Goal: Task Accomplishment & Management: Manage account settings

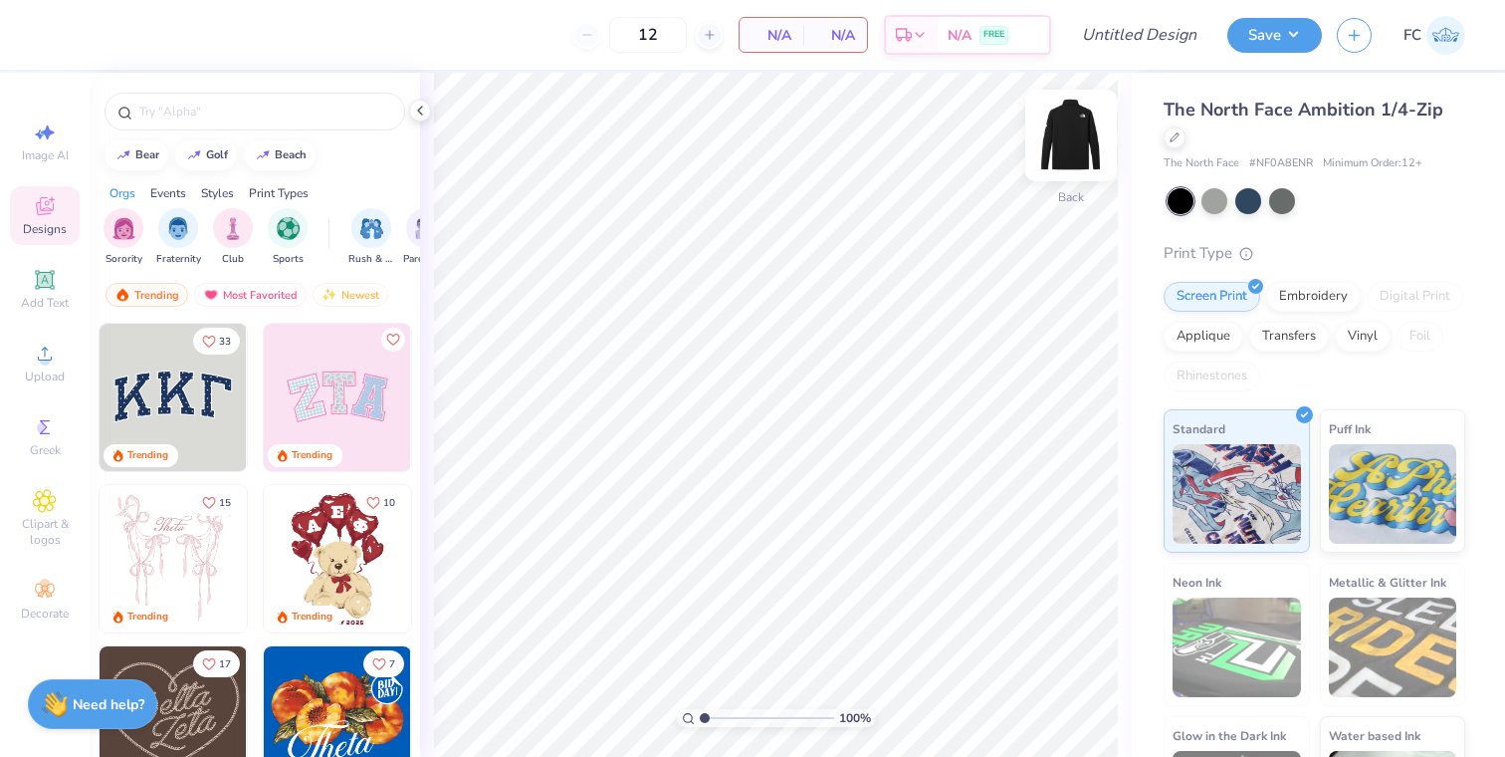
click at [1074, 140] on img at bounding box center [1071, 136] width 80 height 80
click at [1074, 140] on img at bounding box center [1071, 135] width 40 height 40
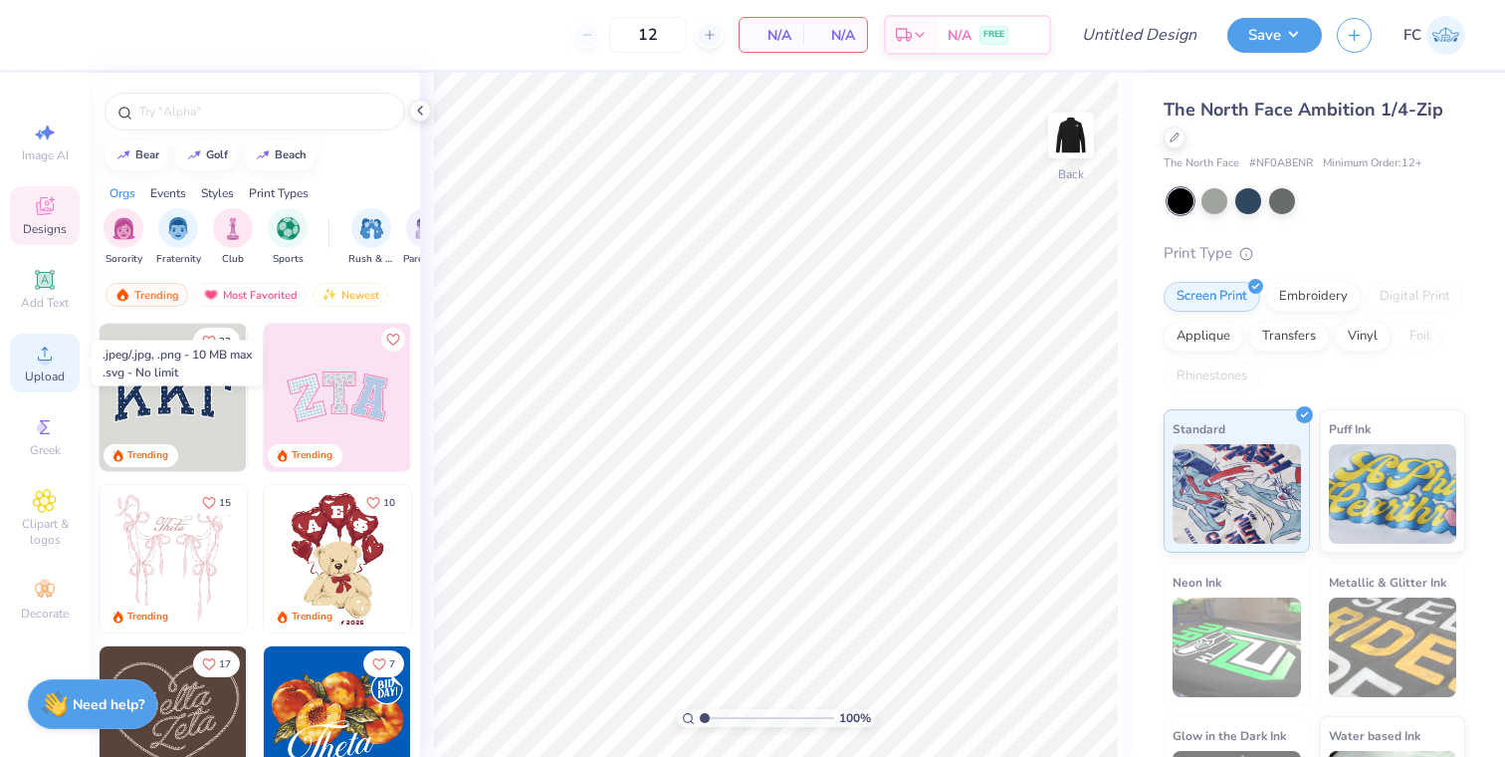
click at [36, 344] on icon at bounding box center [45, 353] width 24 height 24
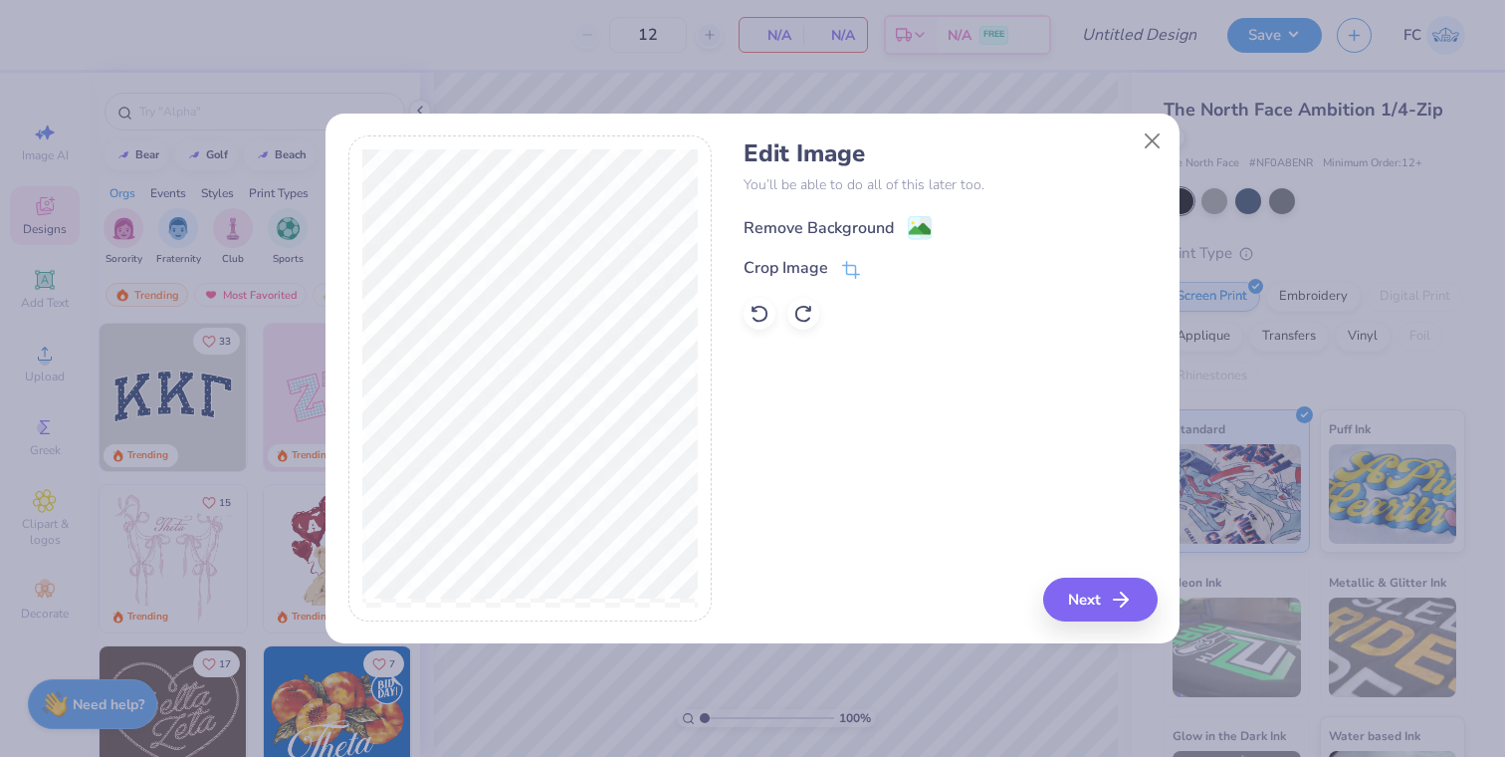
click at [913, 223] on circle at bounding box center [913, 223] width 3 height 3
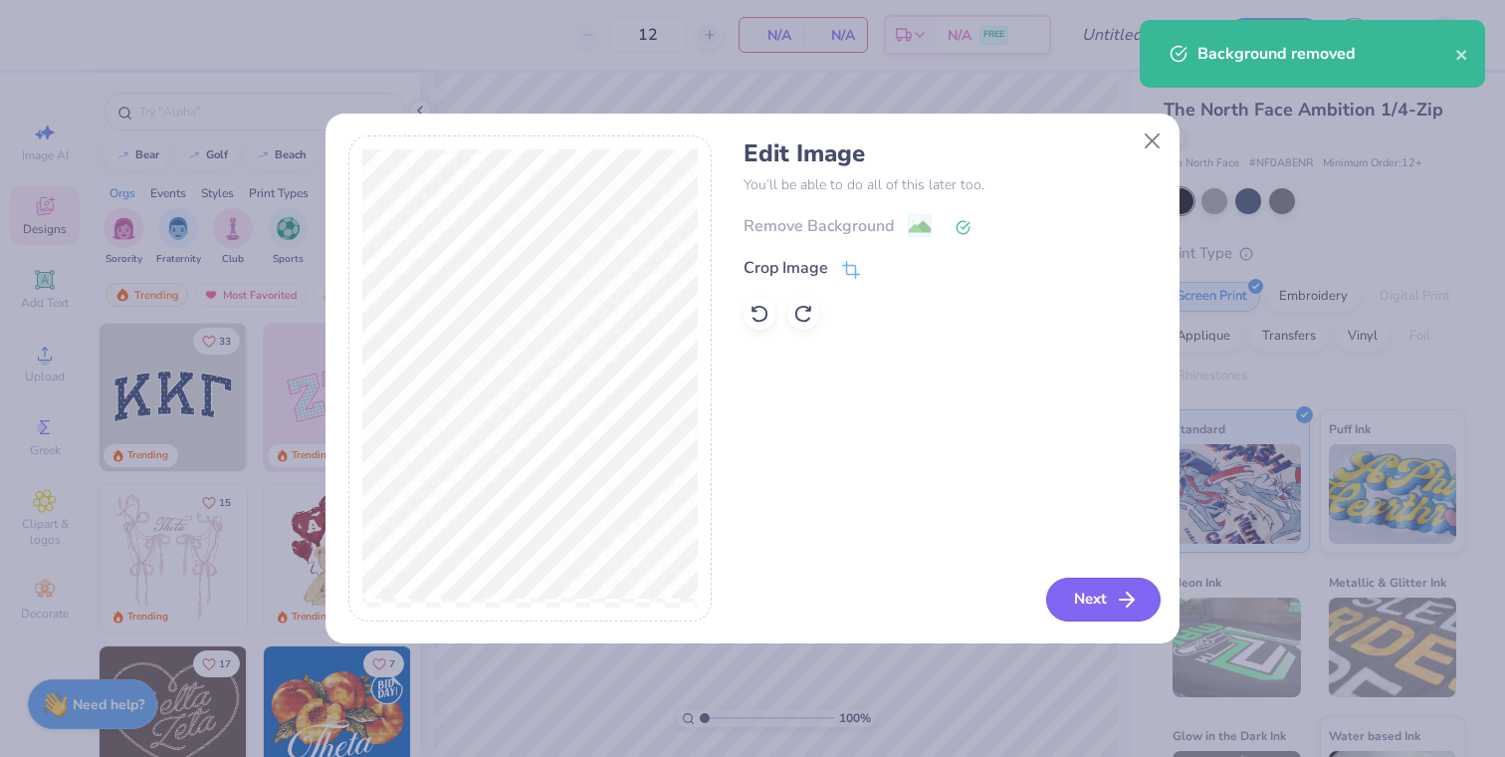
click at [1086, 596] on button "Next" at bounding box center [1103, 599] width 114 height 44
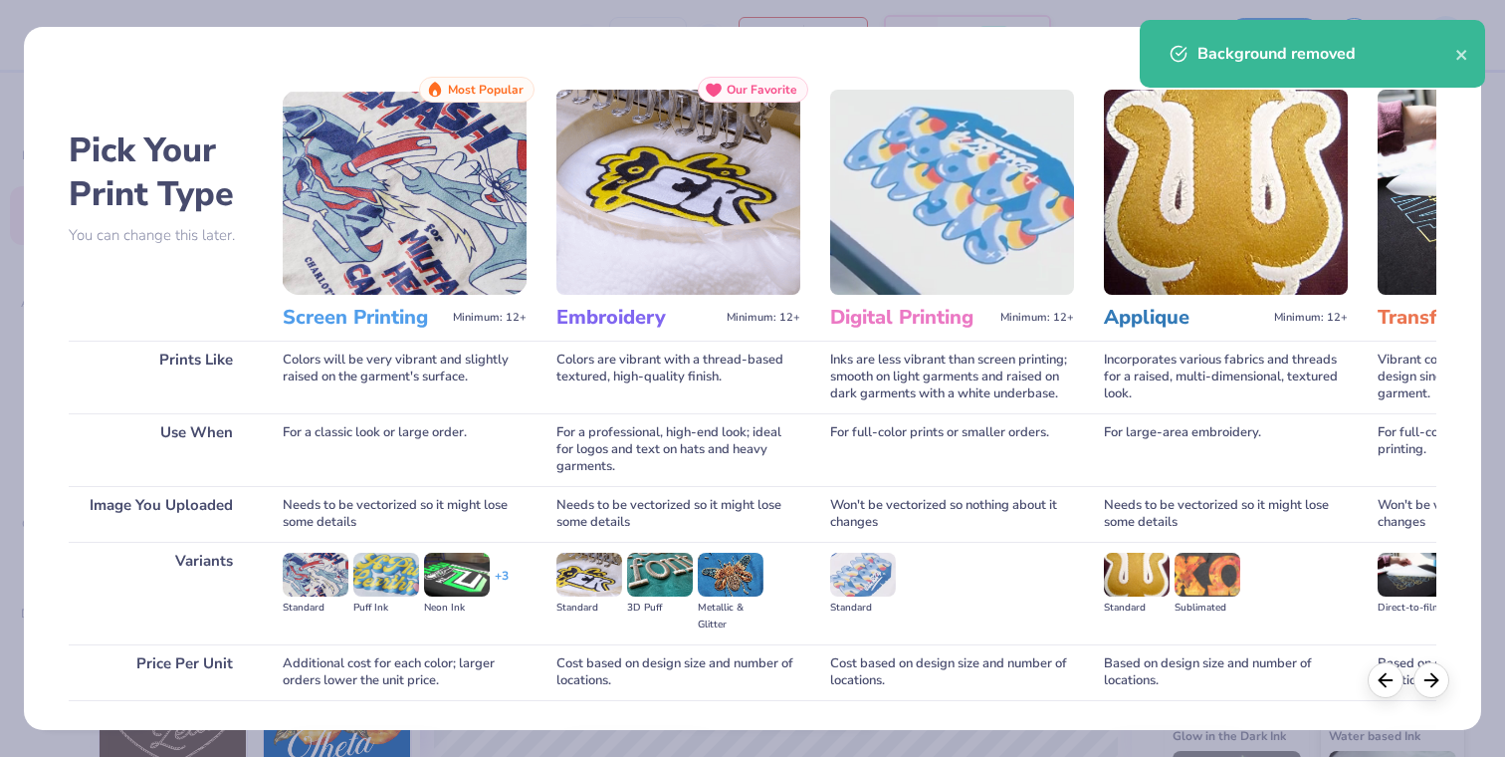
scroll to position [95, 0]
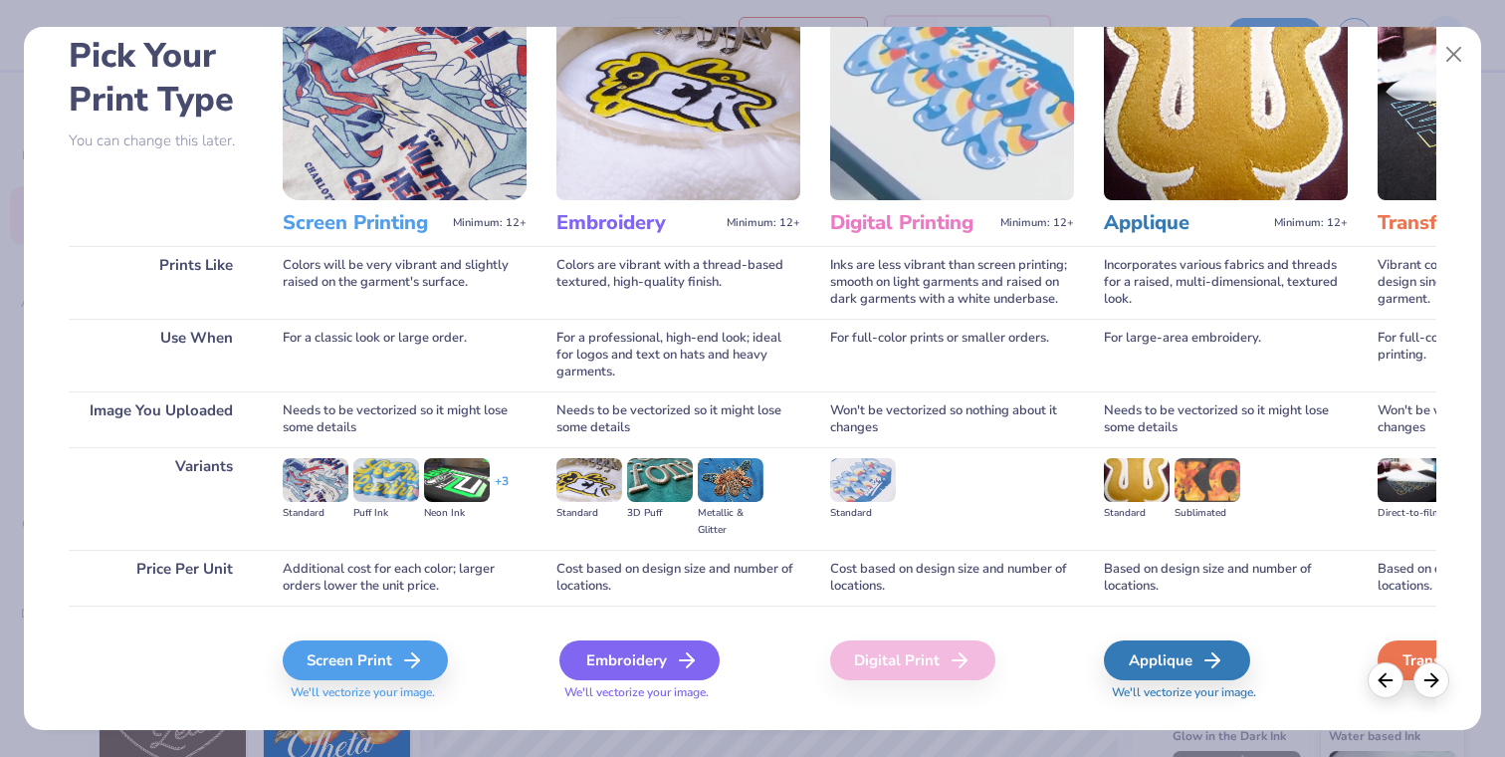
click at [603, 663] on div "Embroidery" at bounding box center [639, 660] width 160 height 40
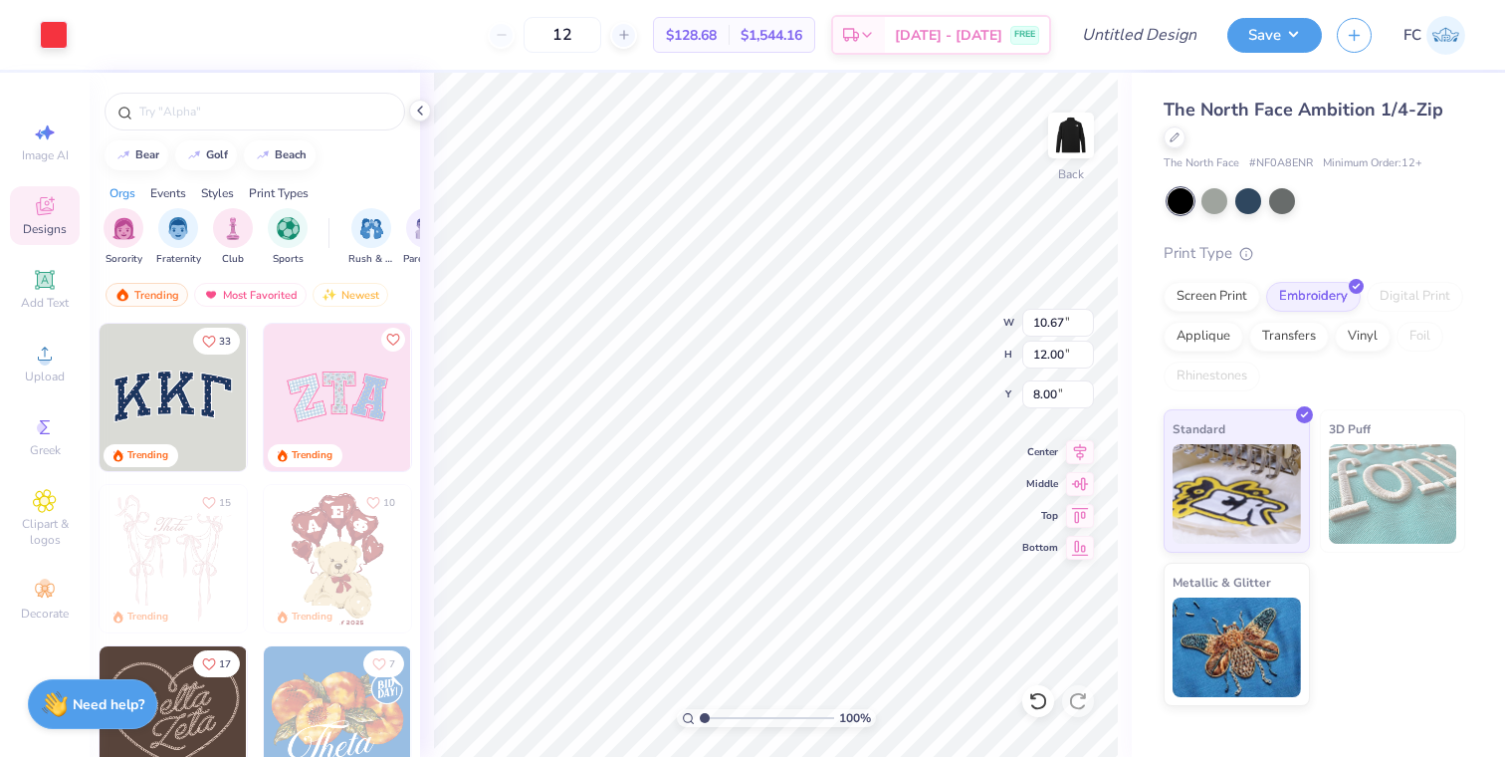
type input "2.76"
type input "3.11"
type input "3.00"
click at [1067, 135] on img at bounding box center [1071, 136] width 80 height 80
click at [53, 364] on icon at bounding box center [45, 353] width 24 height 24
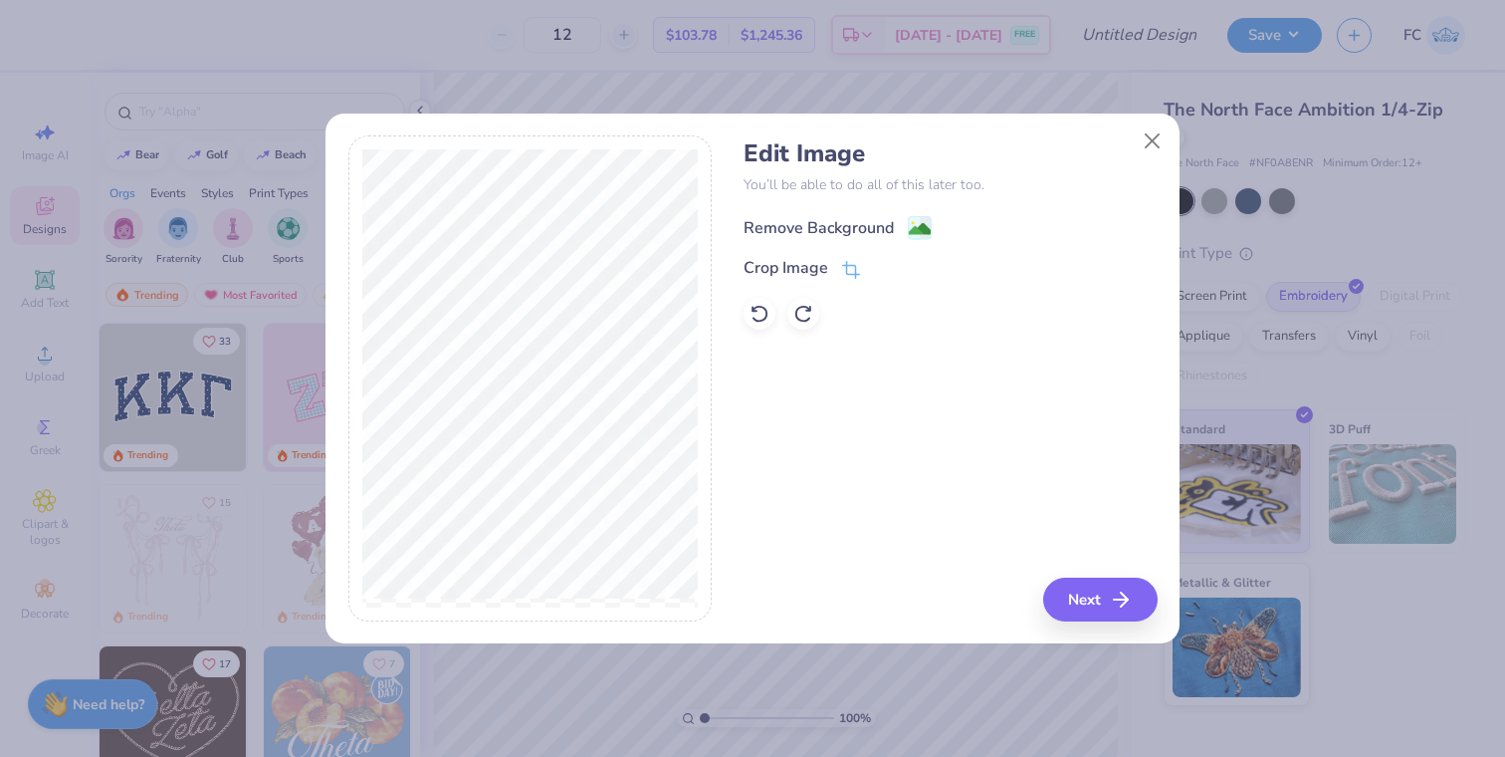
click at [913, 222] on circle at bounding box center [913, 223] width 3 height 3
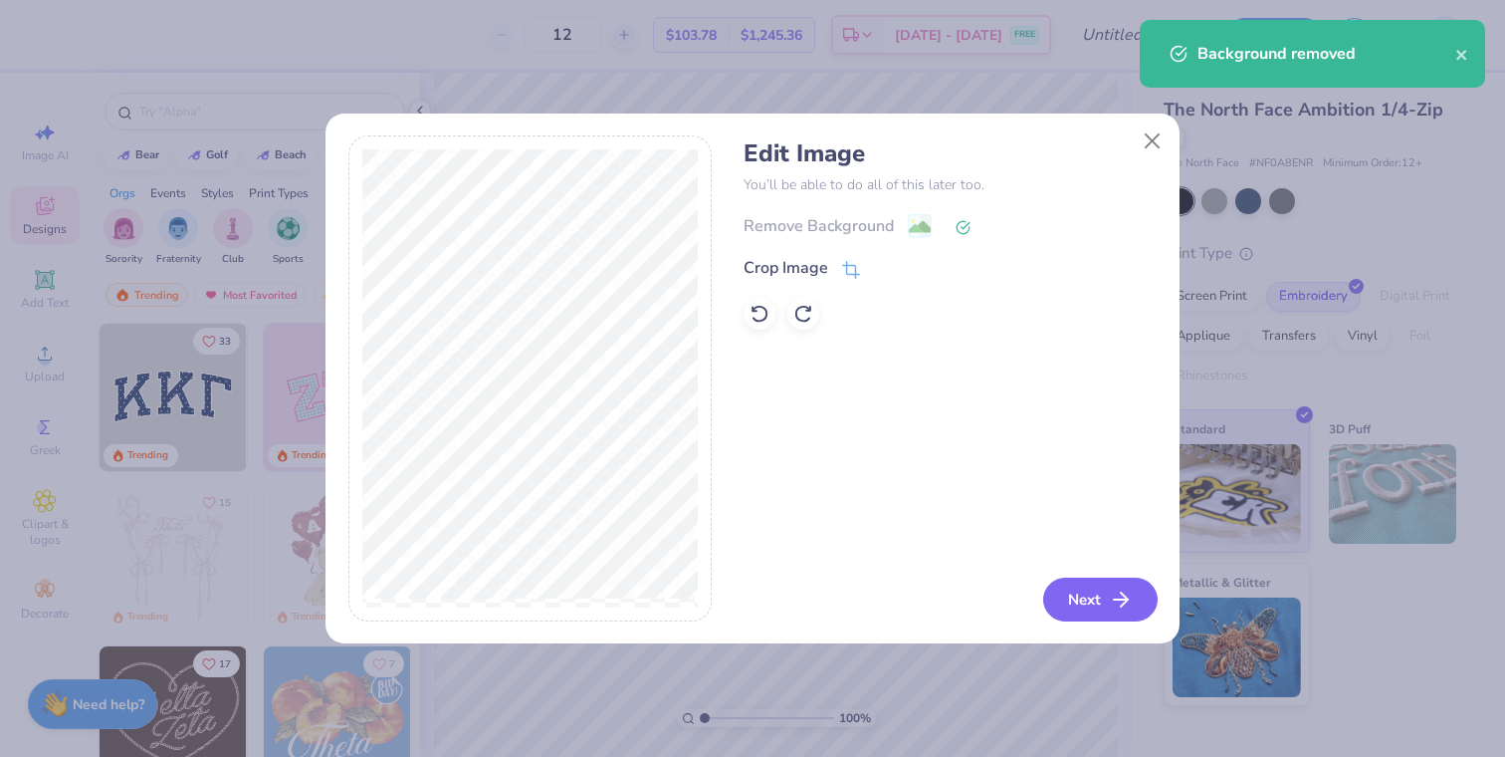
click at [1089, 601] on button "Next" at bounding box center [1100, 599] width 114 height 44
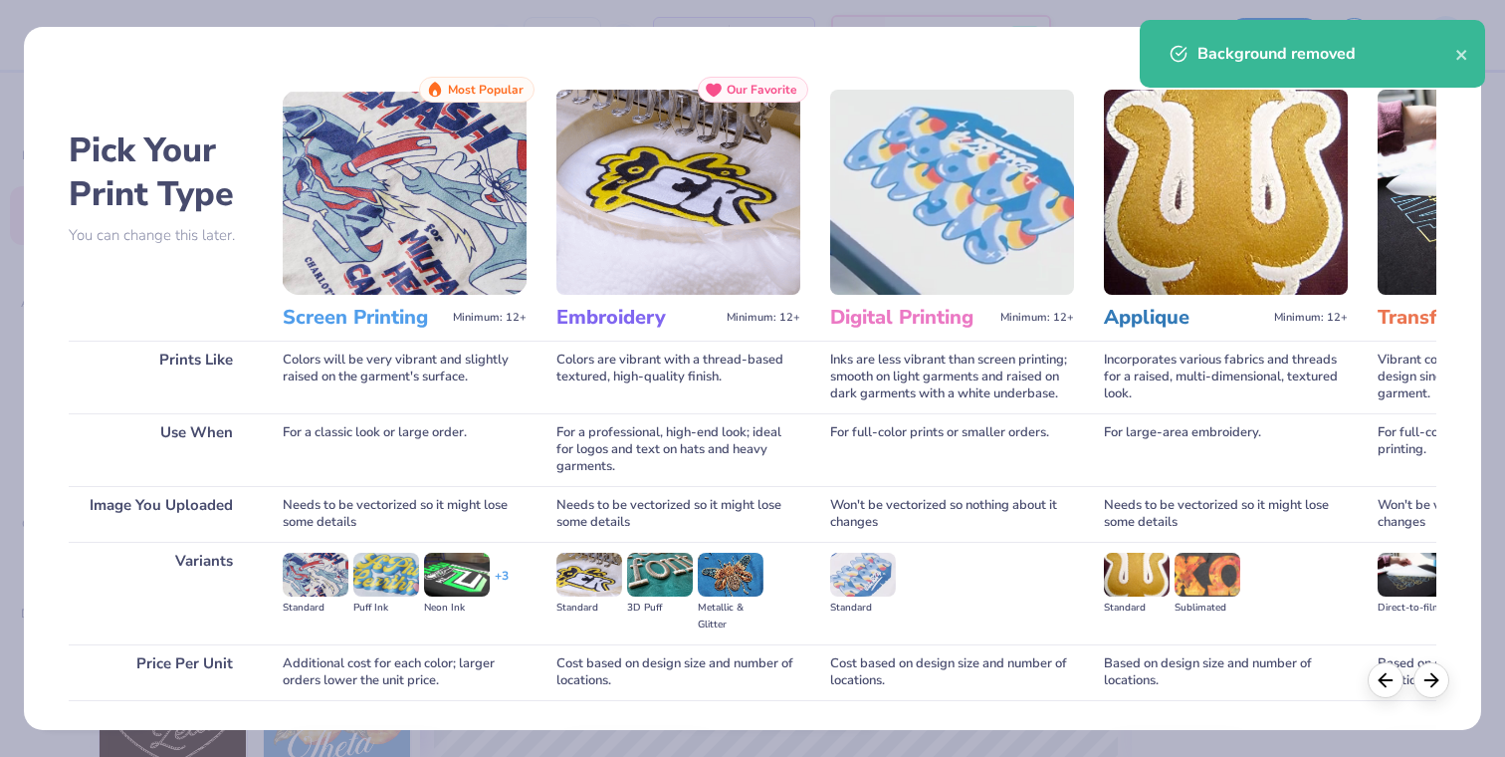
scroll to position [136, 0]
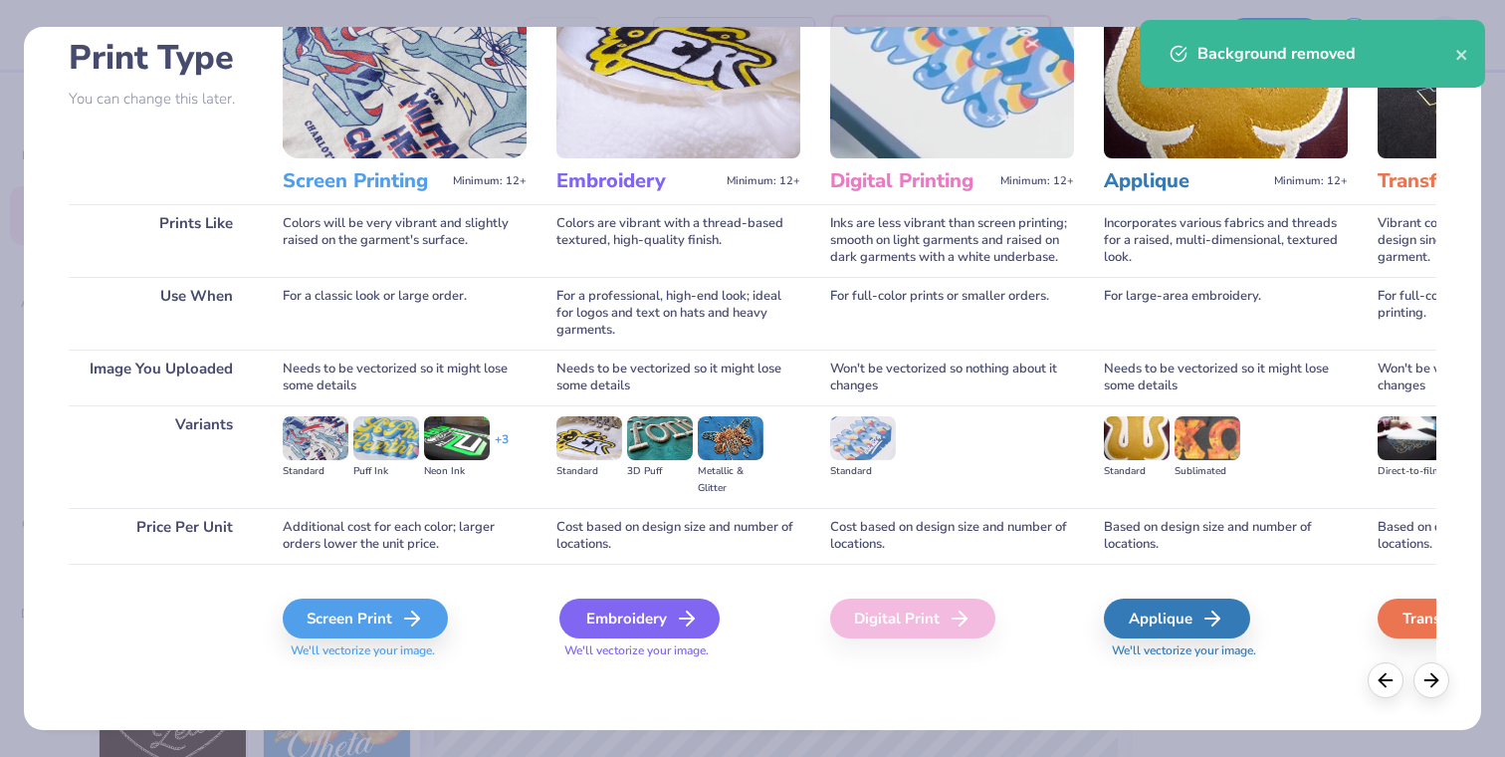
click at [633, 604] on div "Embroidery" at bounding box center [639, 618] width 160 height 40
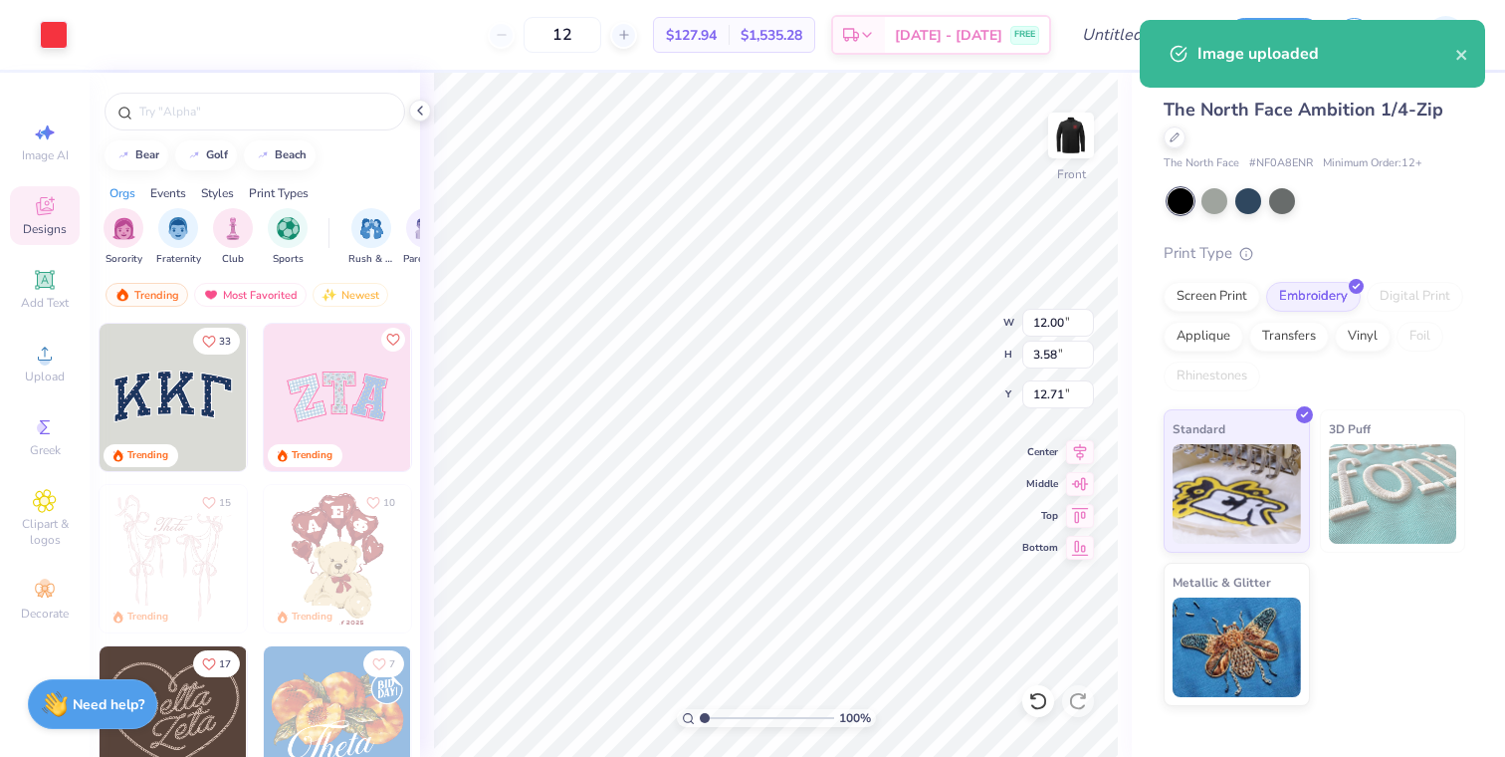
type input "7.35"
type input "2.19"
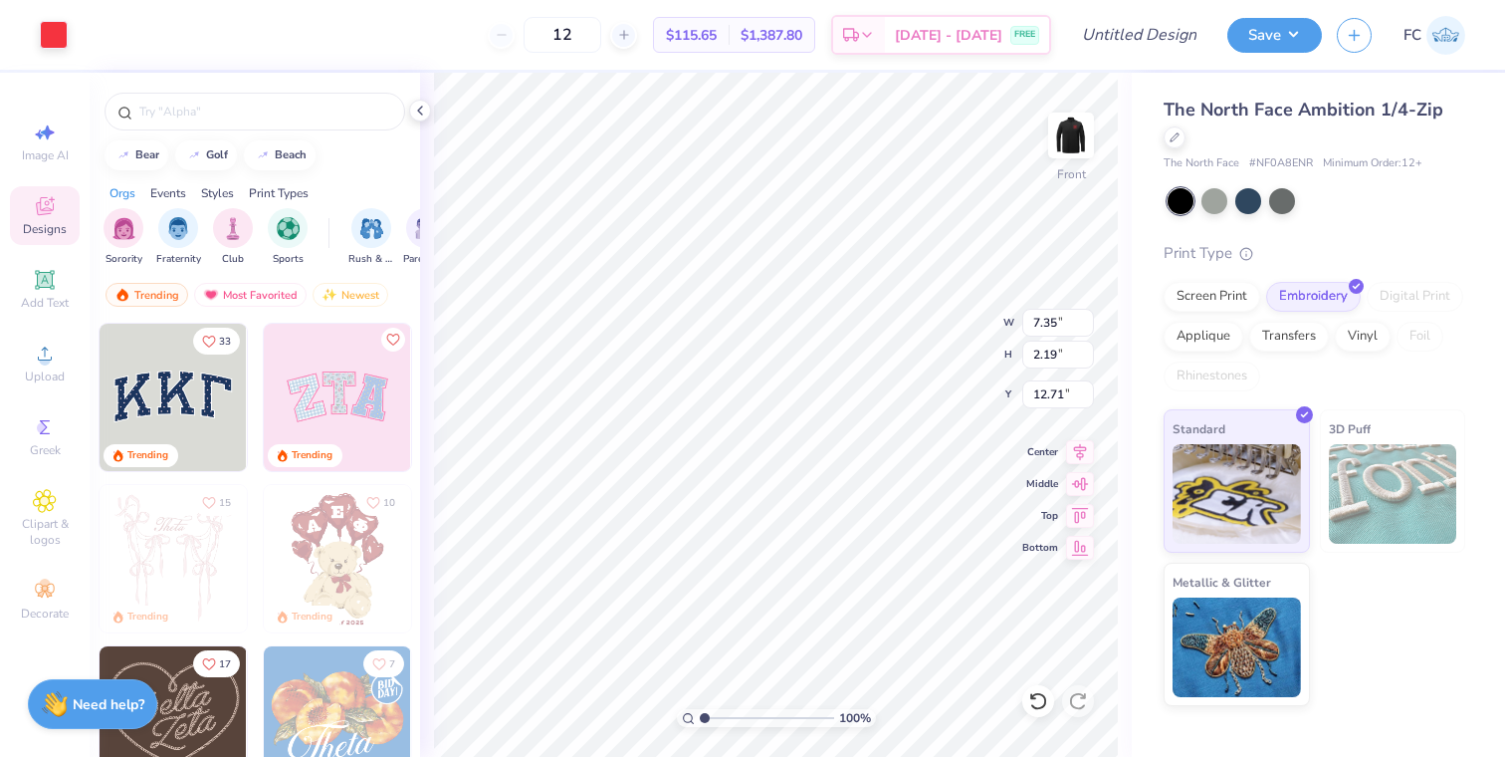
type input "1.59"
type input "5.74"
type input "1.71"
type input "2.14"
click at [1084, 133] on img at bounding box center [1071, 136] width 80 height 80
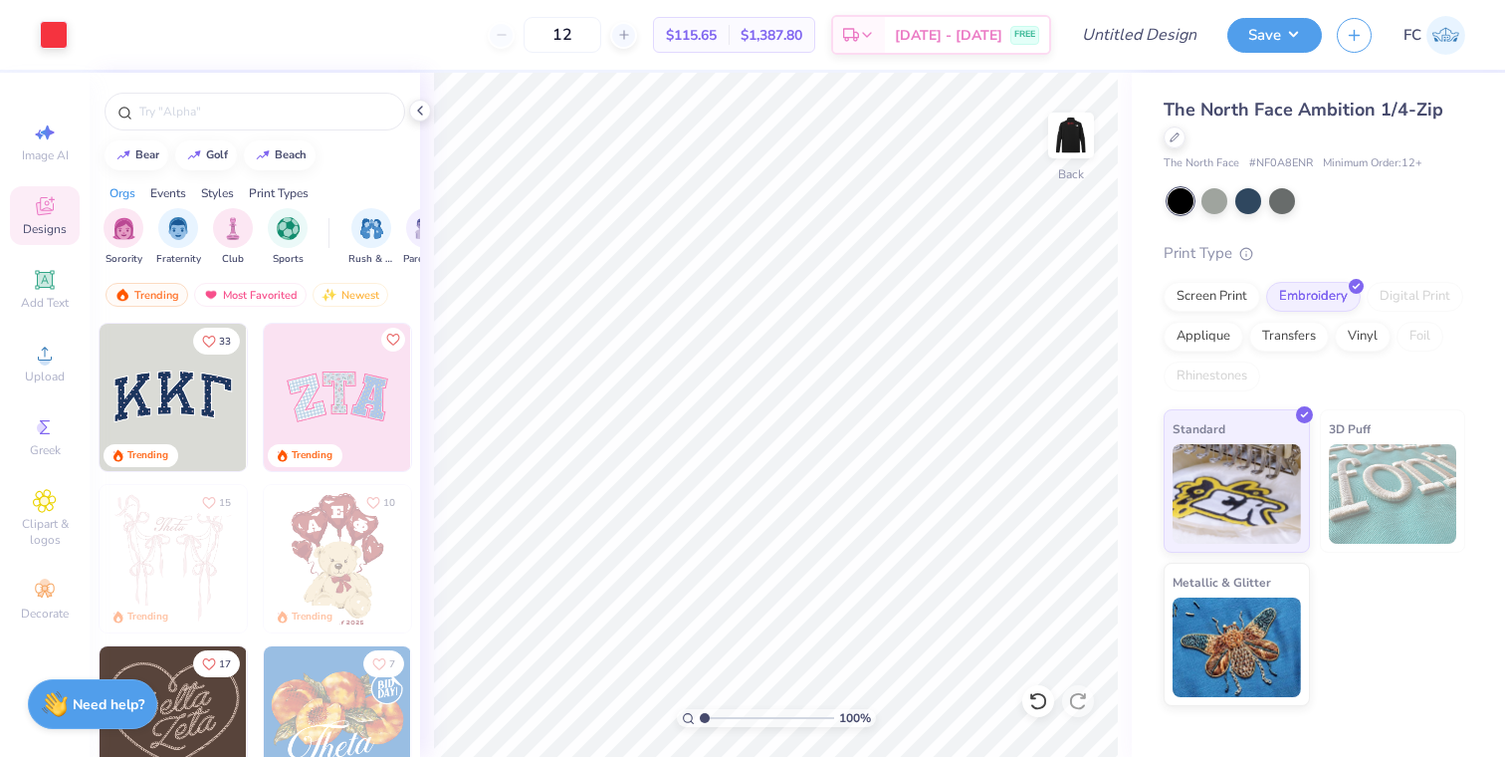
click at [1084, 133] on img at bounding box center [1071, 135] width 40 height 40
click at [1058, 133] on img at bounding box center [1071, 136] width 80 height 80
click at [590, 49] on input "12" at bounding box center [563, 35] width 78 height 36
type input "1"
type input "60"
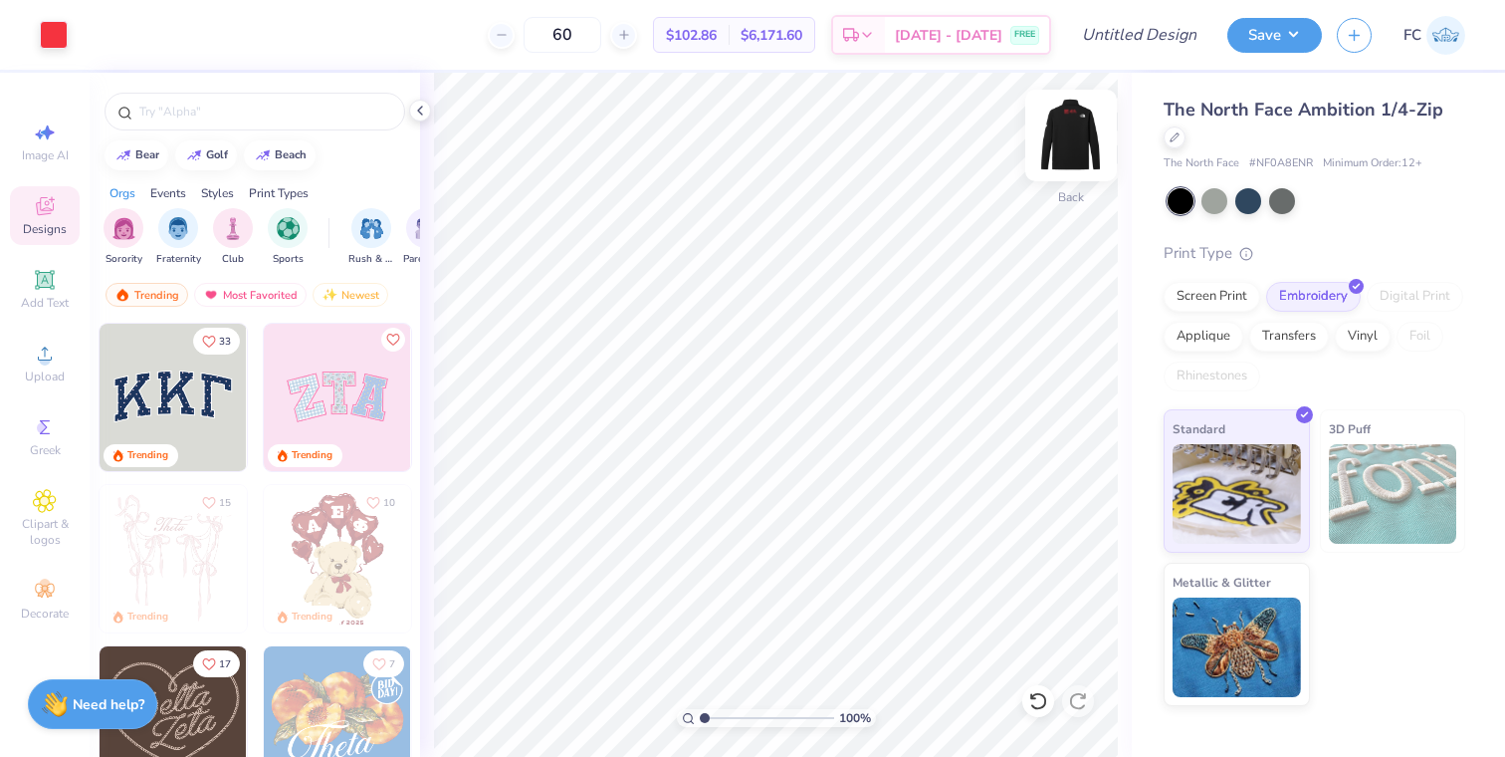
click at [1069, 138] on img at bounding box center [1071, 136] width 80 height 80
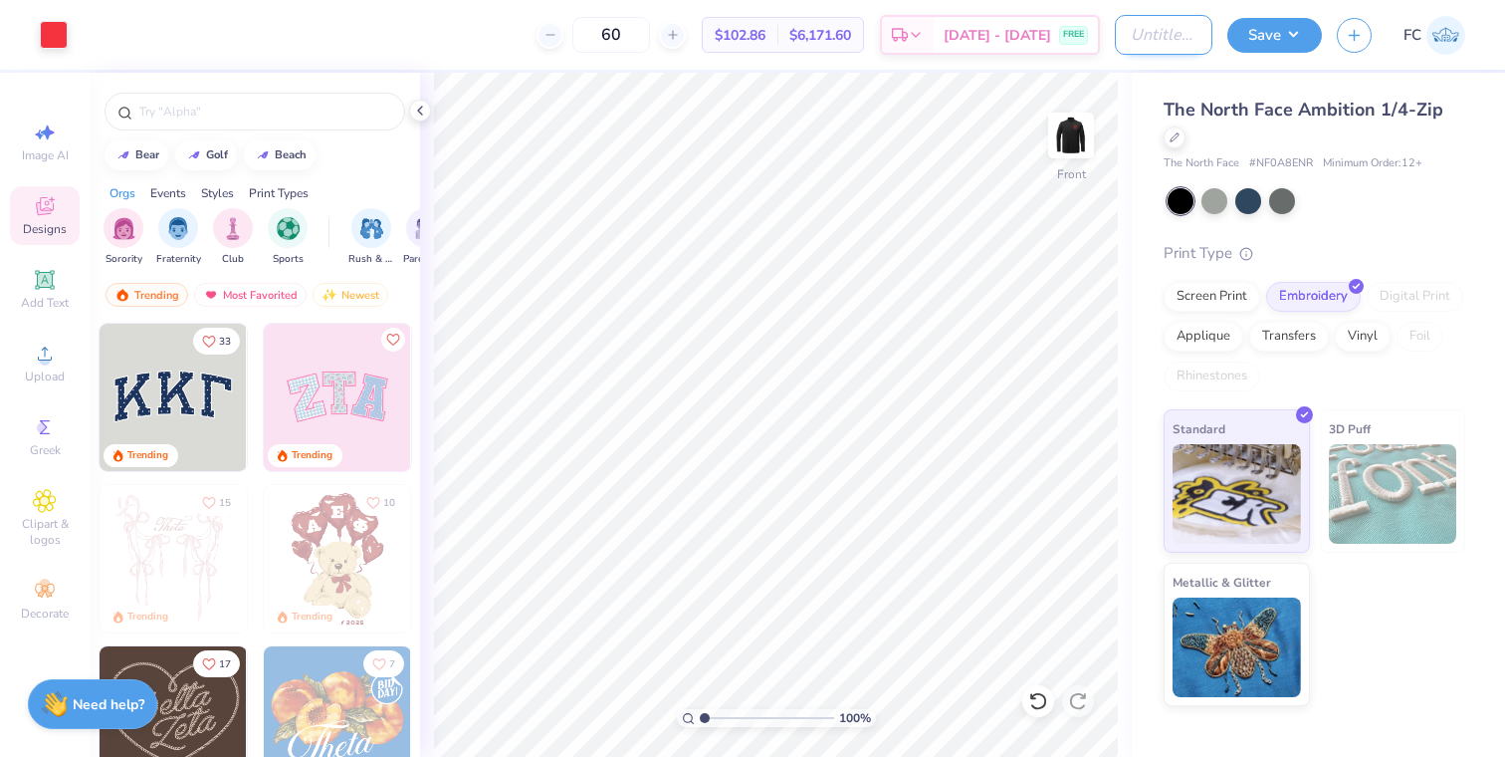
click at [1152, 41] on input "Design Title" at bounding box center [1164, 35] width 98 height 40
type input "KE Offsite Merch"
click at [1282, 34] on button "Save" at bounding box center [1274, 32] width 95 height 35
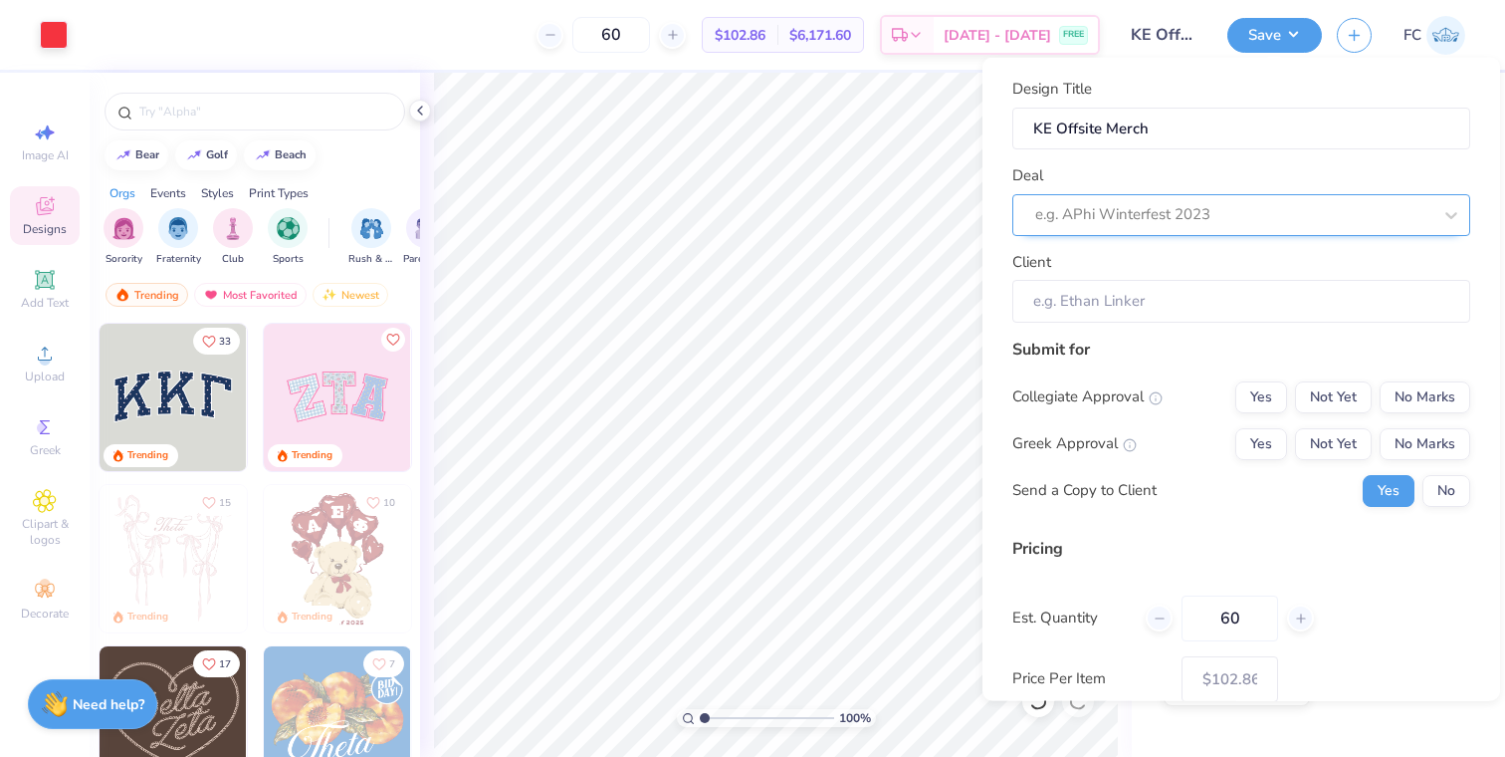
click at [1282, 213] on div at bounding box center [1233, 214] width 396 height 27
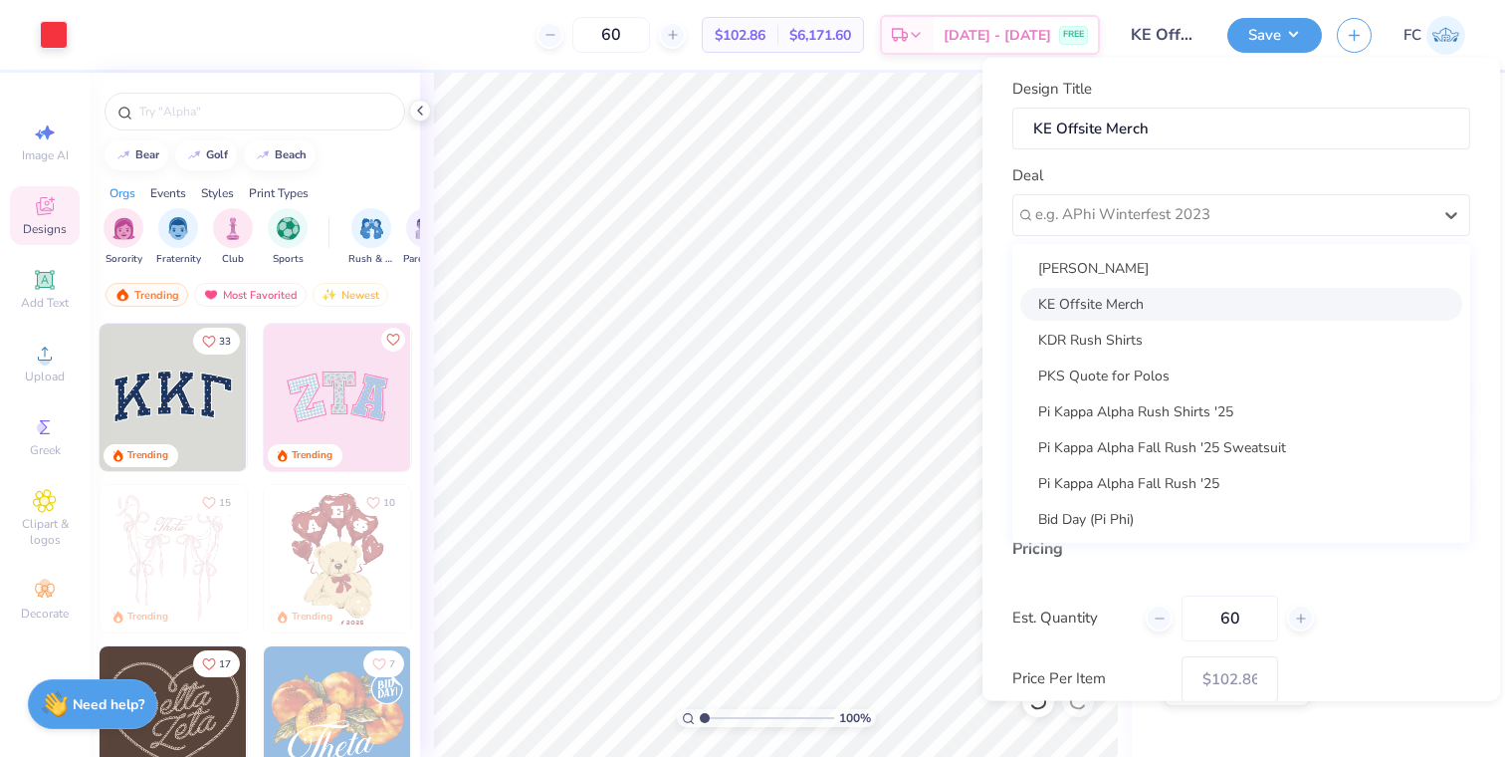
click at [1250, 307] on div "KE Offsite Merch" at bounding box center [1241, 303] width 442 height 33
type input "[PERSON_NAME]"
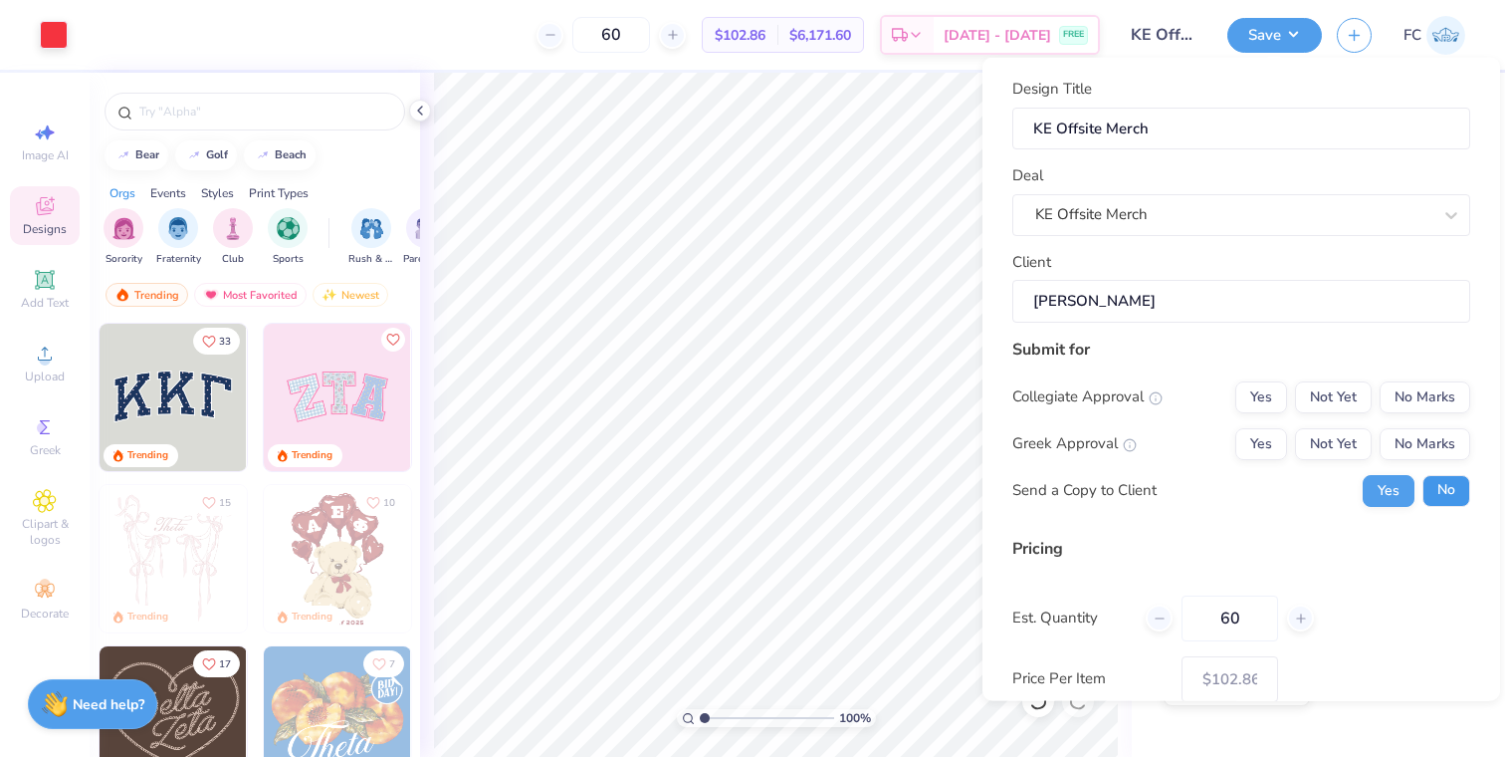
click at [1436, 487] on button "No" at bounding box center [1447, 490] width 48 height 32
click at [1416, 380] on button "No Marks" at bounding box center [1425, 396] width 91 height 32
click at [1414, 436] on button "No Marks" at bounding box center [1425, 443] width 91 height 32
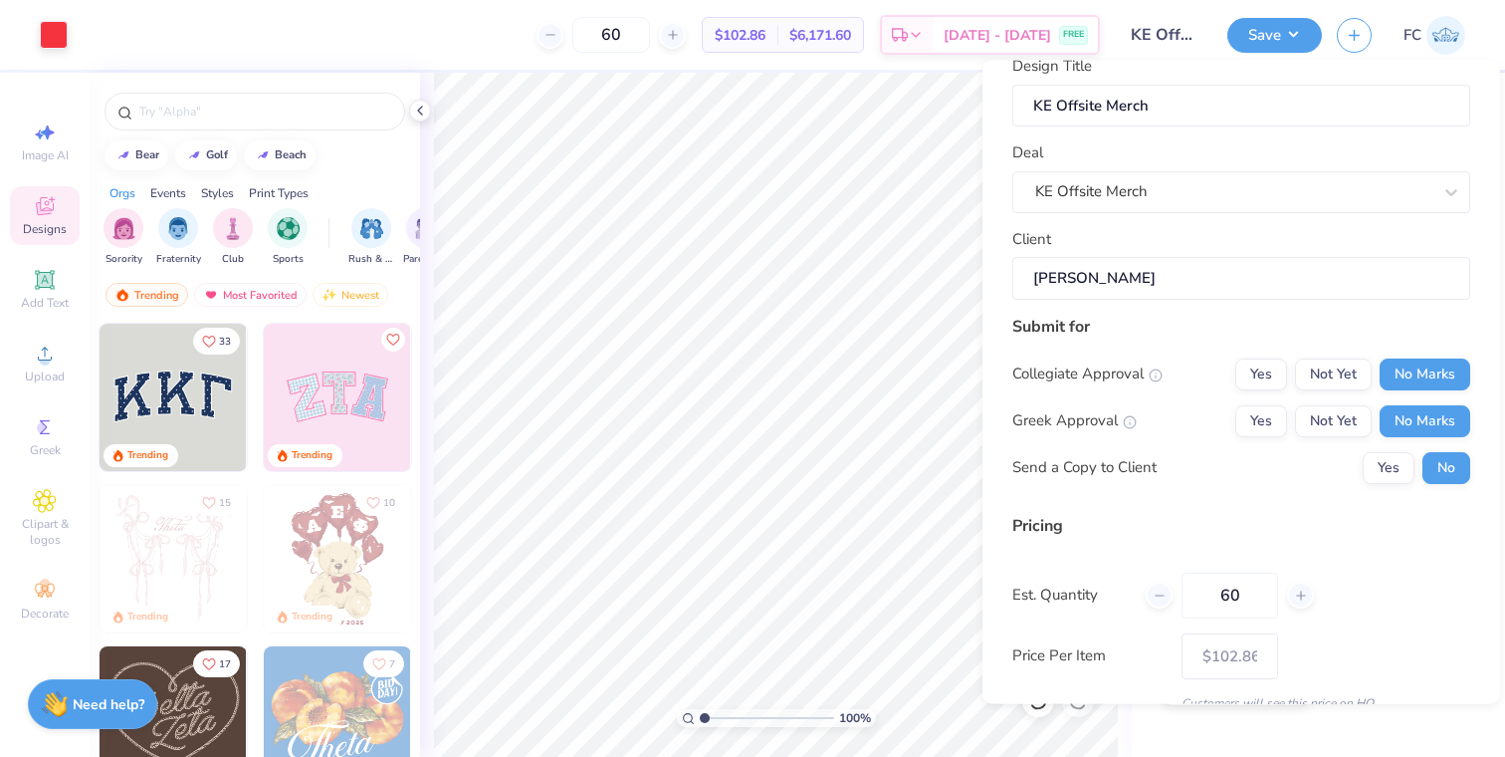
scroll to position [115, 0]
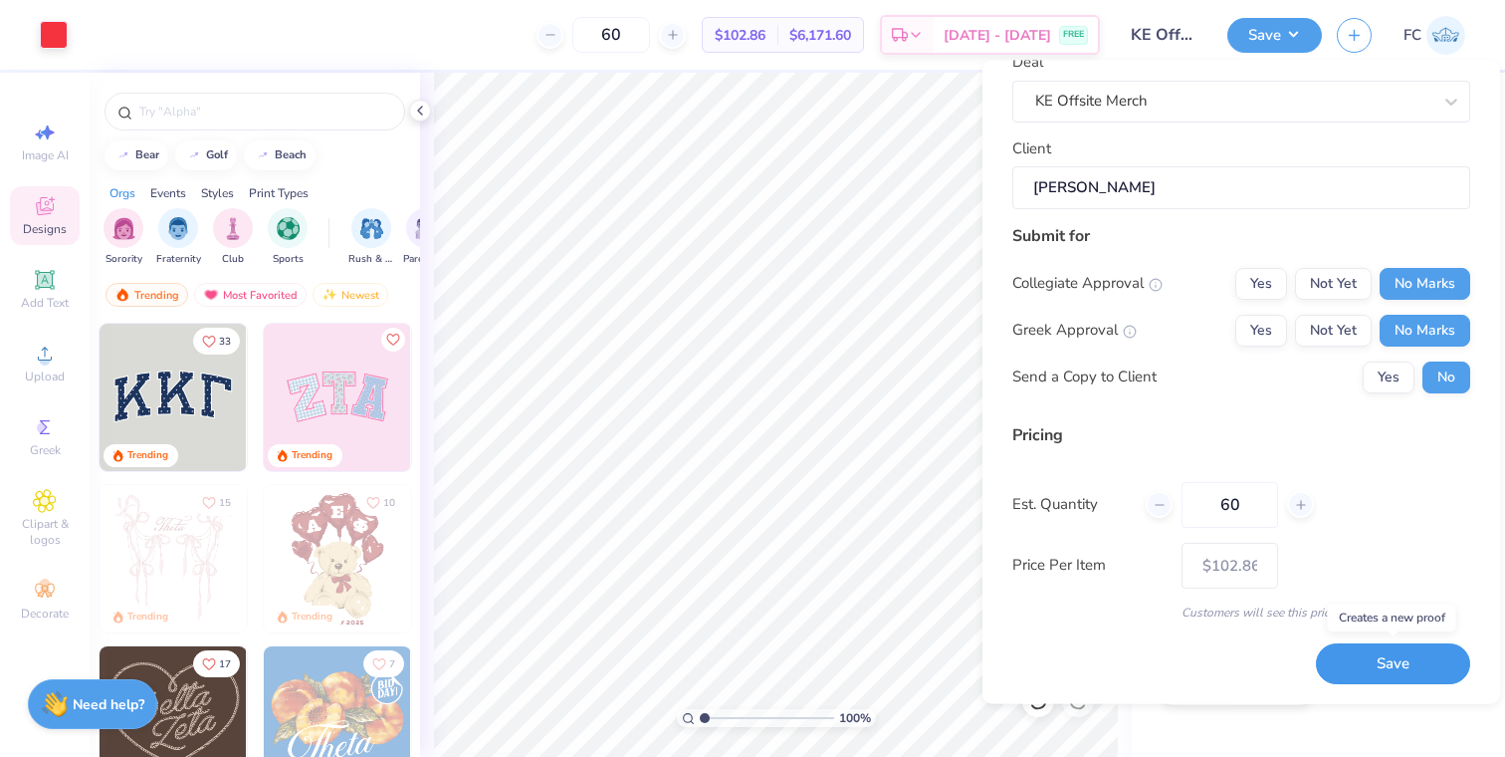
click at [1380, 665] on button "Save" at bounding box center [1393, 664] width 154 height 41
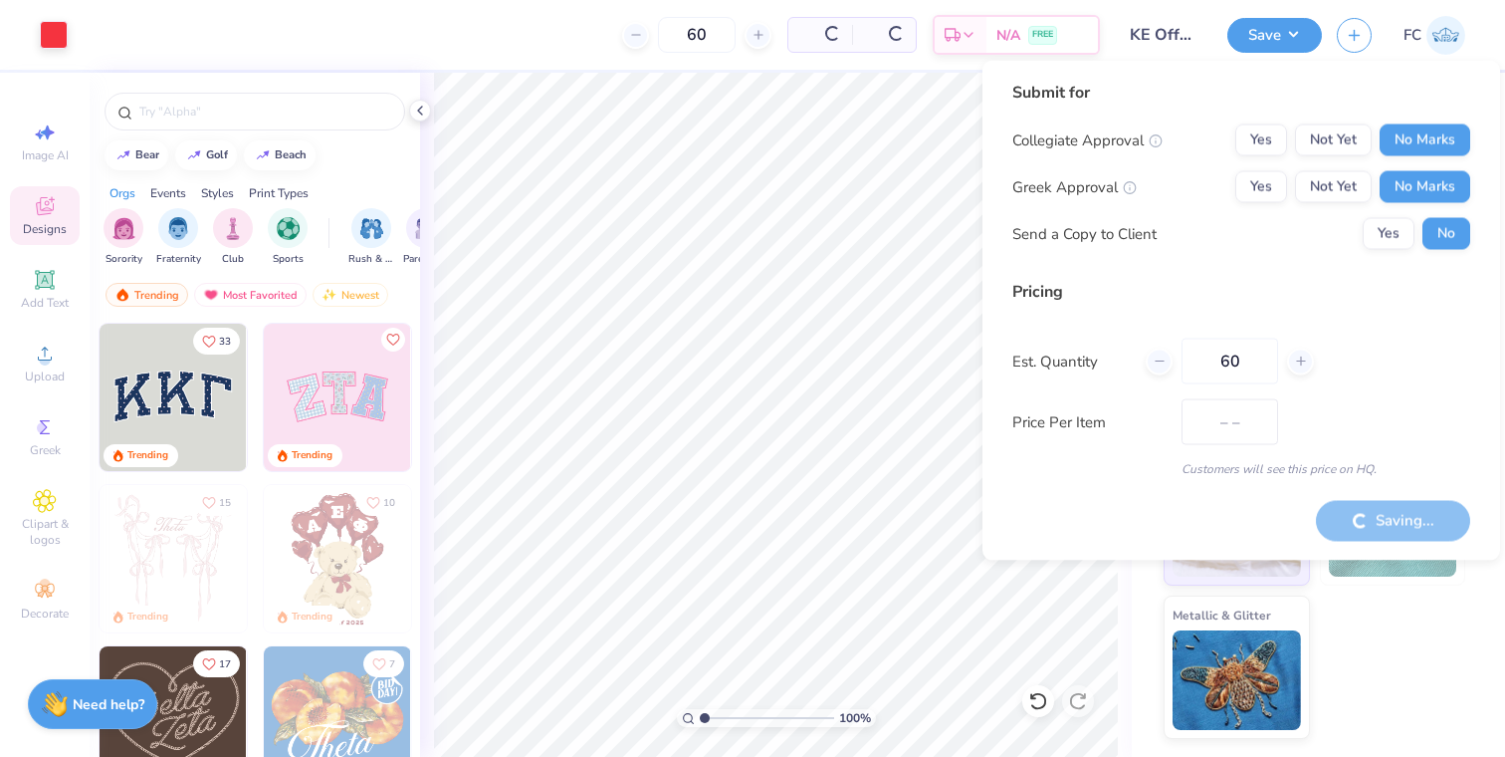
type input "$102.86"
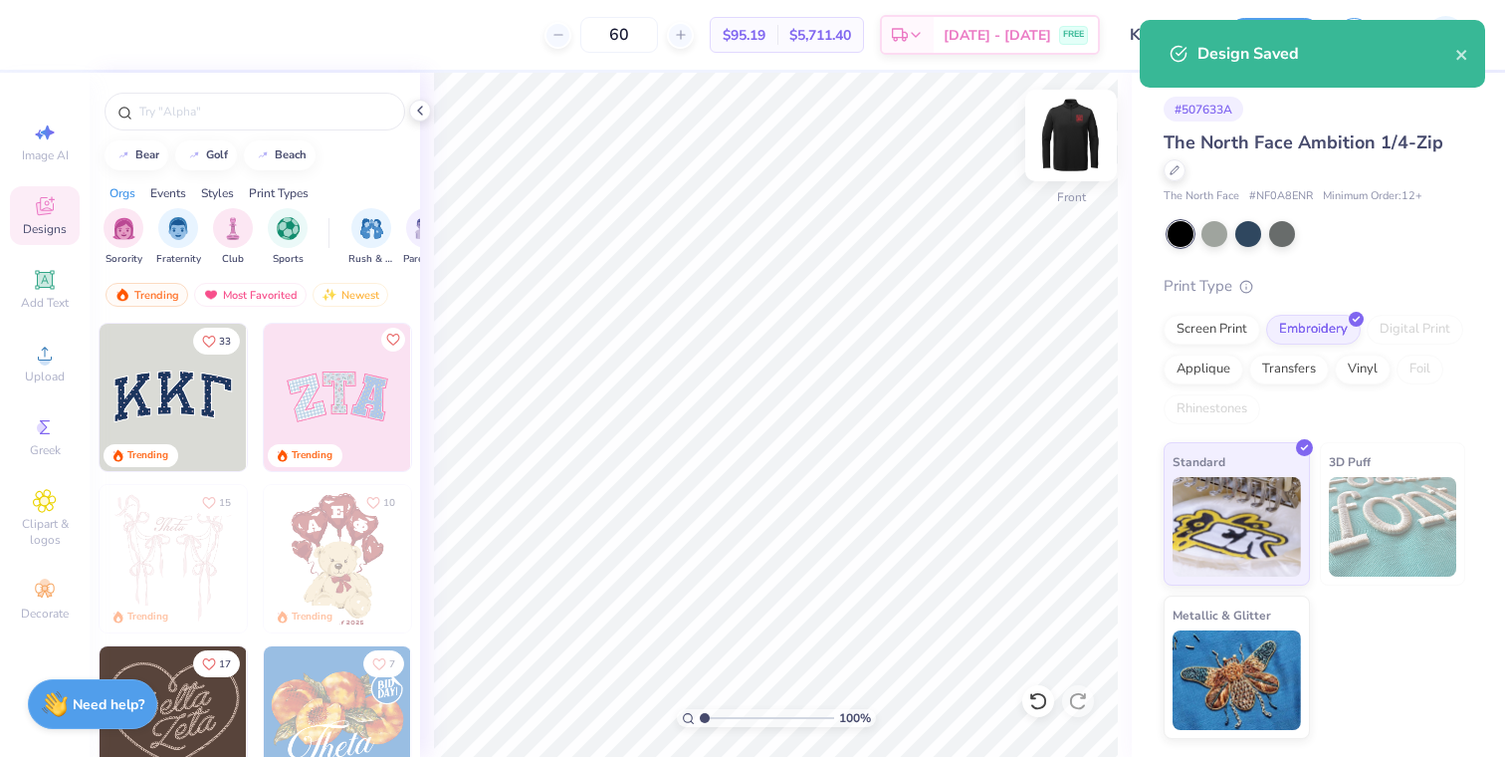
click at [1058, 153] on img at bounding box center [1071, 136] width 80 height 80
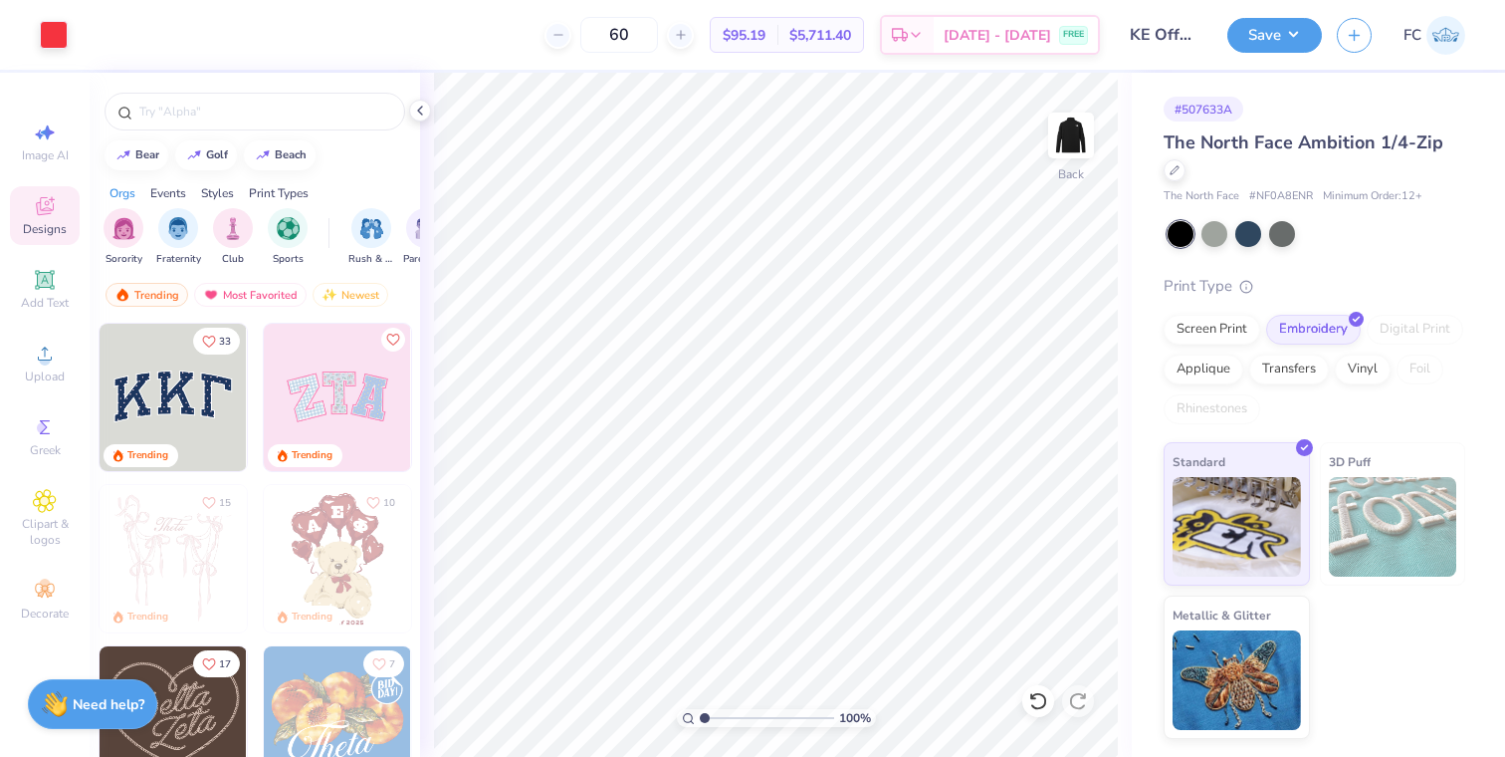
click at [1058, 154] on img at bounding box center [1071, 135] width 40 height 40
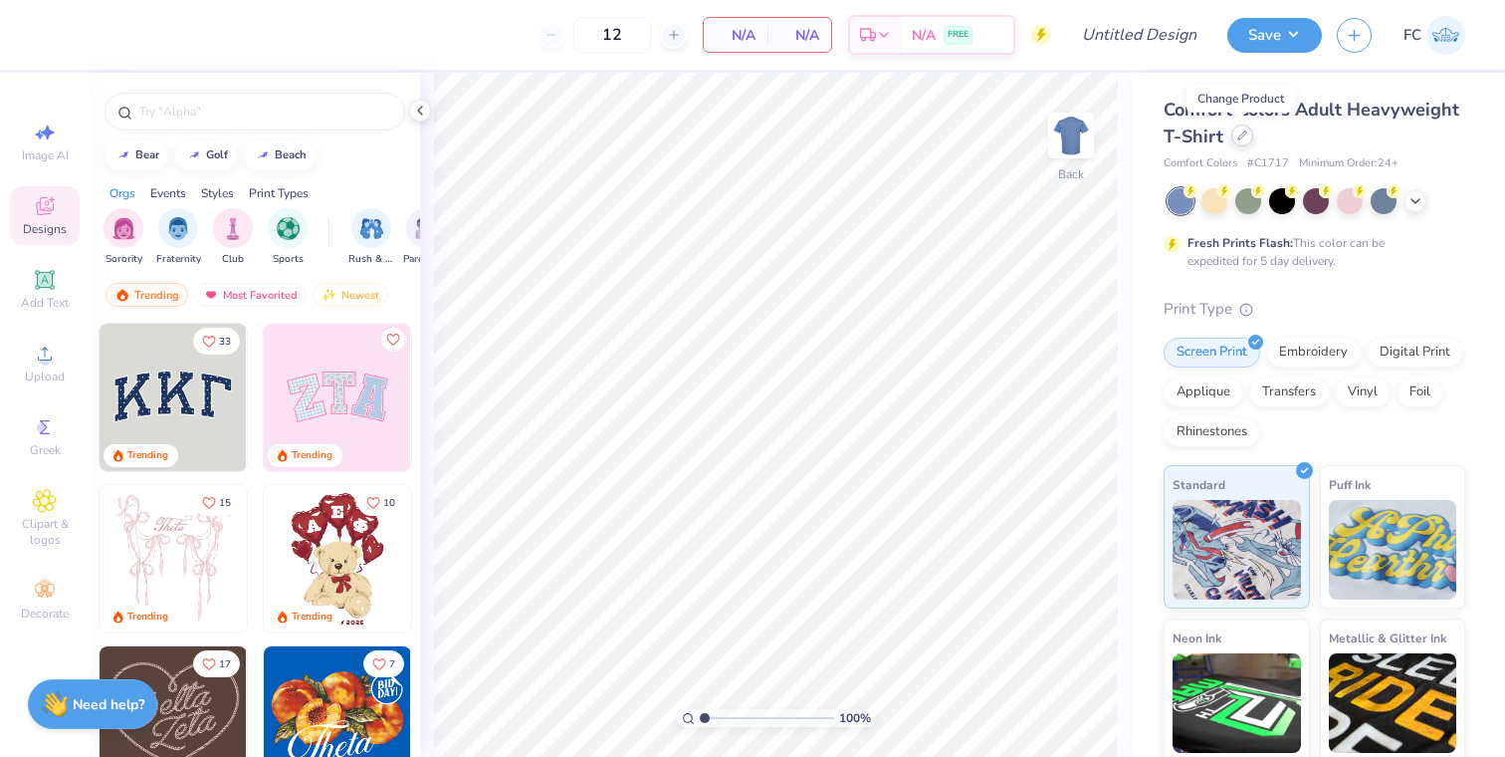
click at [1246, 136] on div at bounding box center [1242, 135] width 22 height 22
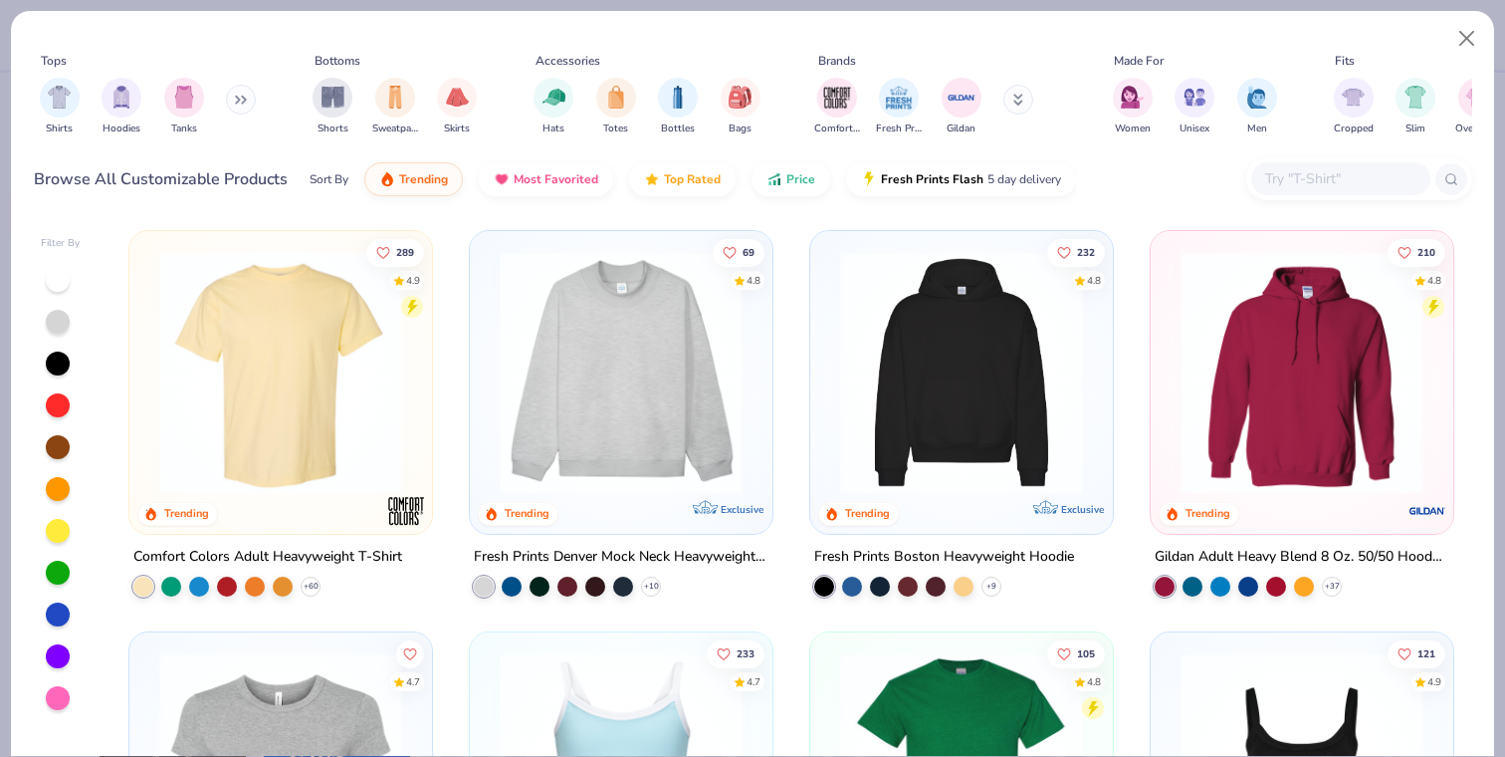
click at [1308, 183] on input "text" at bounding box center [1339, 178] width 153 height 23
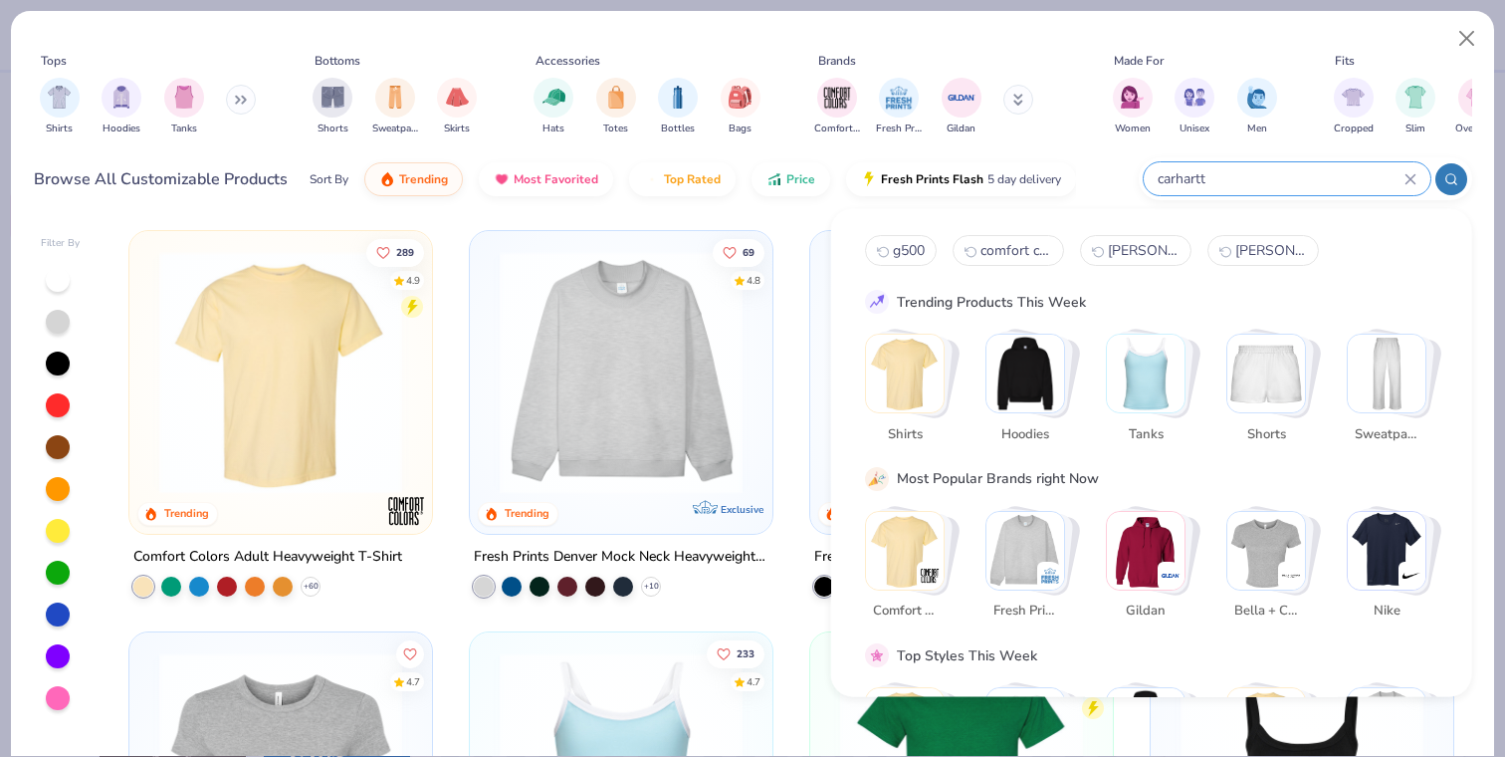
type input "carhartt"
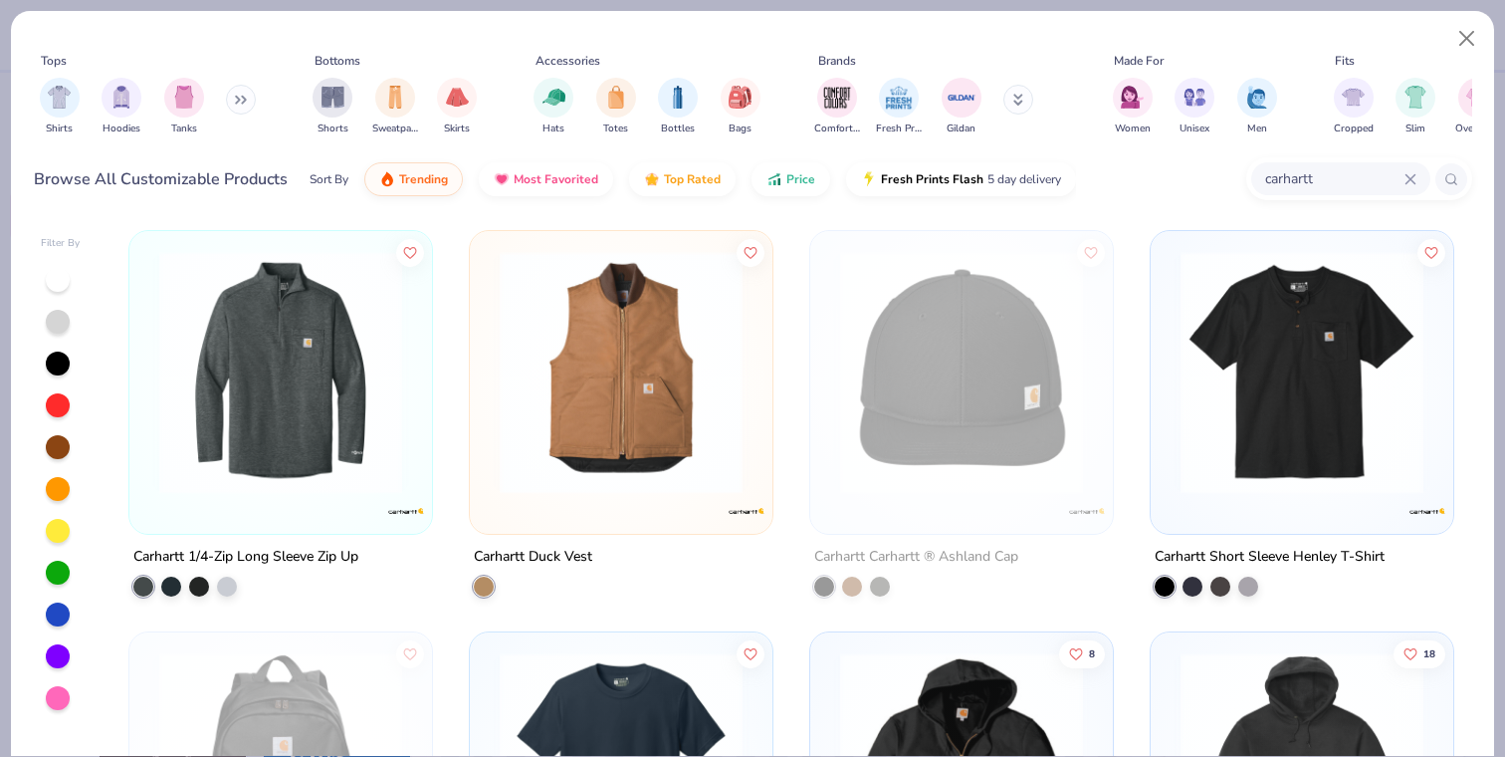
click at [315, 432] on img at bounding box center [280, 372] width 263 height 243
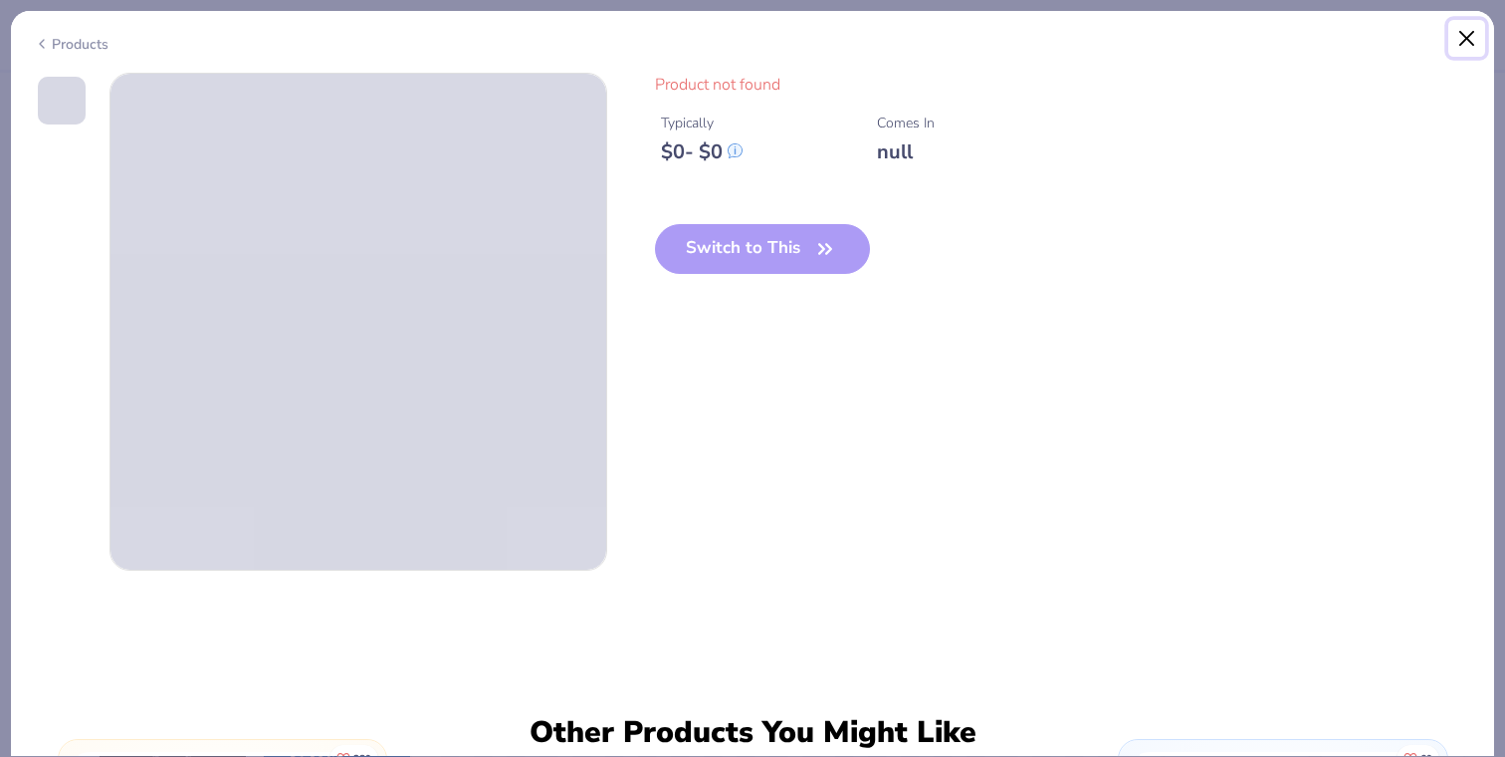
click at [1466, 39] on button "Close" at bounding box center [1467, 39] width 38 height 38
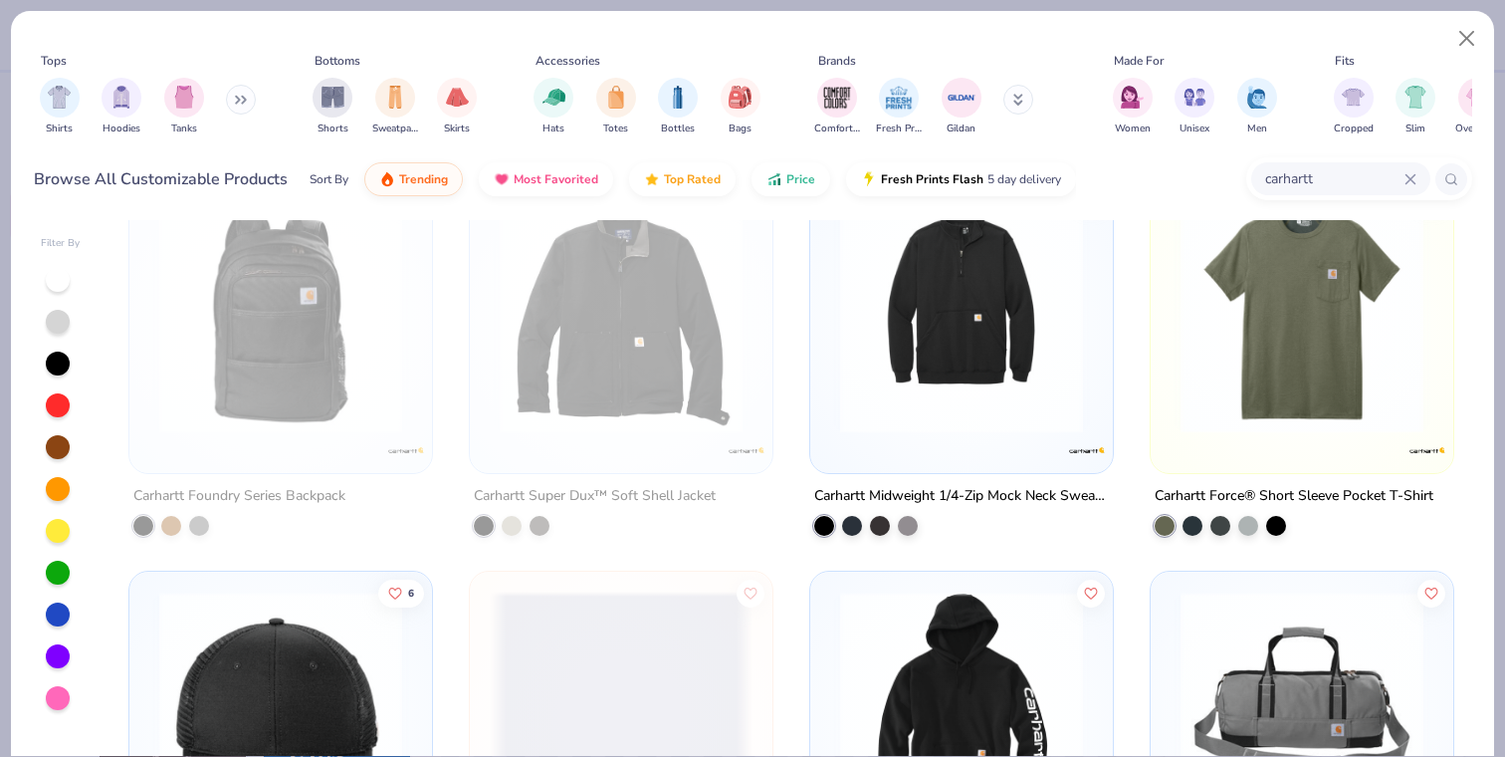
scroll to position [1636, 0]
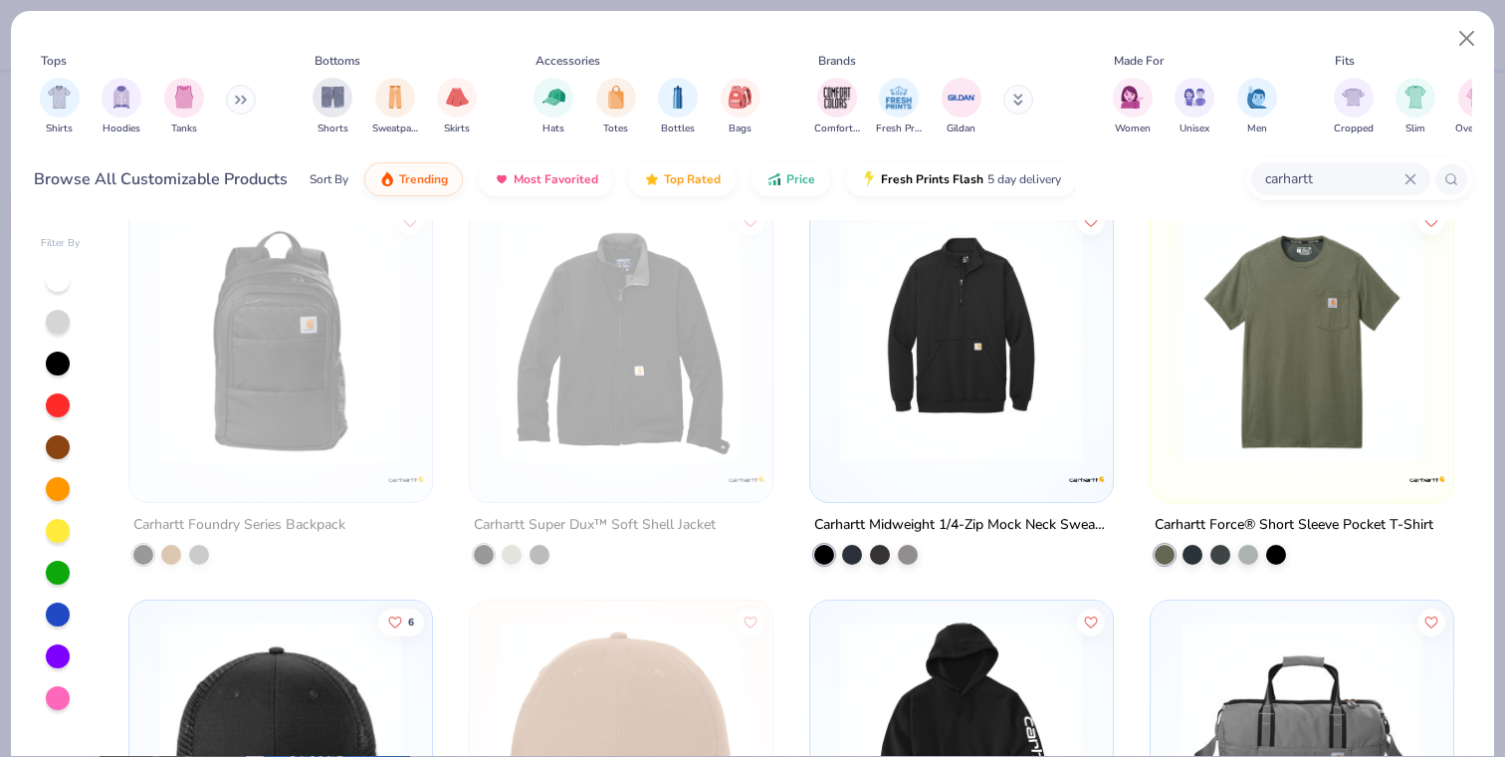
click at [1058, 434] on img at bounding box center [961, 340] width 263 height 243
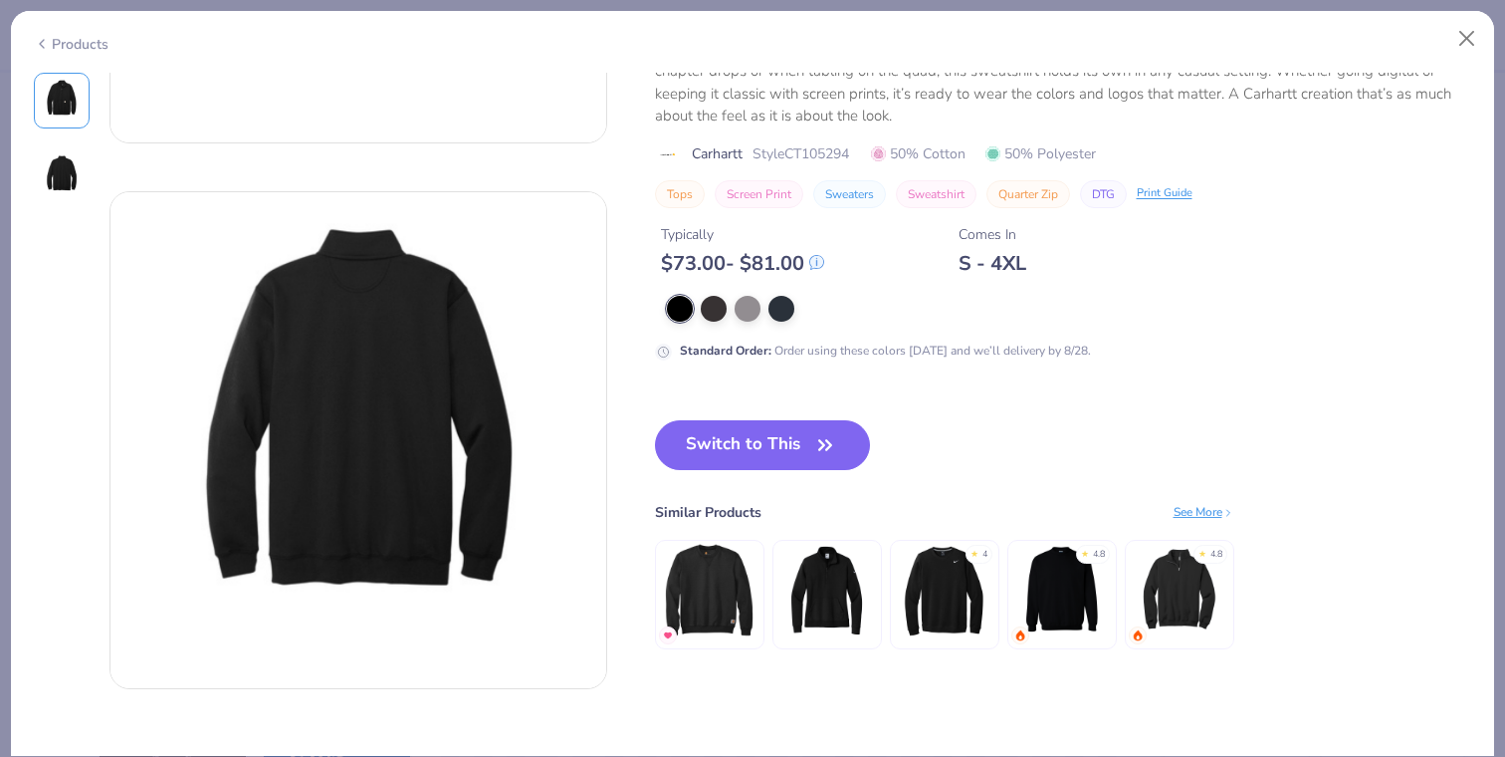
scroll to position [536, 0]
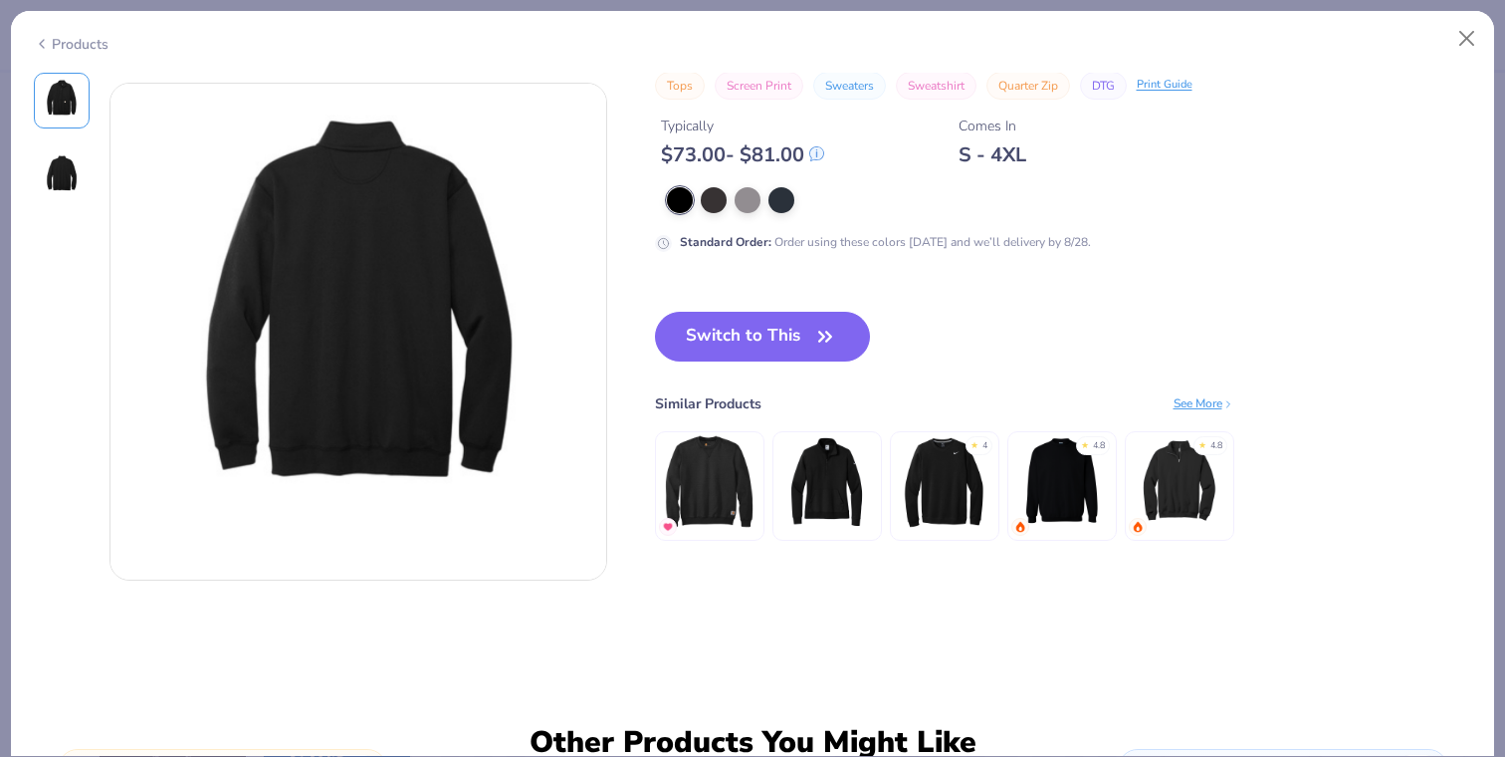
click at [1054, 475] on img at bounding box center [1061, 481] width 95 height 95
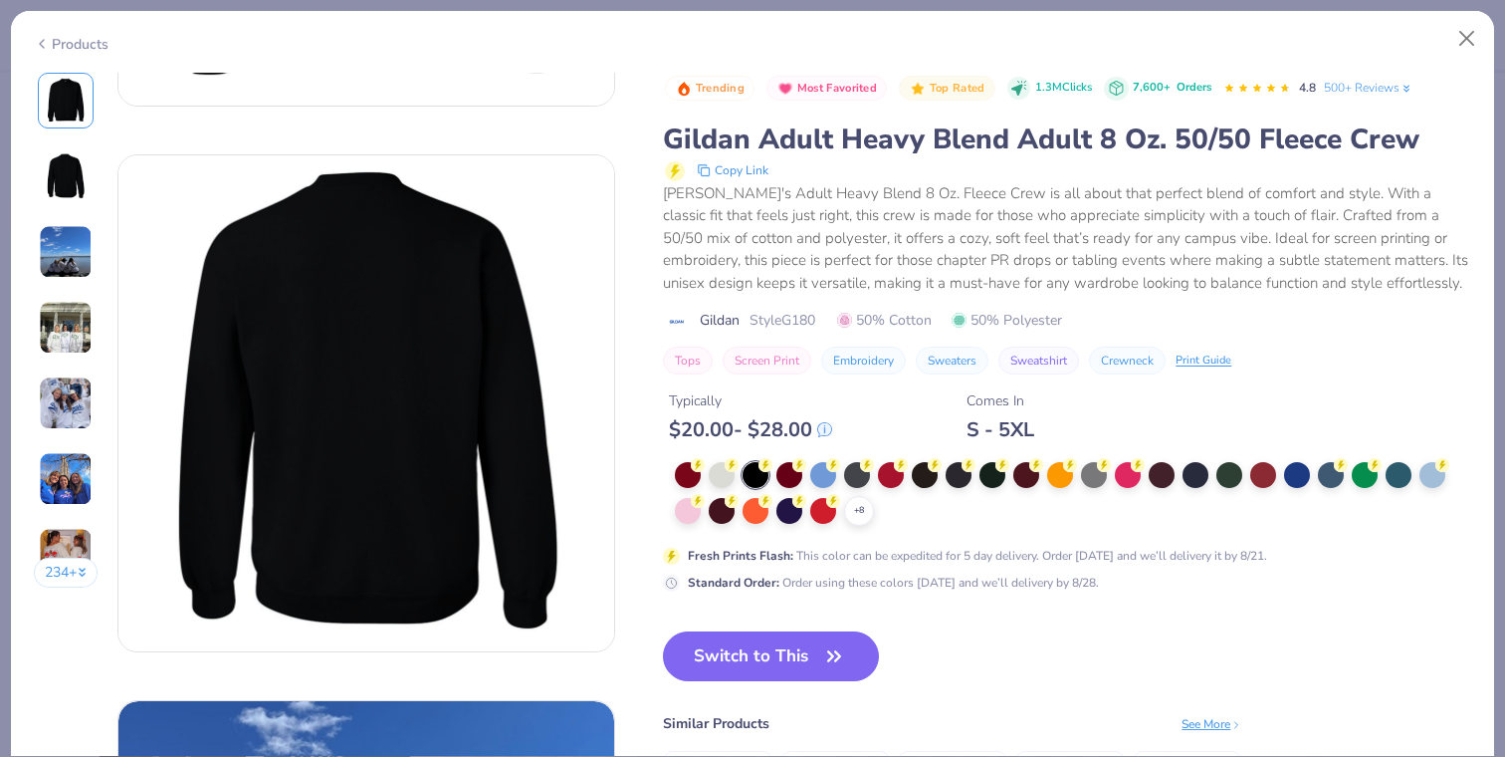
scroll to position [1051, 0]
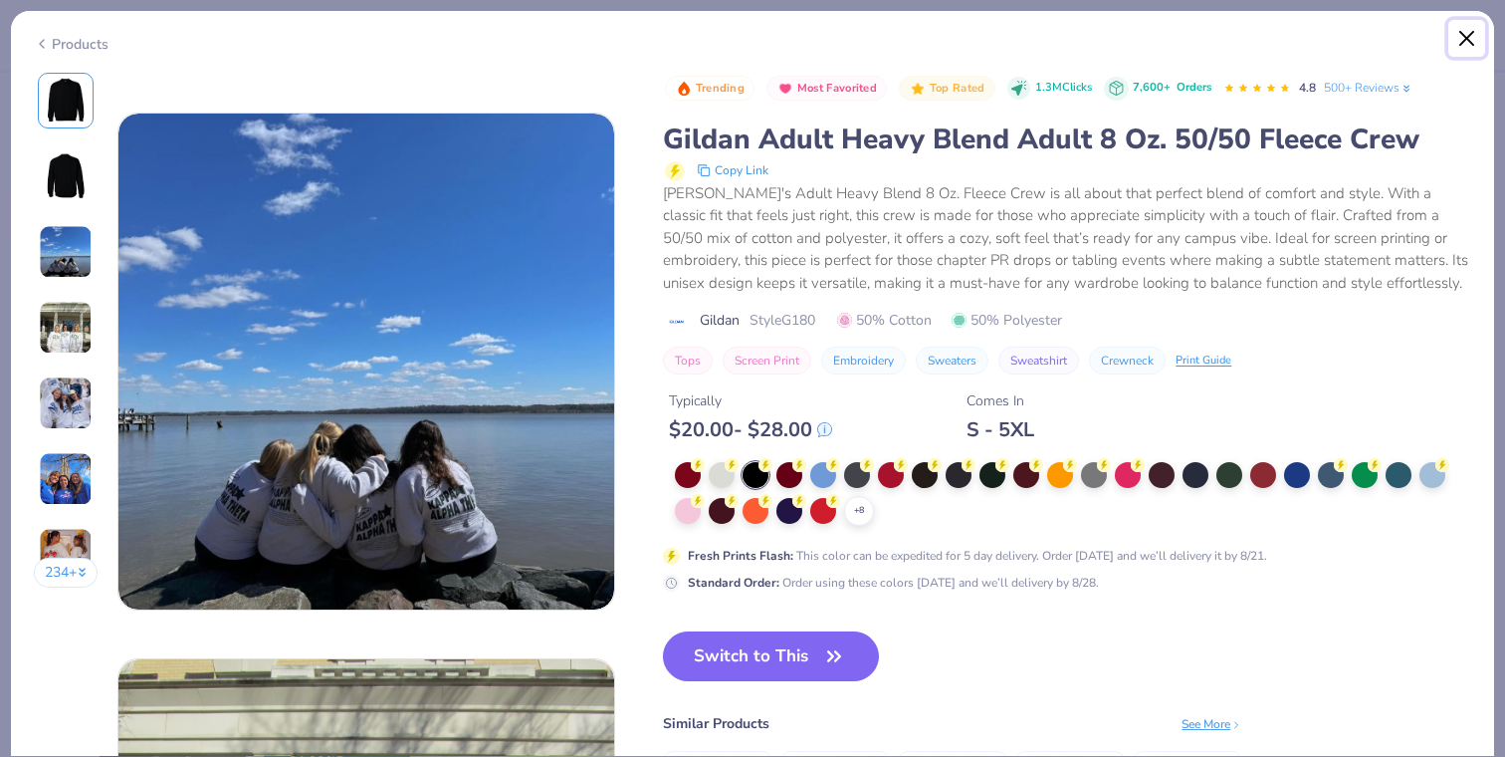
click at [1463, 48] on button "Close" at bounding box center [1467, 39] width 38 height 38
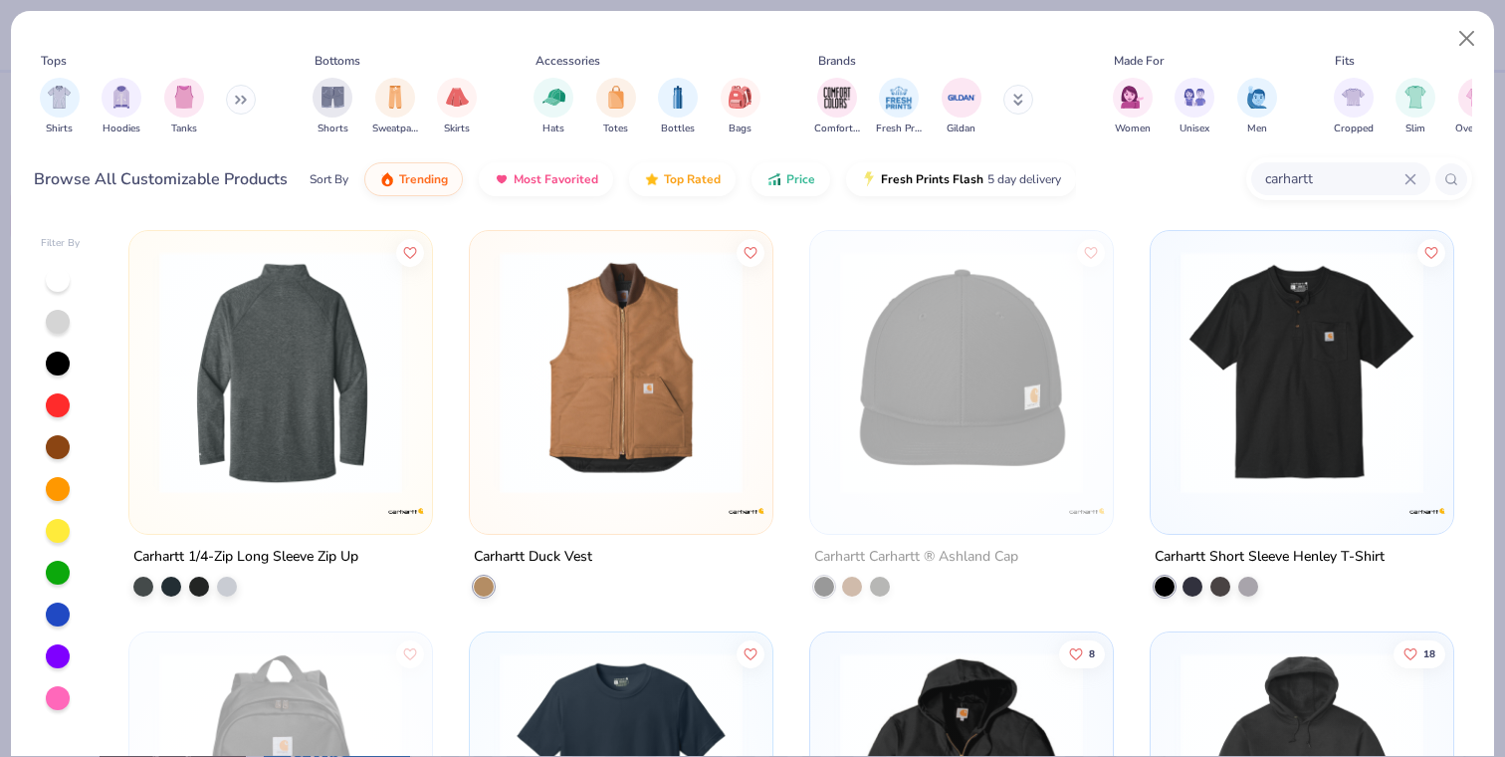
click at [254, 458] on img at bounding box center [280, 372] width 263 height 243
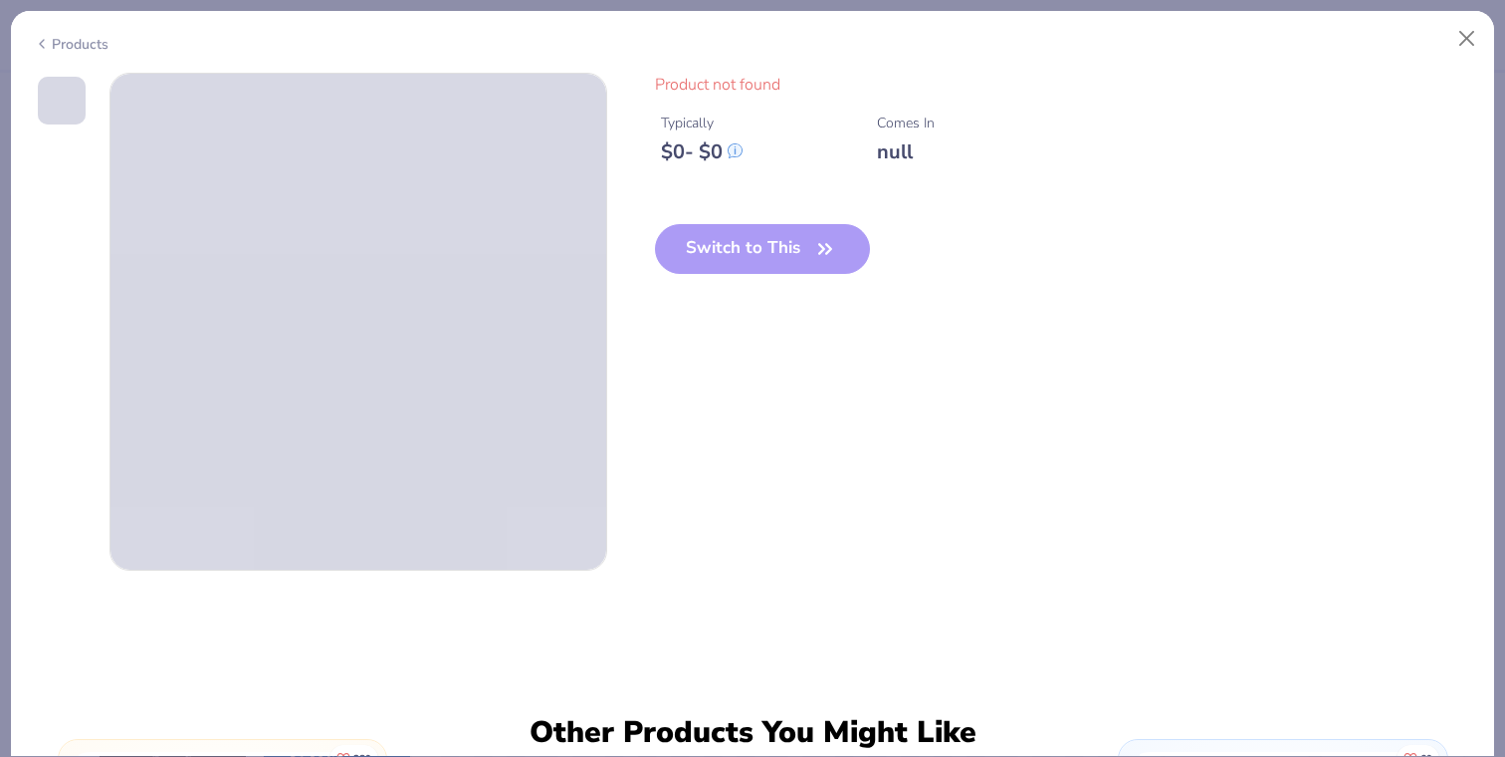
click at [758, 254] on div "Switch to This" at bounding box center [763, 265] width 216 height 82
click at [1459, 37] on button "Close" at bounding box center [1467, 39] width 38 height 38
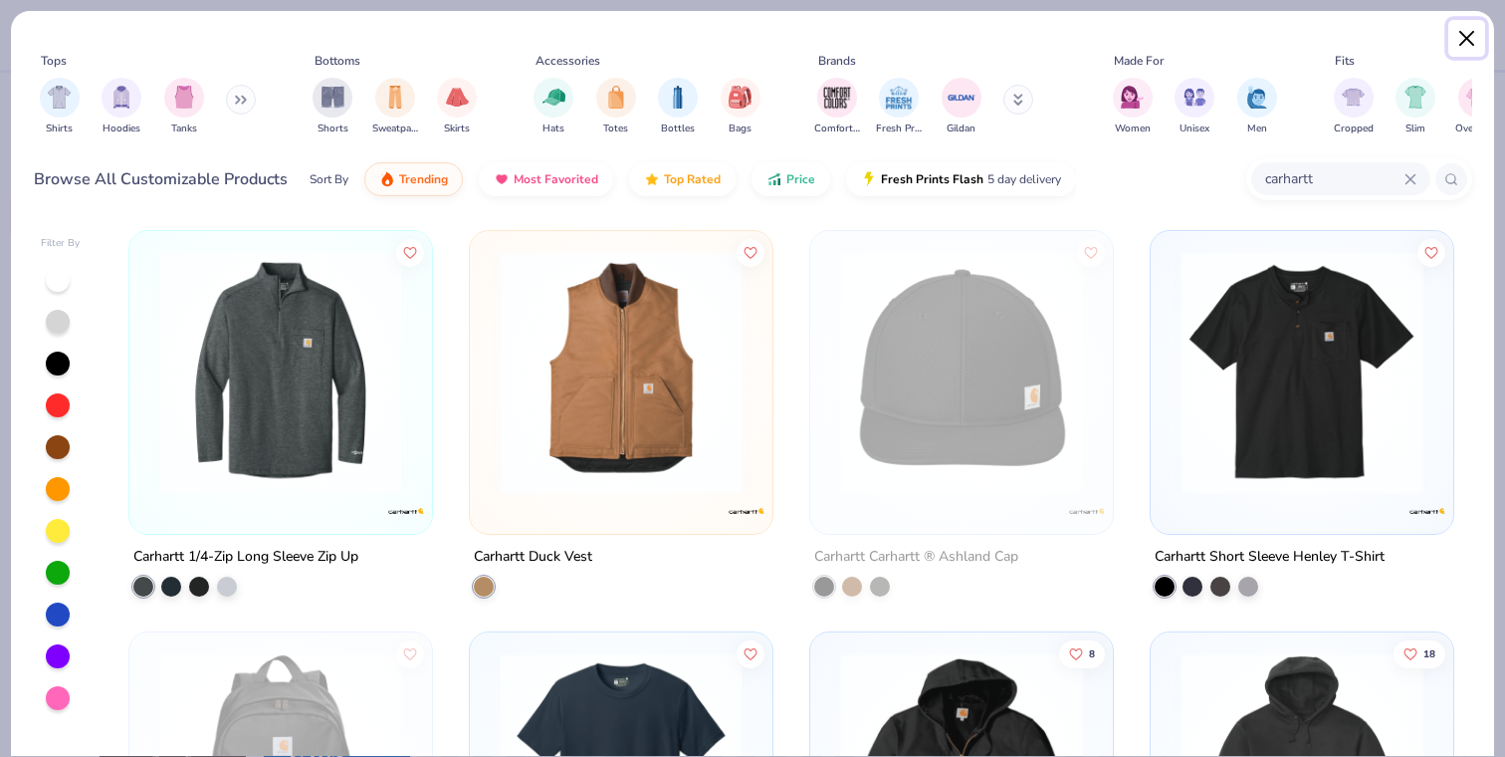
click at [1457, 39] on button "Close" at bounding box center [1467, 39] width 38 height 38
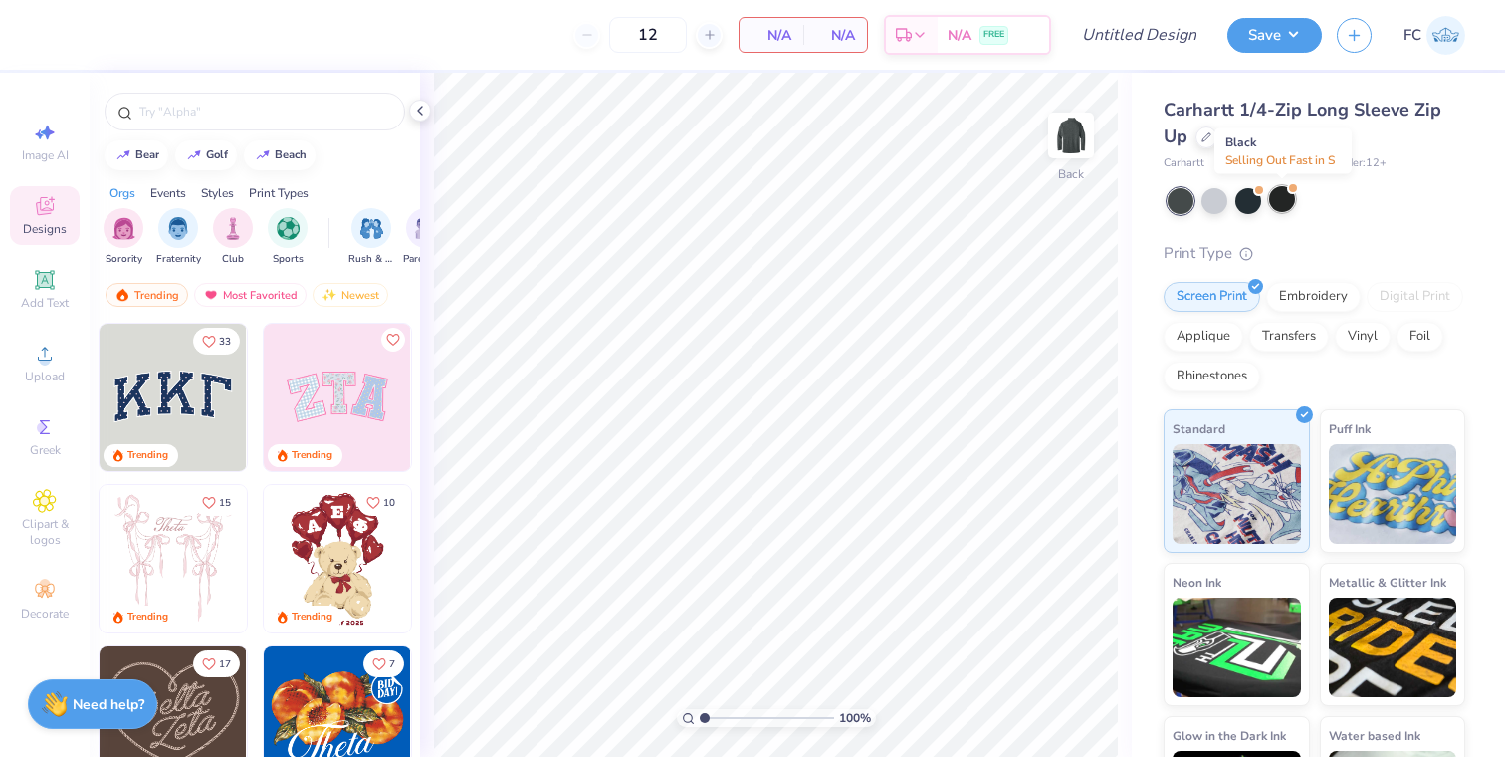
click at [1286, 199] on div at bounding box center [1282, 199] width 26 height 26
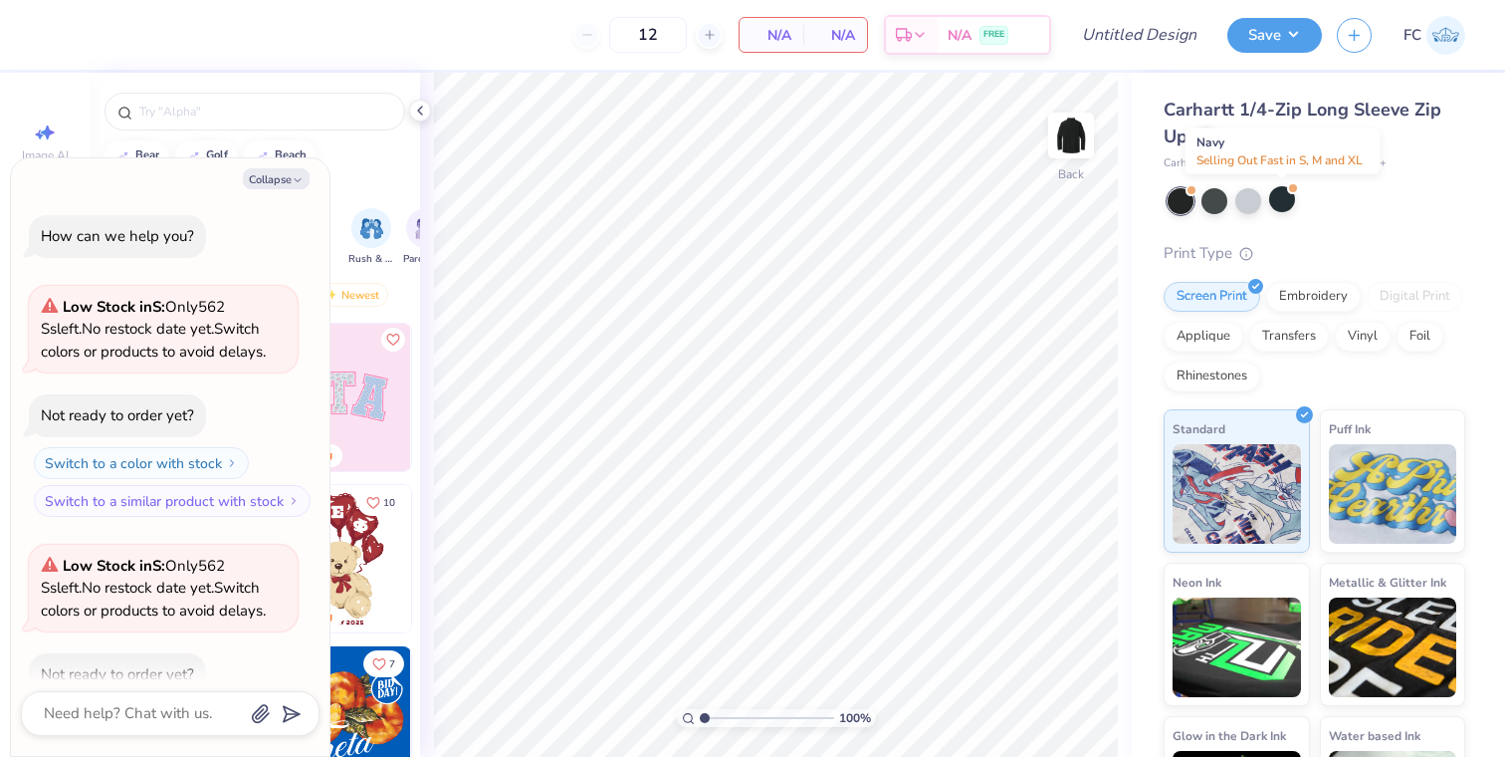
scroll to position [110, 0]
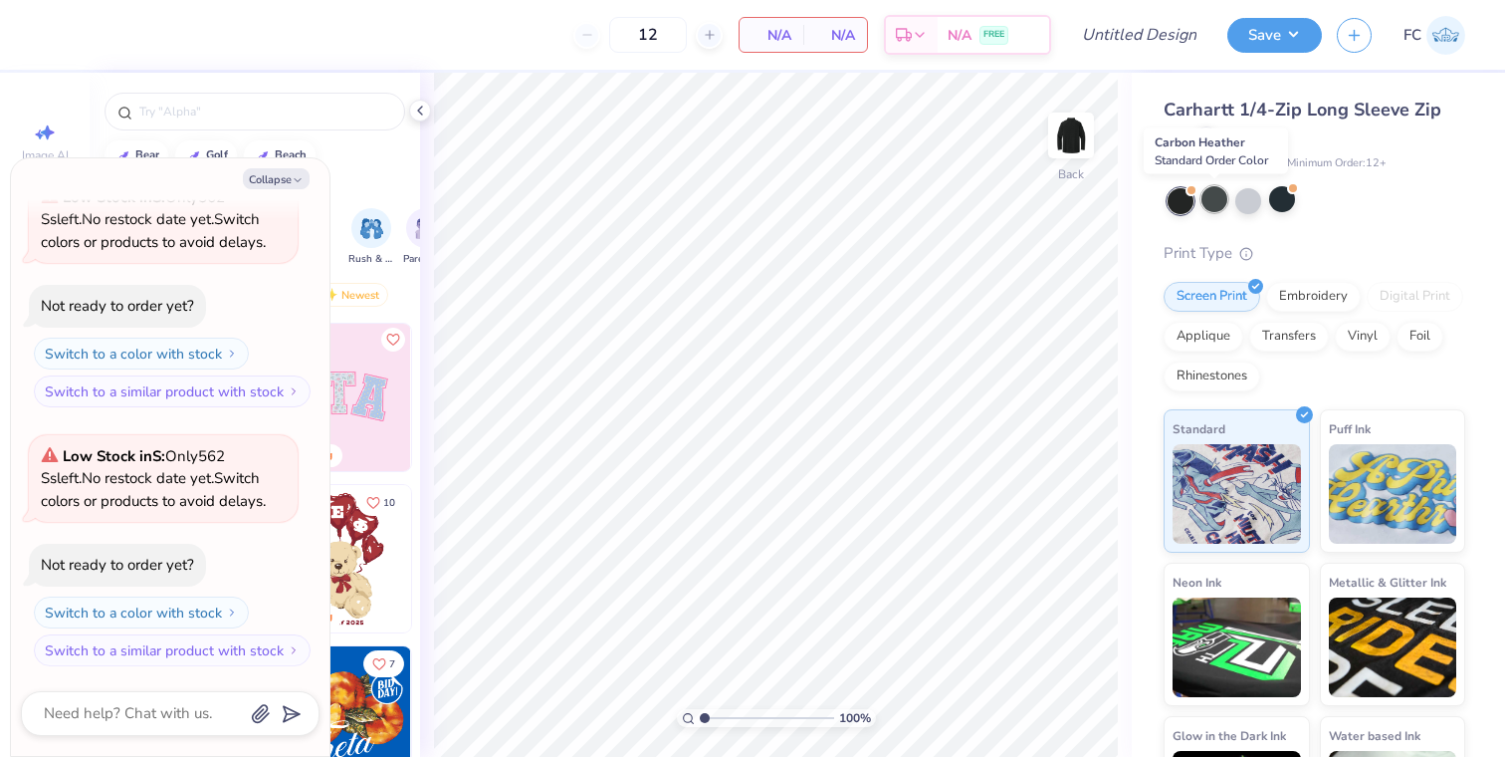
click at [1217, 202] on div at bounding box center [1215, 199] width 26 height 26
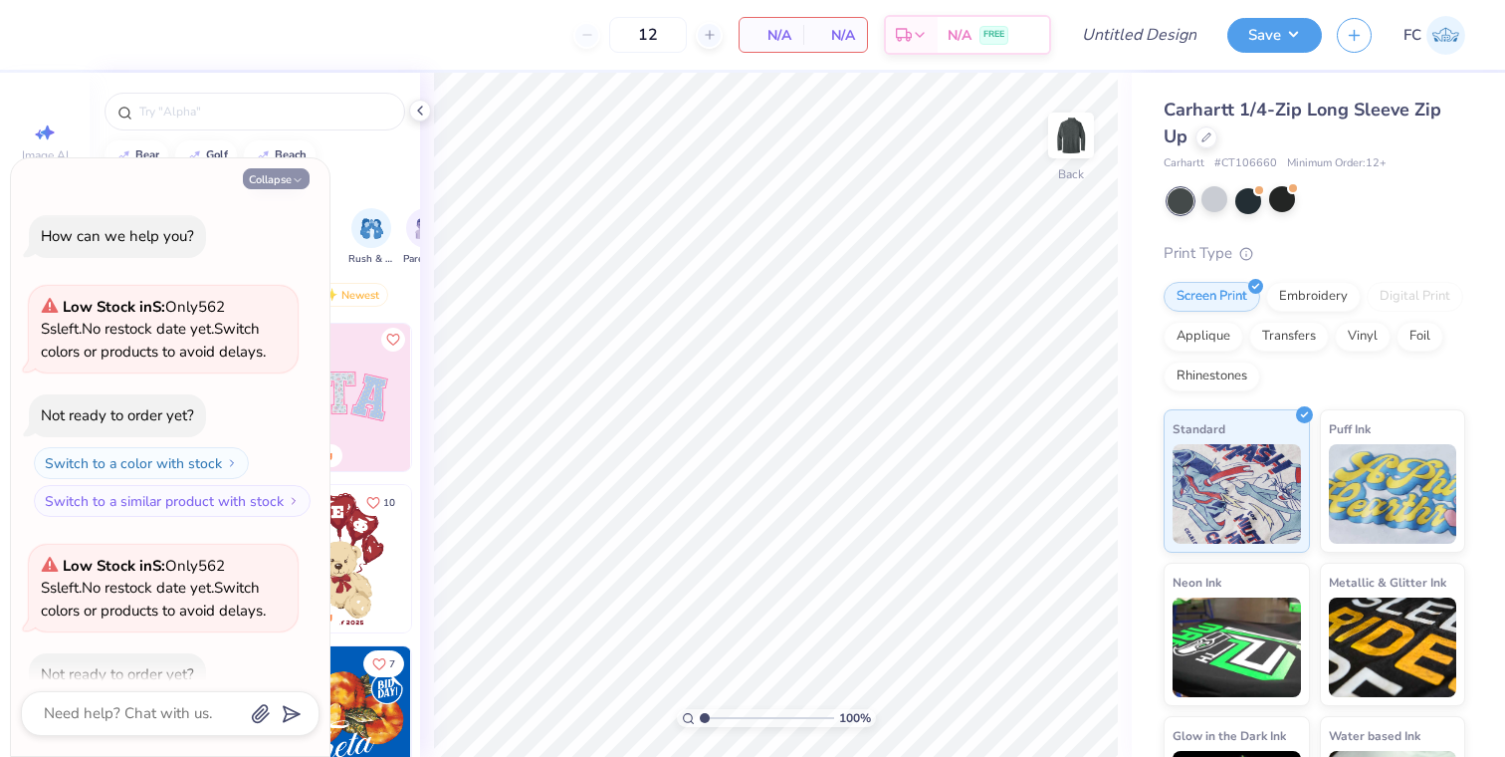
click at [283, 182] on button "Collapse" at bounding box center [276, 178] width 67 height 21
type textarea "x"
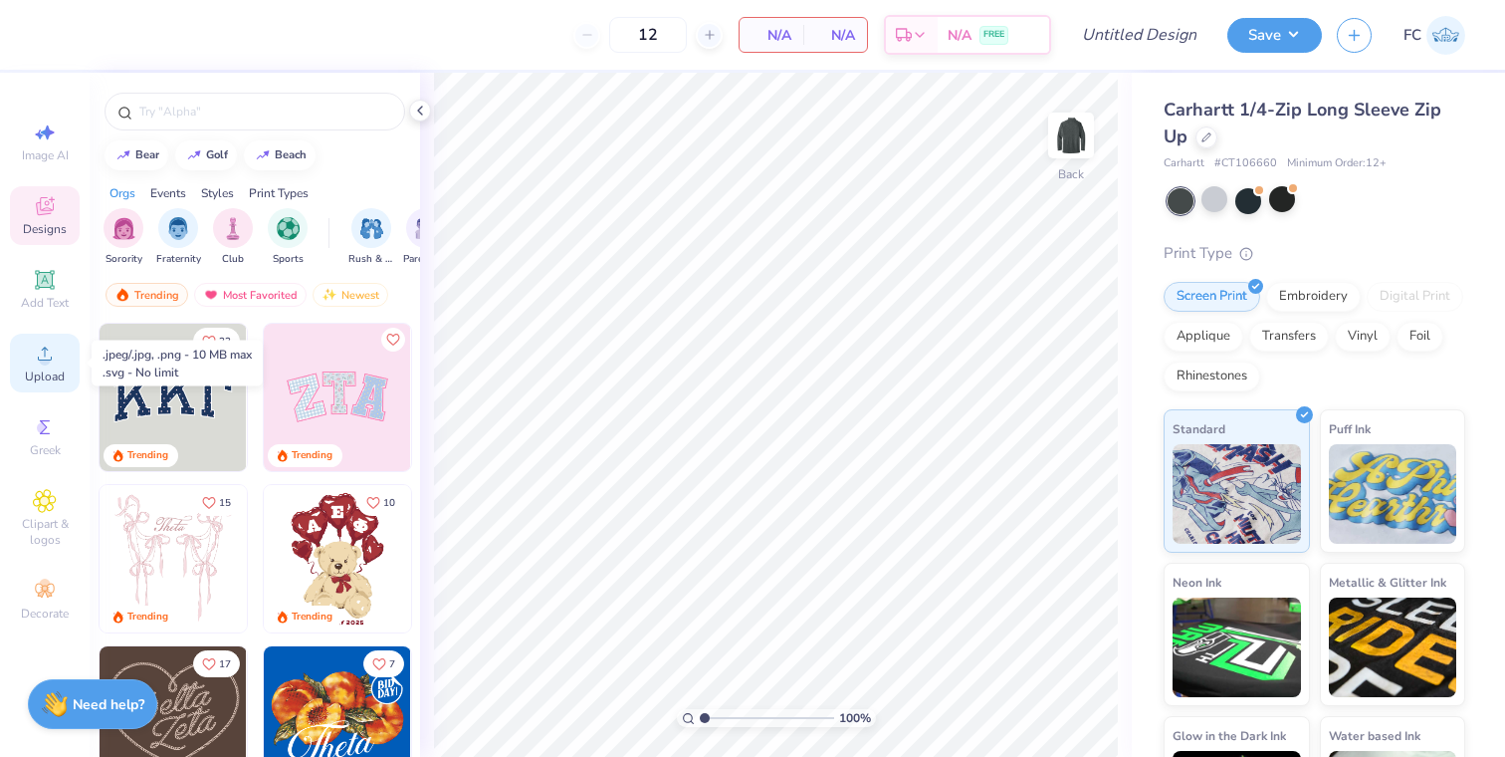
click at [58, 353] on div "Upload" at bounding box center [45, 362] width 70 height 59
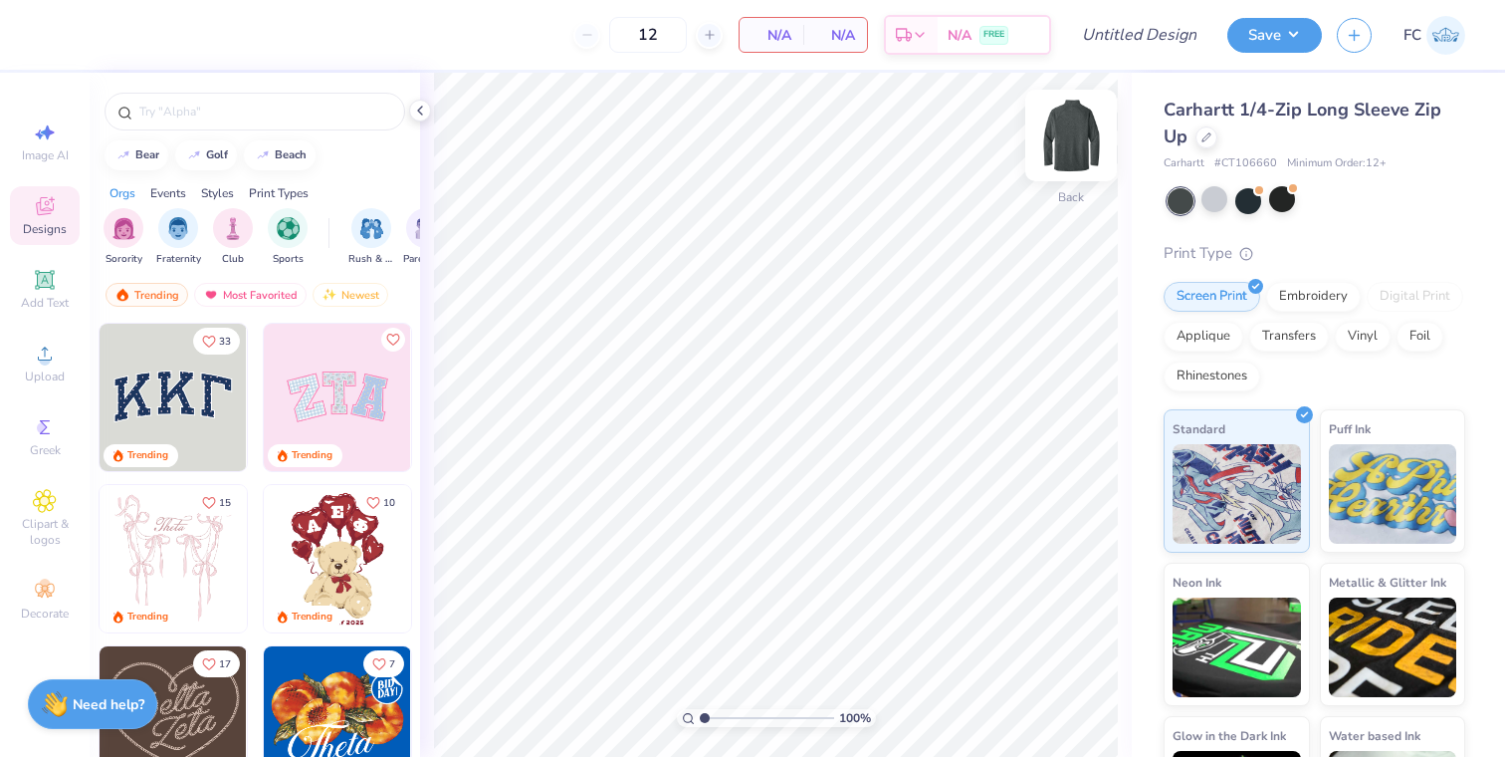
click at [1069, 152] on img at bounding box center [1071, 136] width 80 height 80
click at [39, 375] on span "Upload" at bounding box center [45, 376] width 40 height 16
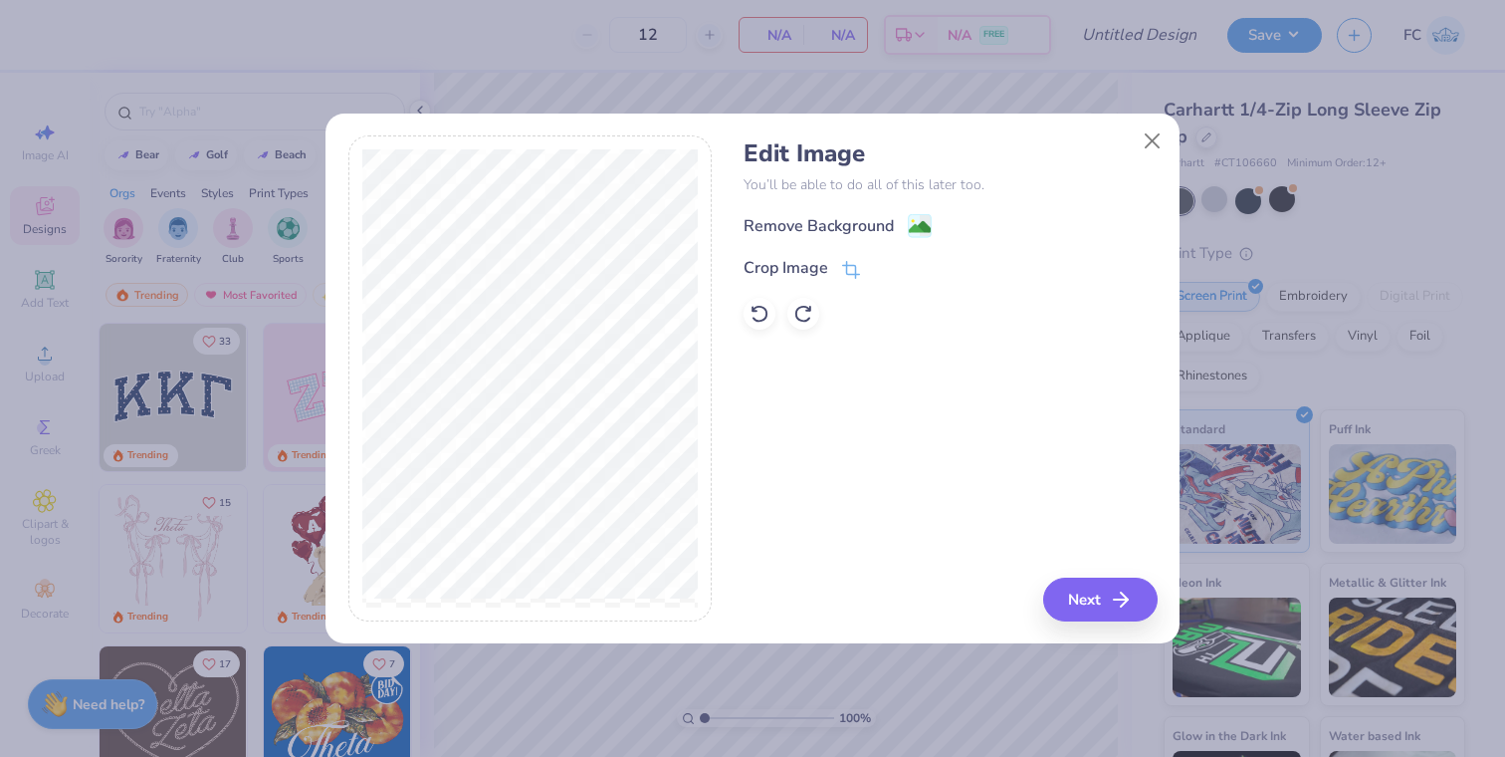
click at [914, 227] on image at bounding box center [920, 227] width 22 height 22
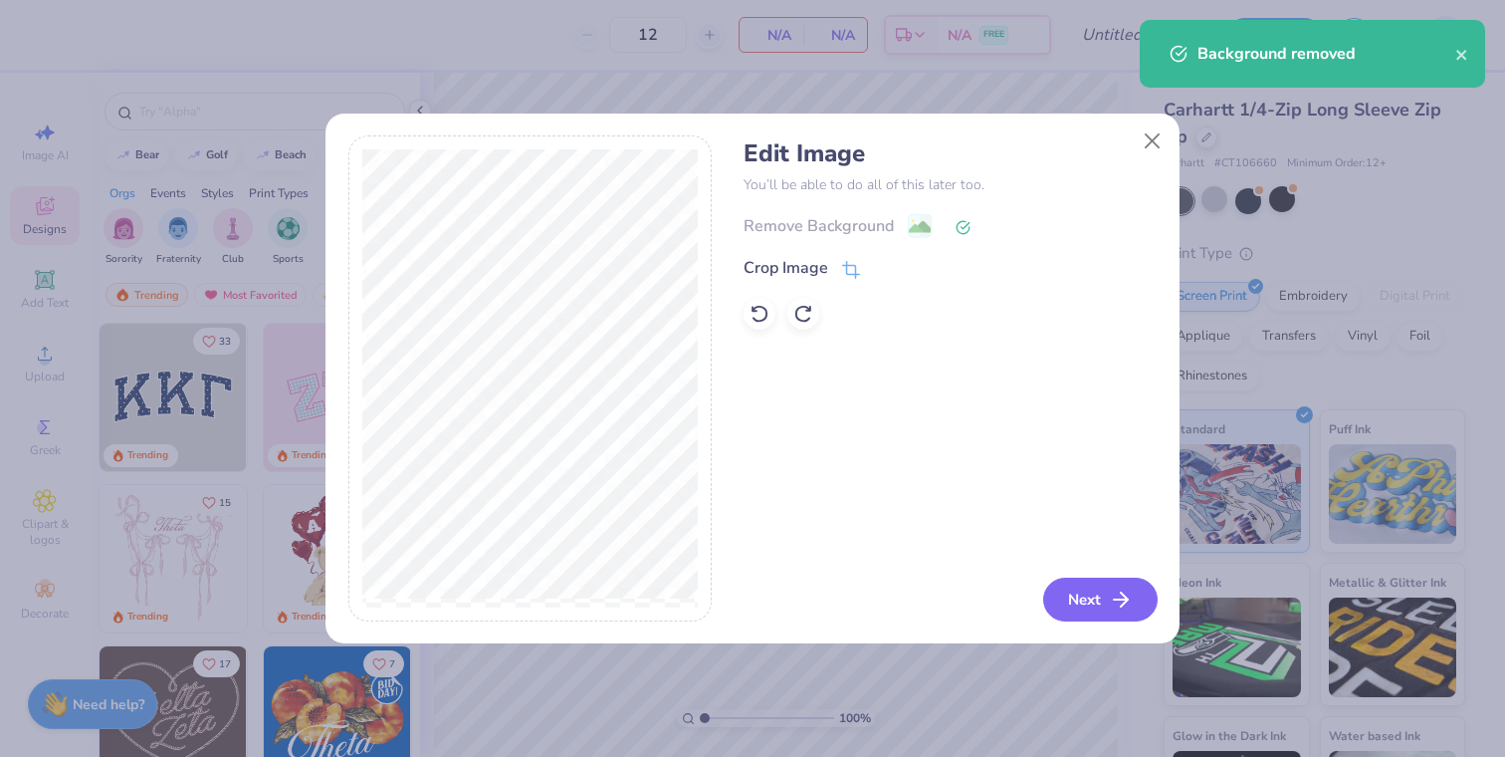
click at [1066, 612] on button "Next" at bounding box center [1100, 599] width 114 height 44
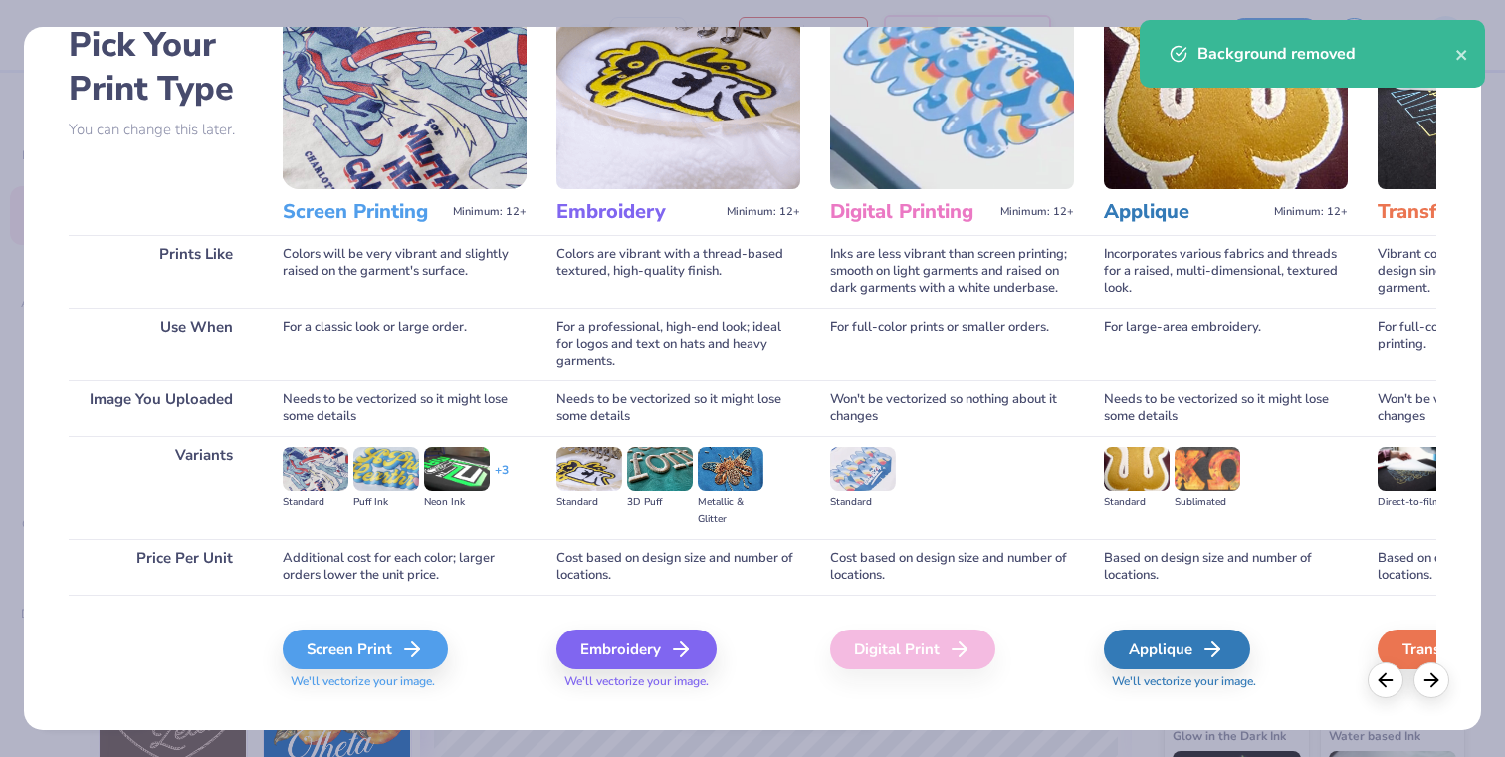
scroll to position [136, 0]
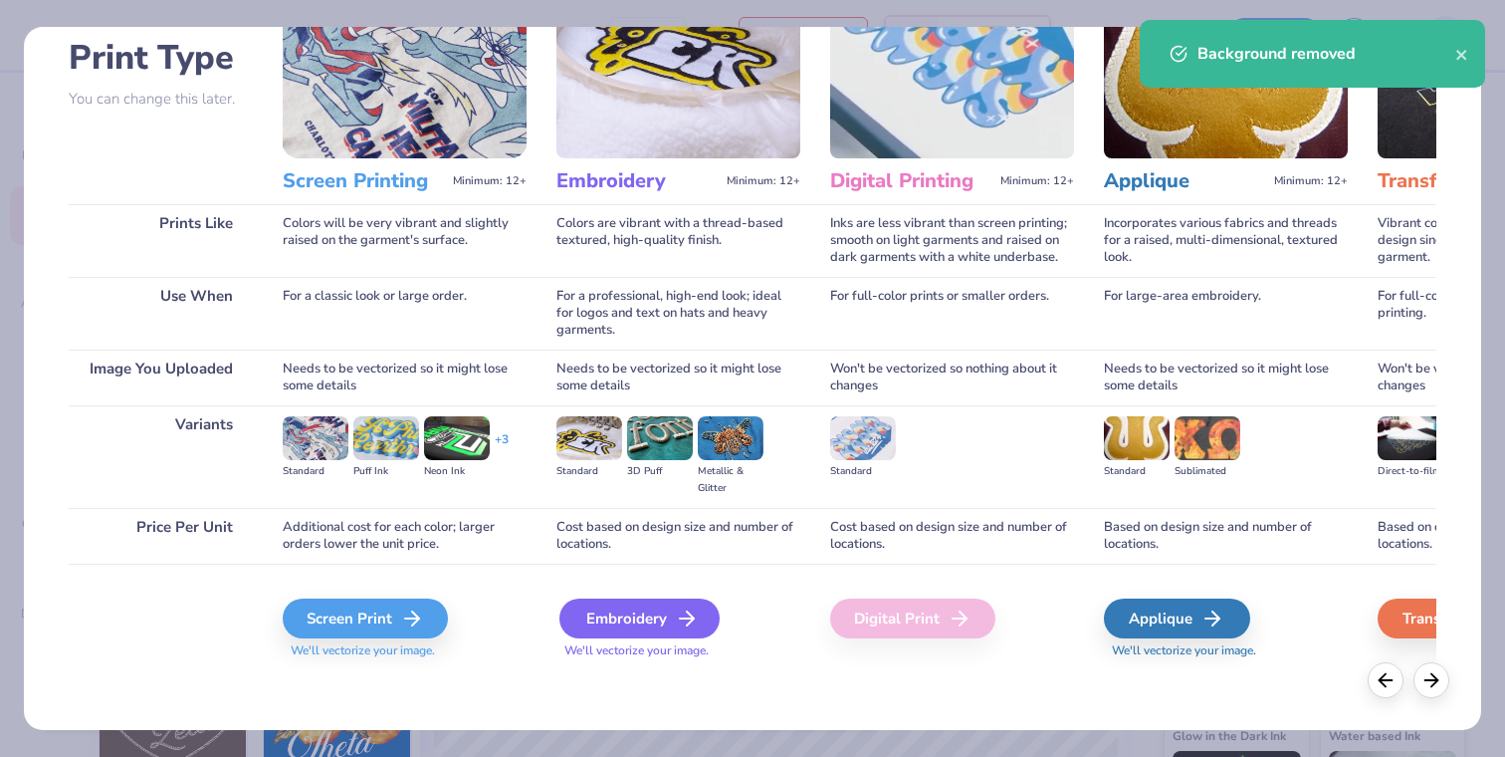
click at [683, 618] on line at bounding box center [687, 618] width 14 height 0
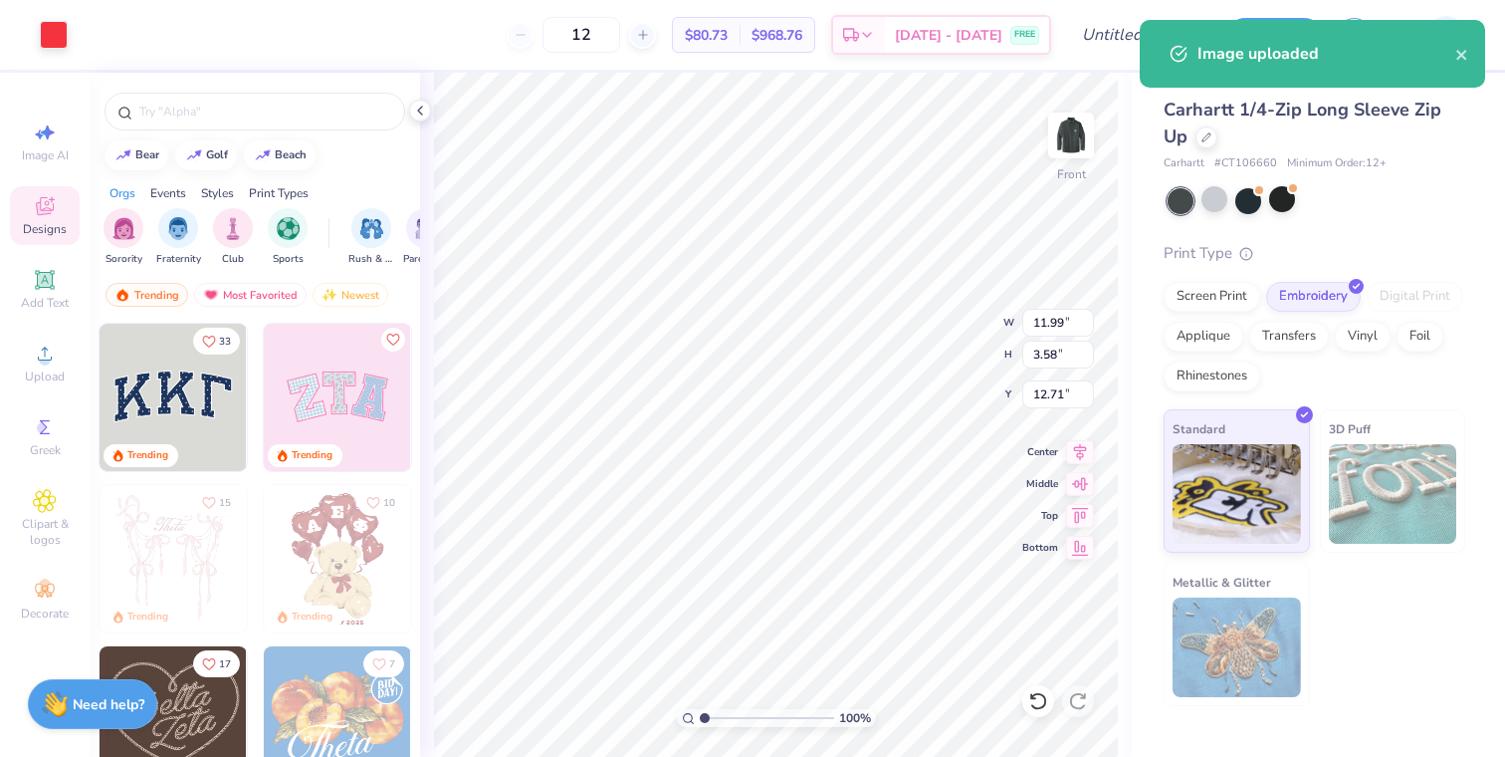
type input "7.80"
type input "2.33"
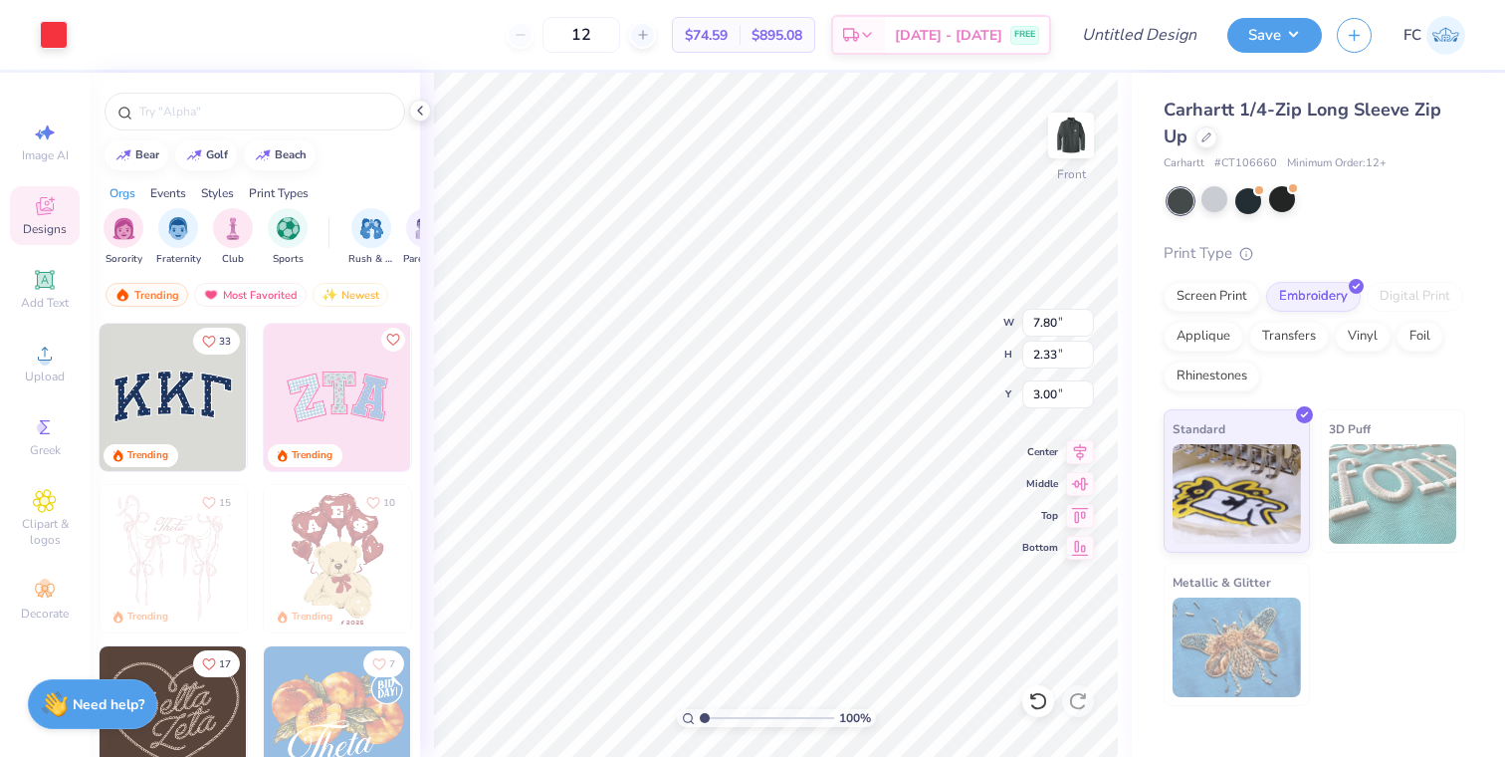
type input "3.00"
click at [55, 276] on icon at bounding box center [45, 280] width 24 height 24
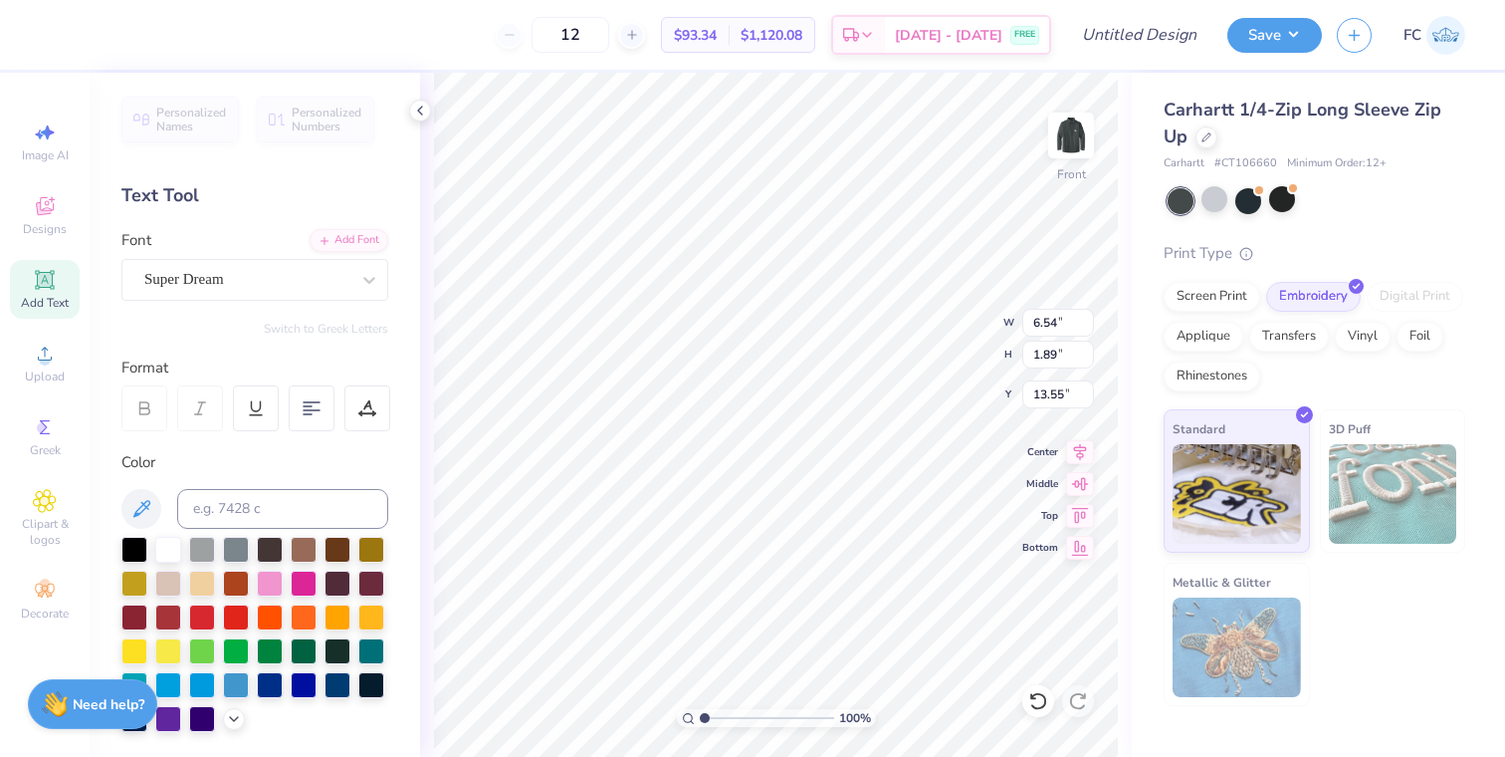
scroll to position [0, 9]
type textarea "TWENTY TWENTY FIVE"
type input "8.26"
type input "0.57"
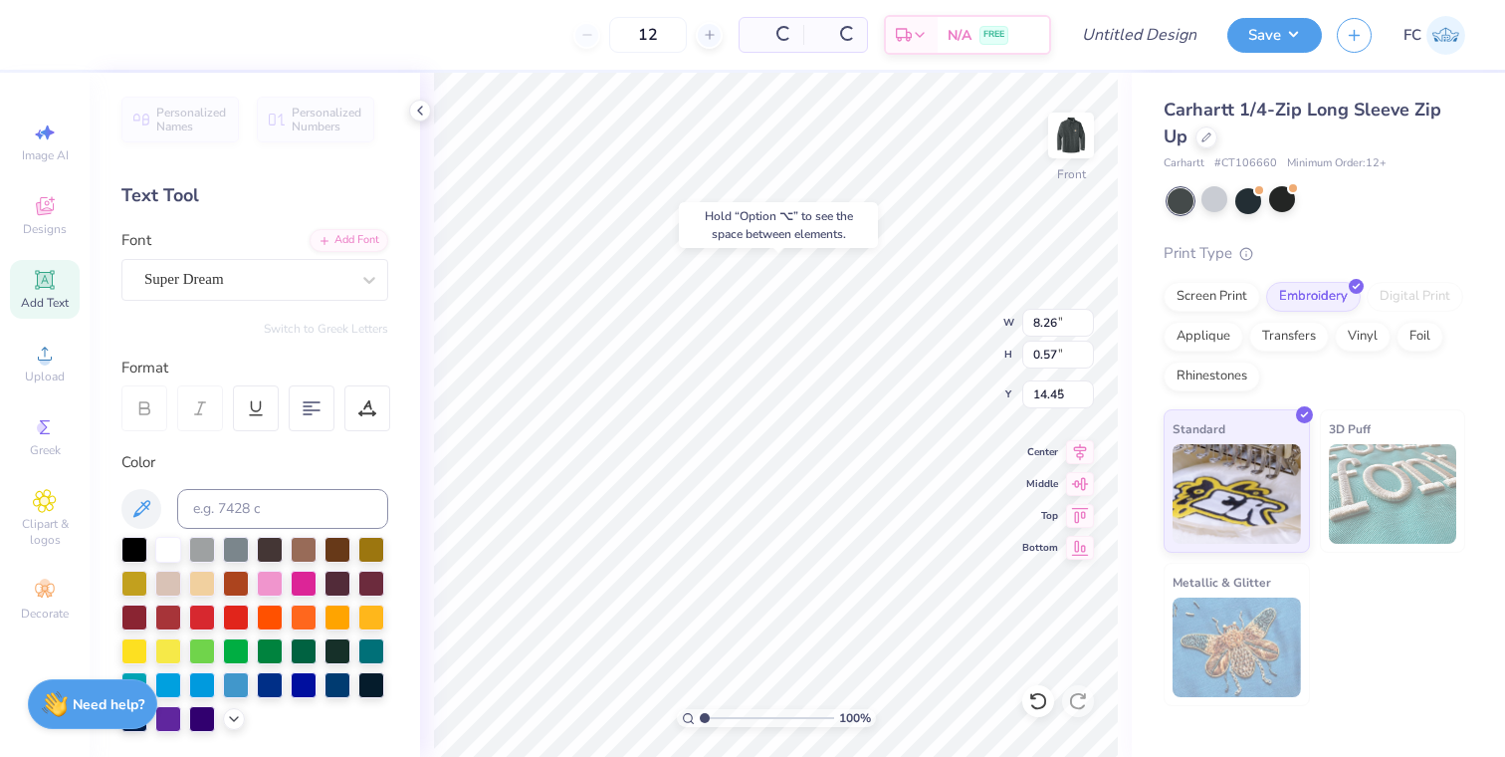
type input "5.74"
type input "7.60"
type input "0.53"
click at [196, 612] on div at bounding box center [202, 615] width 26 height 26
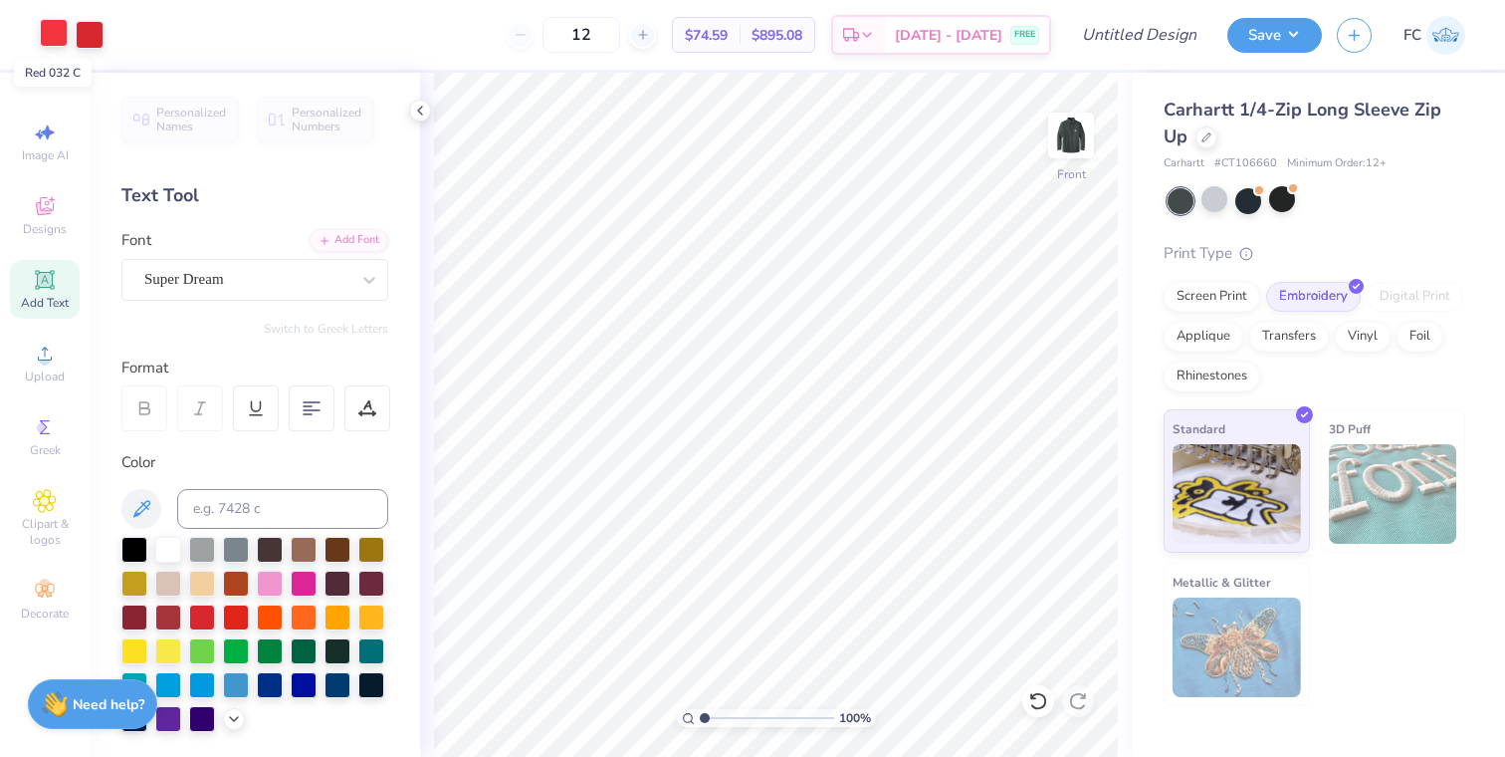
click at [42, 33] on div at bounding box center [54, 33] width 28 height 28
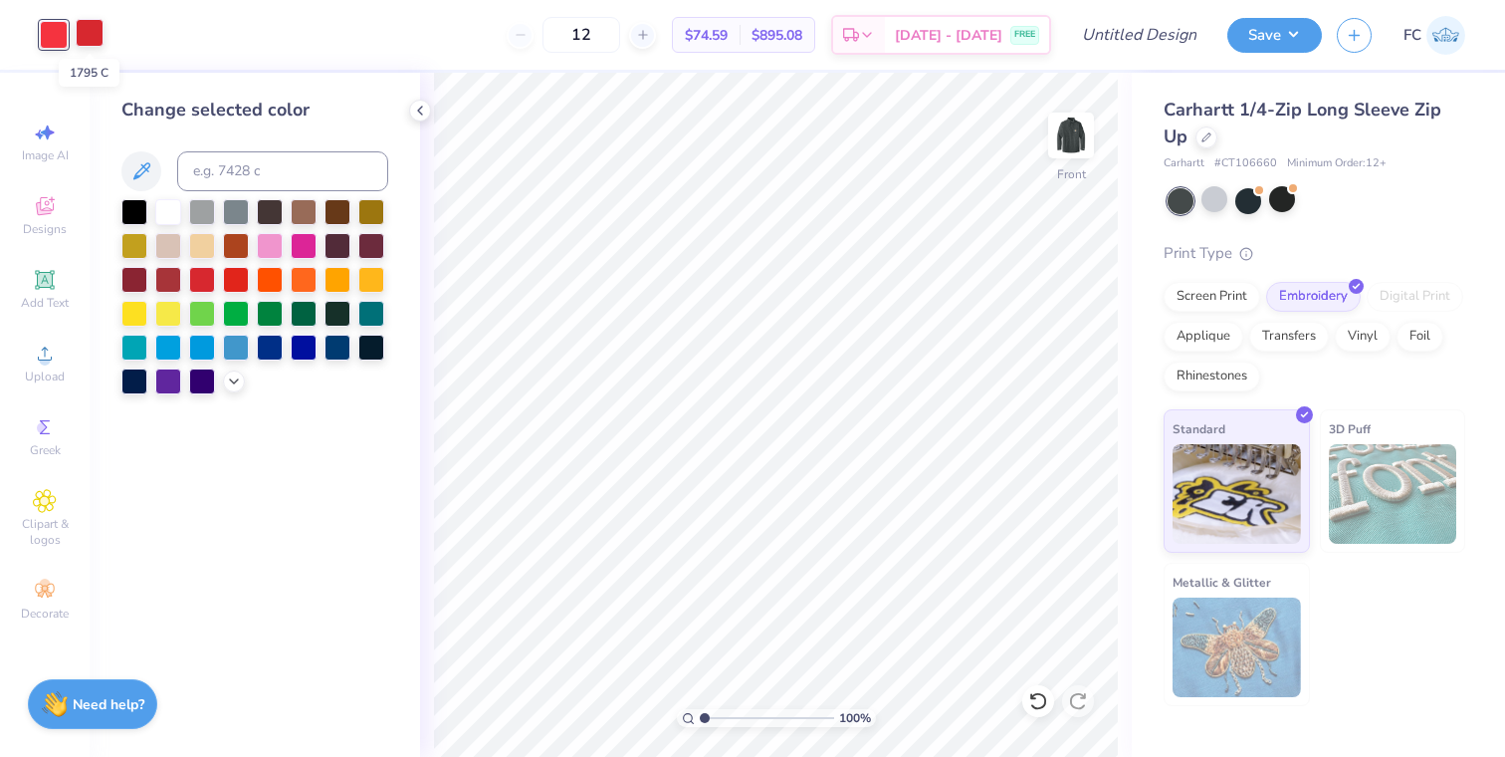
click at [83, 37] on div at bounding box center [90, 33] width 28 height 28
click at [212, 178] on input at bounding box center [282, 171] width 211 height 40
type input "red 032"
type input "c"
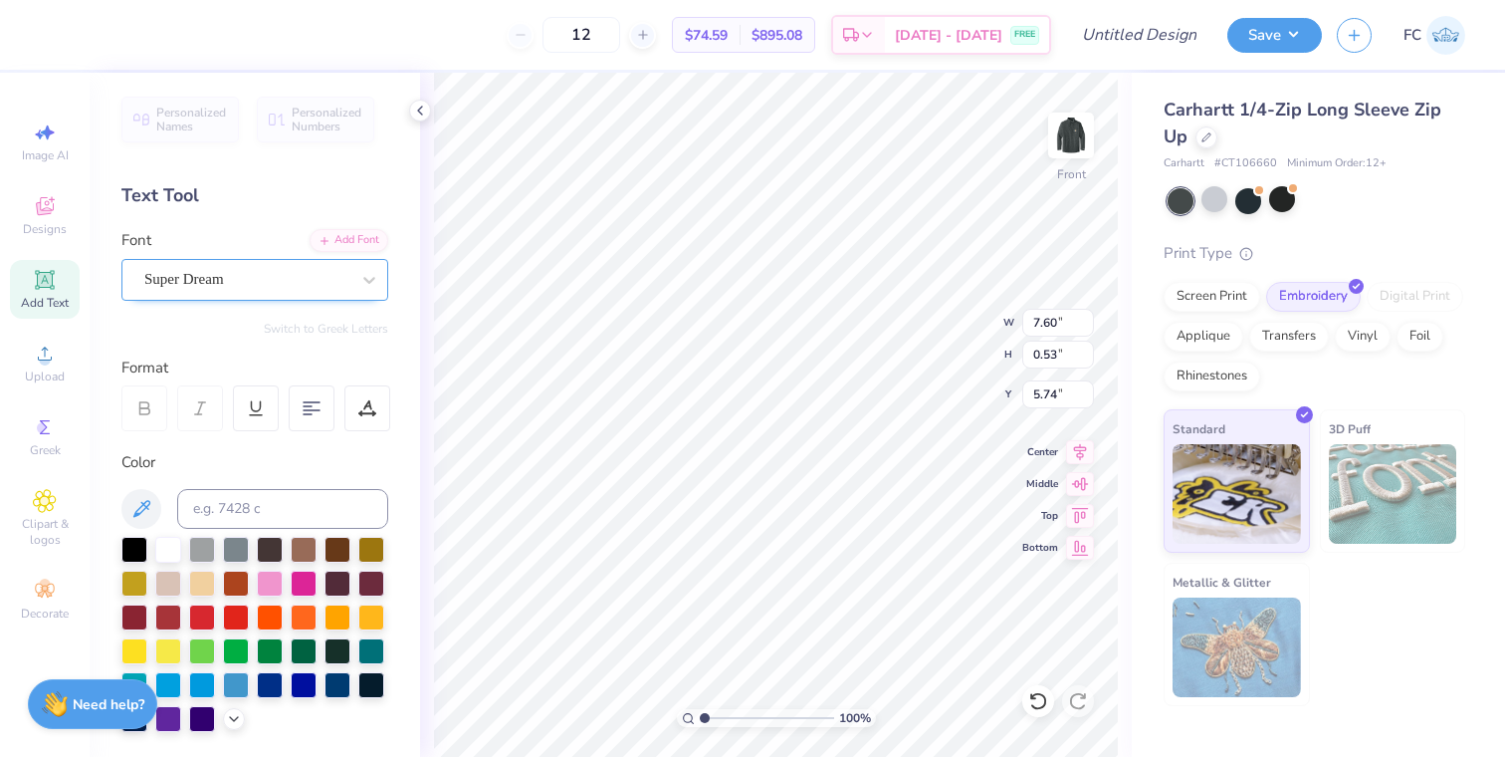
click at [224, 274] on div "Super Dream" at bounding box center [246, 279] width 209 height 31
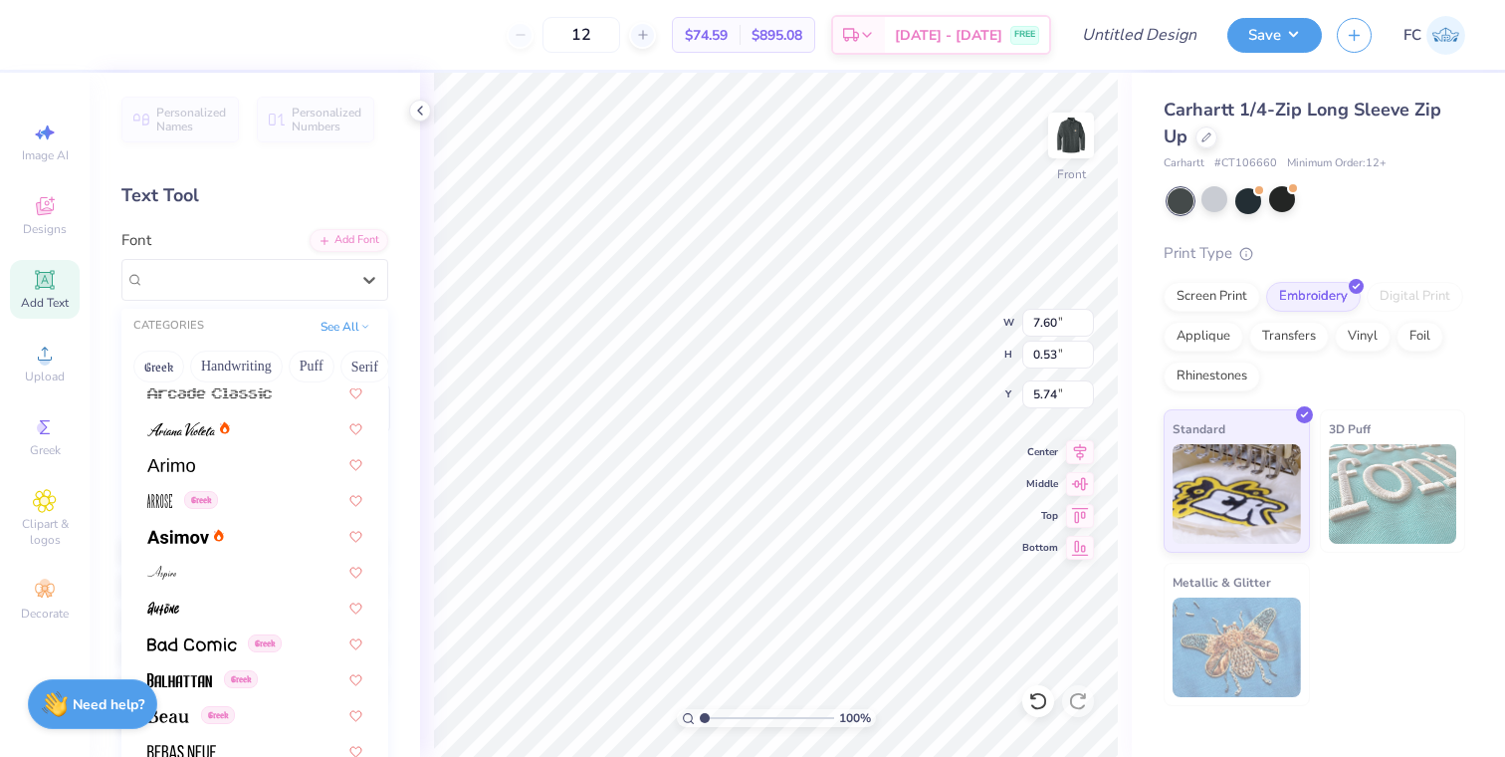
scroll to position [620, 0]
click at [280, 460] on div at bounding box center [254, 461] width 215 height 21
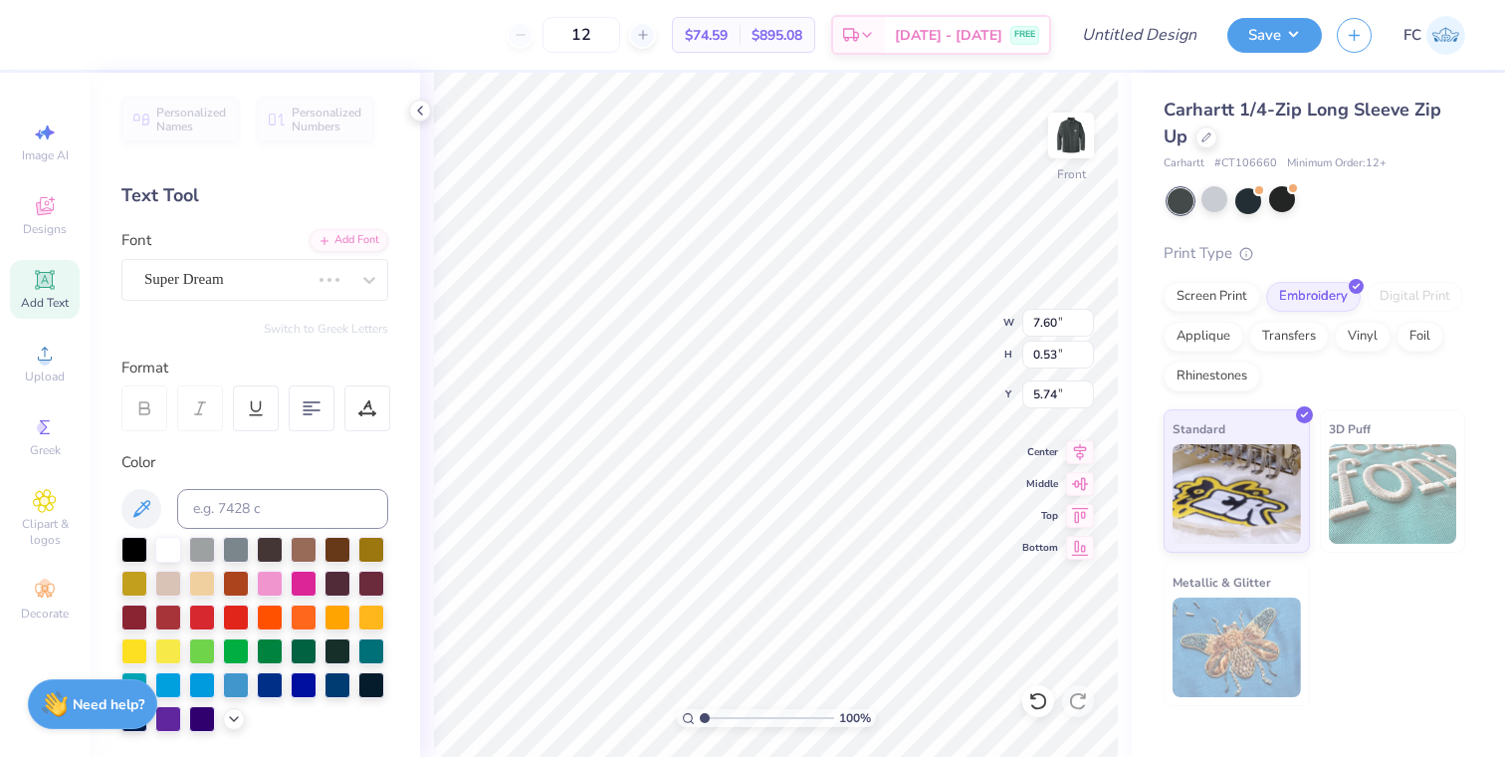
type input "5.75"
type input "5.78"
type input "7.68"
type input "0.48"
type input "6.94"
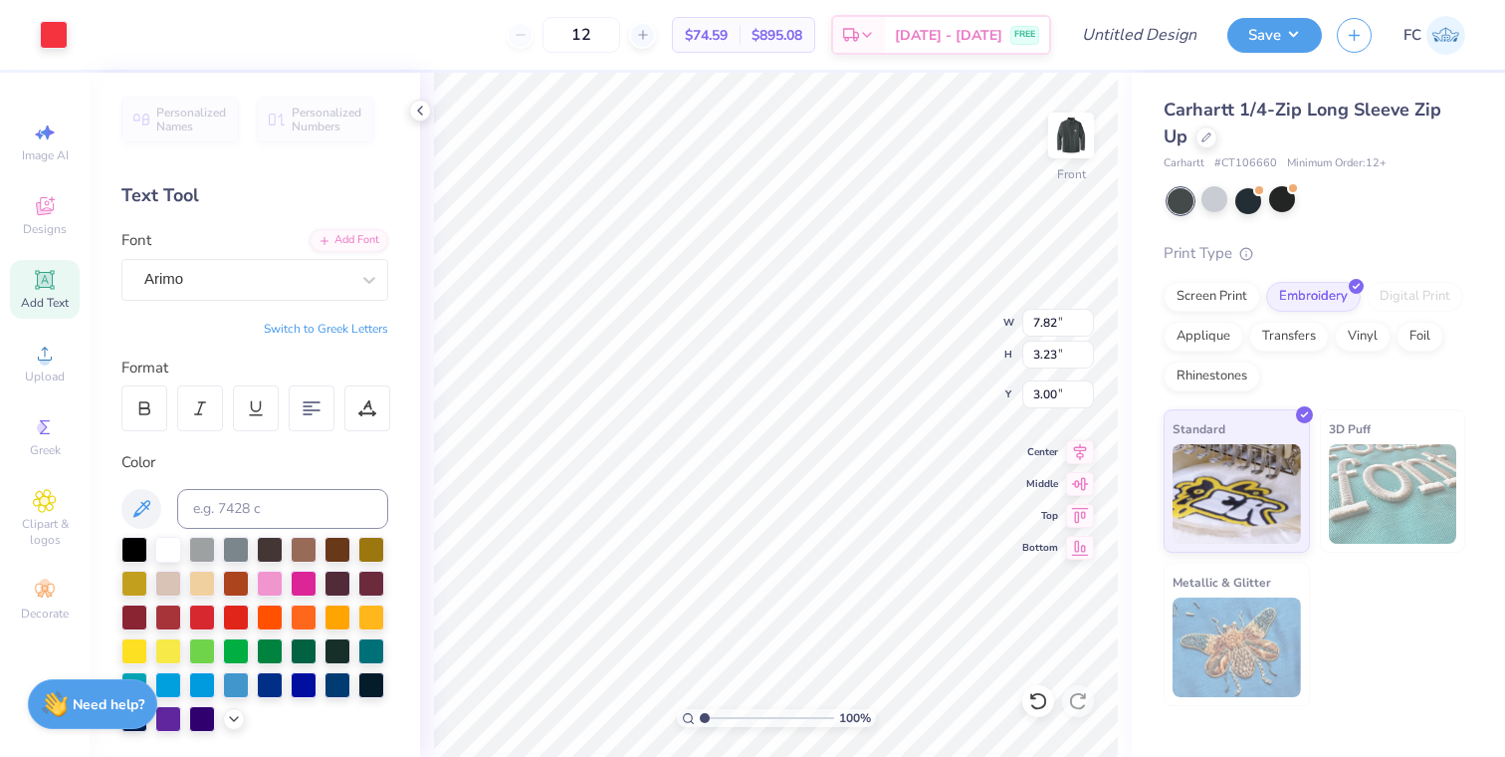
type input "2.87"
click at [1080, 142] on img at bounding box center [1071, 136] width 80 height 80
click at [50, 365] on div "Upload" at bounding box center [45, 362] width 70 height 59
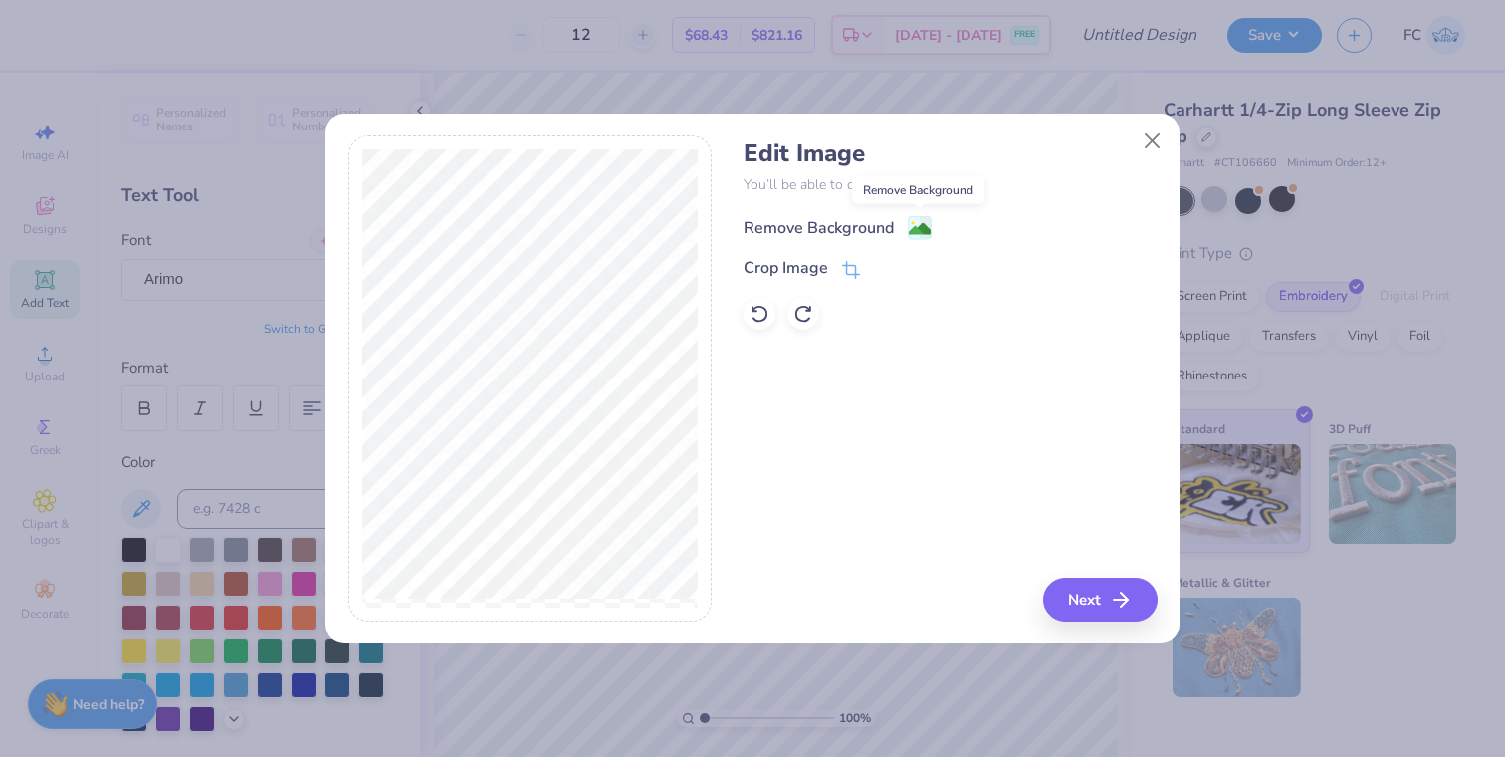
click at [917, 233] on image at bounding box center [920, 229] width 22 height 22
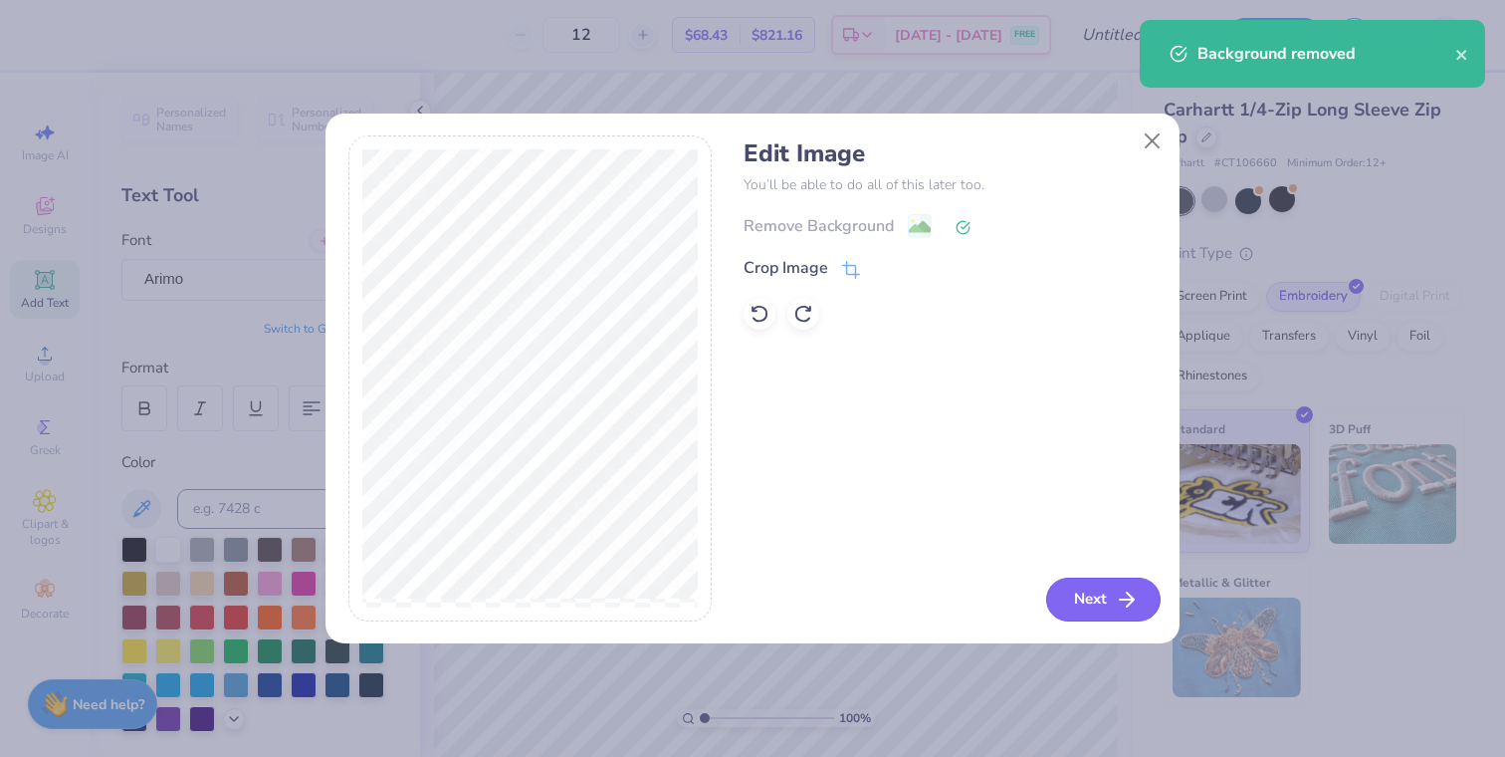
click at [1061, 610] on button "Next" at bounding box center [1103, 599] width 114 height 44
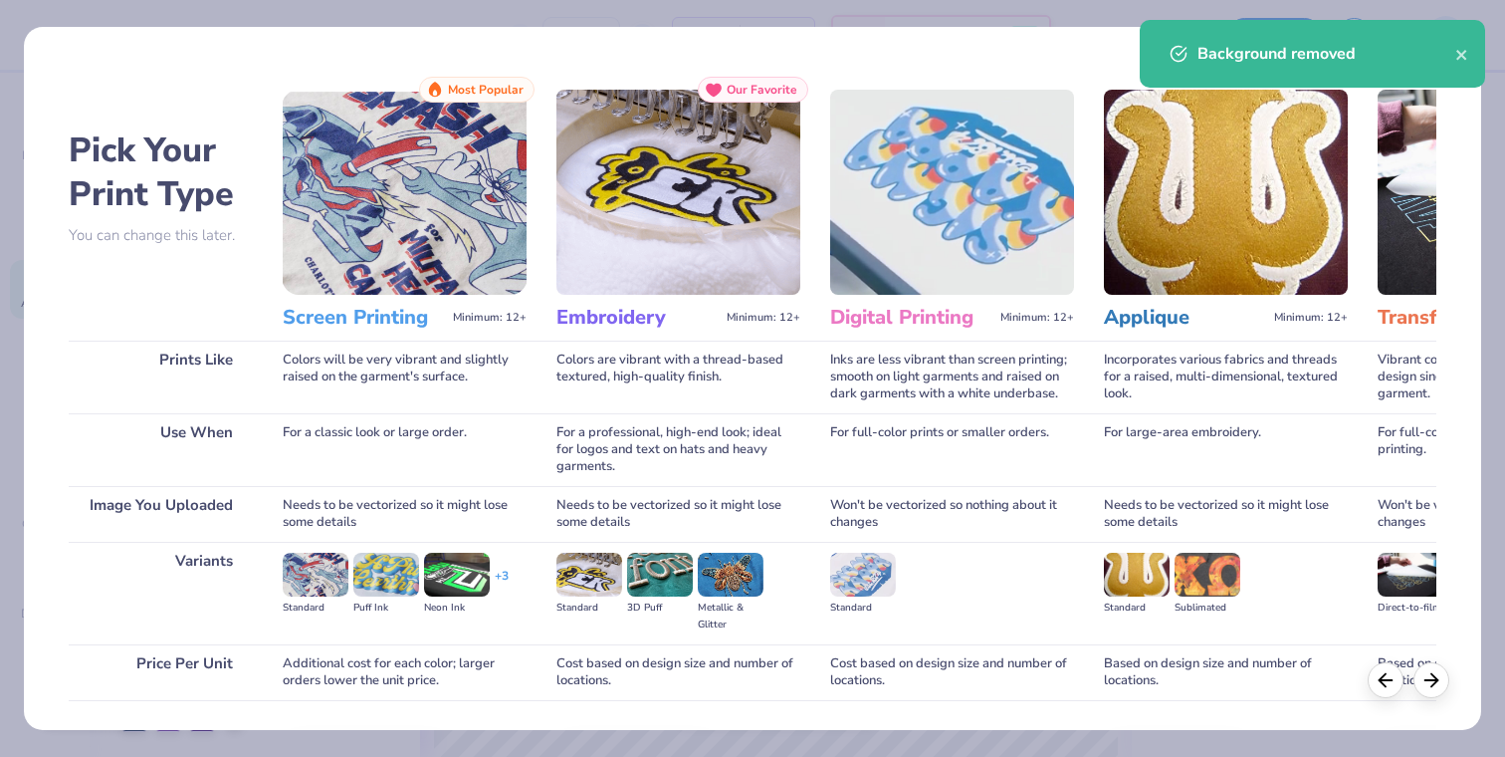
scroll to position [108, 0]
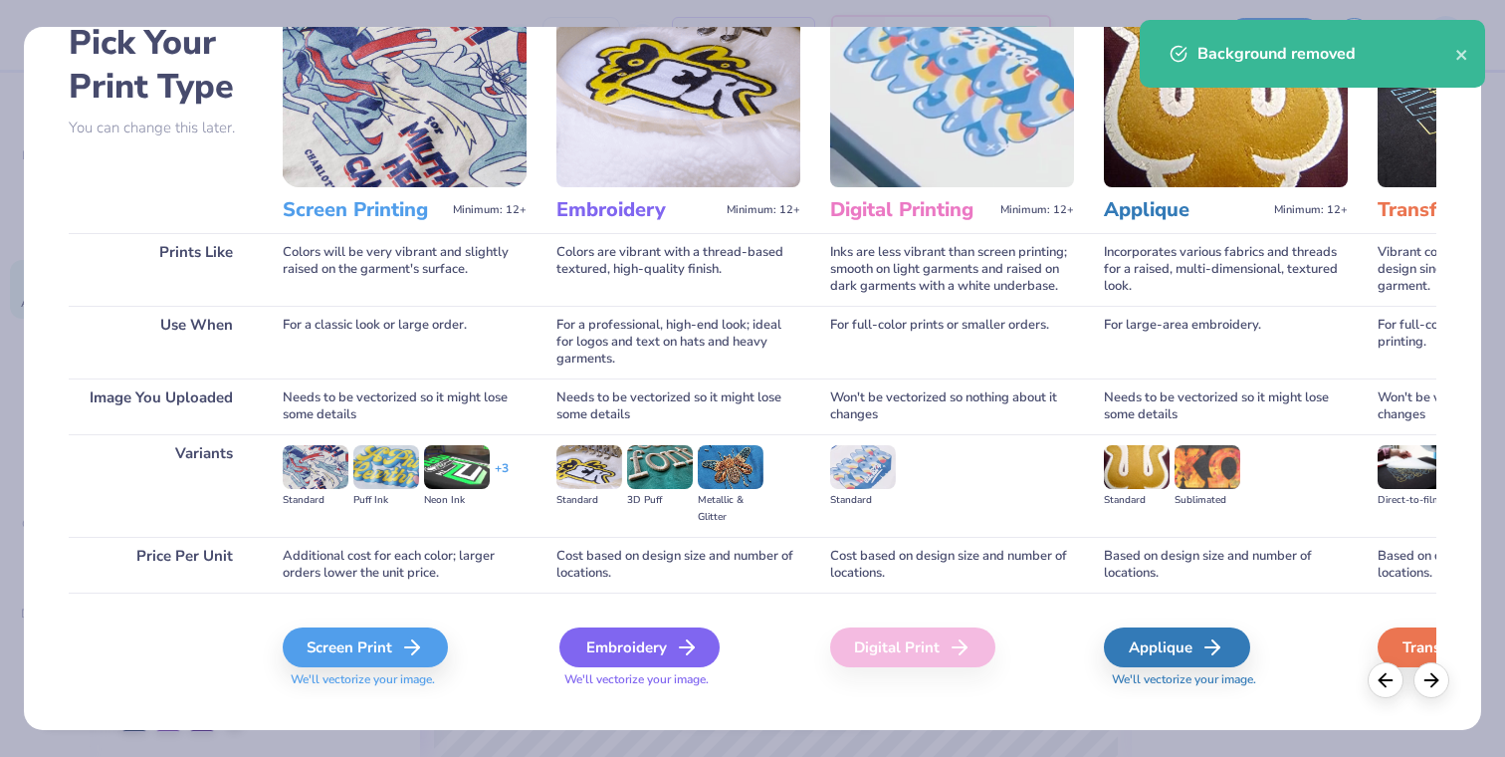
click at [681, 647] on line at bounding box center [687, 647] width 14 height 0
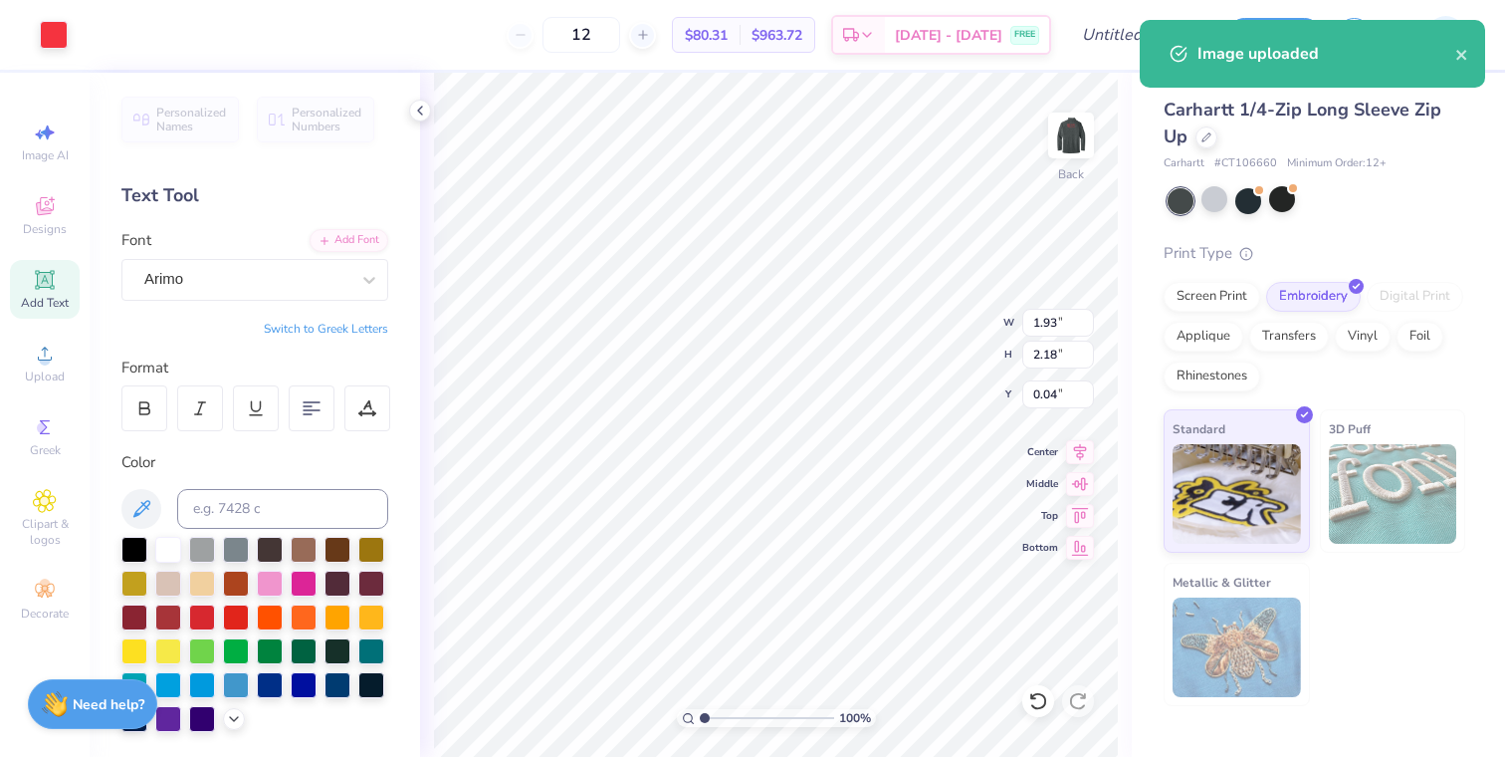
type input "1.50"
type input "1.68"
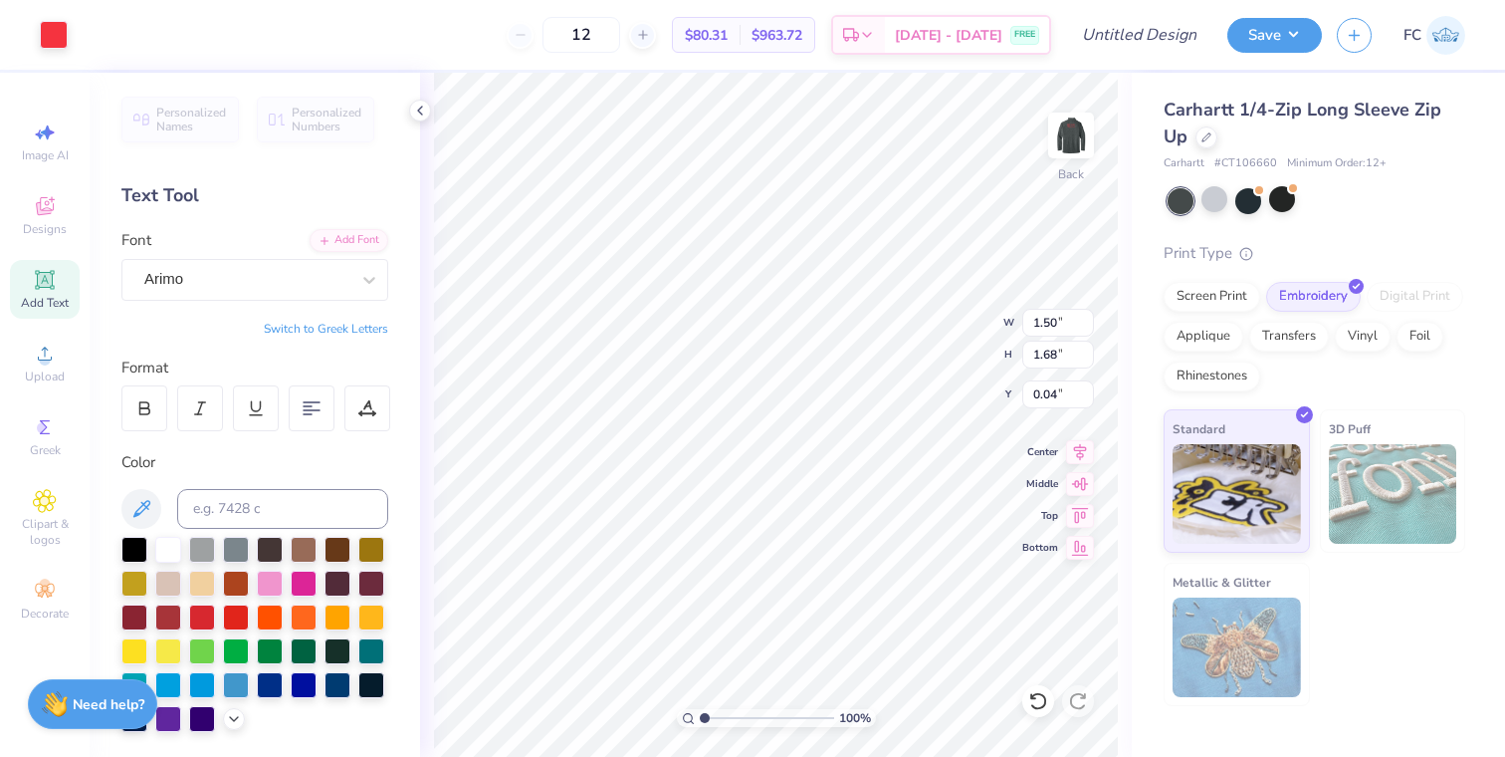
type input "0.00"
drag, startPoint x: 701, startPoint y: 718, endPoint x: 759, endPoint y: 708, distance: 58.6
type input "5.12"
click at [759, 709] on input "range" at bounding box center [767, 718] width 134 height 18
type input "1.26"
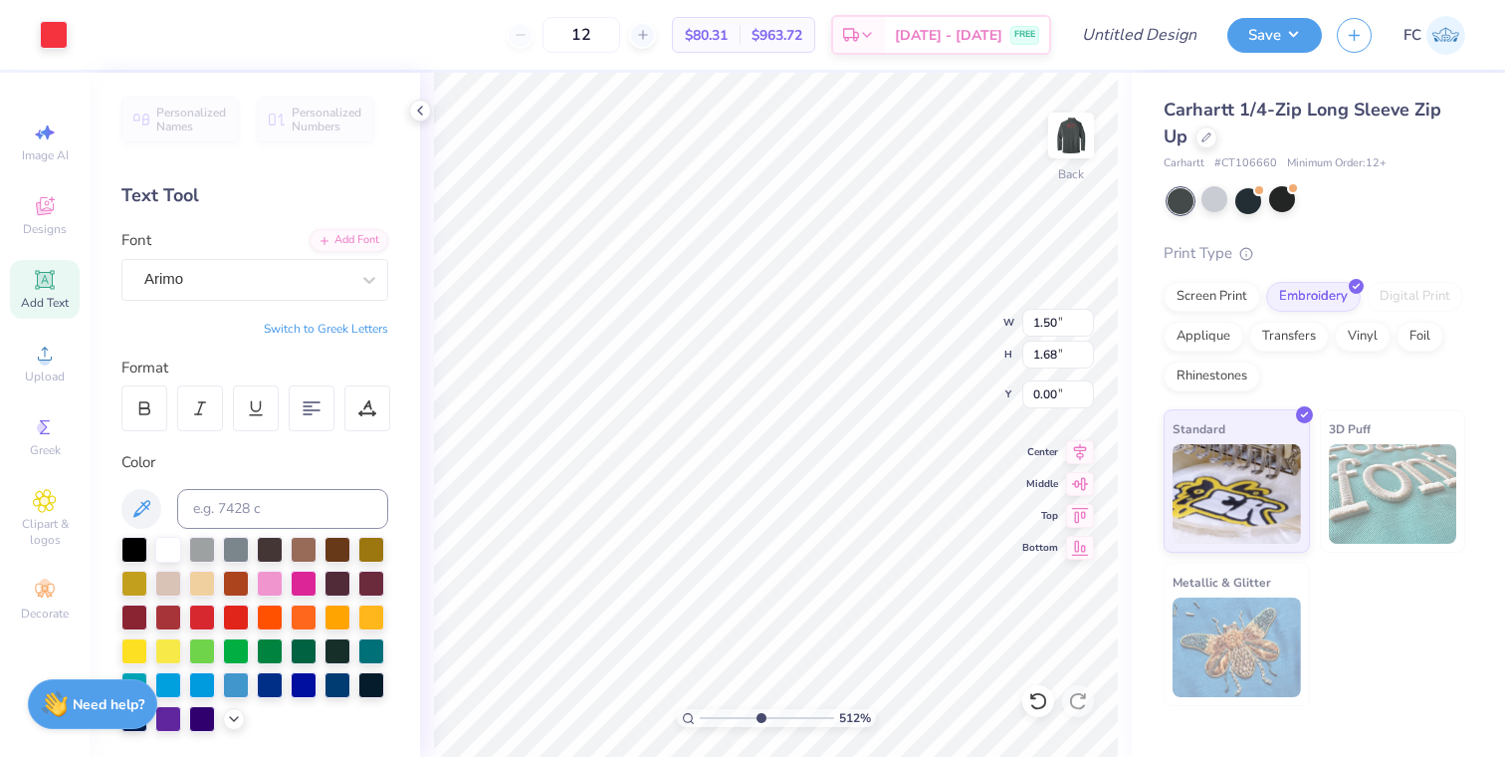
type input "1.42"
type input "0.26"
drag, startPoint x: 759, startPoint y: 716, endPoint x: 696, endPoint y: 717, distance: 62.7
type input "1"
click at [700, 717] on input "range" at bounding box center [767, 718] width 134 height 18
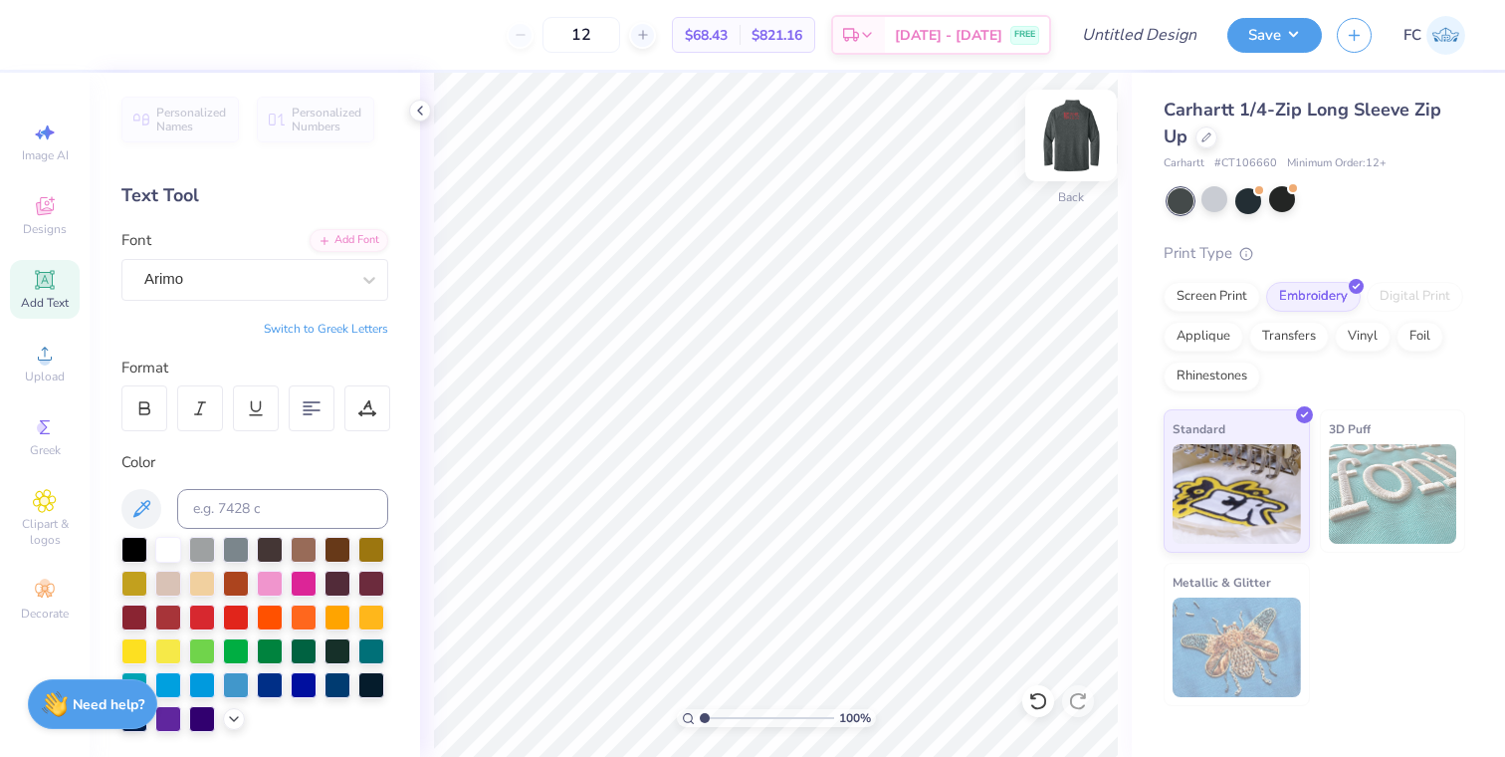
click at [1072, 130] on img at bounding box center [1071, 136] width 80 height 80
click at [1066, 137] on img at bounding box center [1071, 136] width 80 height 80
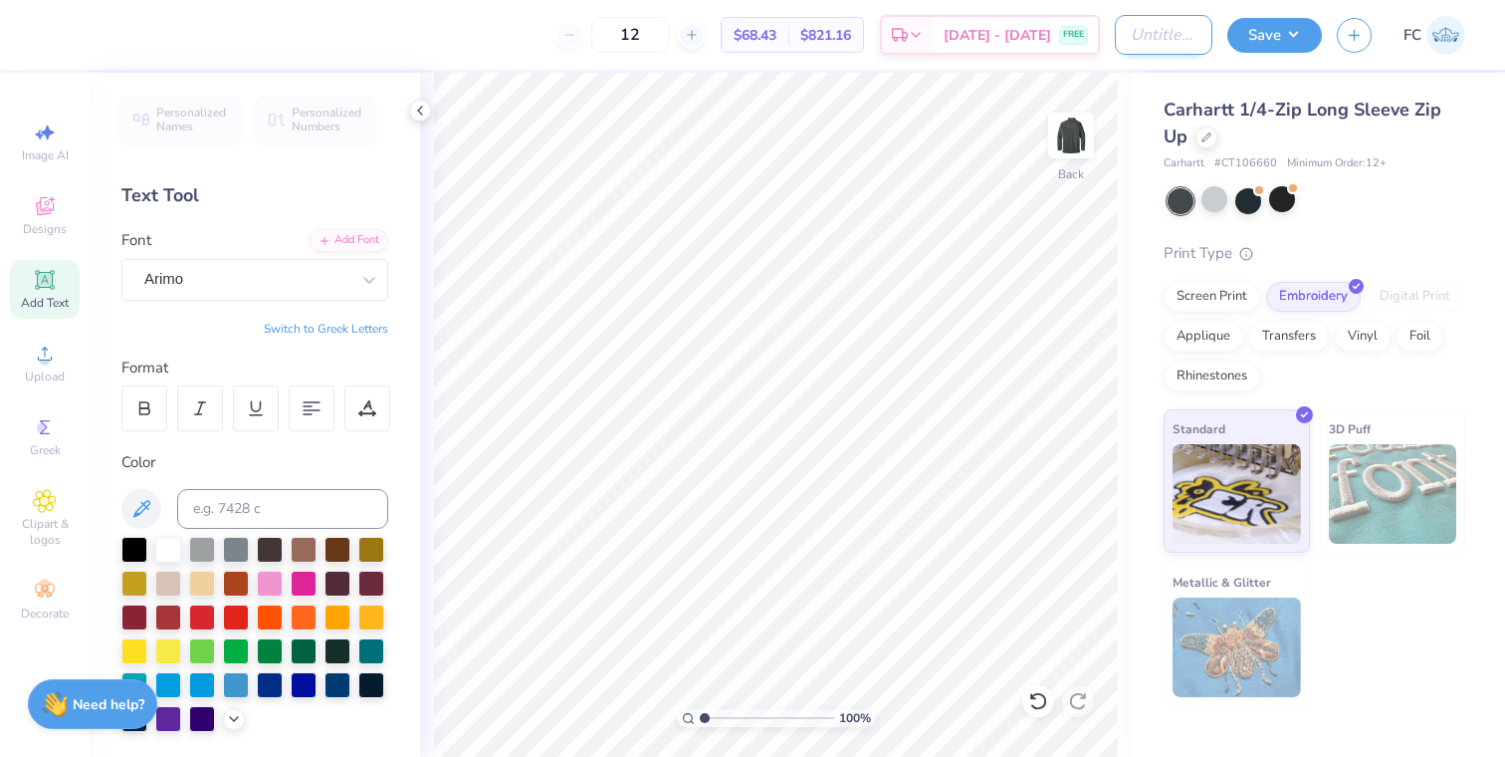
click at [1144, 34] on input "Design Title" at bounding box center [1164, 35] width 98 height 40
type input "KE Offsite Merch"
click at [1270, 26] on button "Save" at bounding box center [1274, 32] width 95 height 35
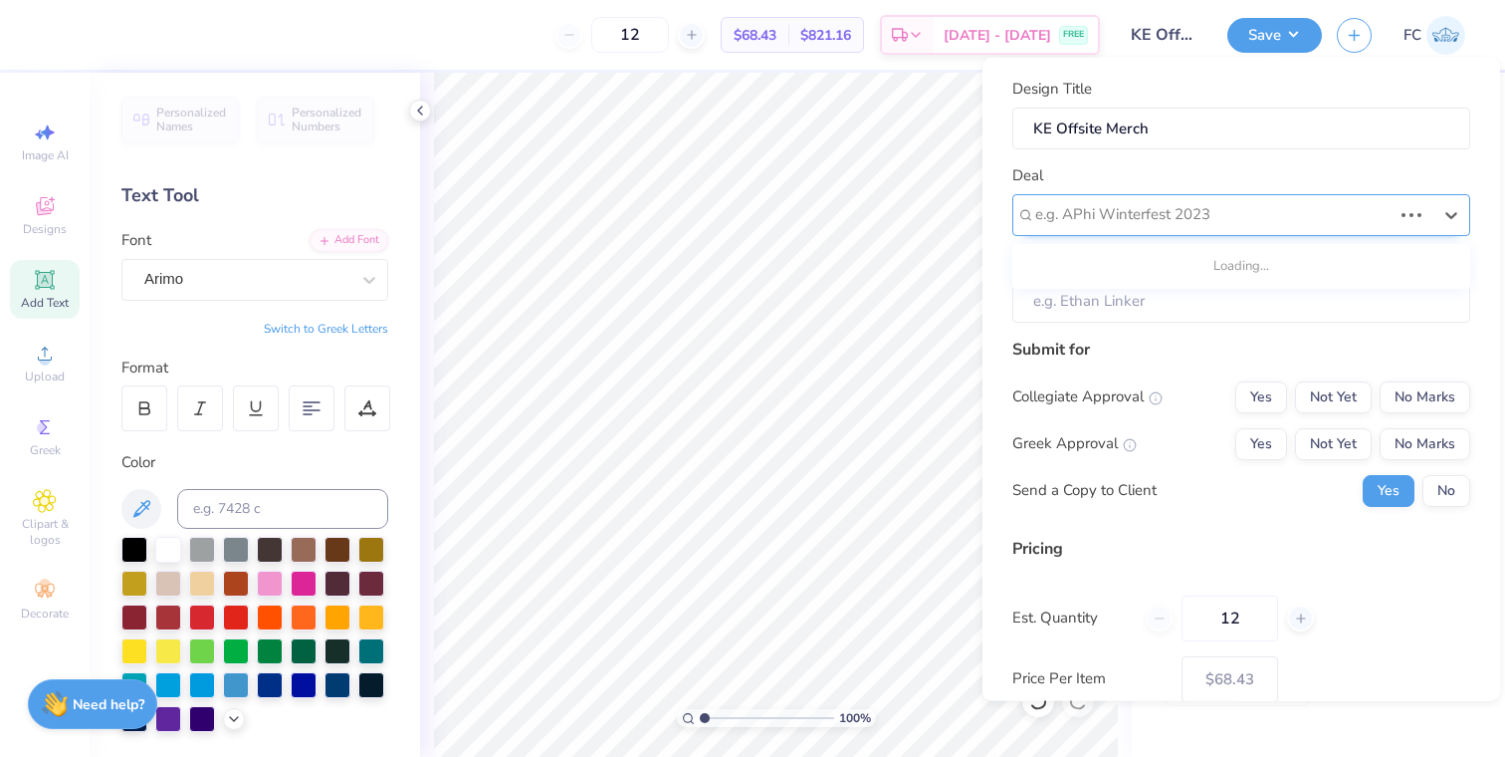
click at [1232, 229] on div "e.g. APhi Winterfest 2023" at bounding box center [1241, 214] width 458 height 42
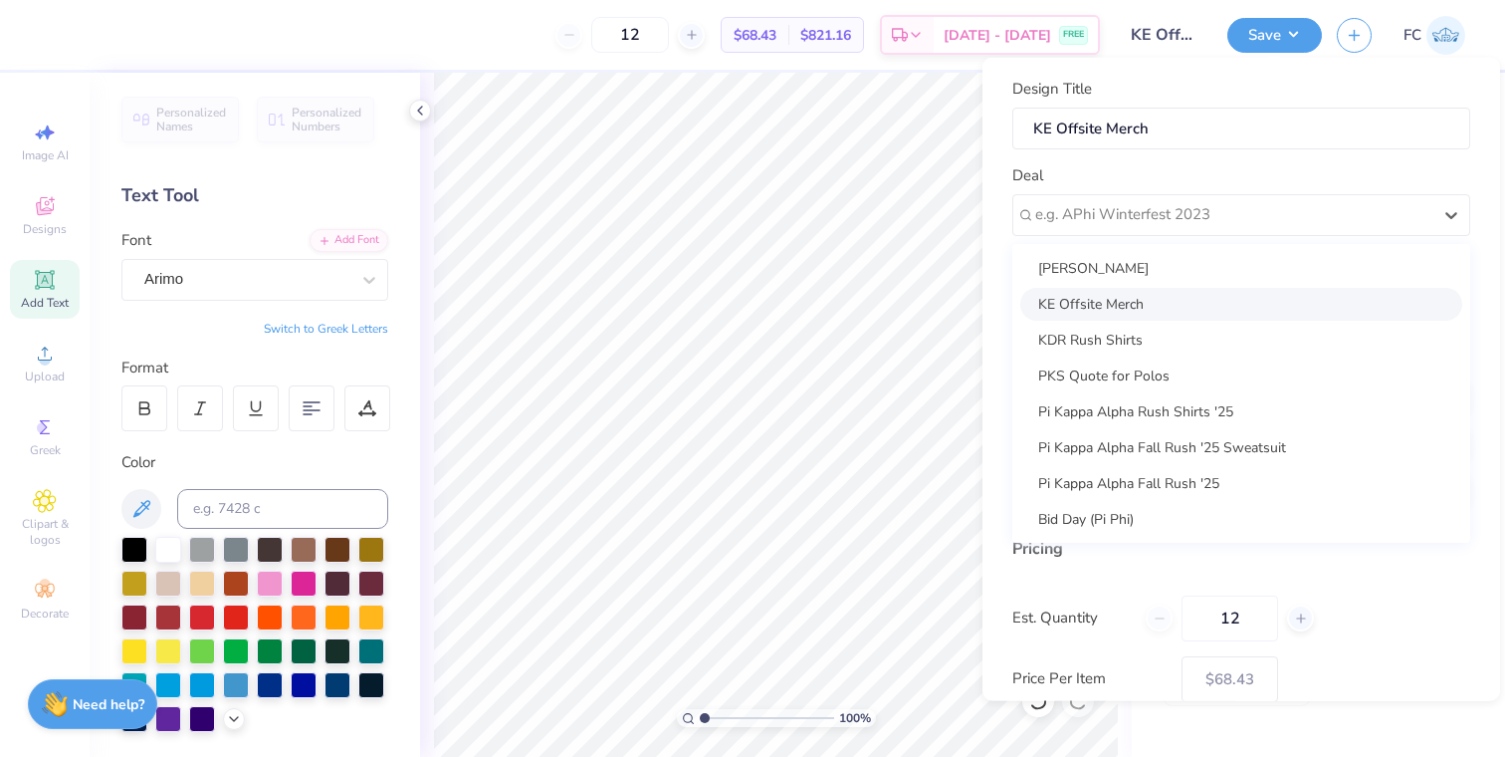
click at [1234, 305] on div "KE Offsite Merch" at bounding box center [1241, 303] width 442 height 33
type input "Brian Clausen"
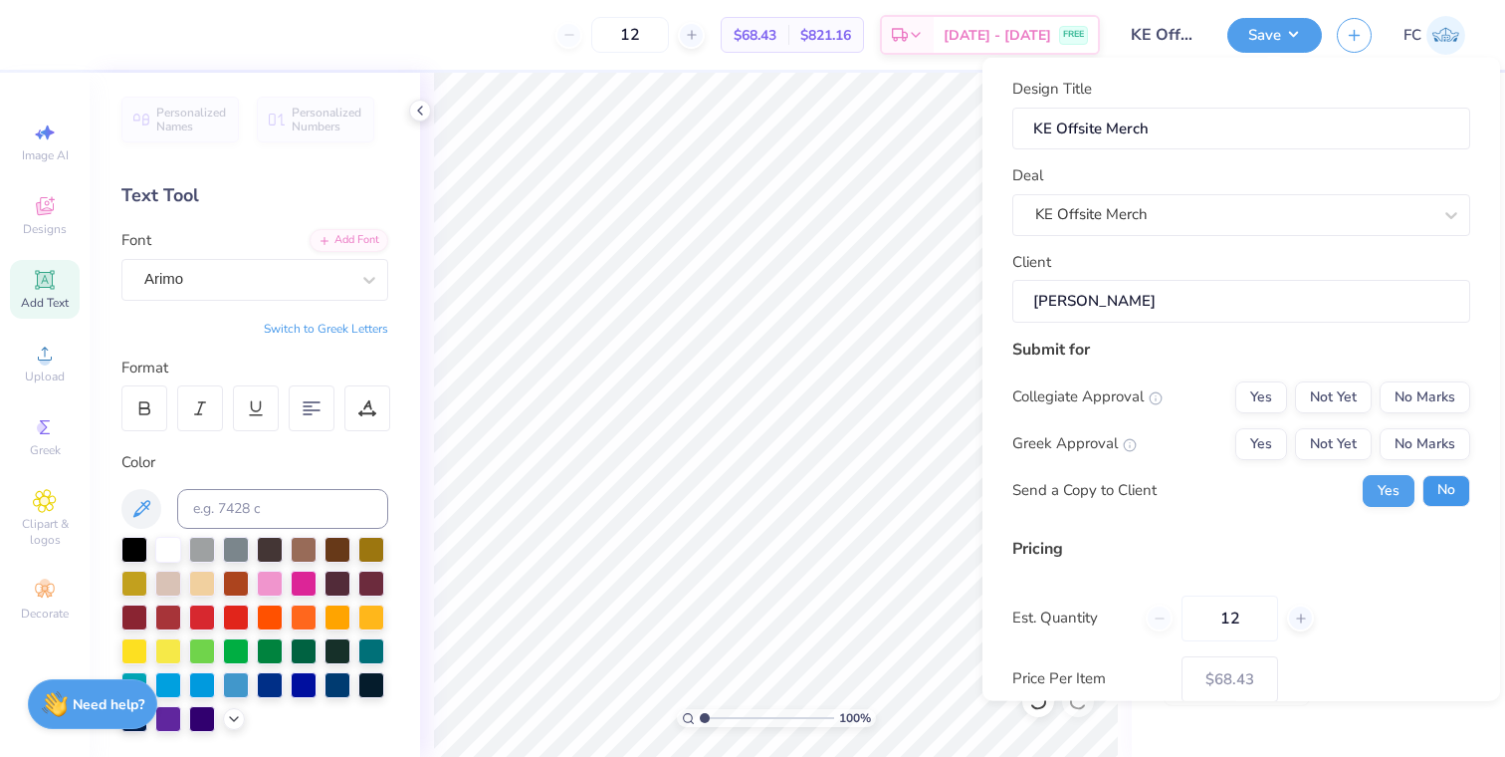
click at [1423, 488] on button "No" at bounding box center [1447, 490] width 48 height 32
click at [1410, 454] on button "No Marks" at bounding box center [1425, 443] width 91 height 32
click at [1410, 391] on button "No Marks" at bounding box center [1425, 396] width 91 height 32
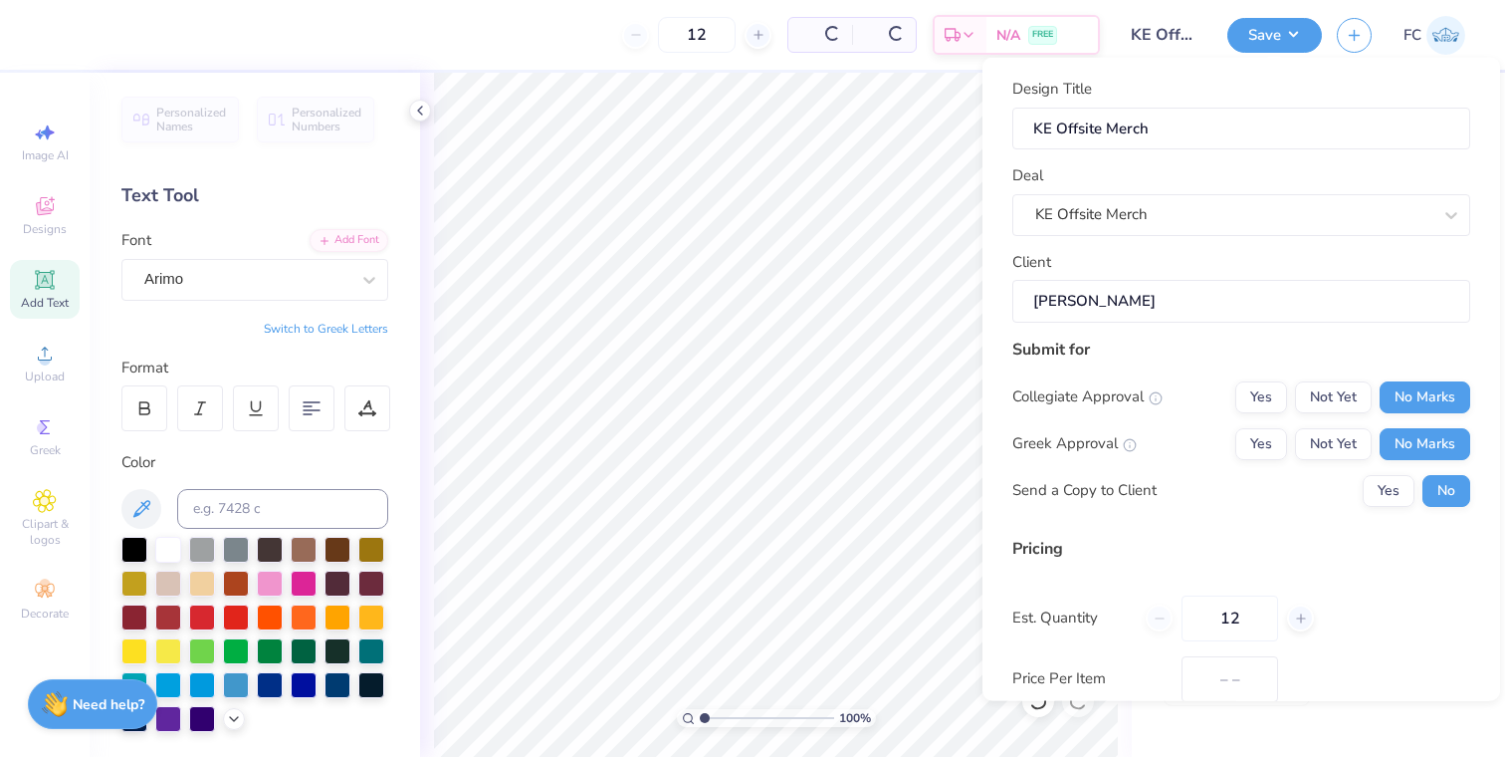
type input "$68.43"
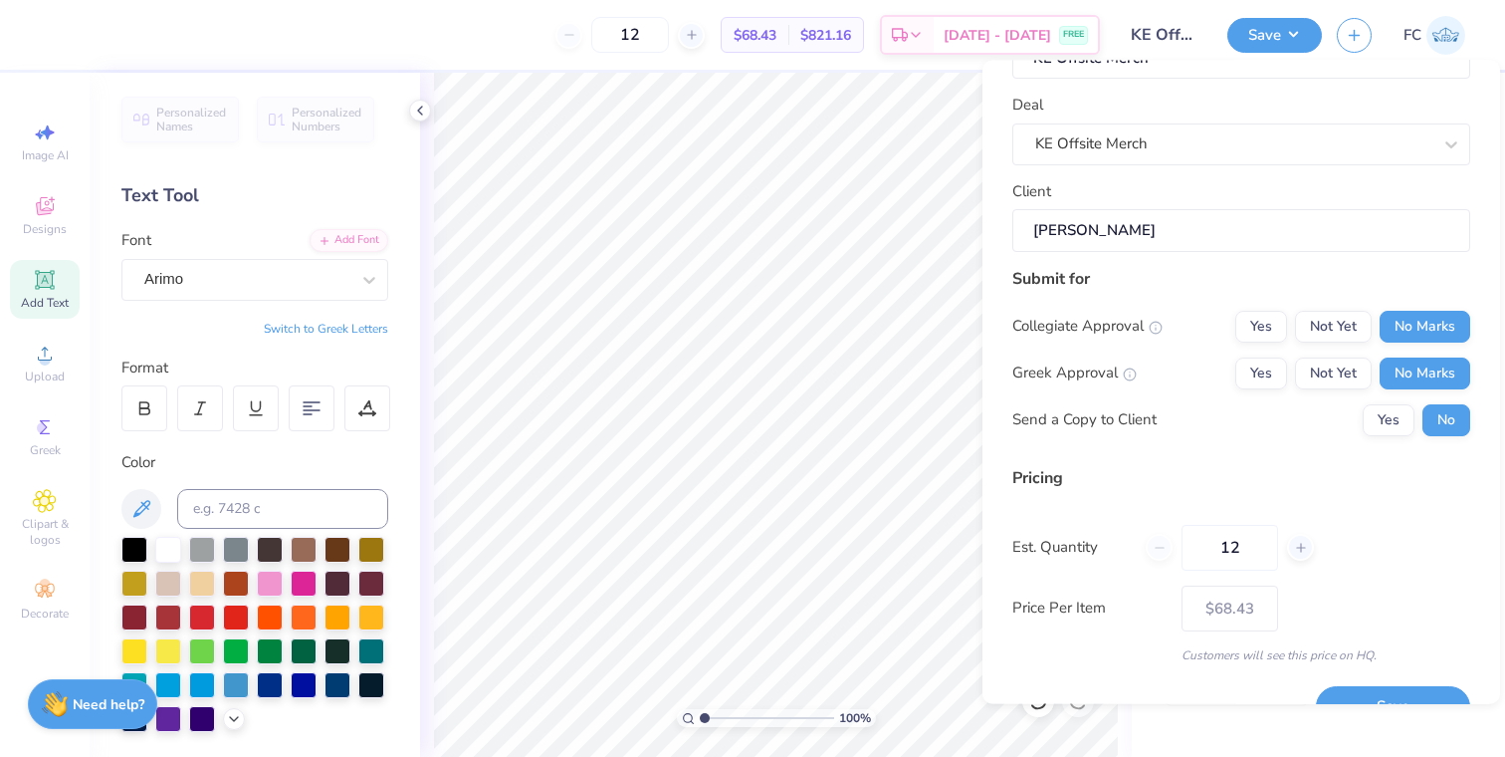
scroll to position [115, 0]
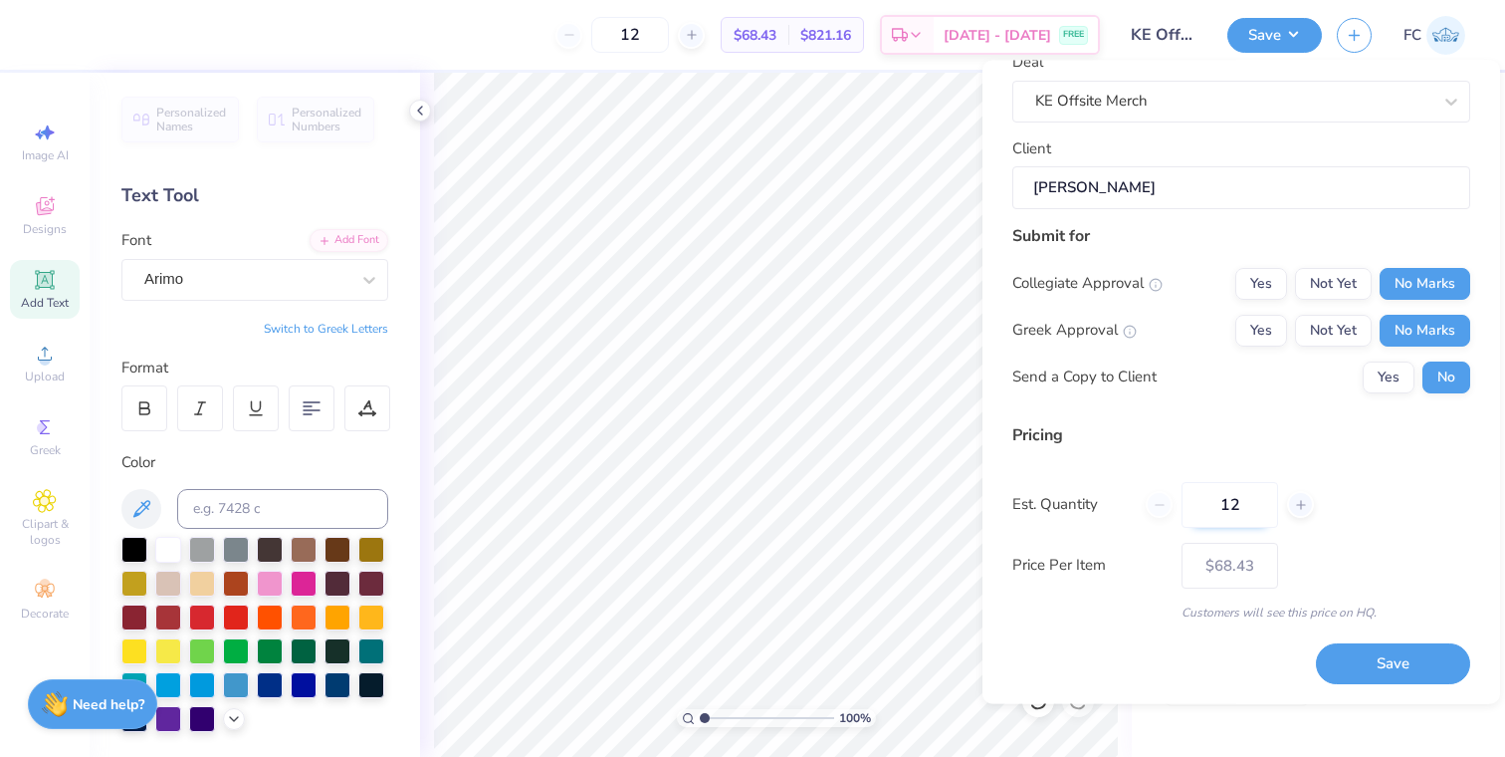
click at [1229, 508] on input "12" at bounding box center [1230, 505] width 97 height 46
type input "60"
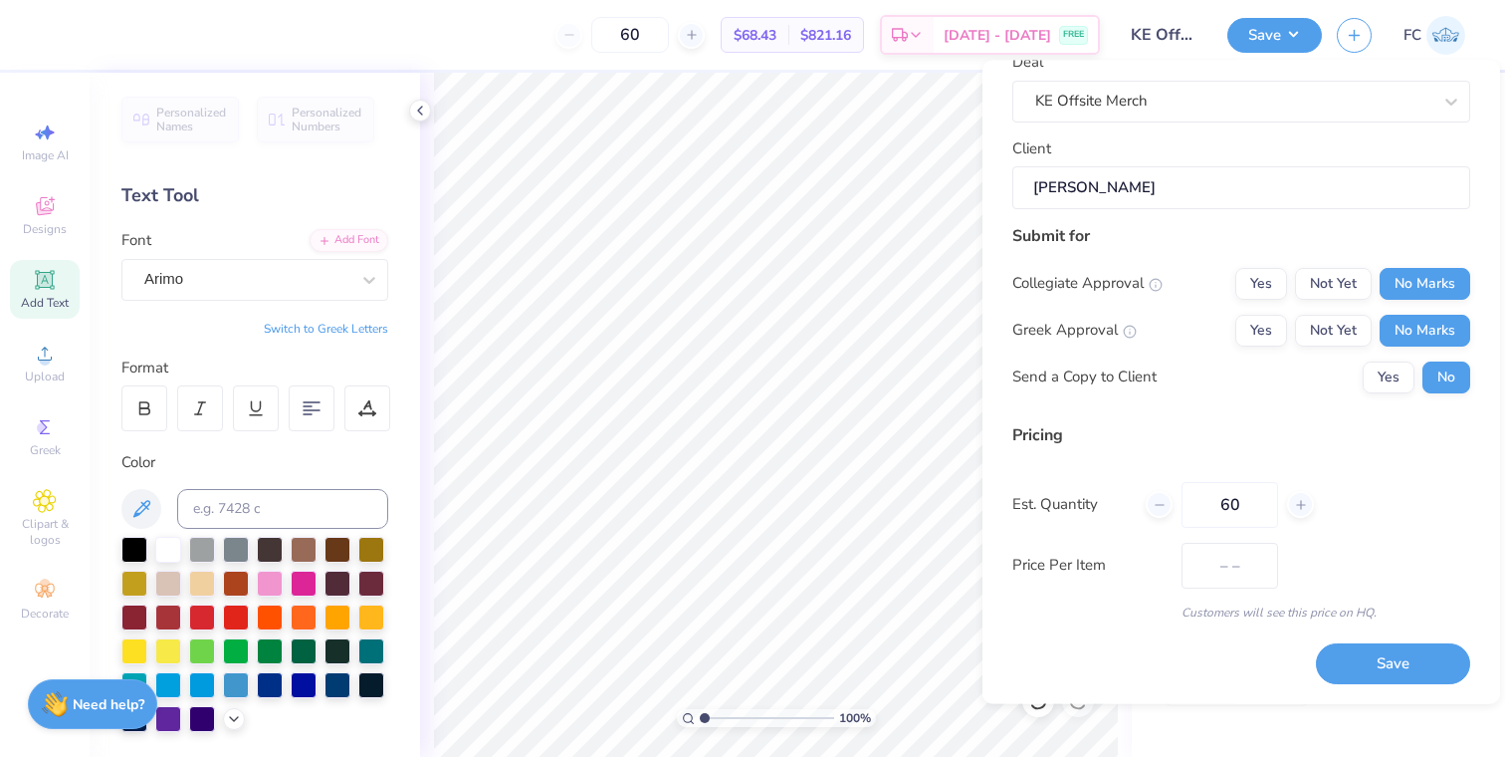
type input "$59.85"
type input "60"
click at [1382, 652] on button "Save" at bounding box center [1393, 664] width 154 height 41
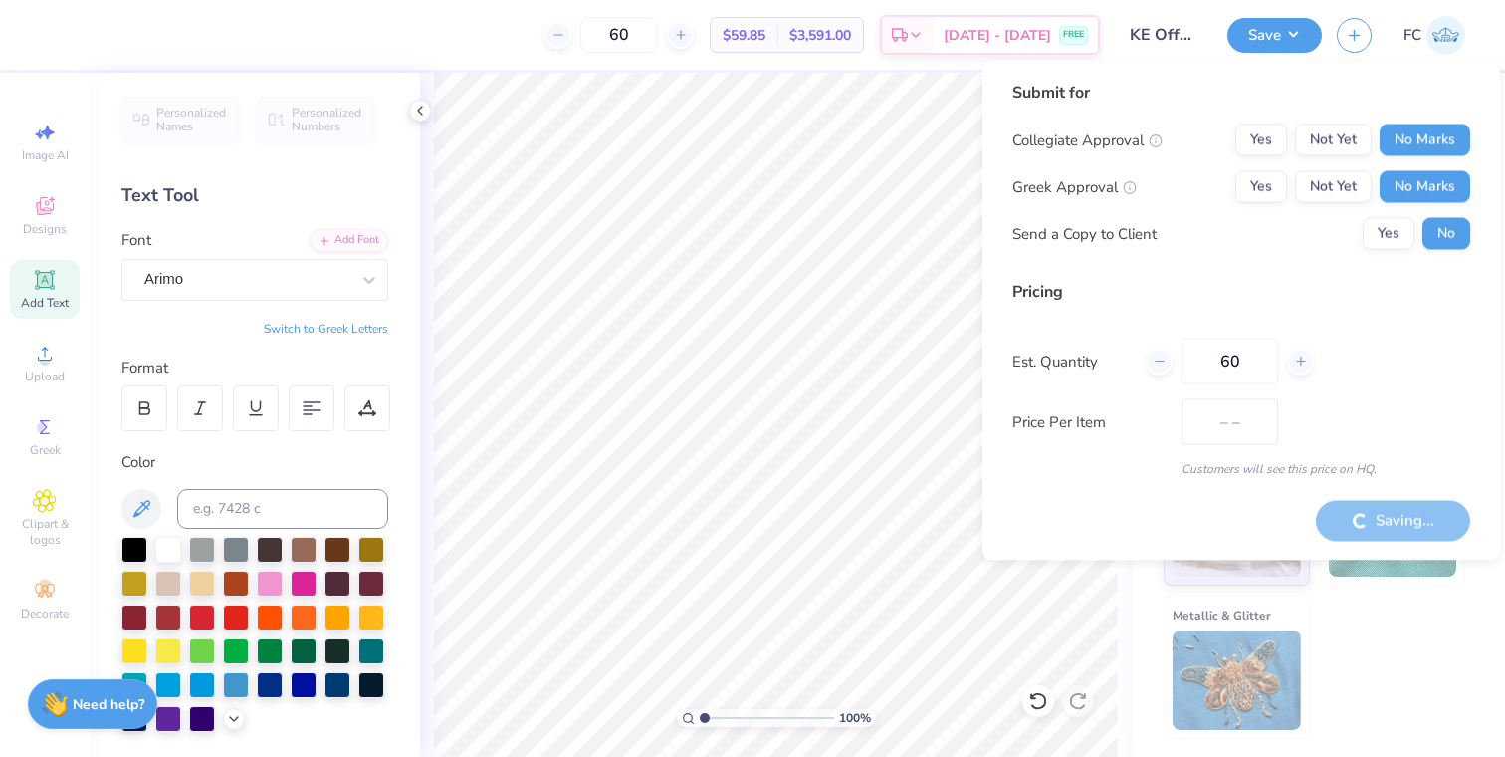
type input "$59.85"
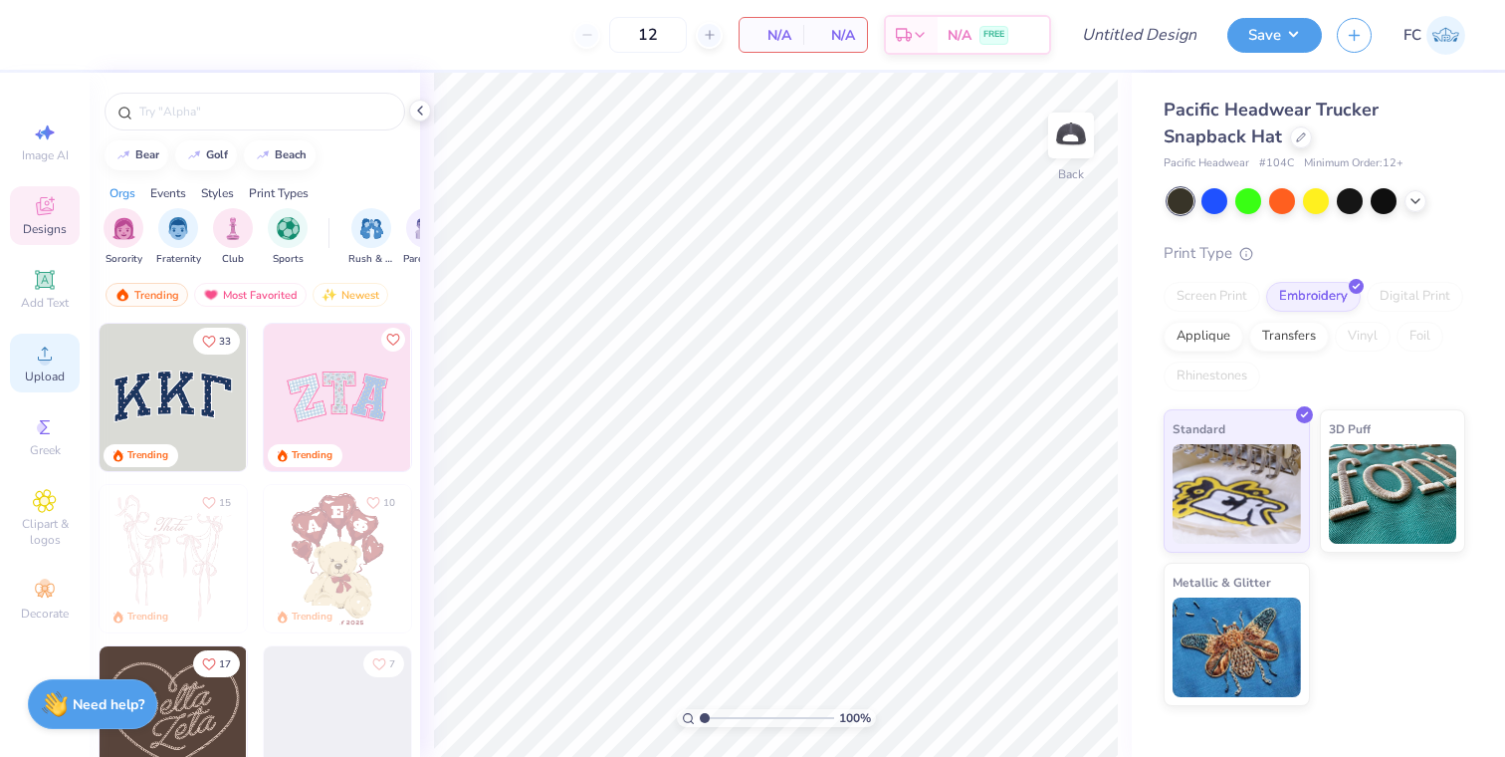
click at [48, 385] on div "Upload" at bounding box center [45, 362] width 70 height 59
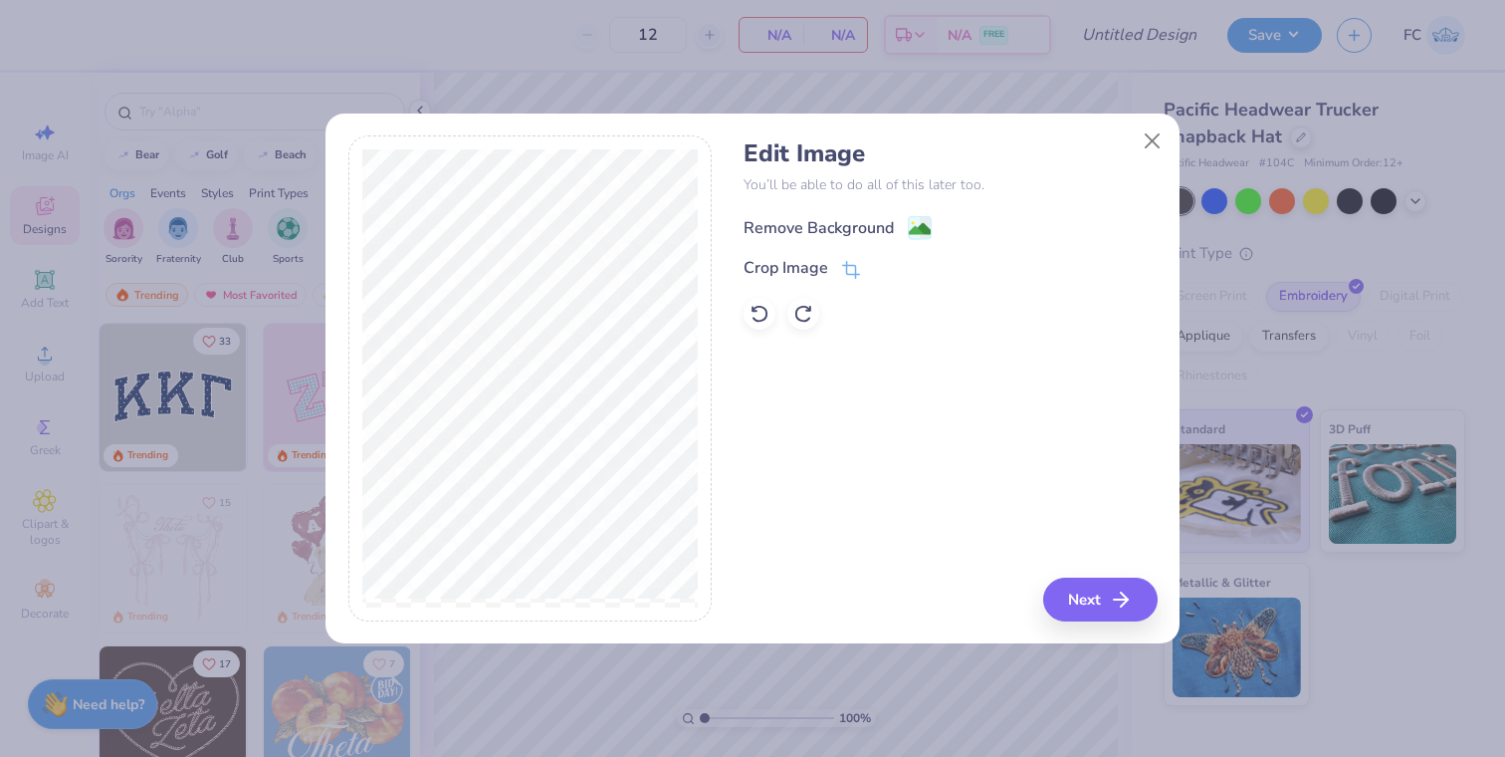
click at [920, 222] on image at bounding box center [920, 229] width 22 height 22
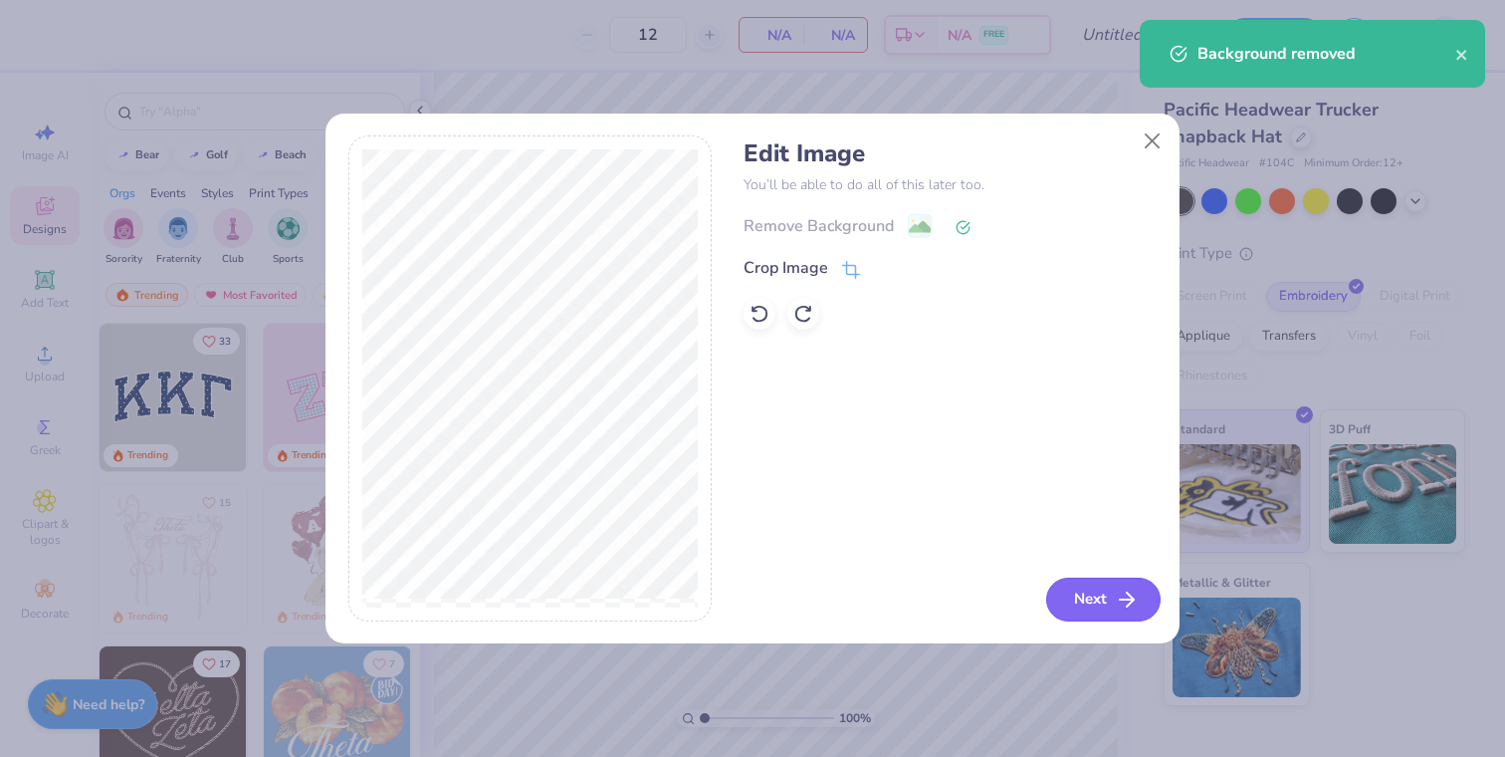
click at [1078, 585] on button "Next" at bounding box center [1103, 599] width 114 height 44
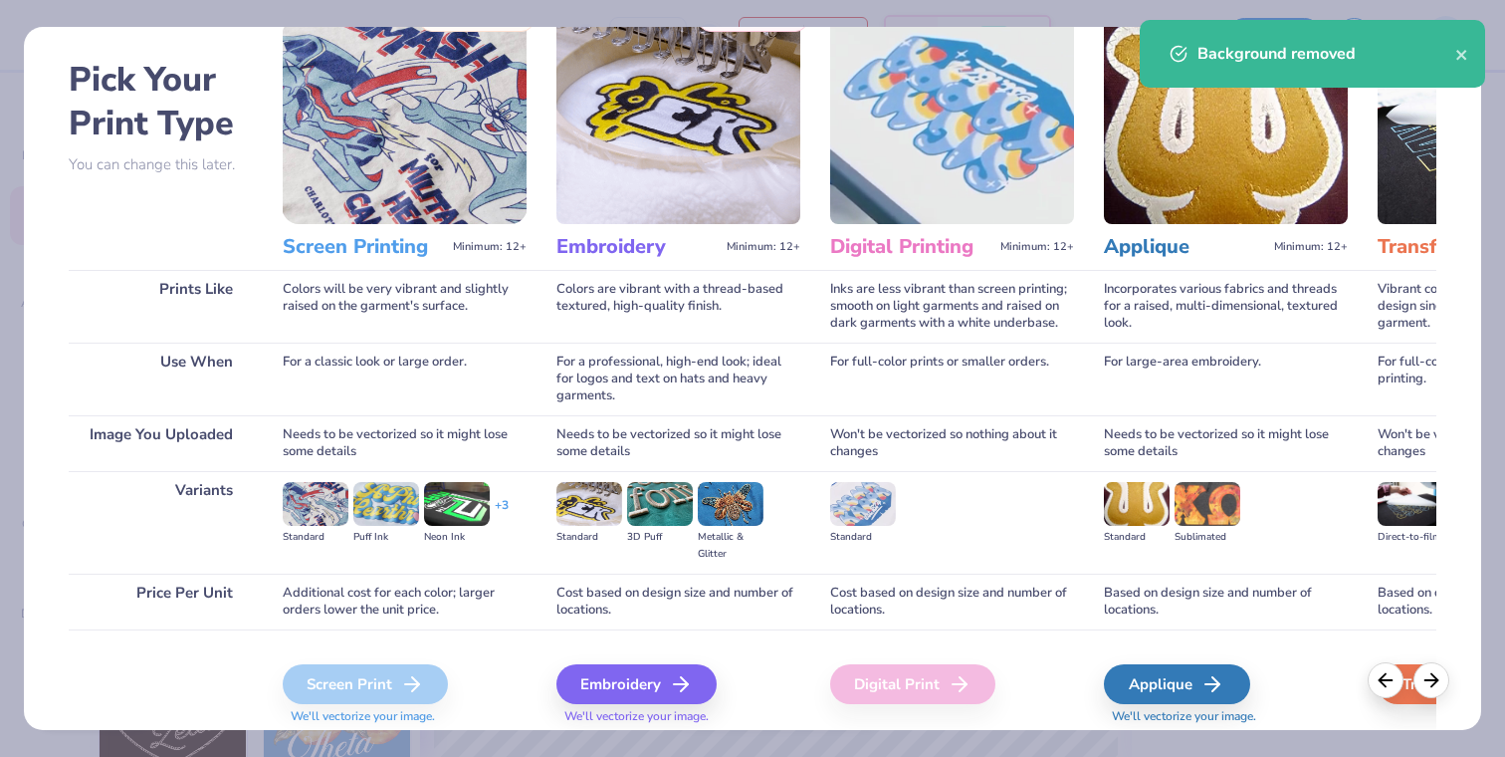
scroll to position [75, 0]
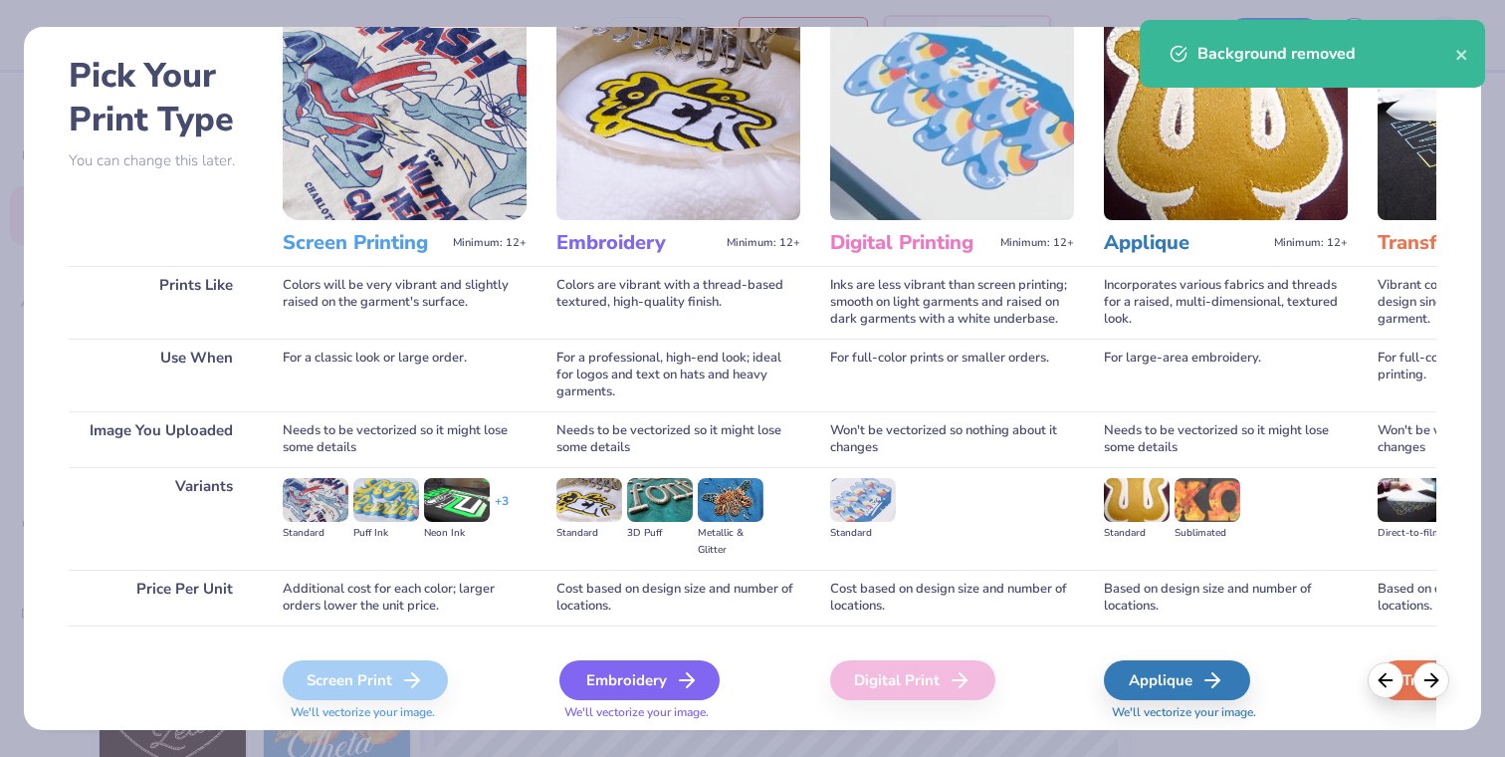
click at [637, 679] on div "Embroidery" at bounding box center [639, 680] width 160 height 40
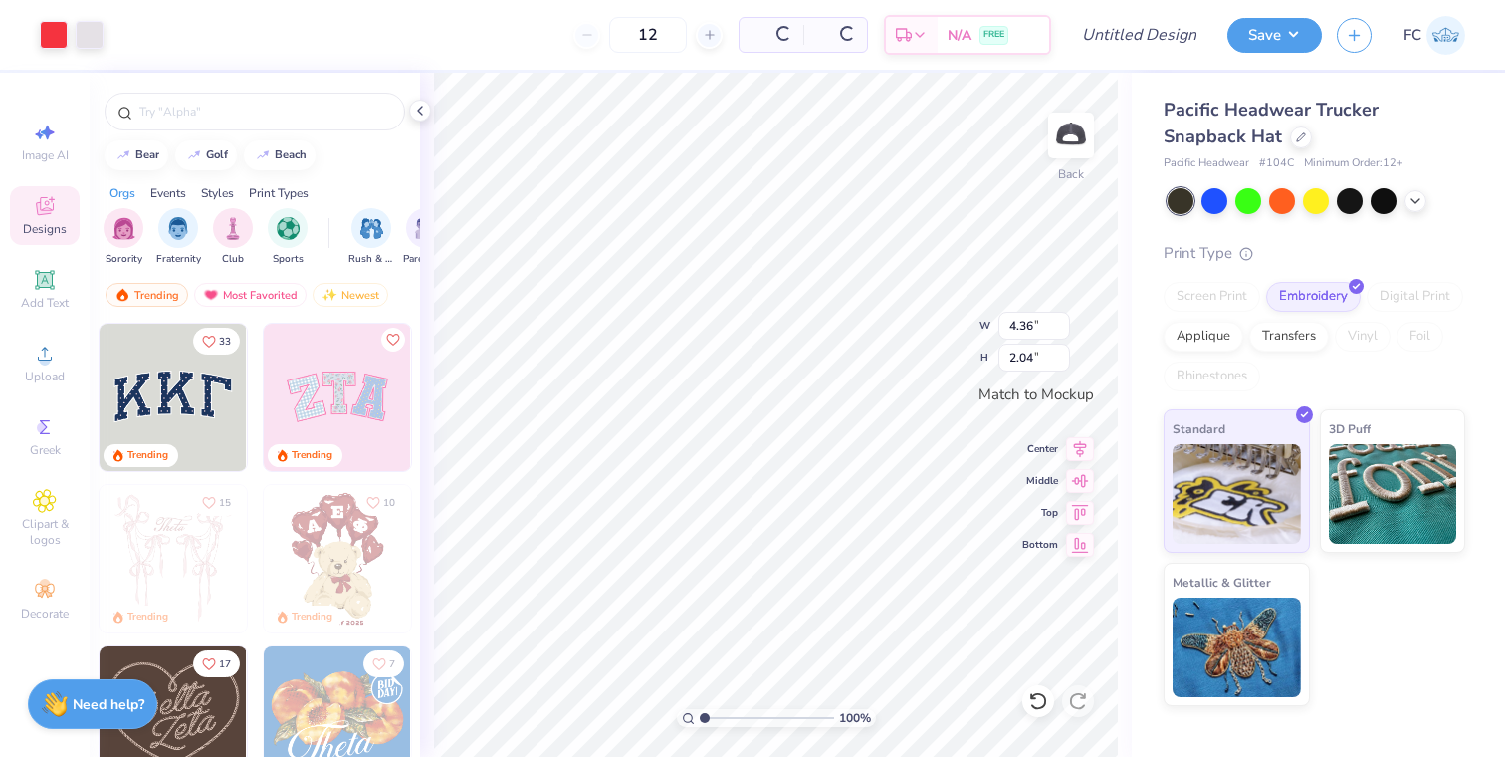
type input "4.36"
type input "2.04"
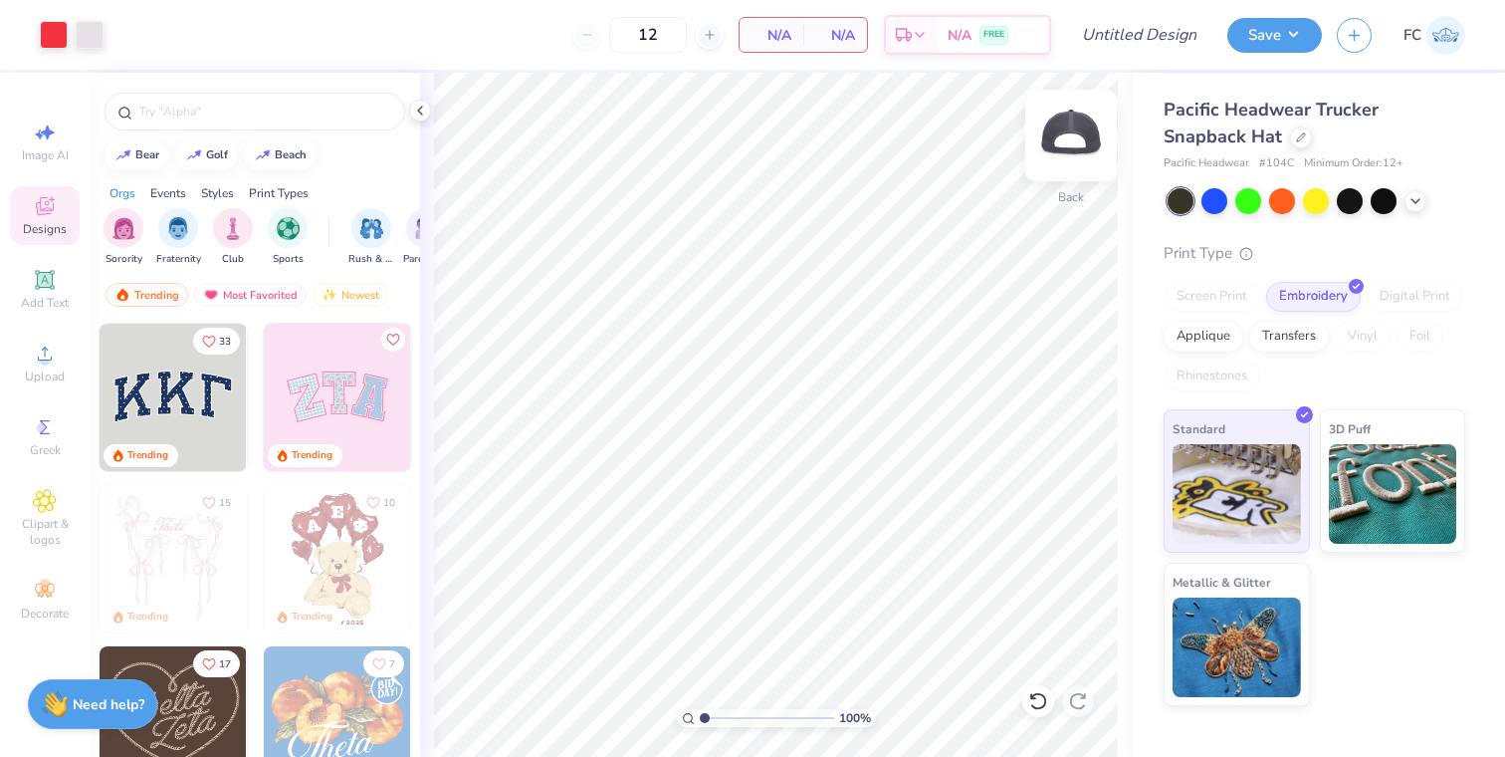
click at [1053, 137] on img at bounding box center [1071, 136] width 80 height 80
click at [61, 298] on span "Add Text" at bounding box center [45, 303] width 48 height 16
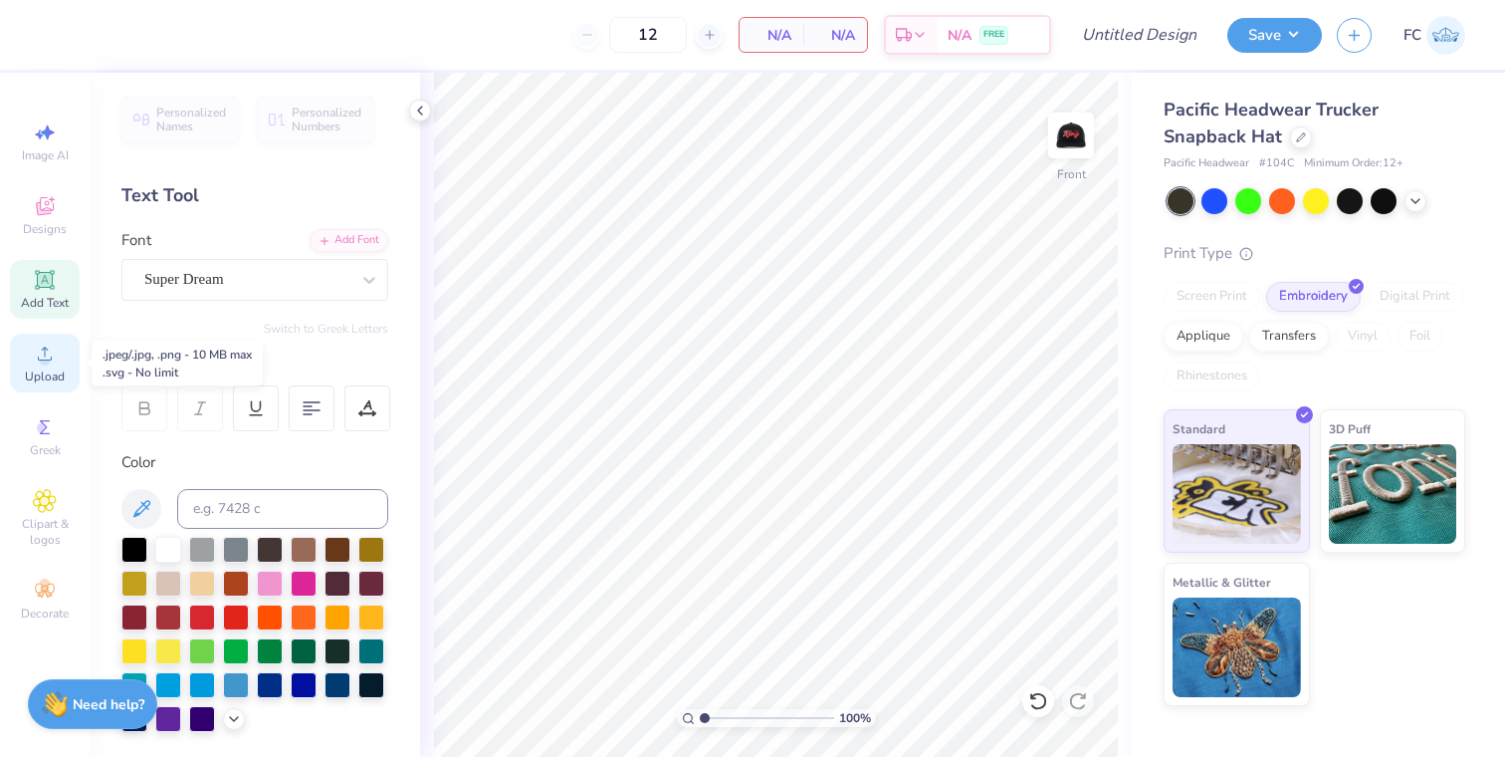
click at [33, 351] on icon at bounding box center [45, 353] width 24 height 24
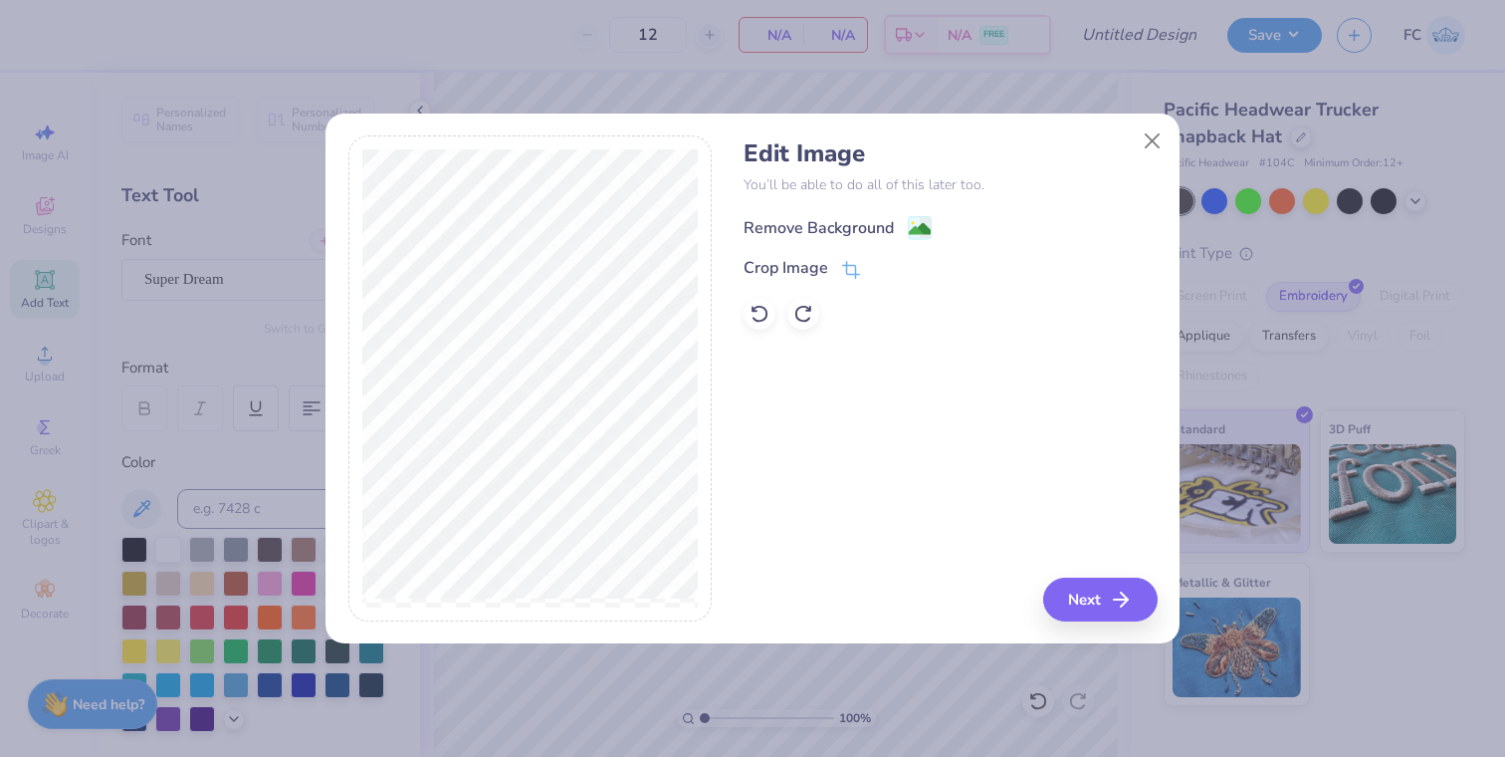
click at [913, 226] on image at bounding box center [920, 229] width 22 height 22
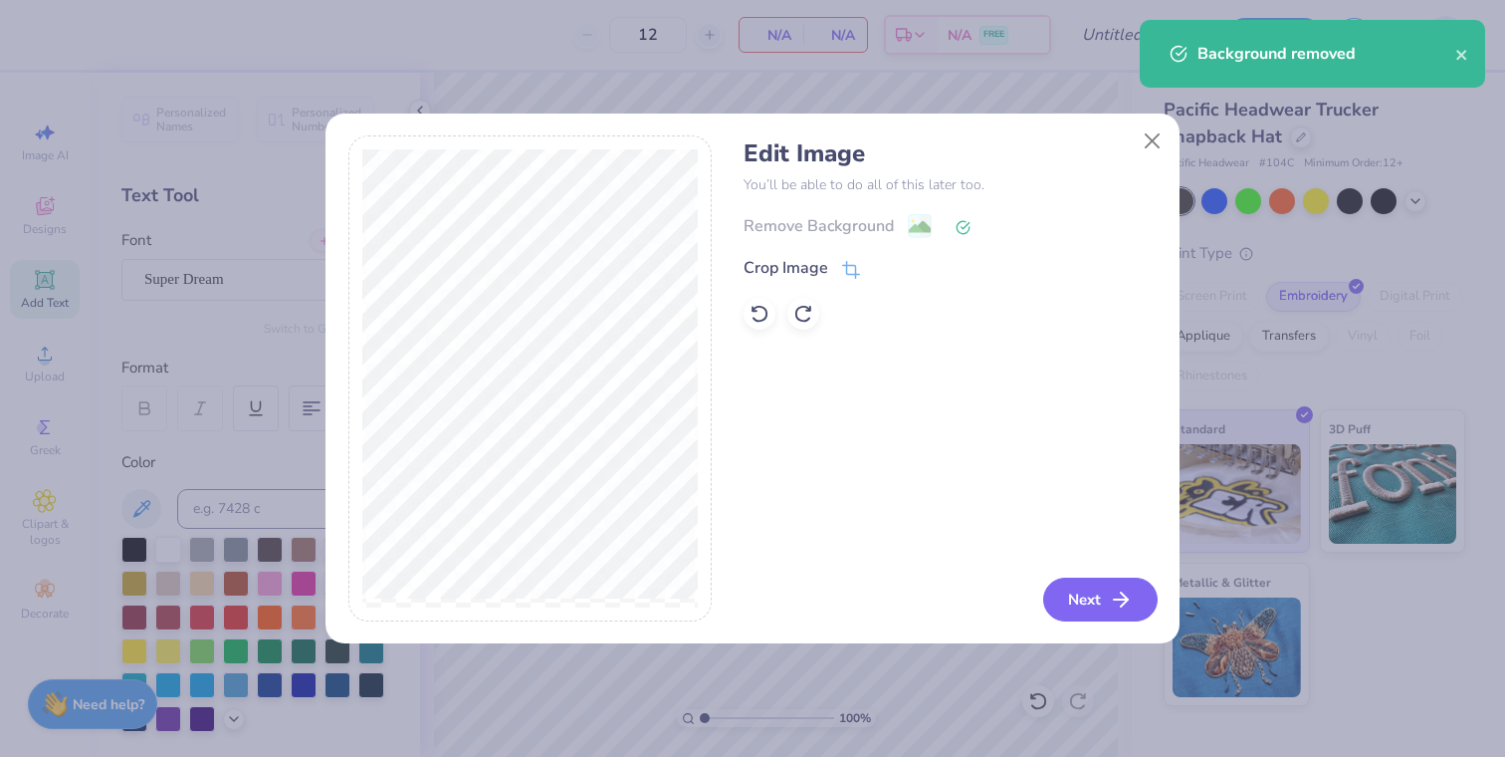
click at [1089, 598] on button "Next" at bounding box center [1100, 599] width 114 height 44
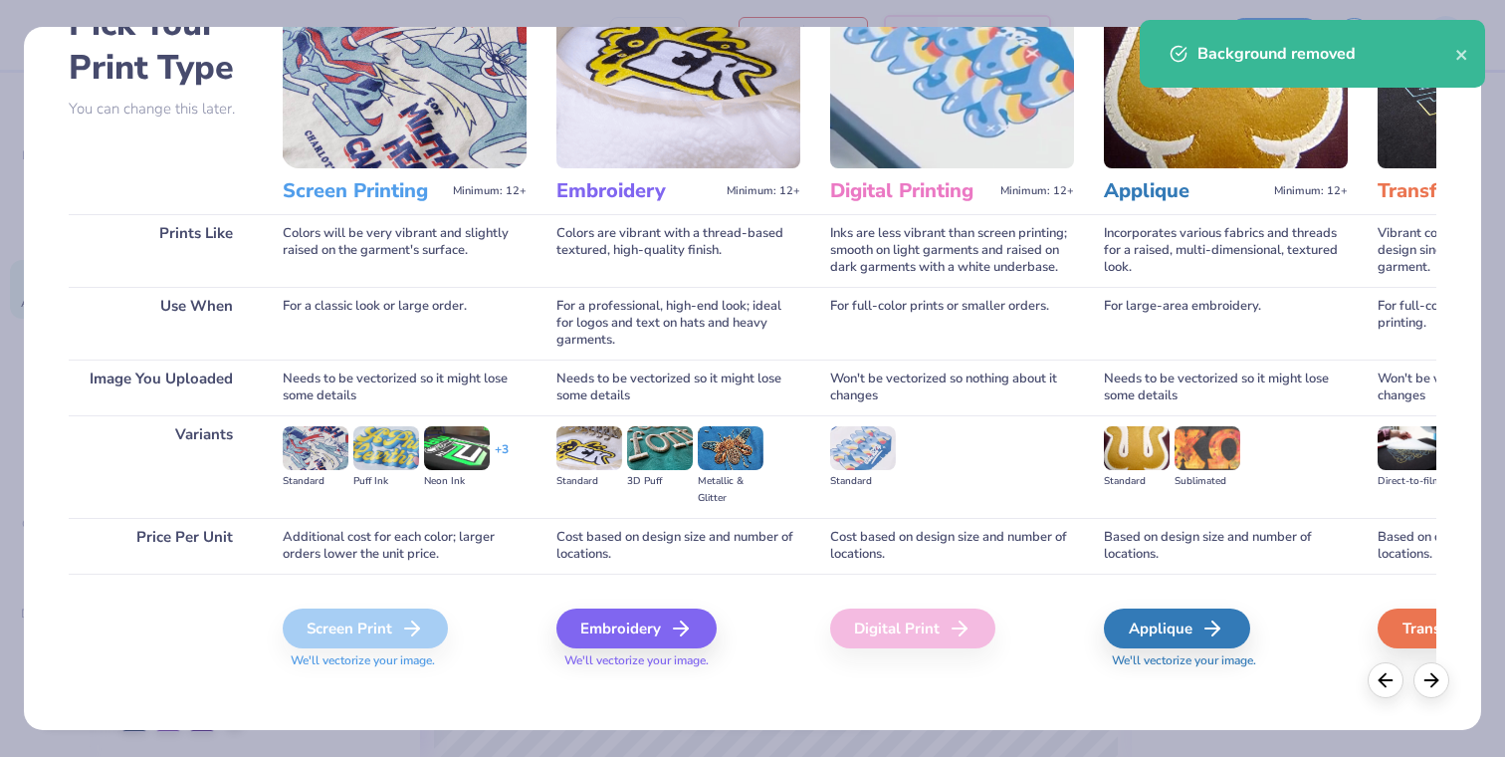
scroll to position [130, 0]
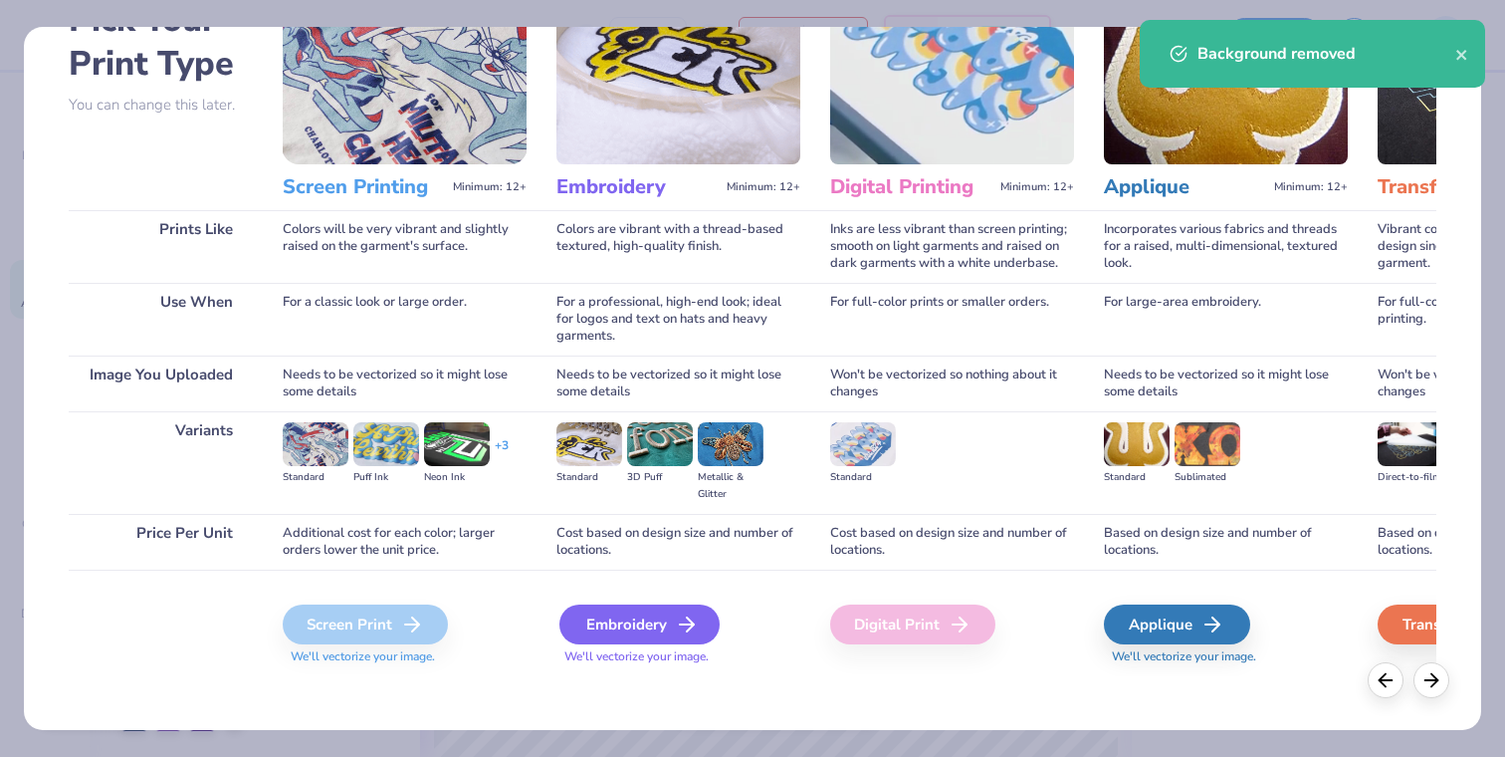
click at [625, 635] on div "Embroidery" at bounding box center [639, 624] width 160 height 40
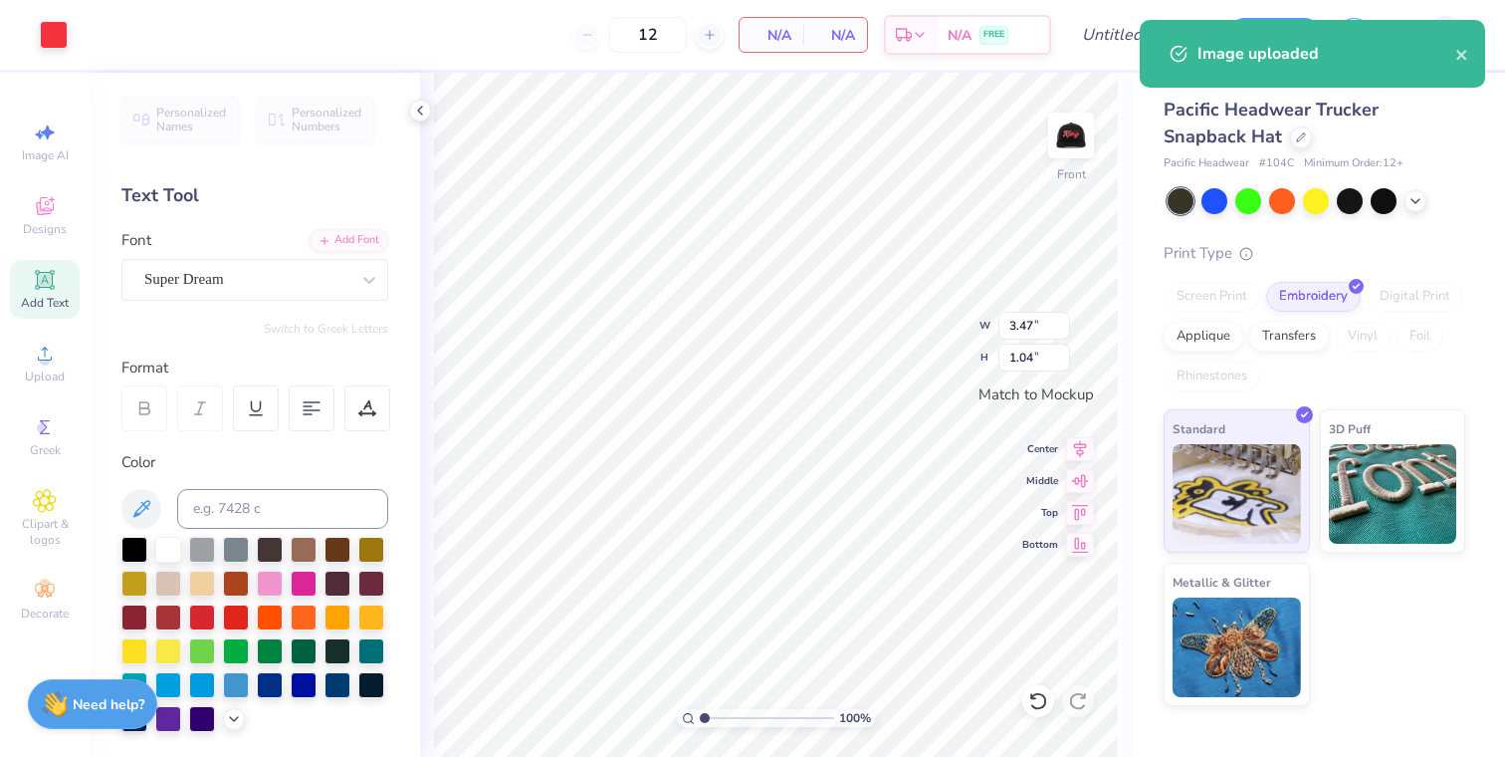
type input "2.46"
type input "0.73"
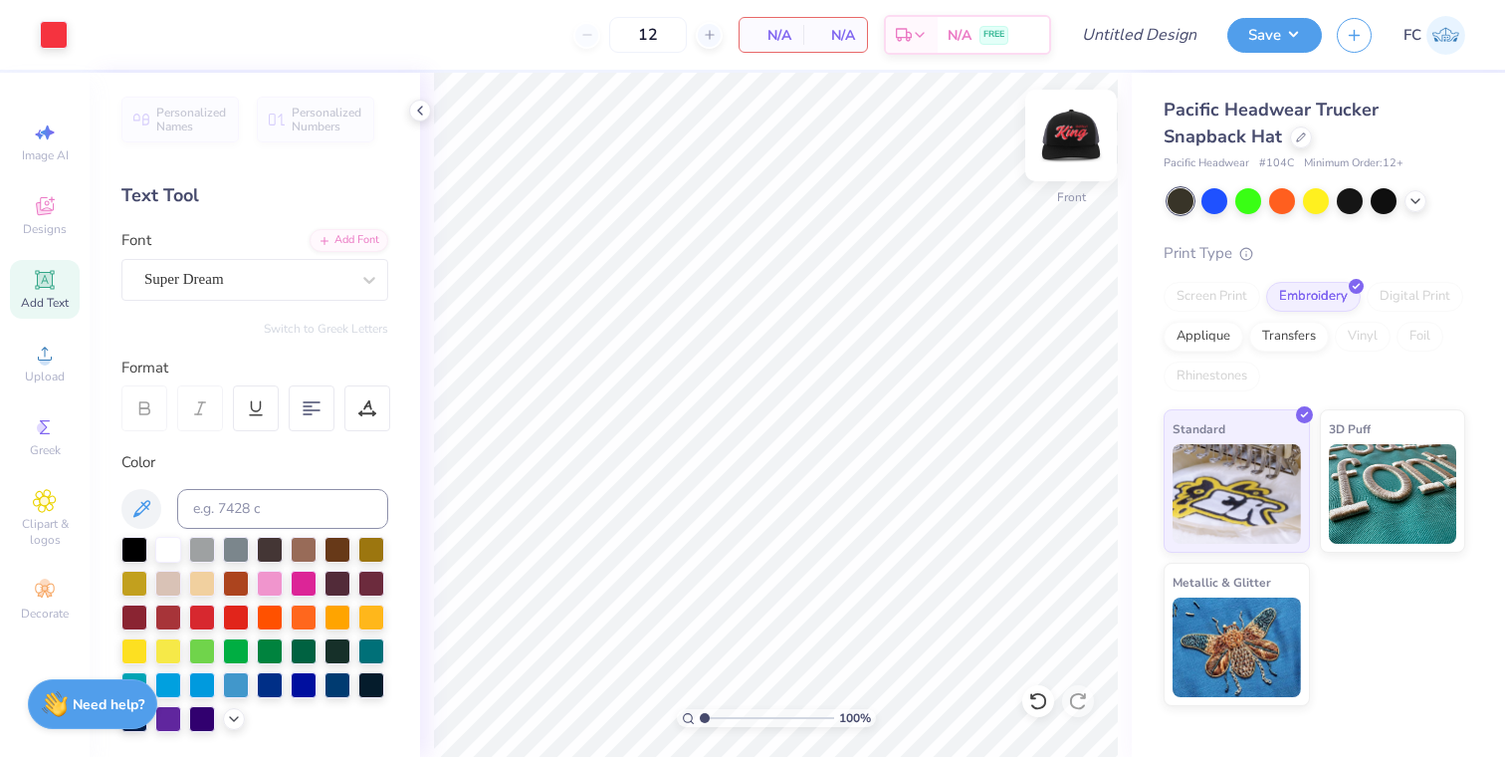
click at [1081, 128] on img at bounding box center [1071, 136] width 80 height 80
click at [1081, 129] on img at bounding box center [1071, 136] width 80 height 80
click at [1083, 135] on img at bounding box center [1071, 136] width 80 height 80
drag, startPoint x: 699, startPoint y: 718, endPoint x: 709, endPoint y: 717, distance: 10.0
click at [709, 717] on input "range" at bounding box center [767, 718] width 134 height 18
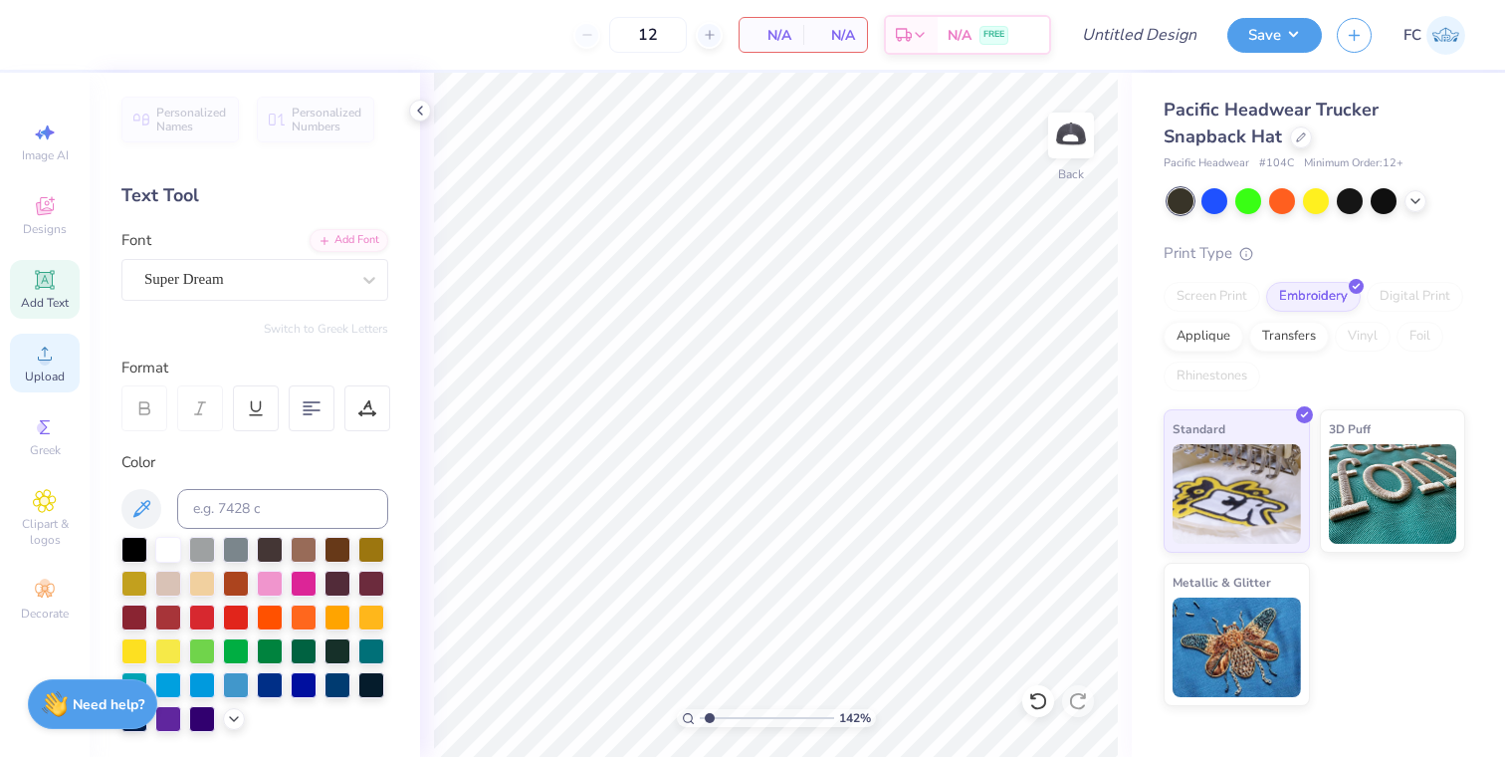
click at [36, 361] on icon at bounding box center [45, 353] width 24 height 24
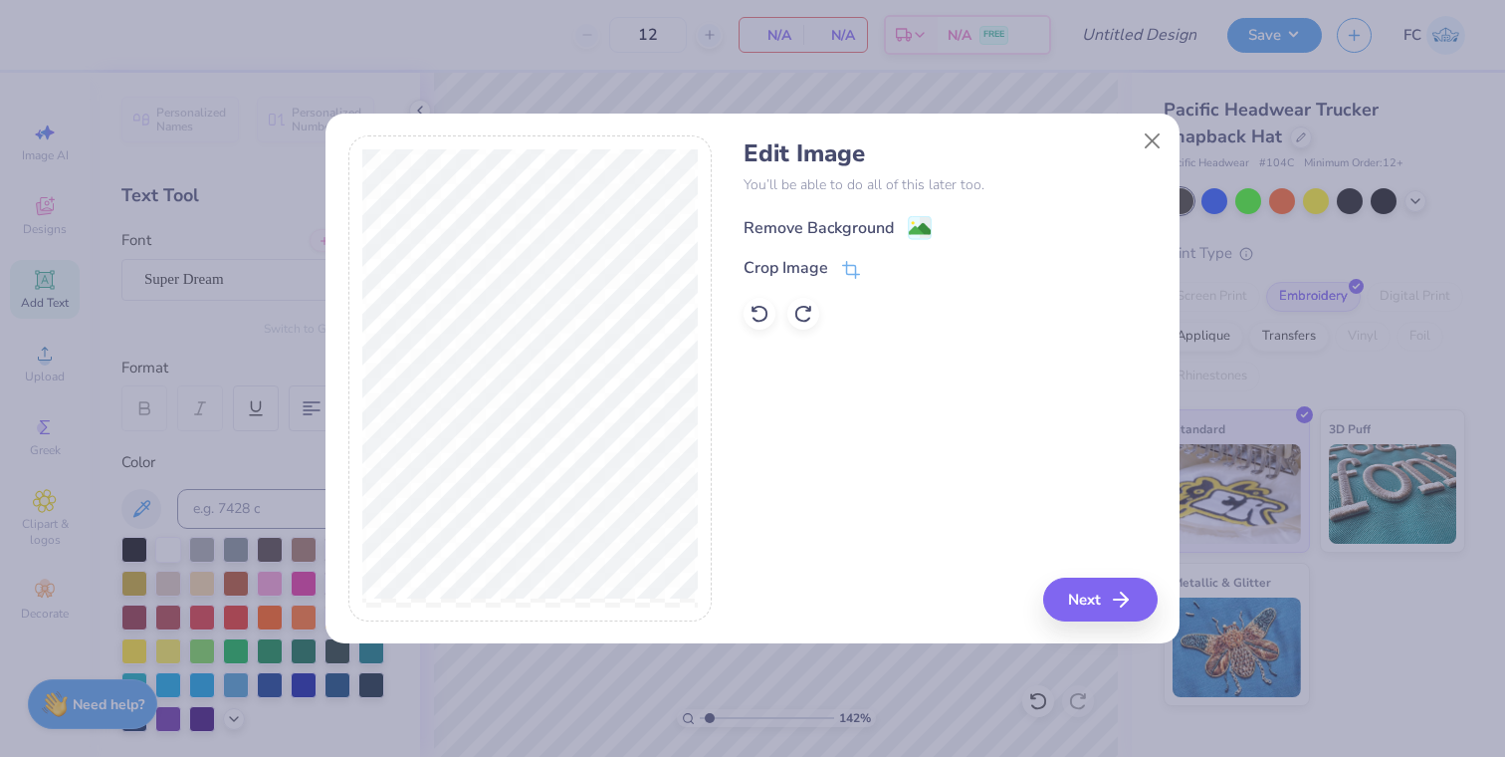
click at [919, 225] on image at bounding box center [920, 229] width 22 height 22
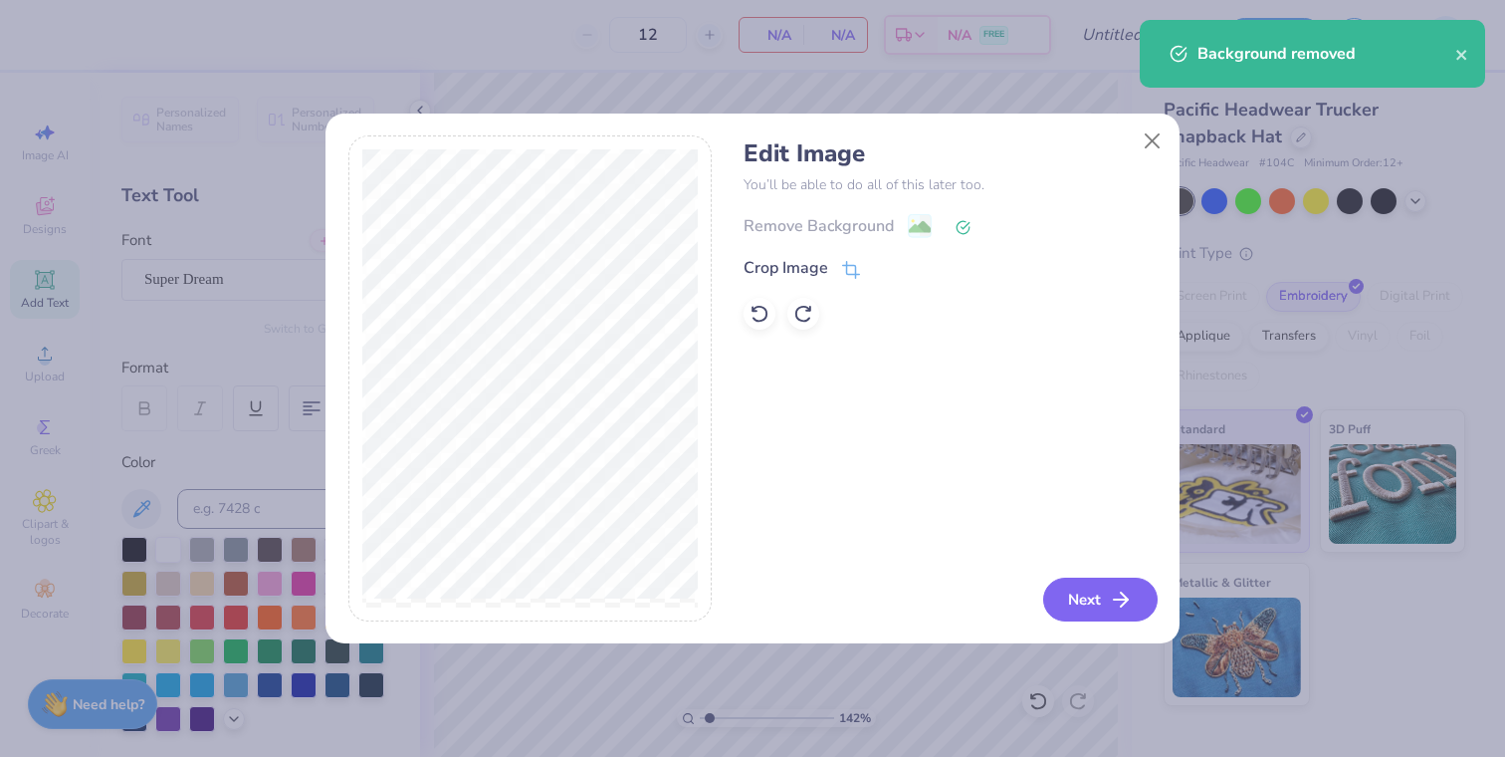
click at [1072, 593] on button "Next" at bounding box center [1100, 599] width 114 height 44
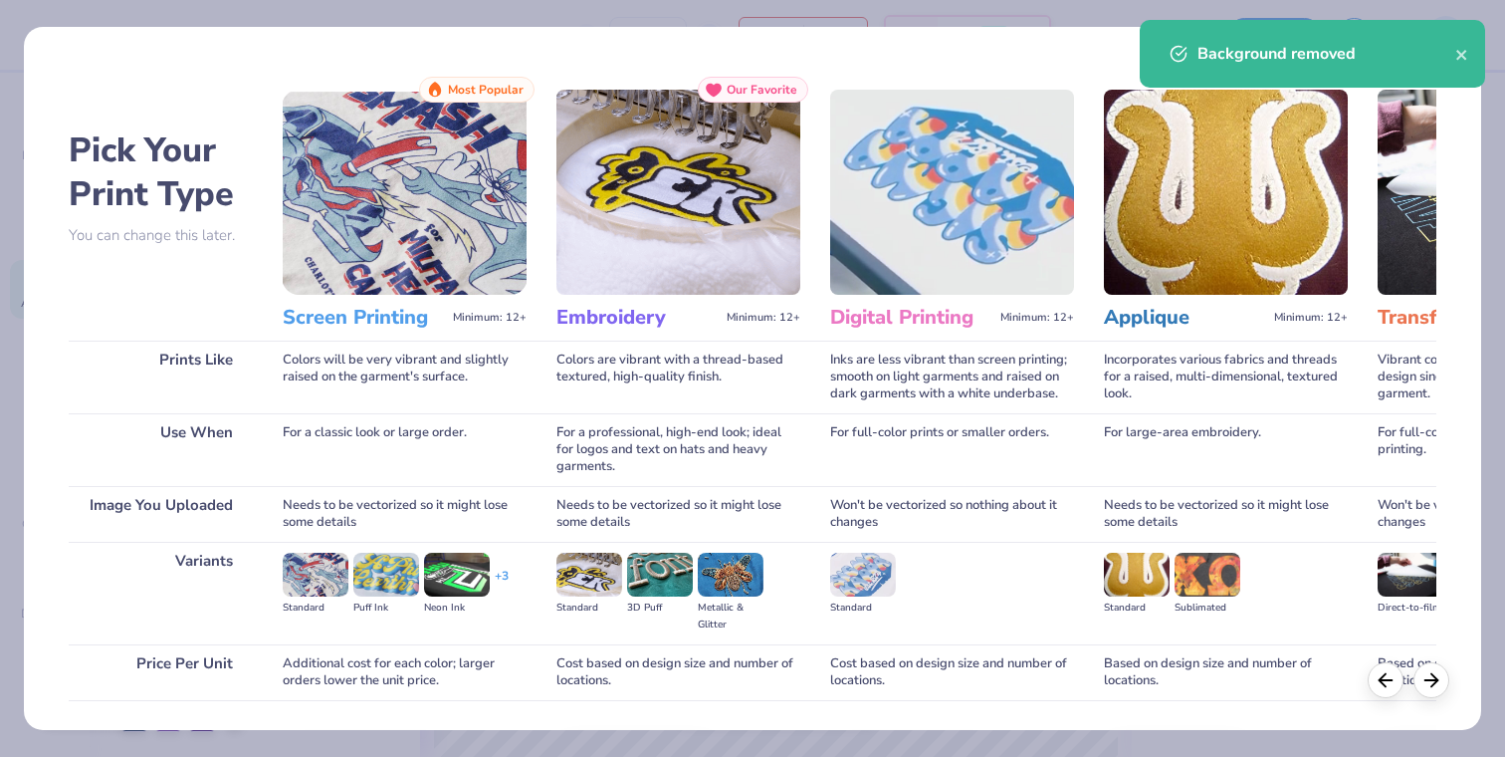
scroll to position [136, 0]
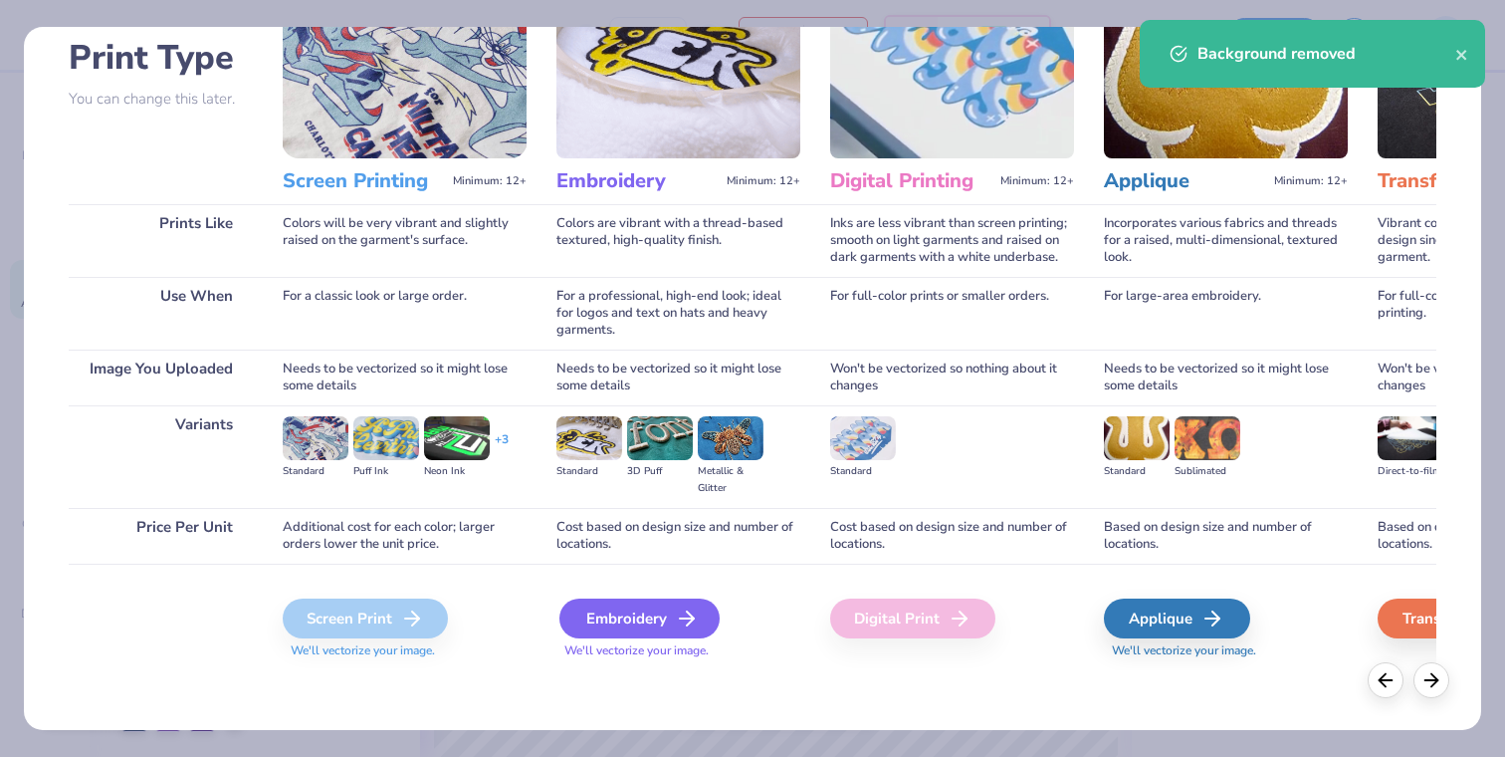
click at [614, 610] on div "Embroidery" at bounding box center [639, 618] width 160 height 40
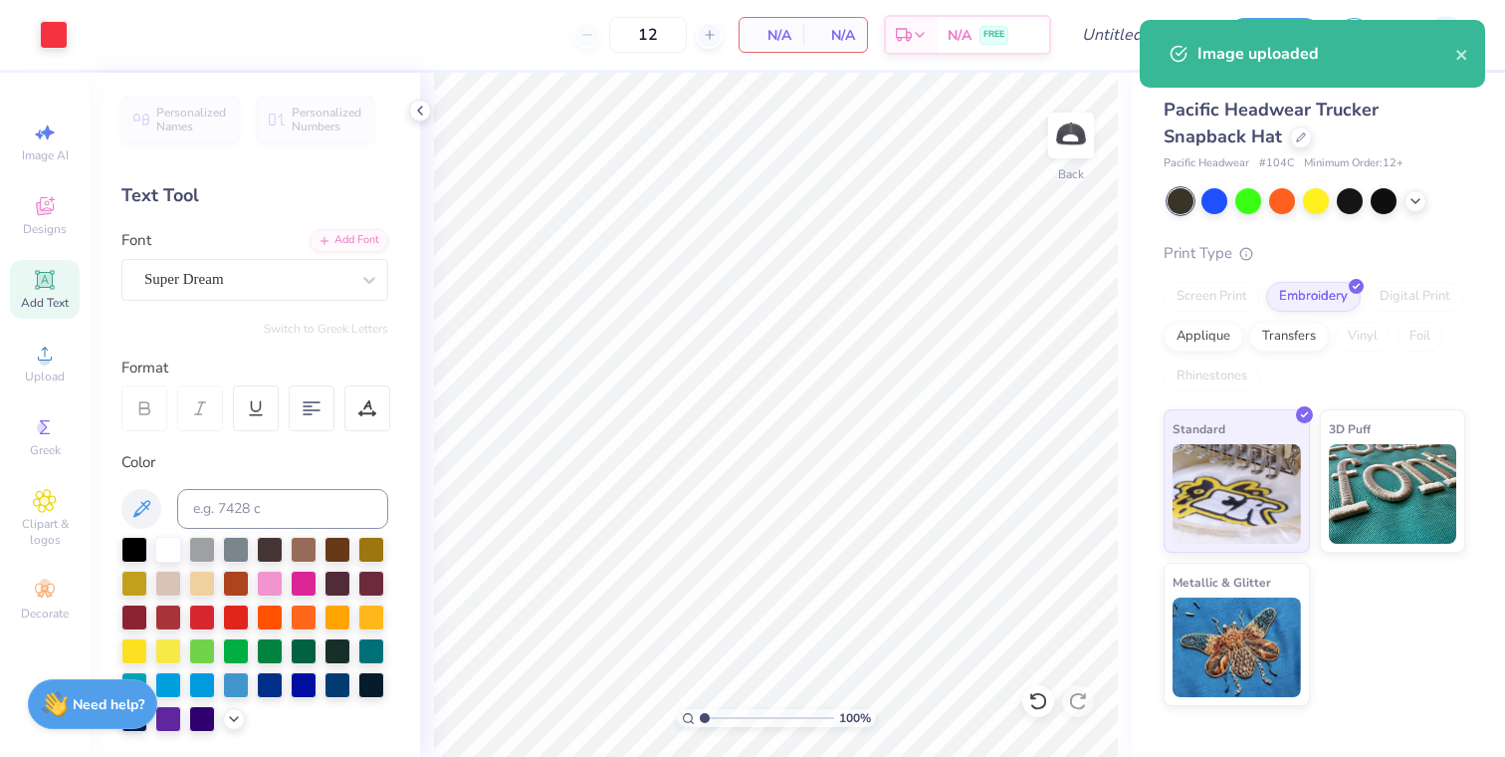
drag, startPoint x: 709, startPoint y: 718, endPoint x: 689, endPoint y: 717, distance: 19.9
type input "1"
click at [700, 718] on input "range" at bounding box center [767, 718] width 134 height 18
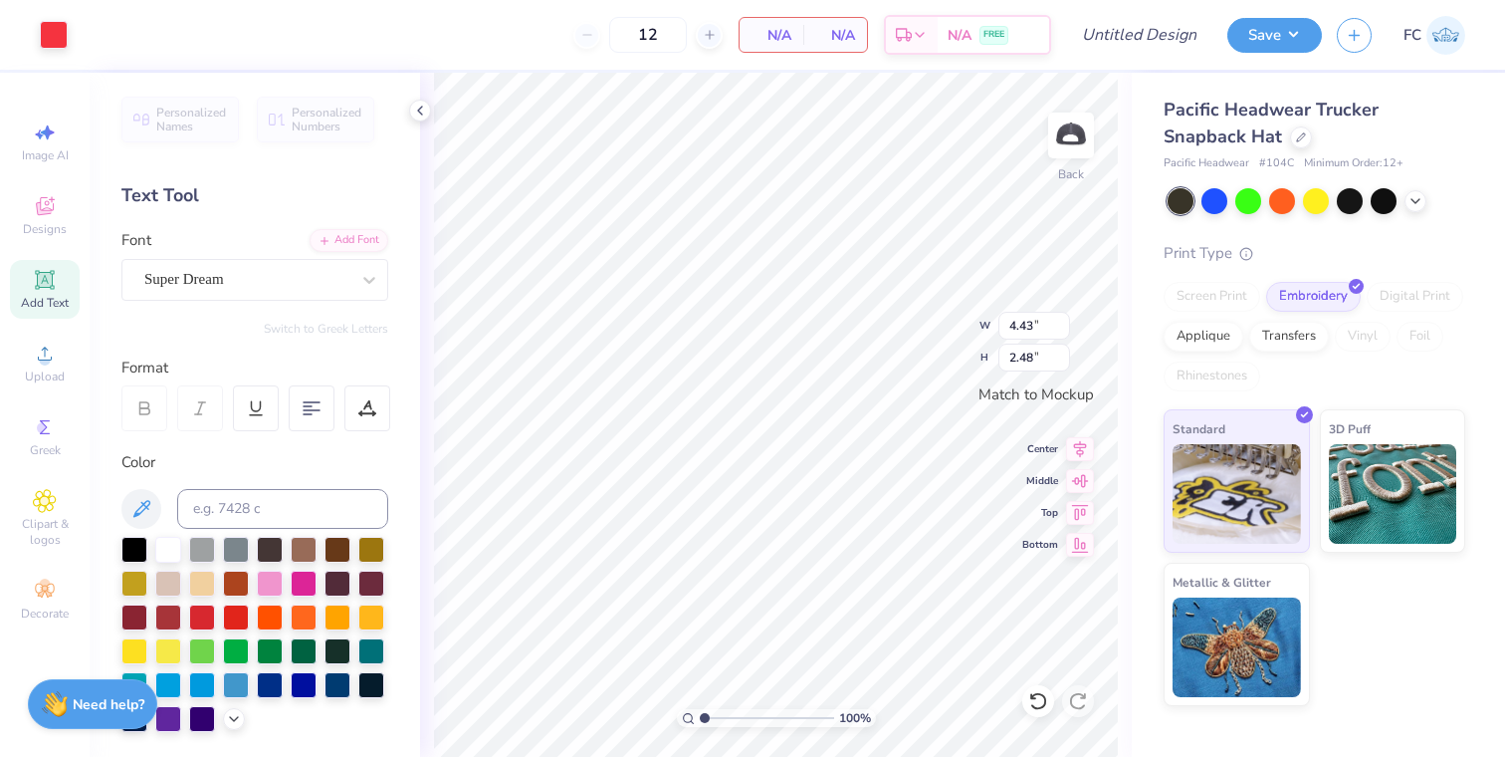
type input "4.08"
type input "2.28"
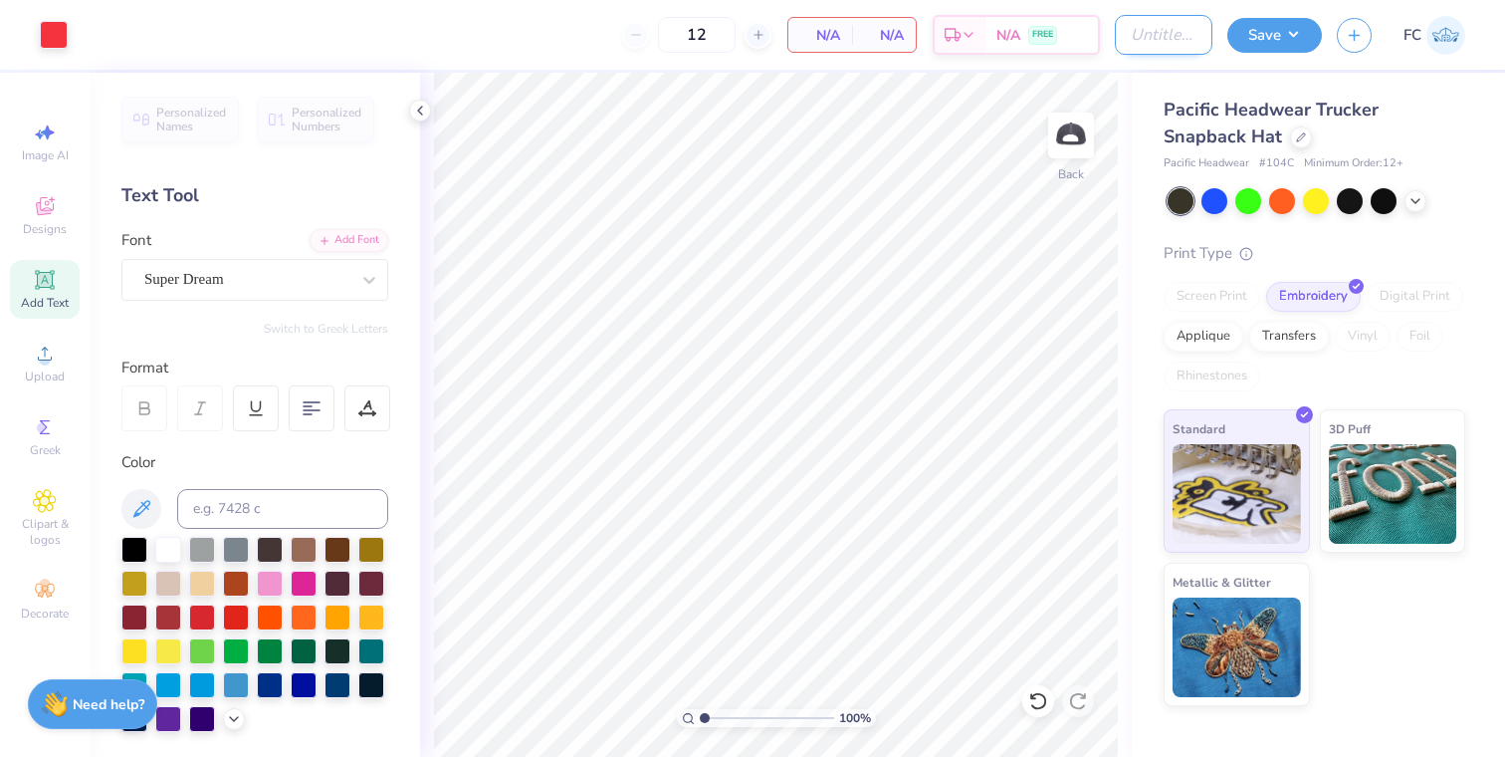
click at [1146, 27] on input "Design Title" at bounding box center [1164, 35] width 98 height 40
type input "KE"
click at [1266, 37] on button "Save" at bounding box center [1274, 32] width 95 height 35
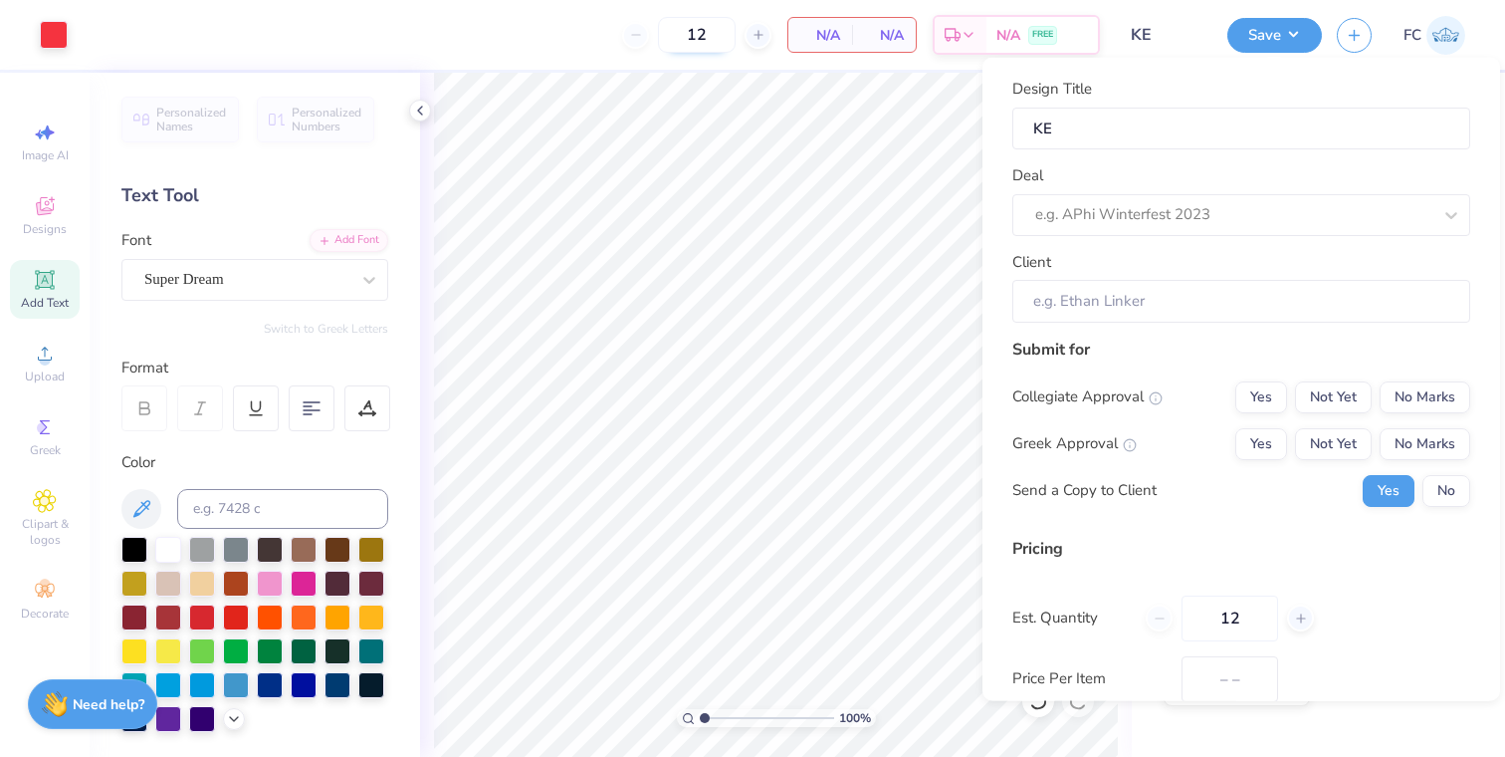
click at [708, 38] on input "12" at bounding box center [697, 35] width 78 height 36
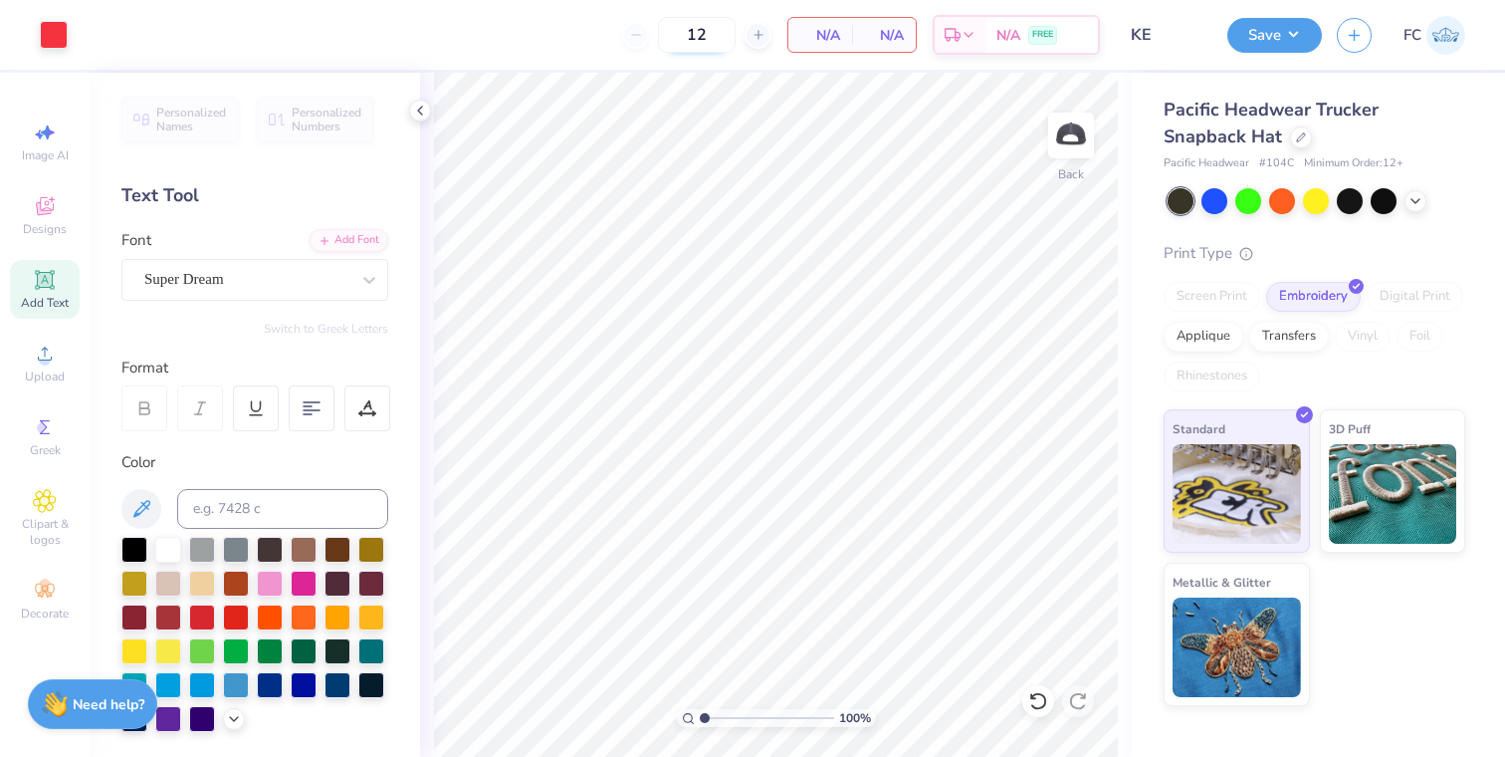
click at [708, 38] on input "12" at bounding box center [697, 35] width 78 height 36
type input "60"
click at [1291, 37] on button "Save" at bounding box center [1274, 32] width 95 height 35
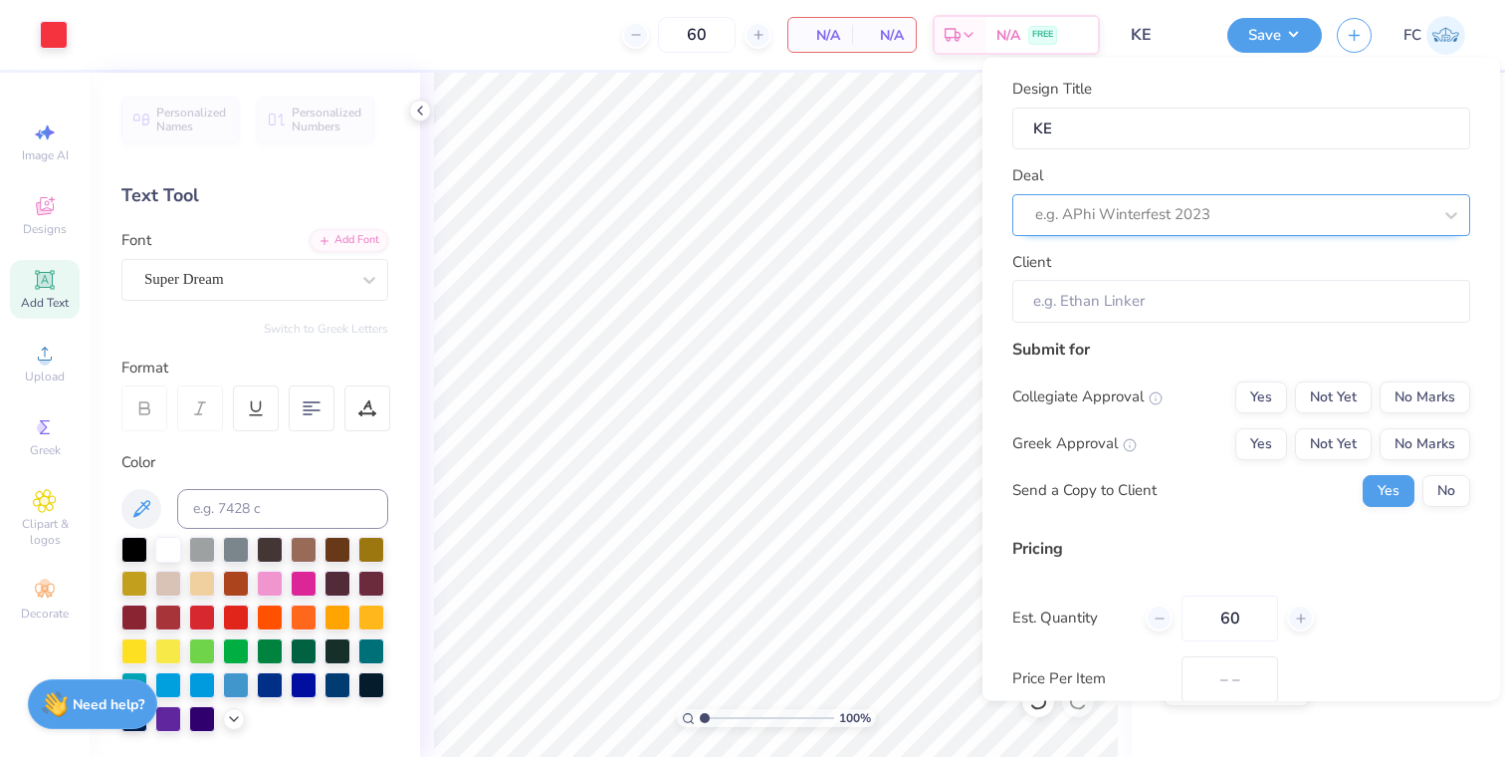
click at [1254, 225] on div at bounding box center [1233, 214] width 396 height 27
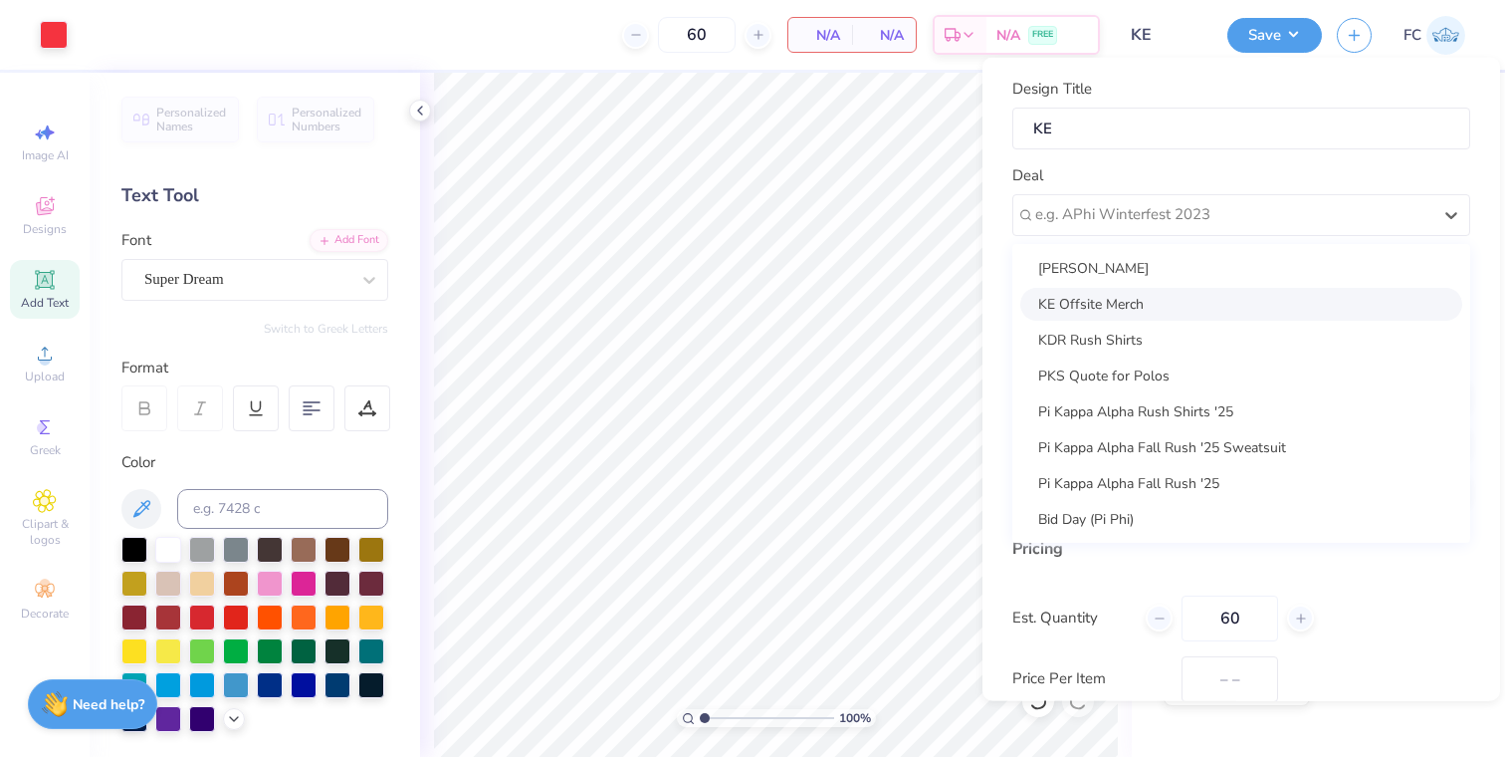
click at [1237, 313] on div "KE Offsite Merch" at bounding box center [1241, 303] width 442 height 33
type input "Brian Clausen"
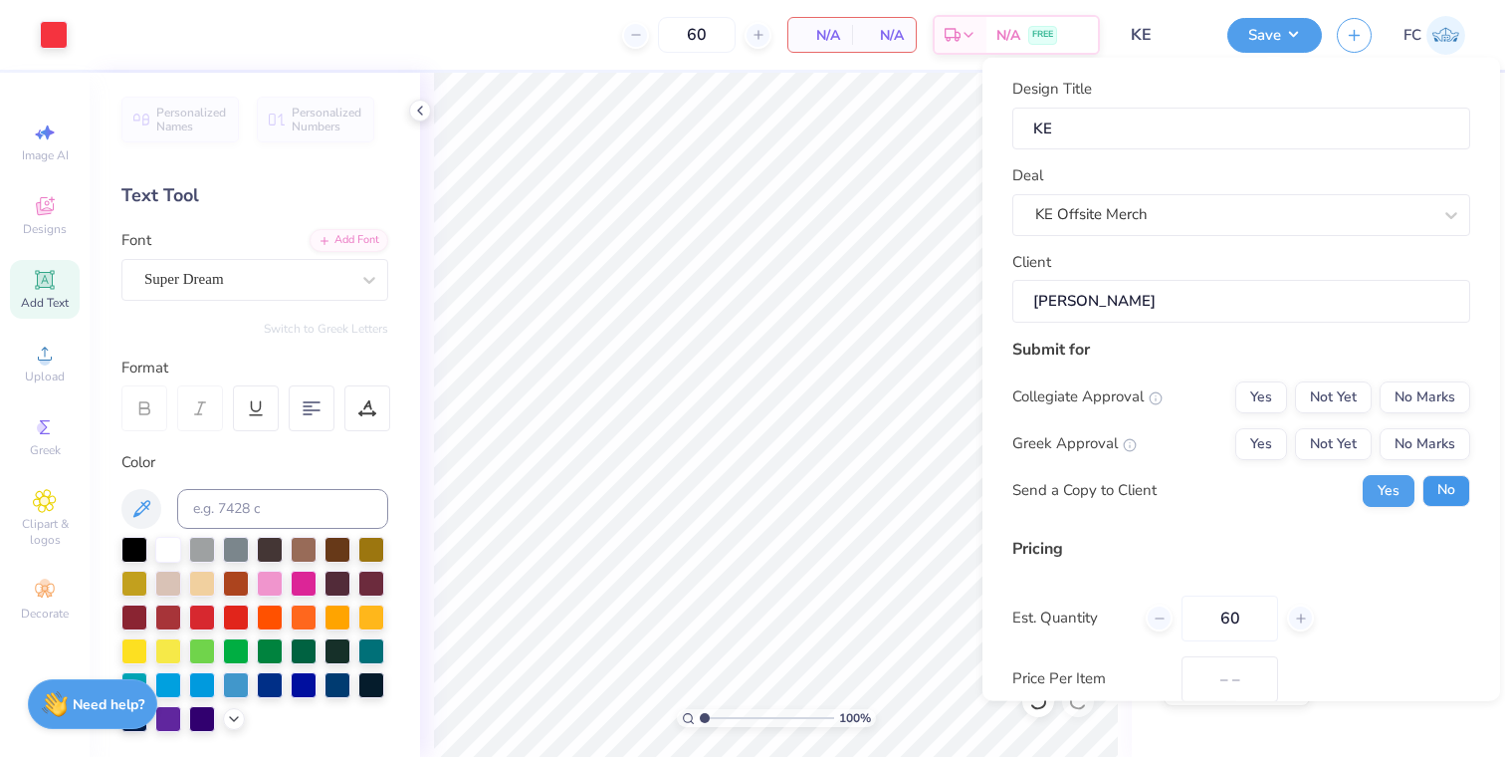
click at [1439, 487] on button "No" at bounding box center [1447, 490] width 48 height 32
click at [1424, 442] on button "No Marks" at bounding box center [1425, 443] width 91 height 32
click at [1422, 403] on button "No Marks" at bounding box center [1425, 396] width 91 height 32
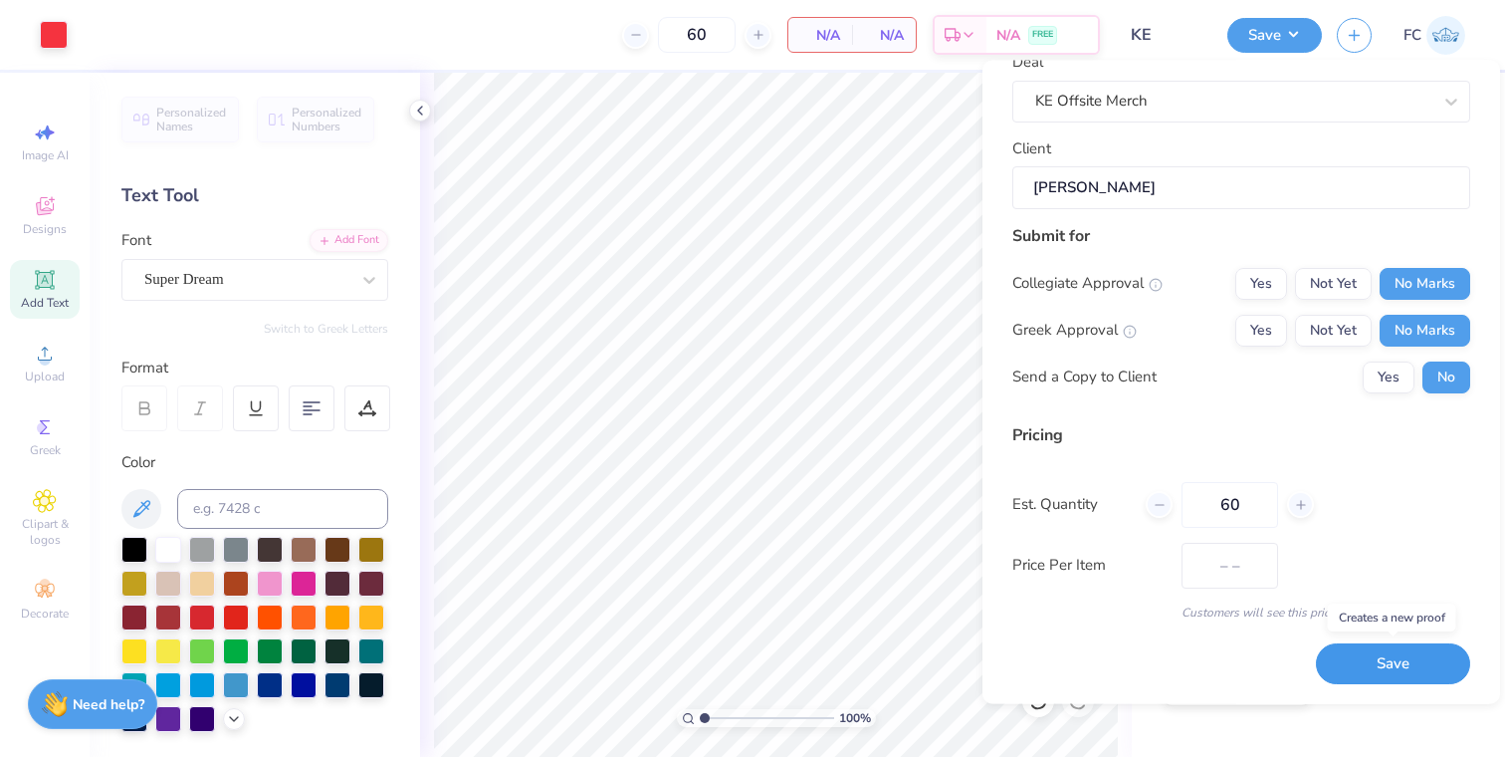
click at [1371, 656] on button "Save" at bounding box center [1393, 664] width 154 height 41
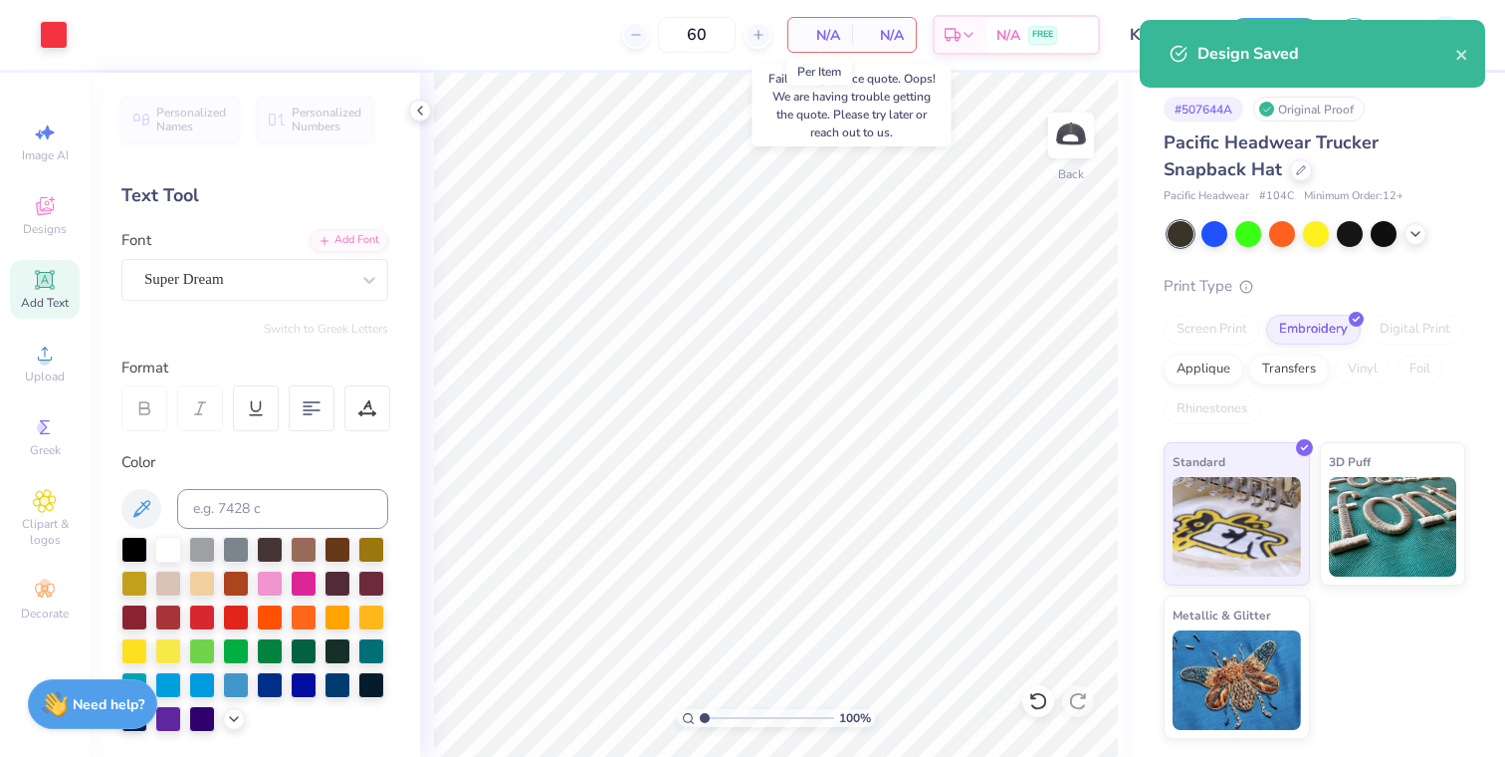
click at [801, 30] on span "N/A" at bounding box center [820, 35] width 40 height 21
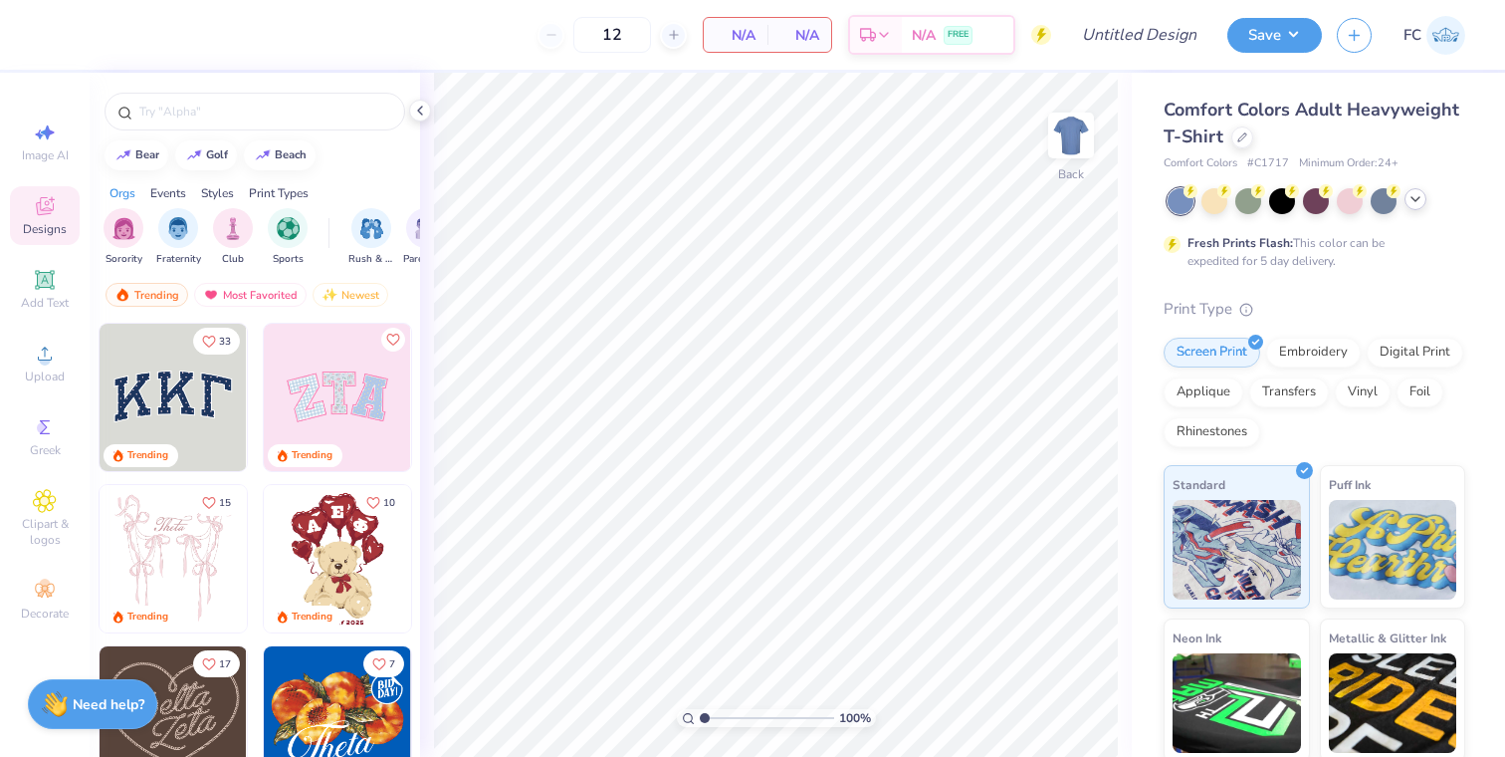
click at [1423, 195] on icon at bounding box center [1416, 199] width 16 height 16
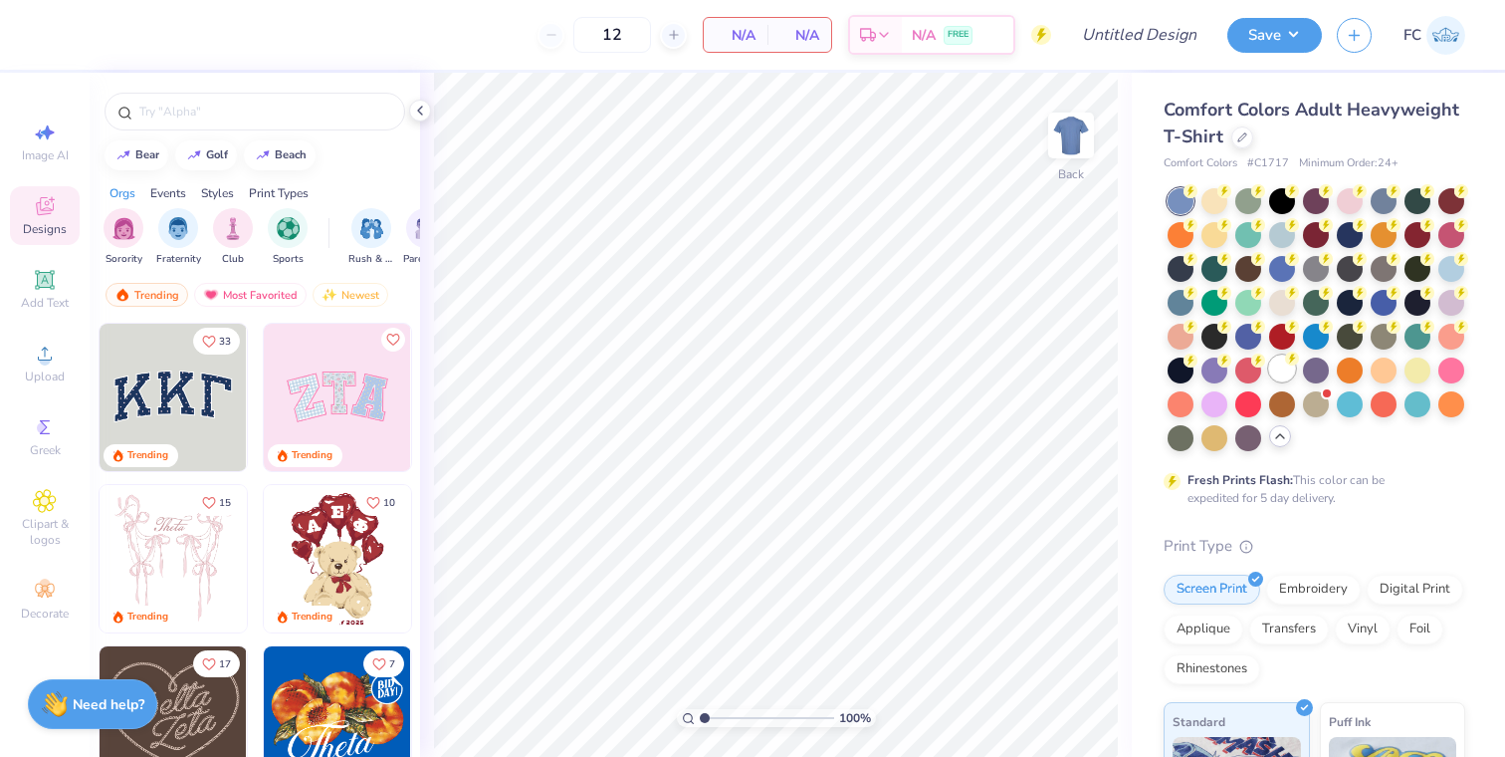
click at [1283, 374] on div at bounding box center [1282, 368] width 26 height 26
click at [1068, 140] on img at bounding box center [1071, 136] width 80 height 80
click at [44, 354] on icon at bounding box center [45, 353] width 24 height 24
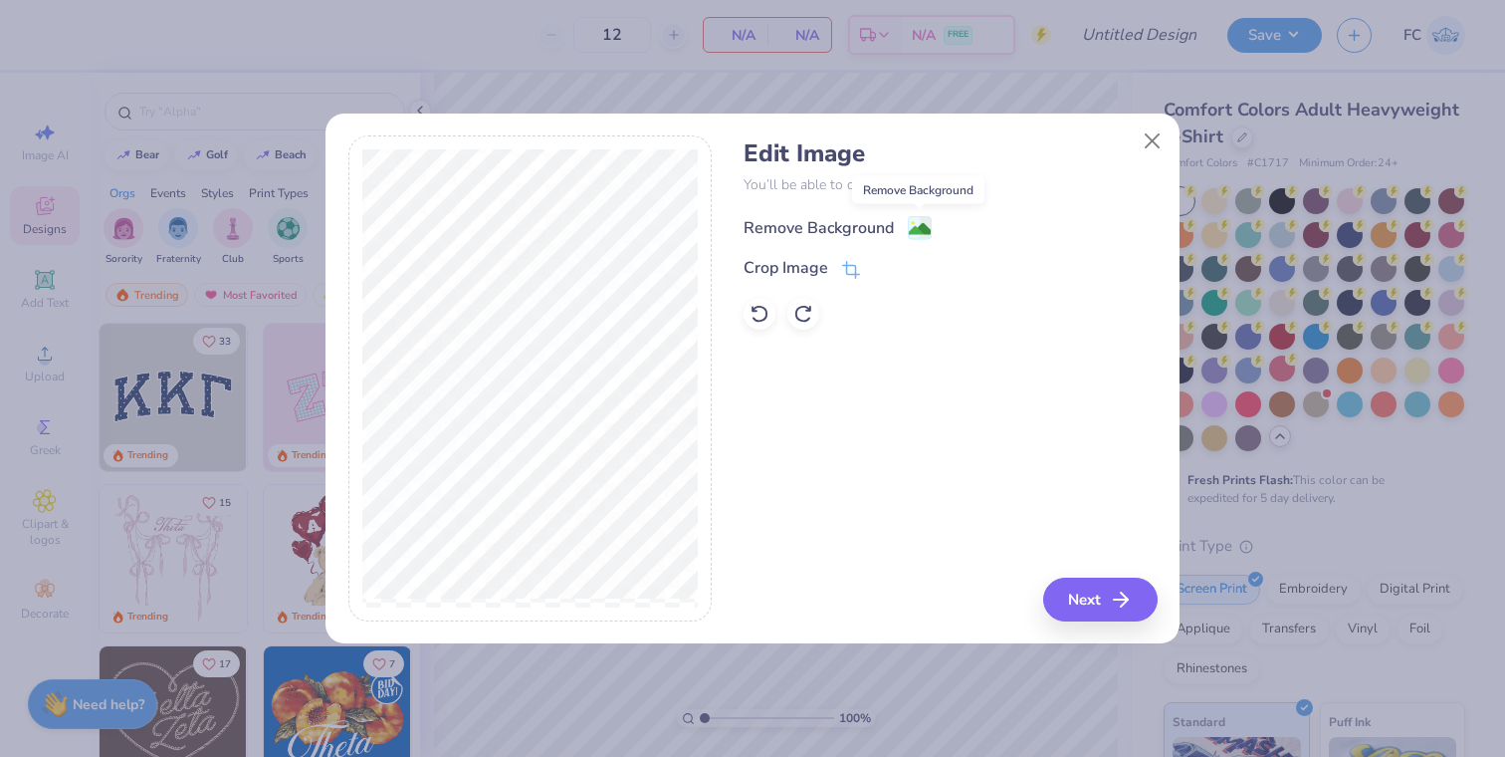
click at [928, 222] on image at bounding box center [920, 229] width 22 height 22
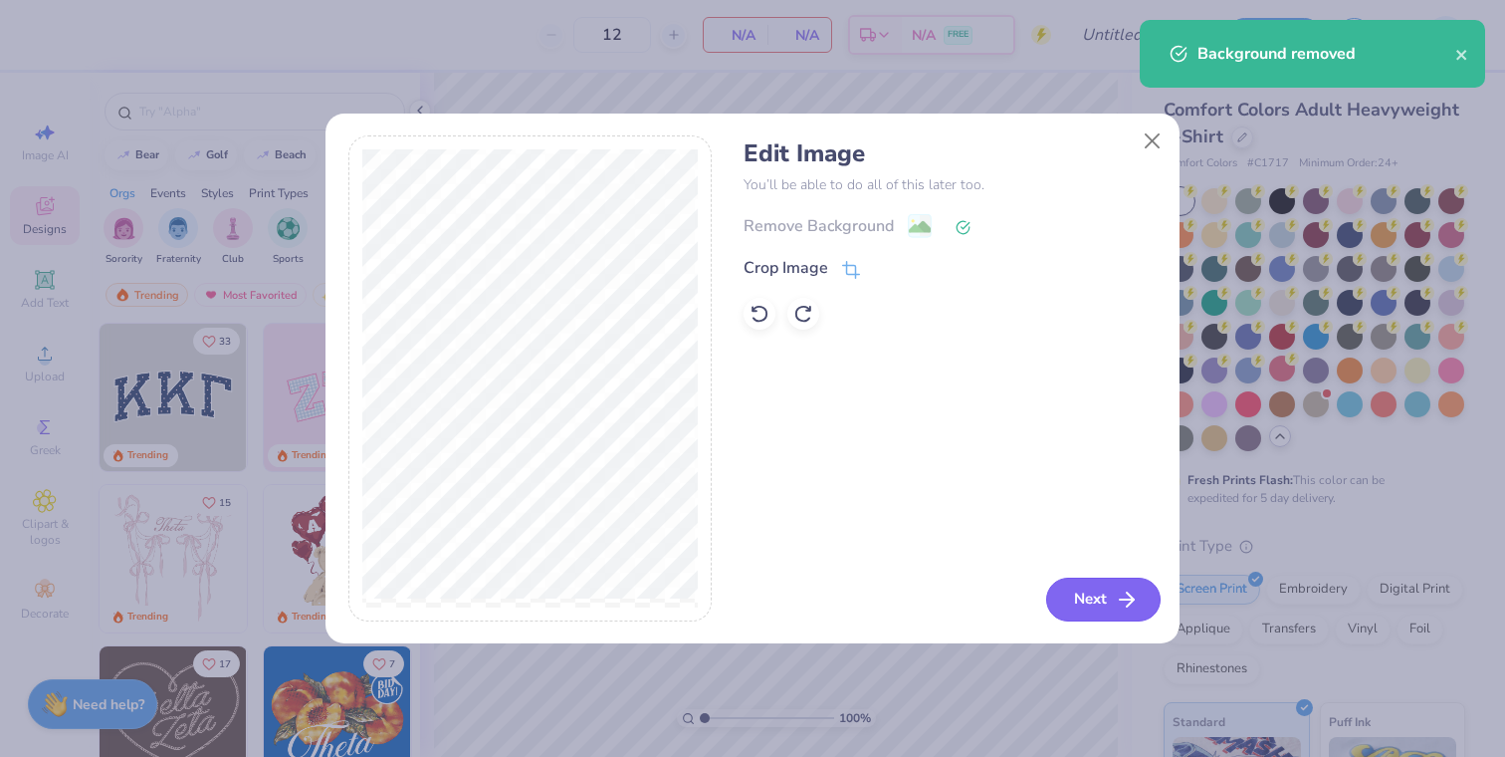
click at [1095, 584] on button "Next" at bounding box center [1103, 599] width 114 height 44
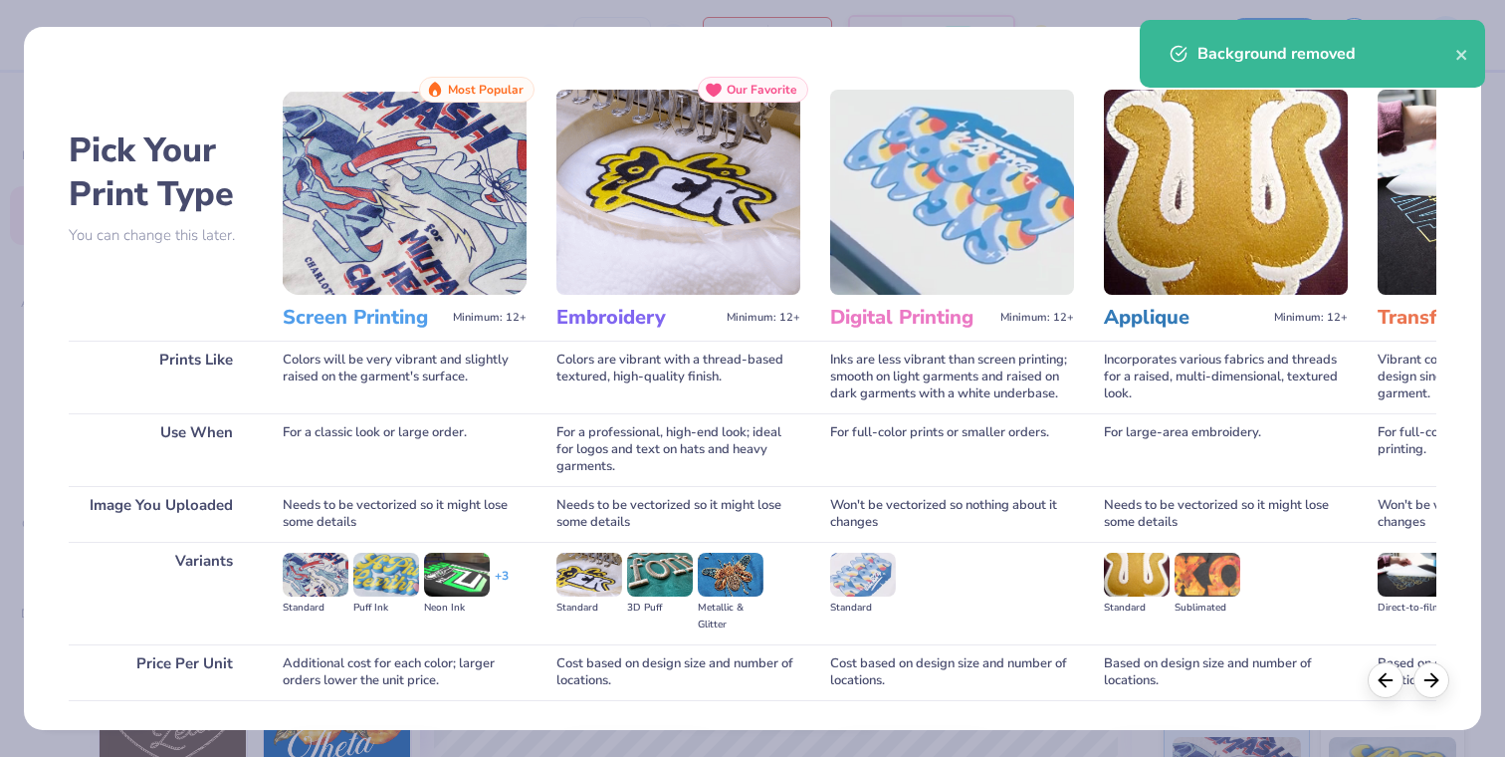
scroll to position [136, 0]
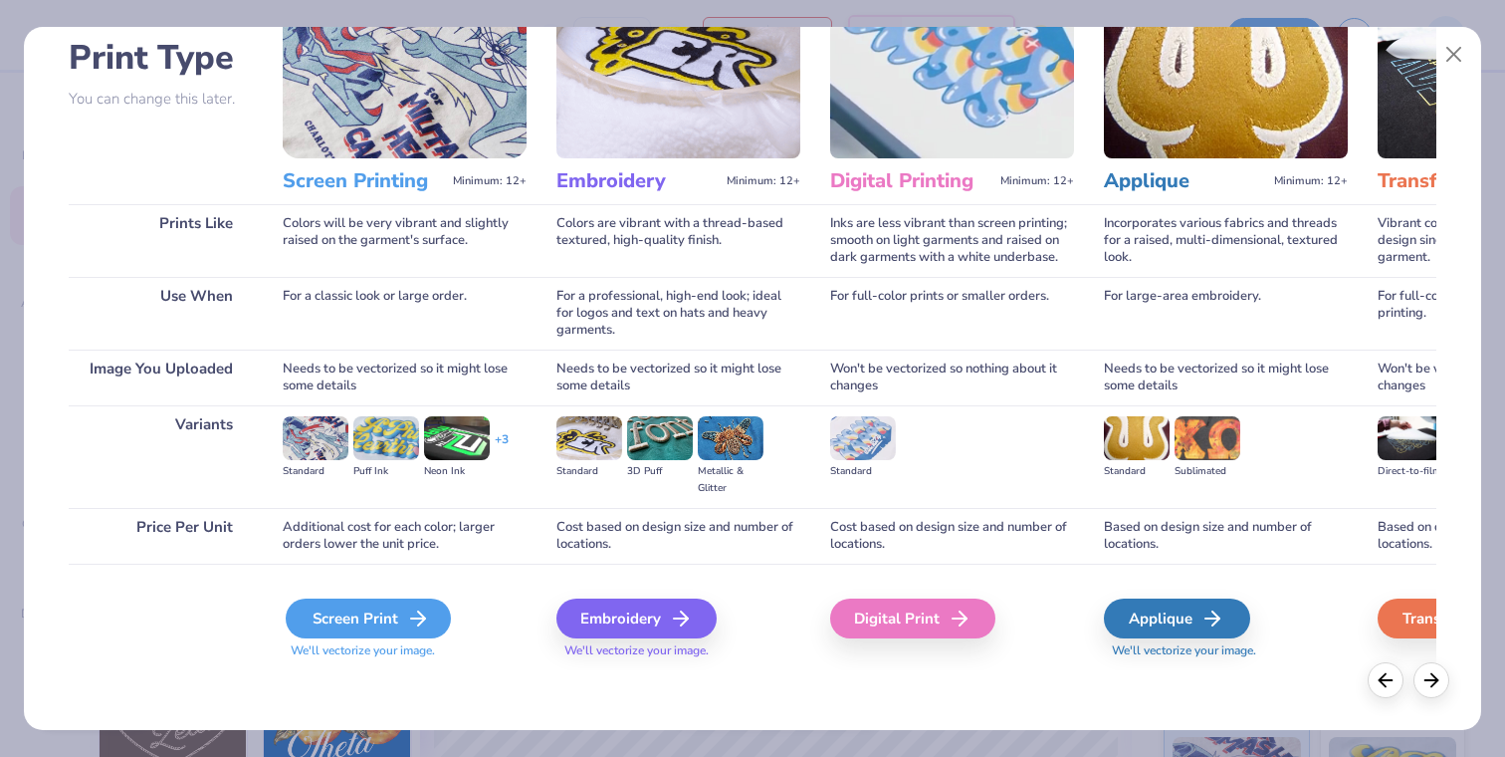
click at [406, 620] on icon at bounding box center [418, 618] width 24 height 24
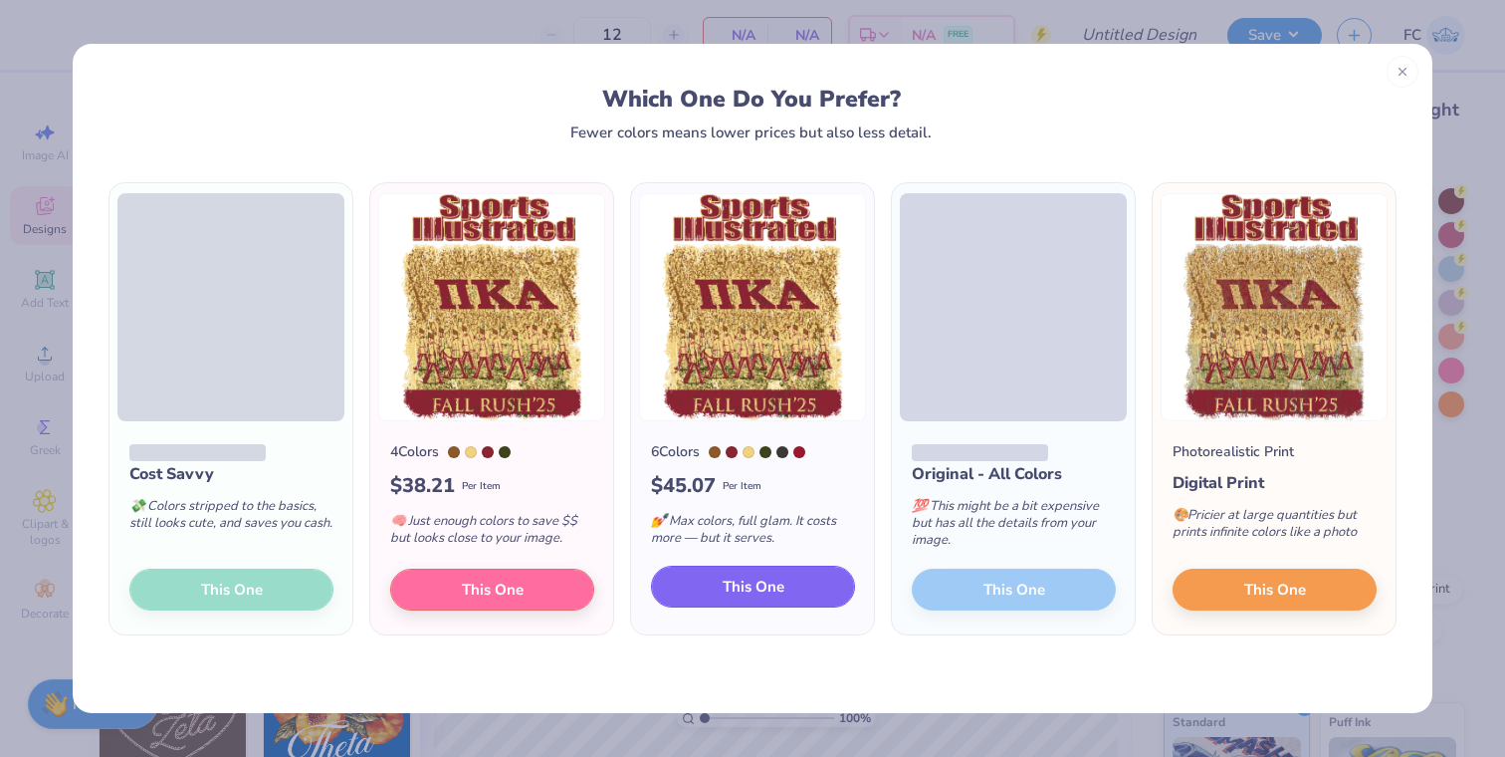
click at [747, 597] on span "This One" at bounding box center [754, 586] width 62 height 23
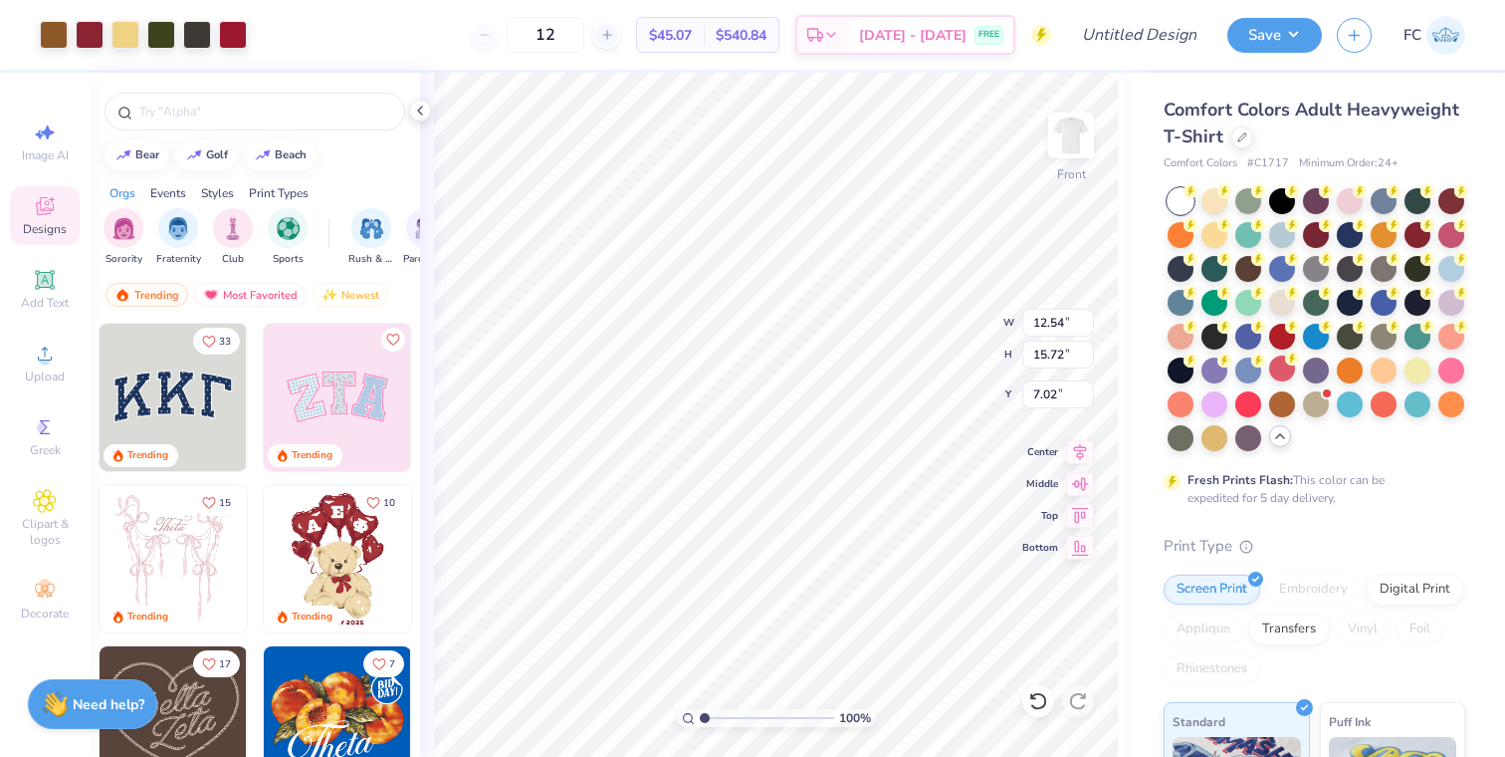
type input "12.54"
type input "15.72"
type input "3.00"
click at [92, 38] on div at bounding box center [90, 33] width 28 height 28
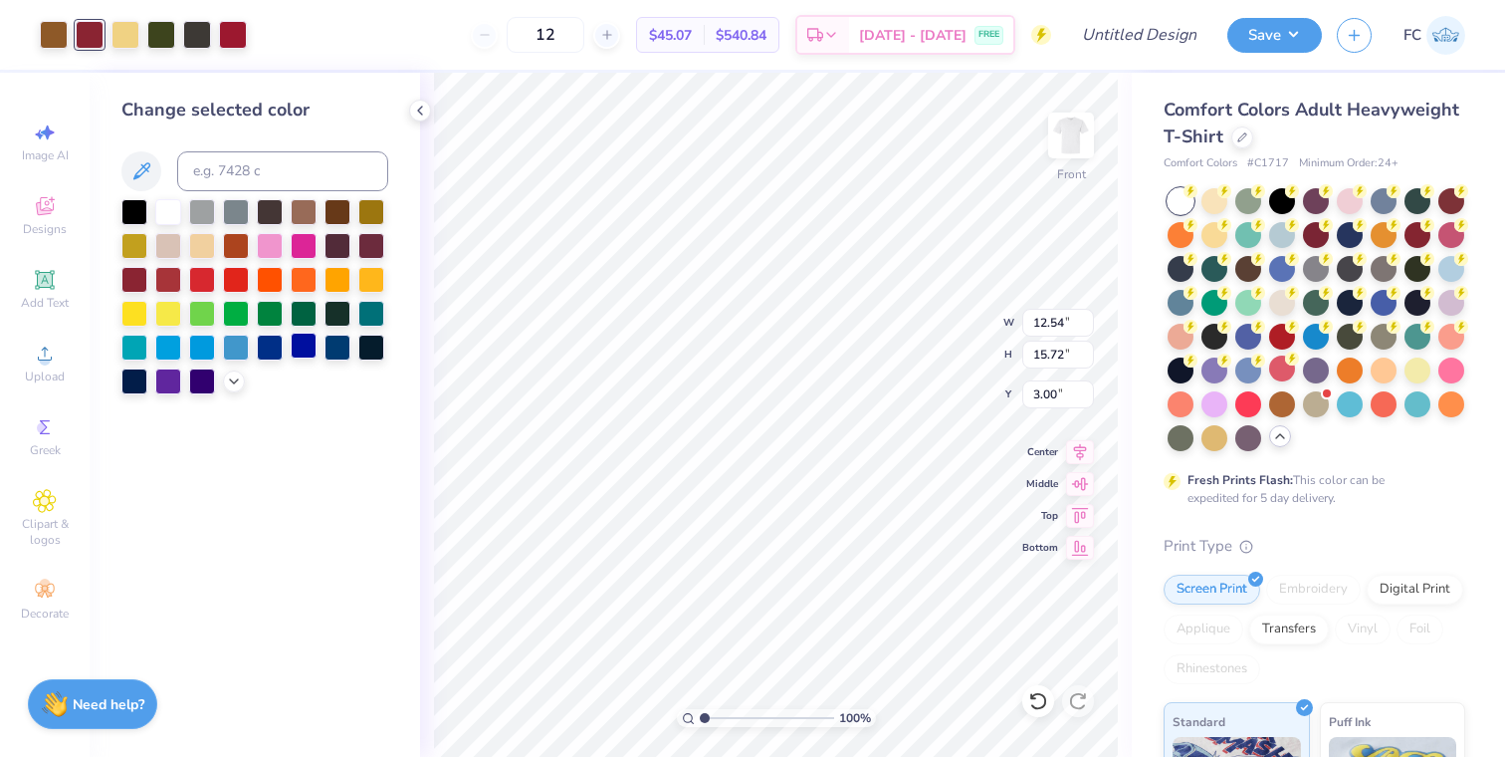
click at [301, 349] on div at bounding box center [304, 345] width 26 height 26
click at [1031, 698] on icon at bounding box center [1033, 696] width 4 height 4
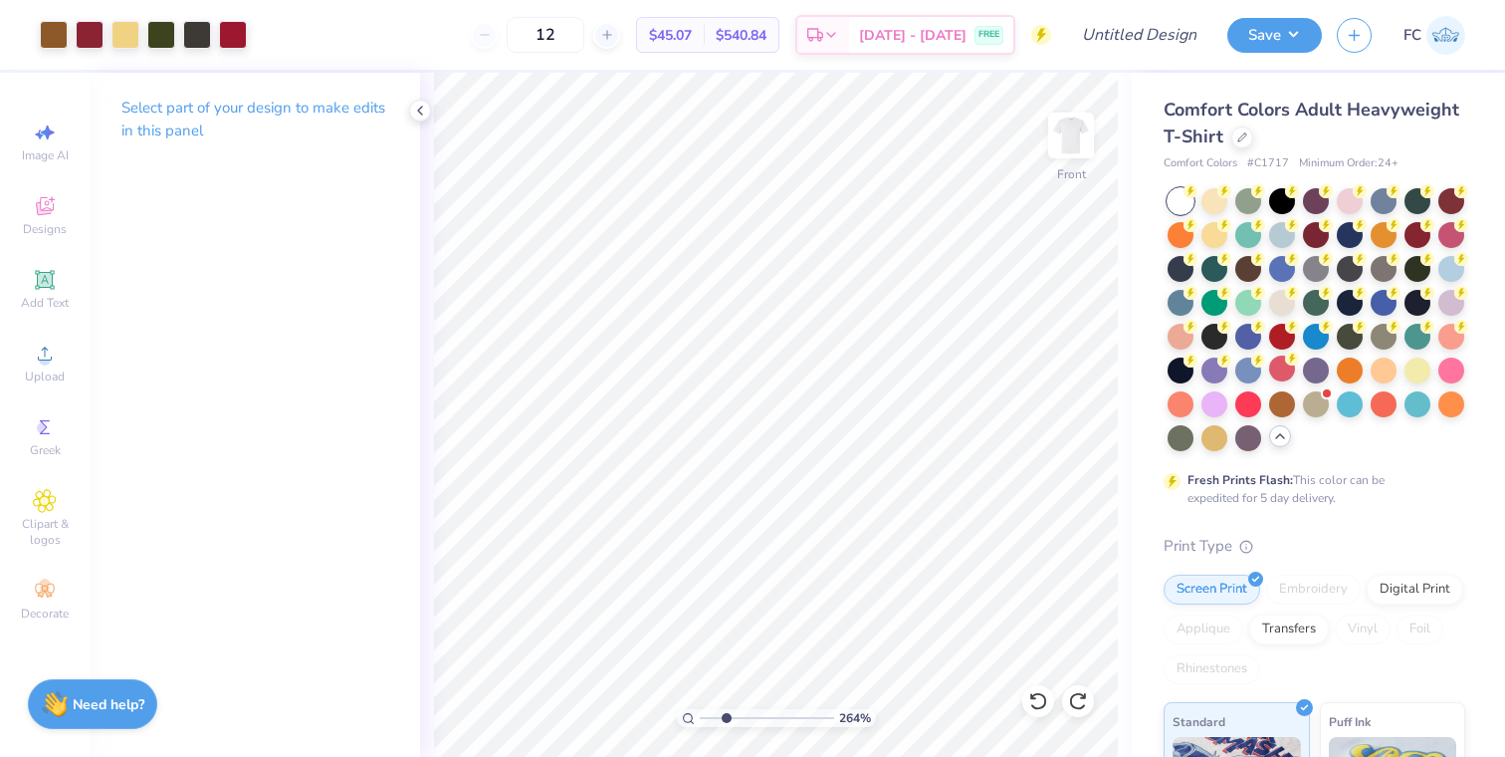
drag, startPoint x: 701, startPoint y: 717, endPoint x: 723, endPoint y: 715, distance: 22.0
type input "2.62"
click at [726, 716] on input "range" at bounding box center [767, 718] width 134 height 18
type input "1.25"
type input "1.54"
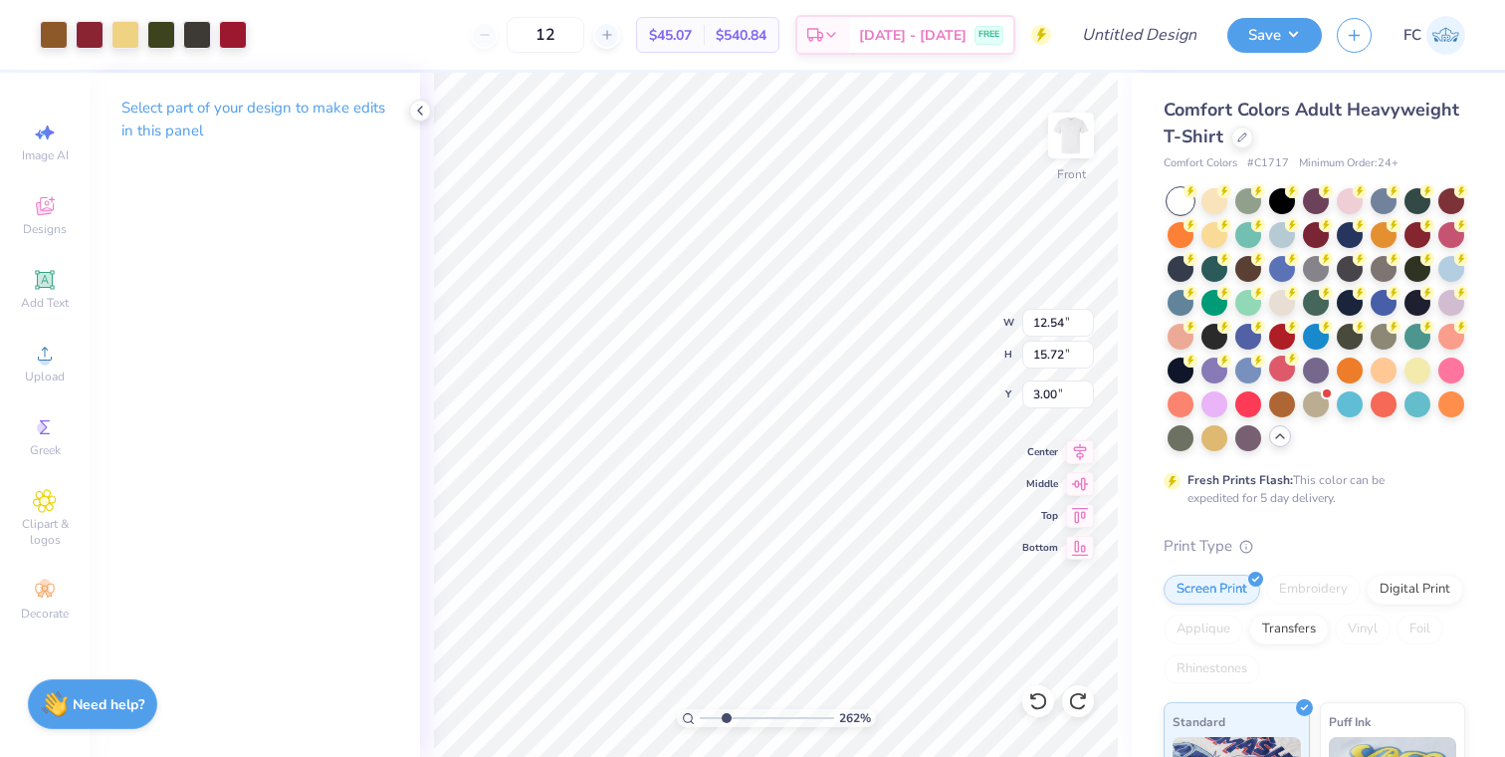
type input "3.03"
click at [40, 32] on div at bounding box center [54, 33] width 28 height 28
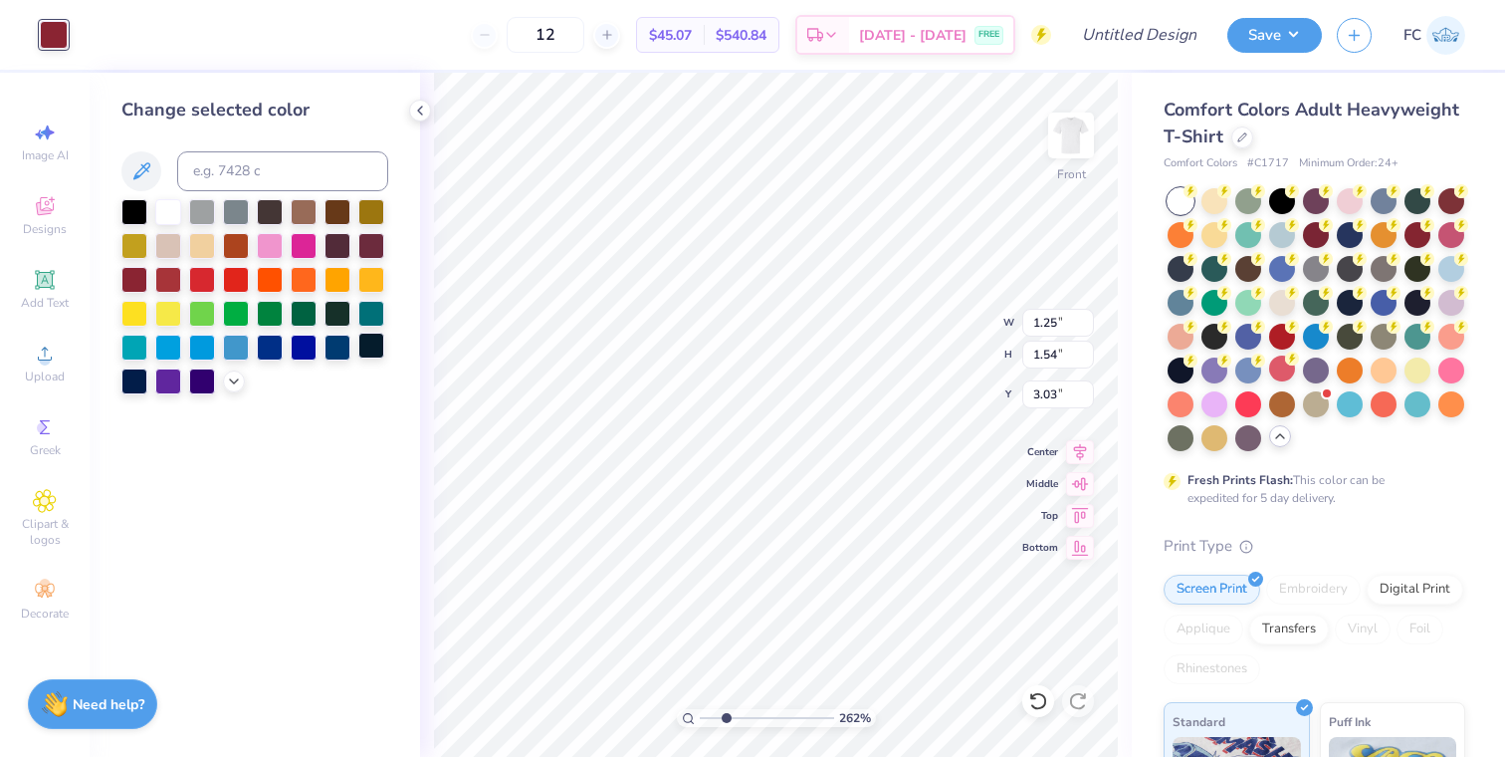
click at [380, 350] on div at bounding box center [371, 345] width 26 height 26
click at [274, 348] on div at bounding box center [270, 345] width 26 height 26
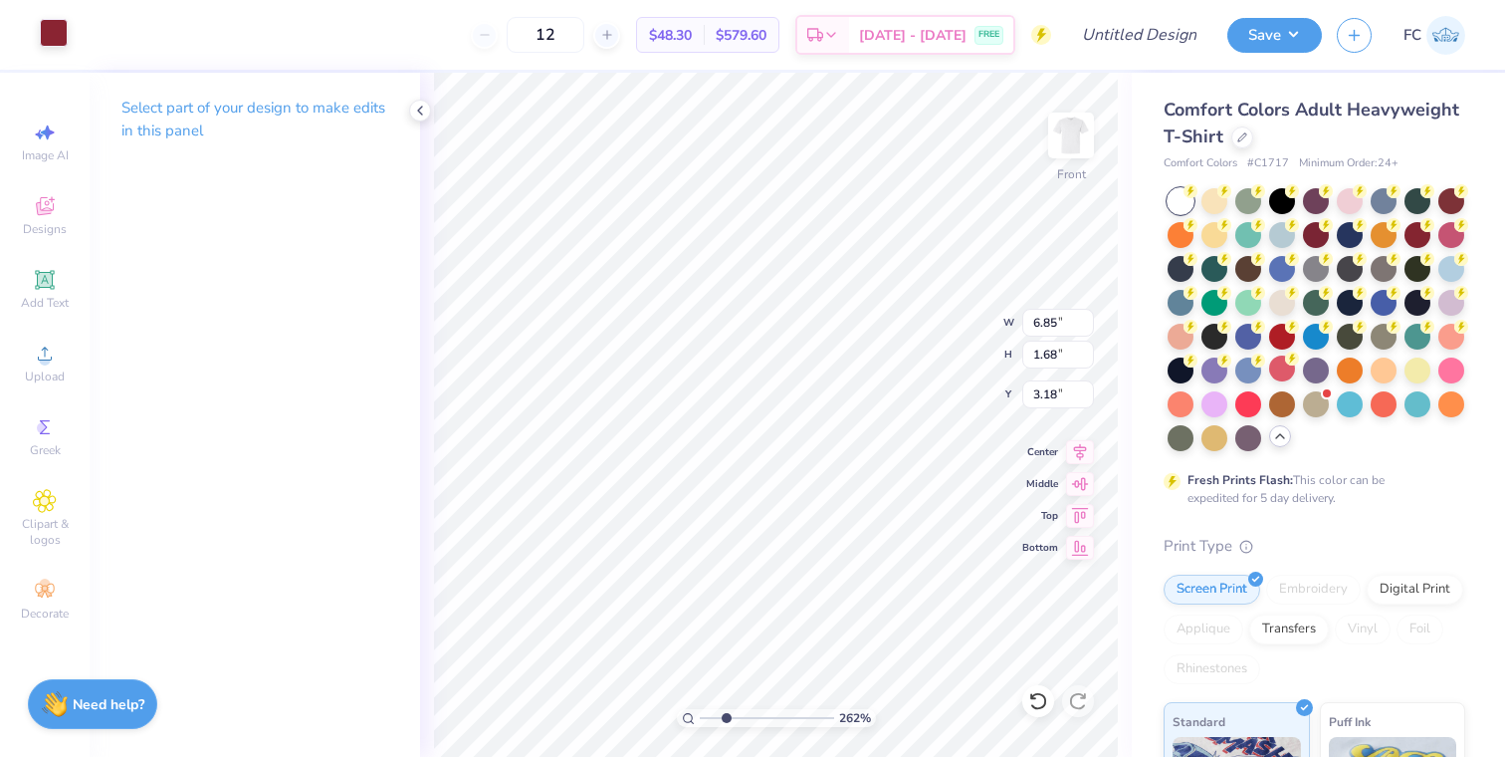
click at [45, 30] on div at bounding box center [54, 33] width 28 height 28
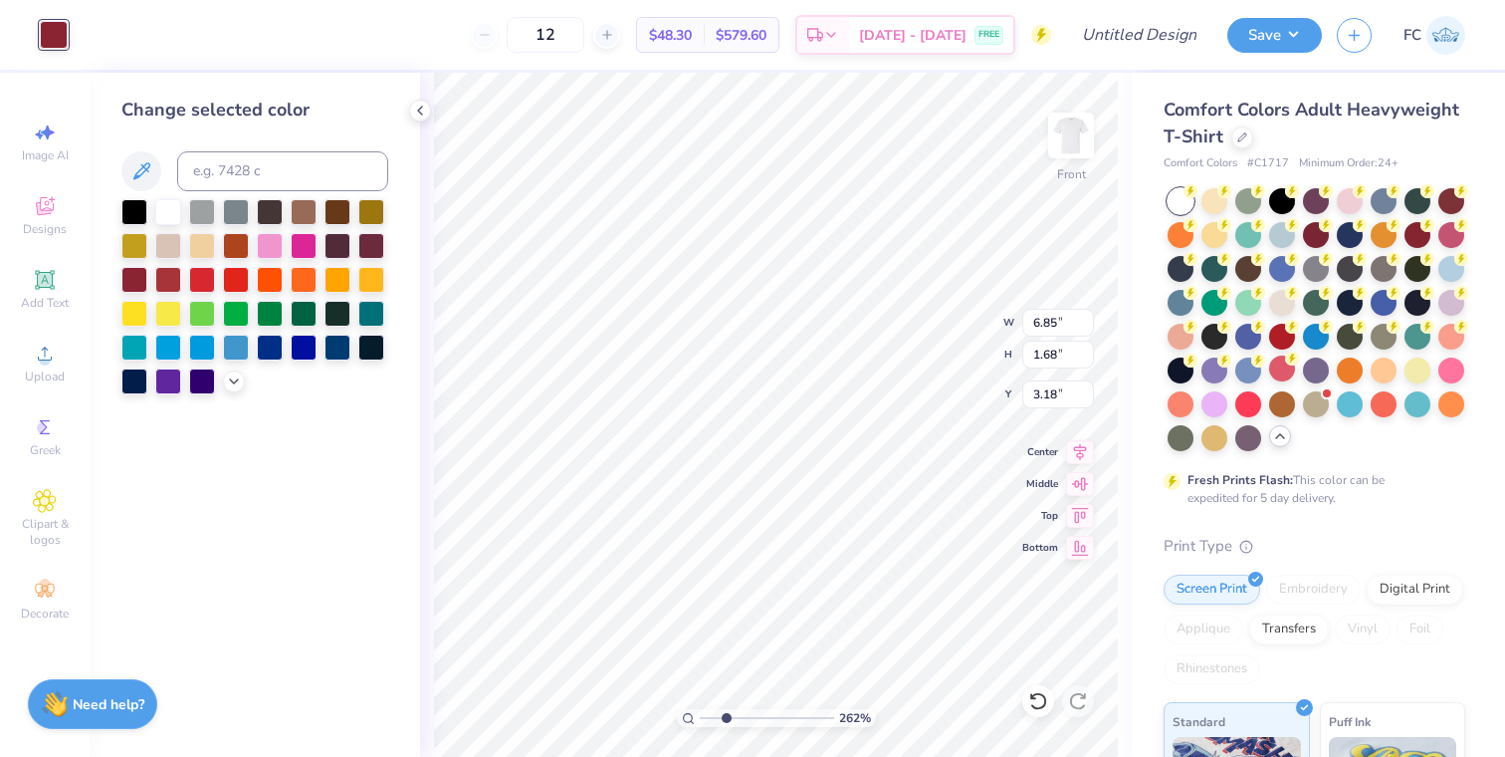
click at [269, 341] on div at bounding box center [270, 347] width 26 height 26
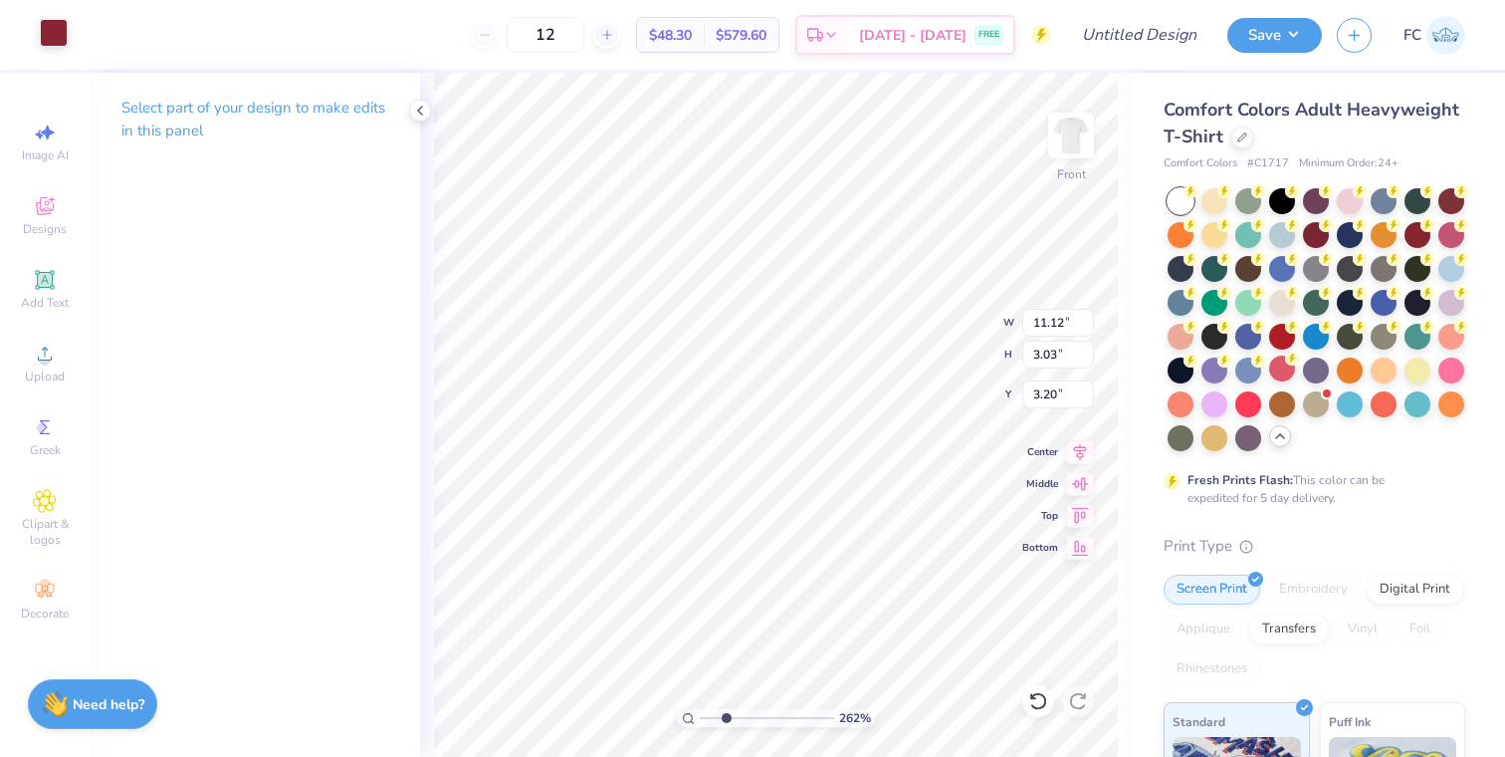
click at [55, 34] on div at bounding box center [54, 33] width 28 height 28
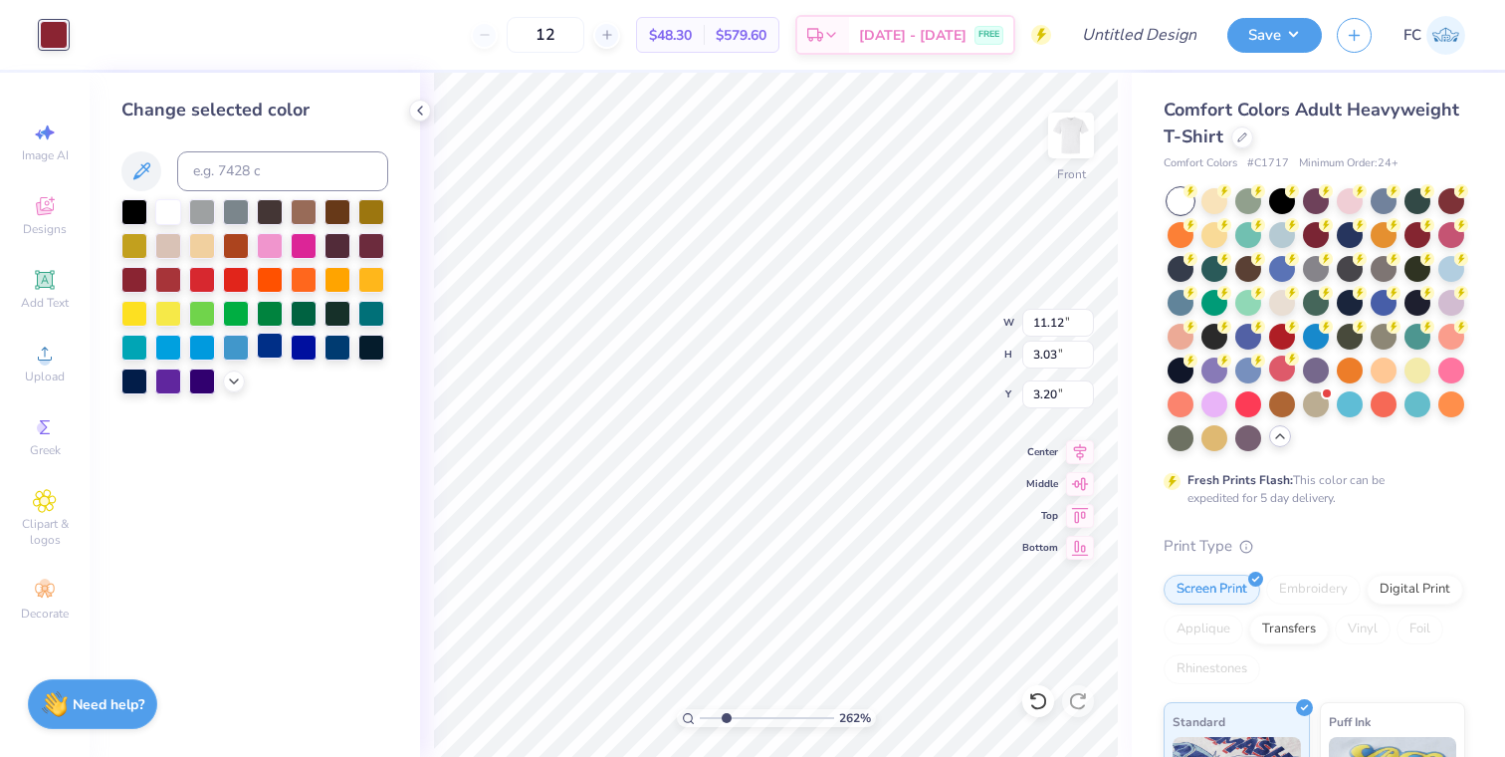
click at [270, 344] on div at bounding box center [270, 345] width 26 height 26
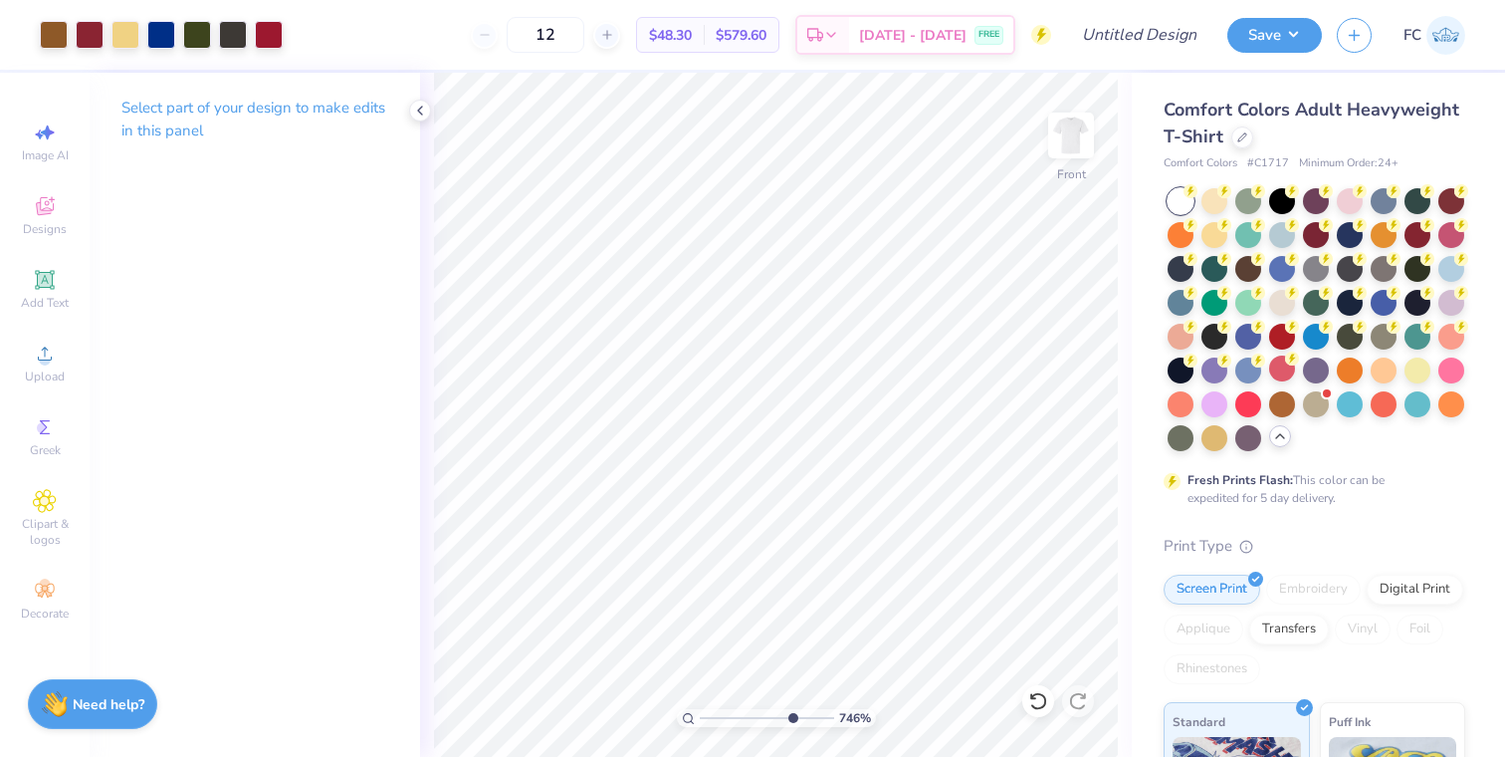
drag, startPoint x: 727, startPoint y: 716, endPoint x: 788, endPoint y: 716, distance: 61.7
type input "7.44"
click at [790, 716] on input "range" at bounding box center [767, 718] width 134 height 18
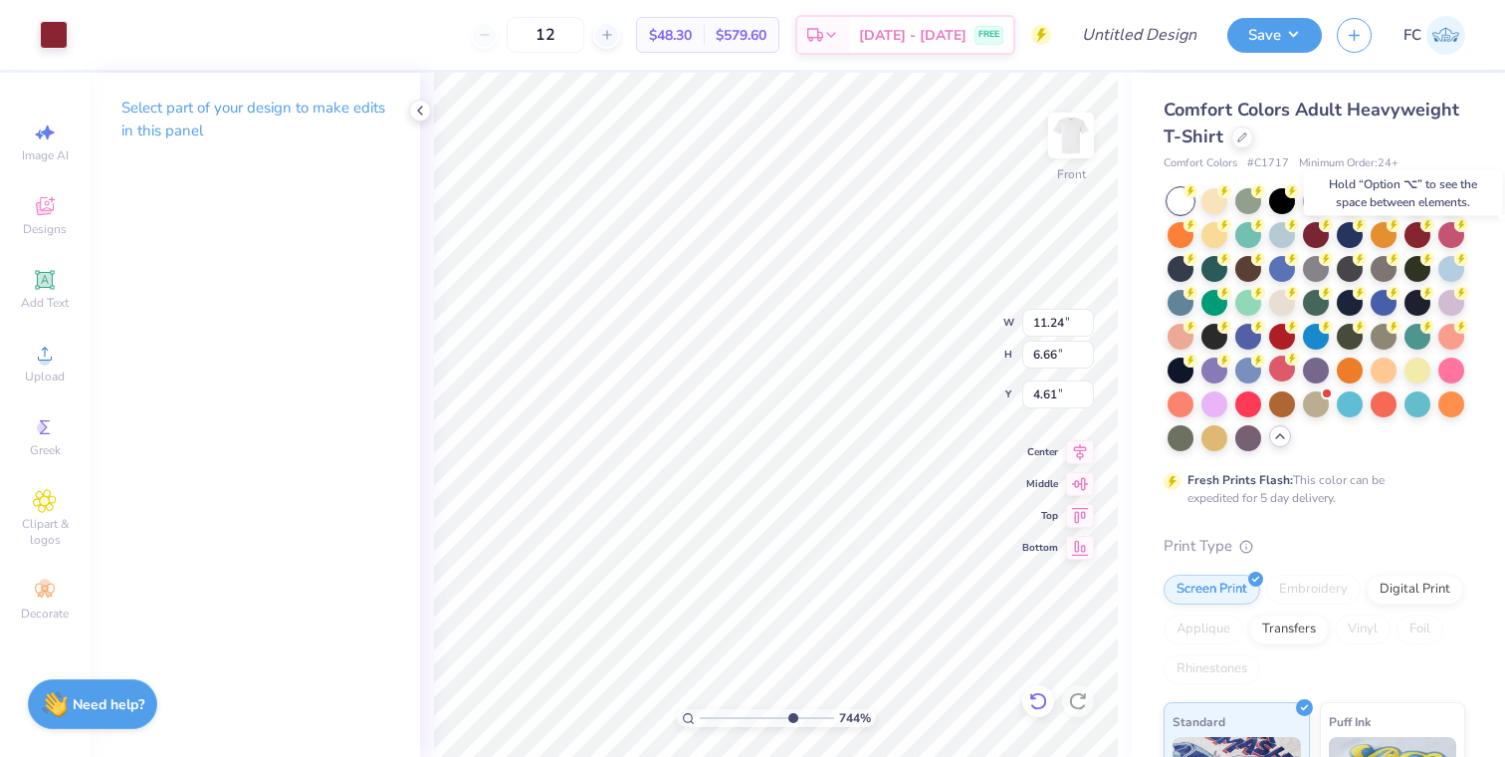
click at [1035, 698] on icon at bounding box center [1038, 701] width 20 height 20
type input "4.62"
click at [38, 14] on div "Art colors" at bounding box center [34, 35] width 68 height 70
click at [52, 45] on div at bounding box center [54, 33] width 28 height 28
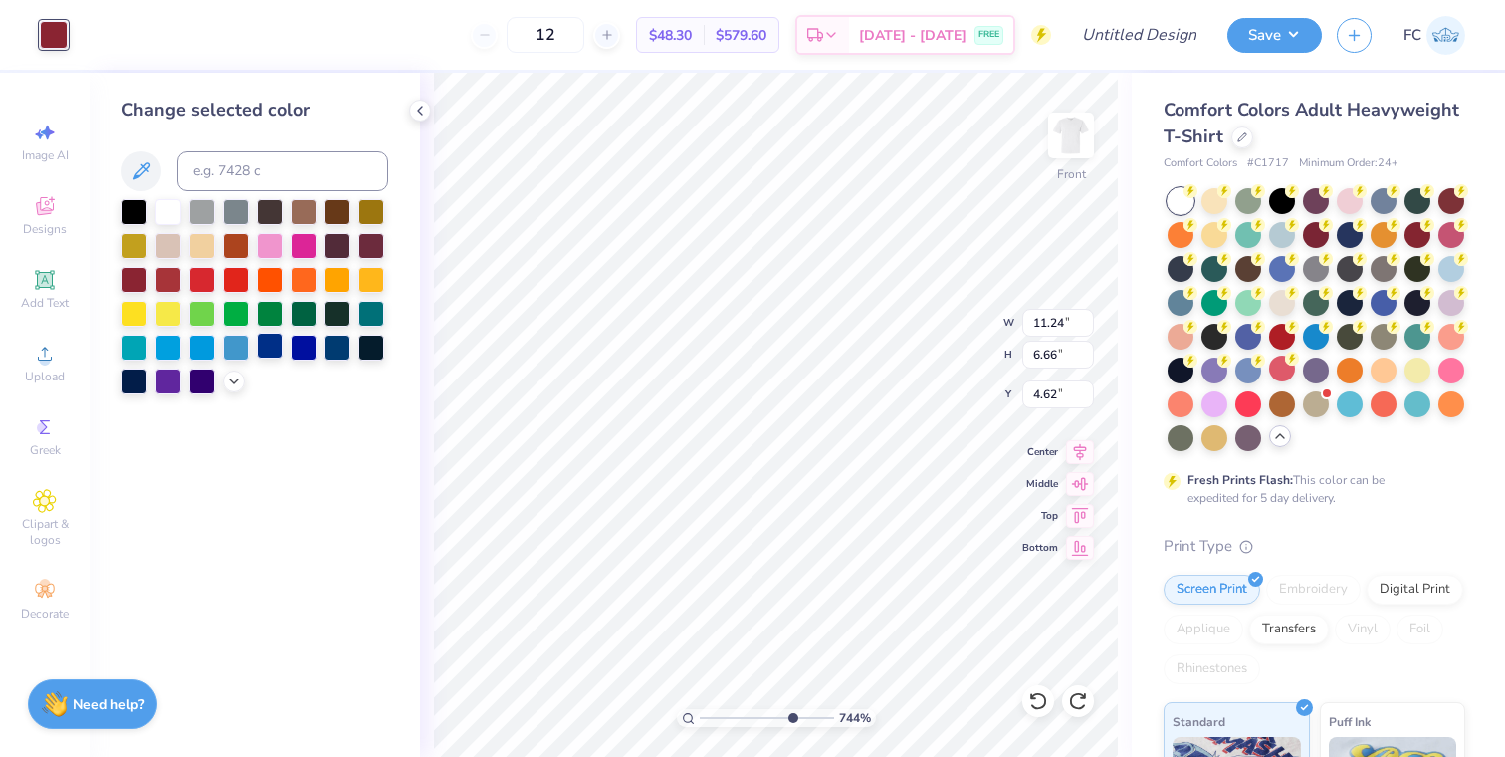
click at [267, 343] on div at bounding box center [270, 345] width 26 height 26
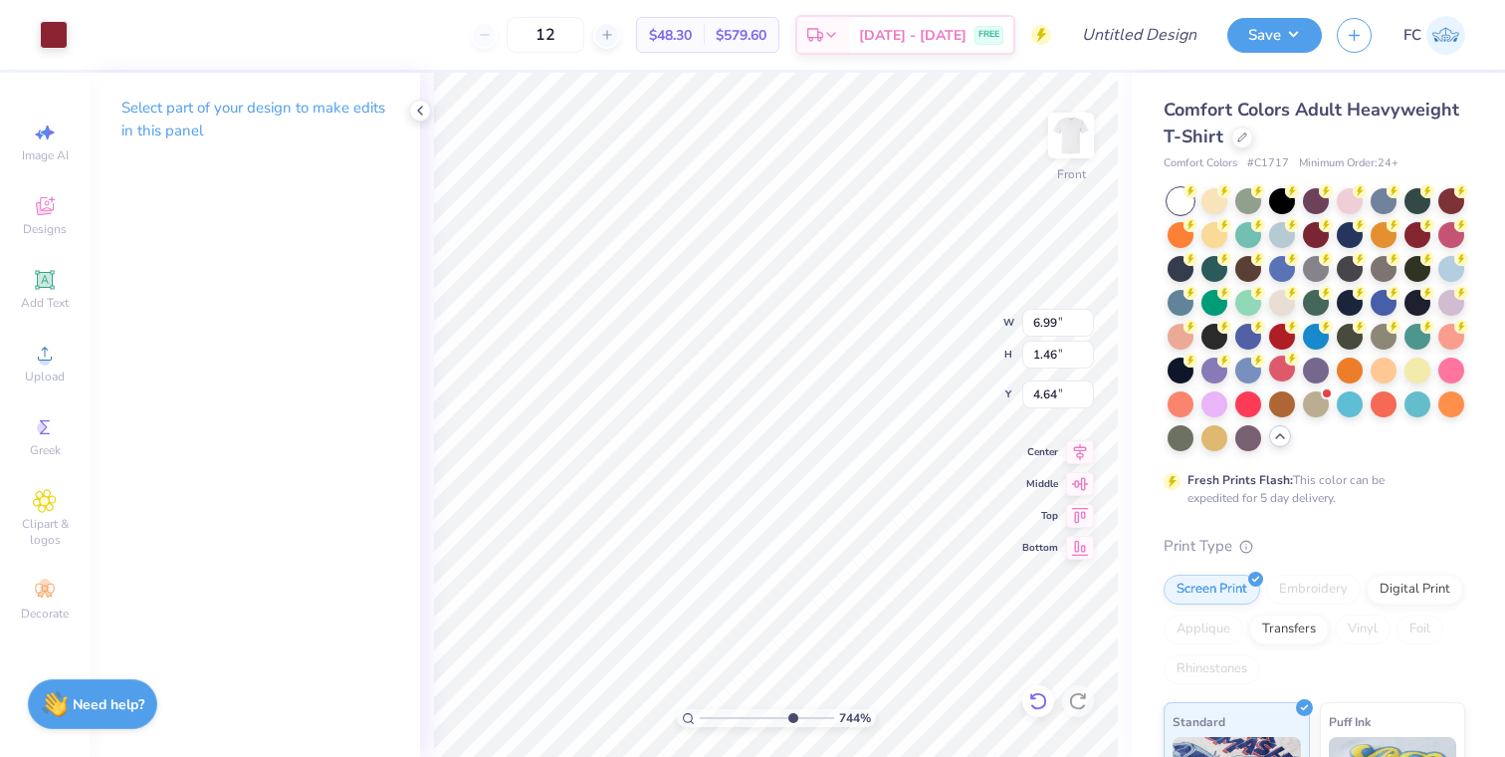
click at [1032, 704] on icon at bounding box center [1037, 701] width 17 height 18
type input "4.63"
click at [60, 38] on div at bounding box center [54, 33] width 28 height 28
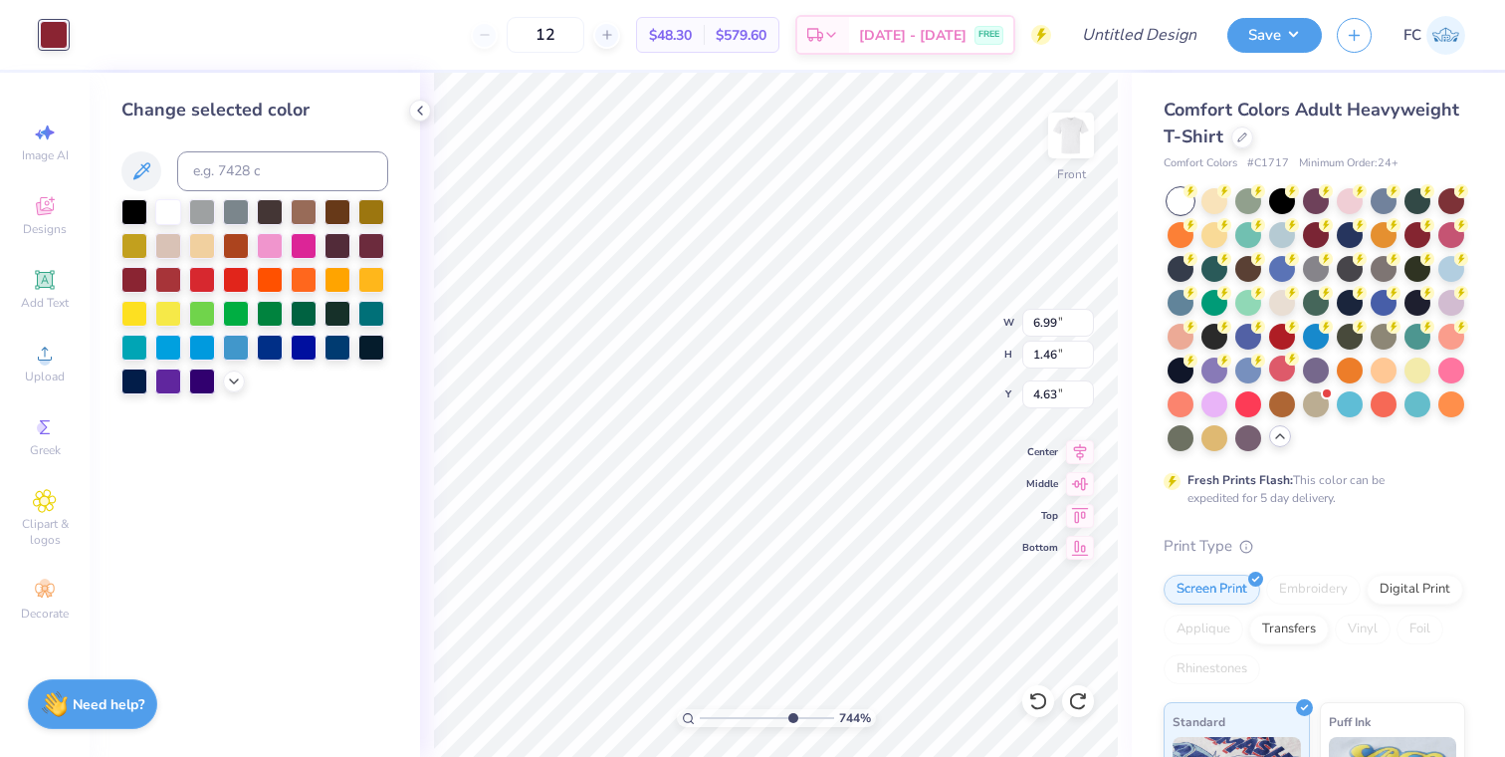
click at [276, 342] on div at bounding box center [270, 347] width 26 height 26
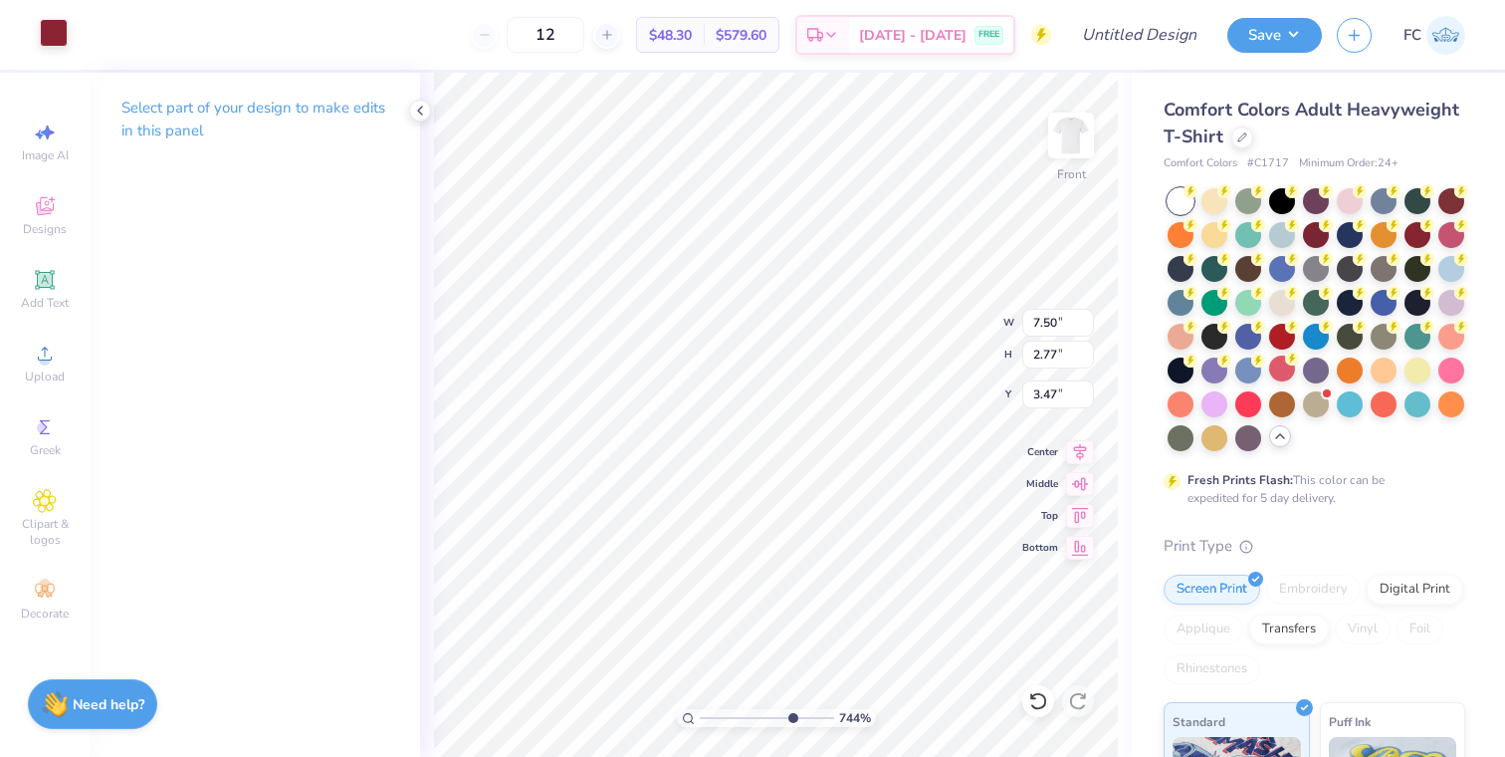
click at [40, 37] on div at bounding box center [54, 33] width 28 height 28
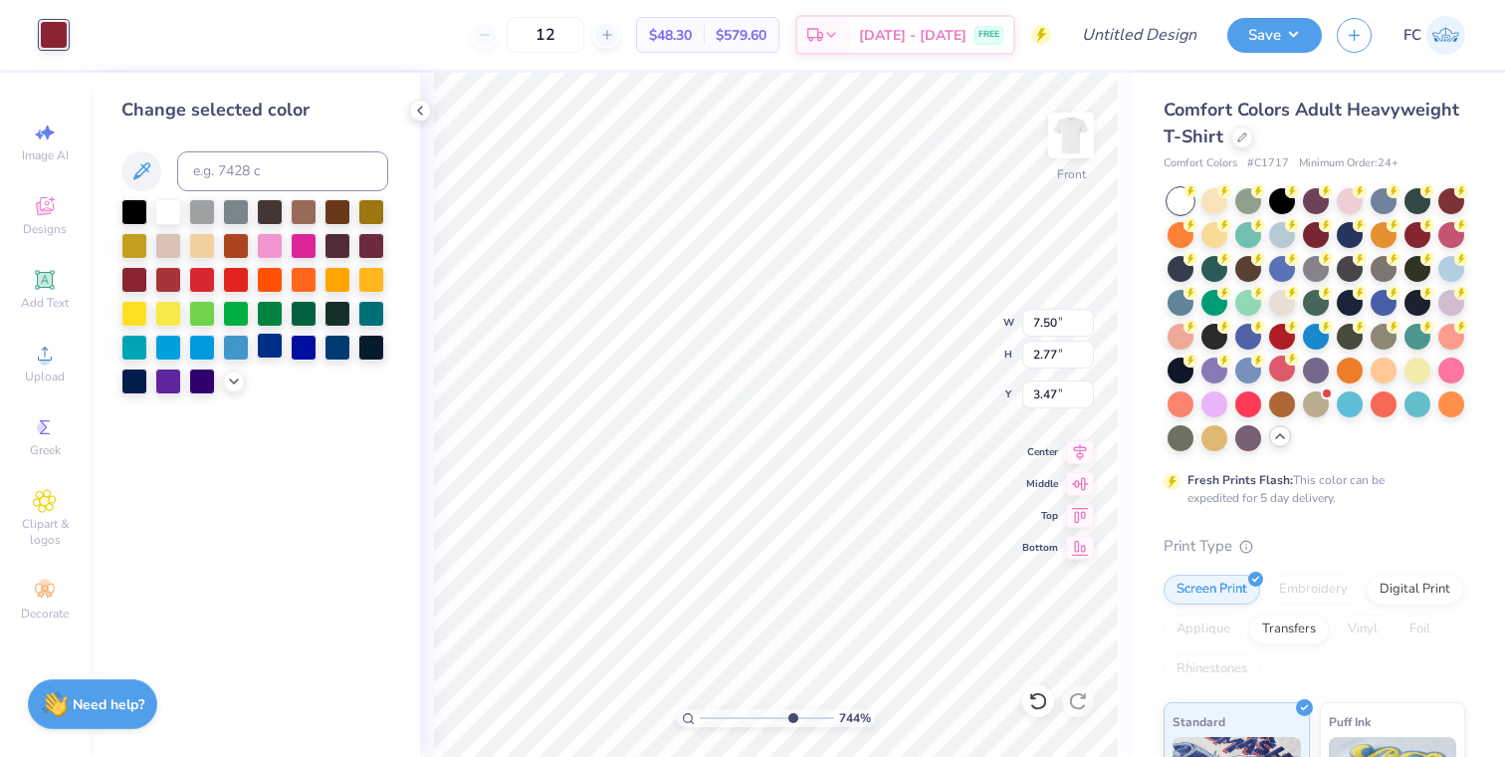
click at [263, 340] on div at bounding box center [270, 345] width 26 height 26
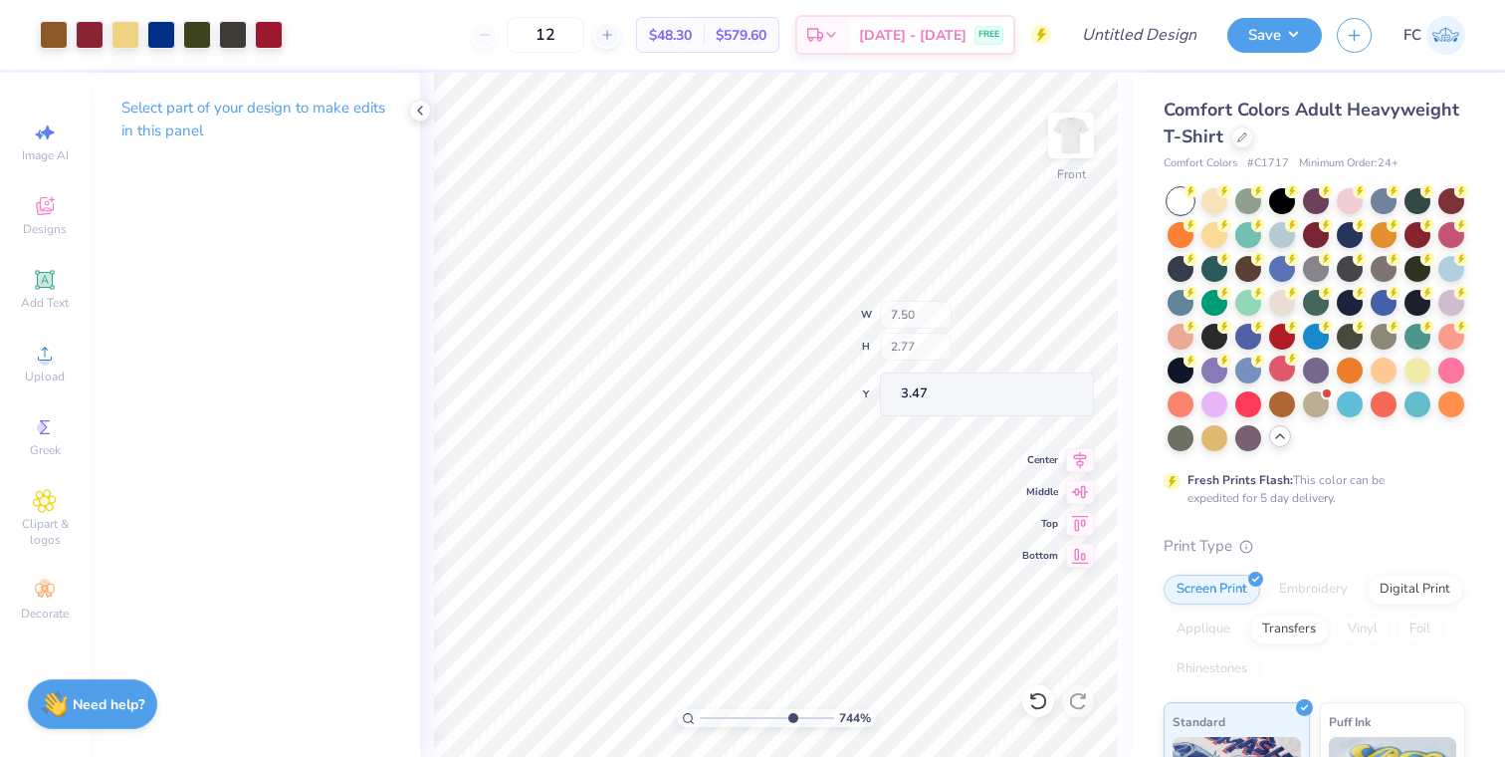
type input "11.43"
type input "13.26"
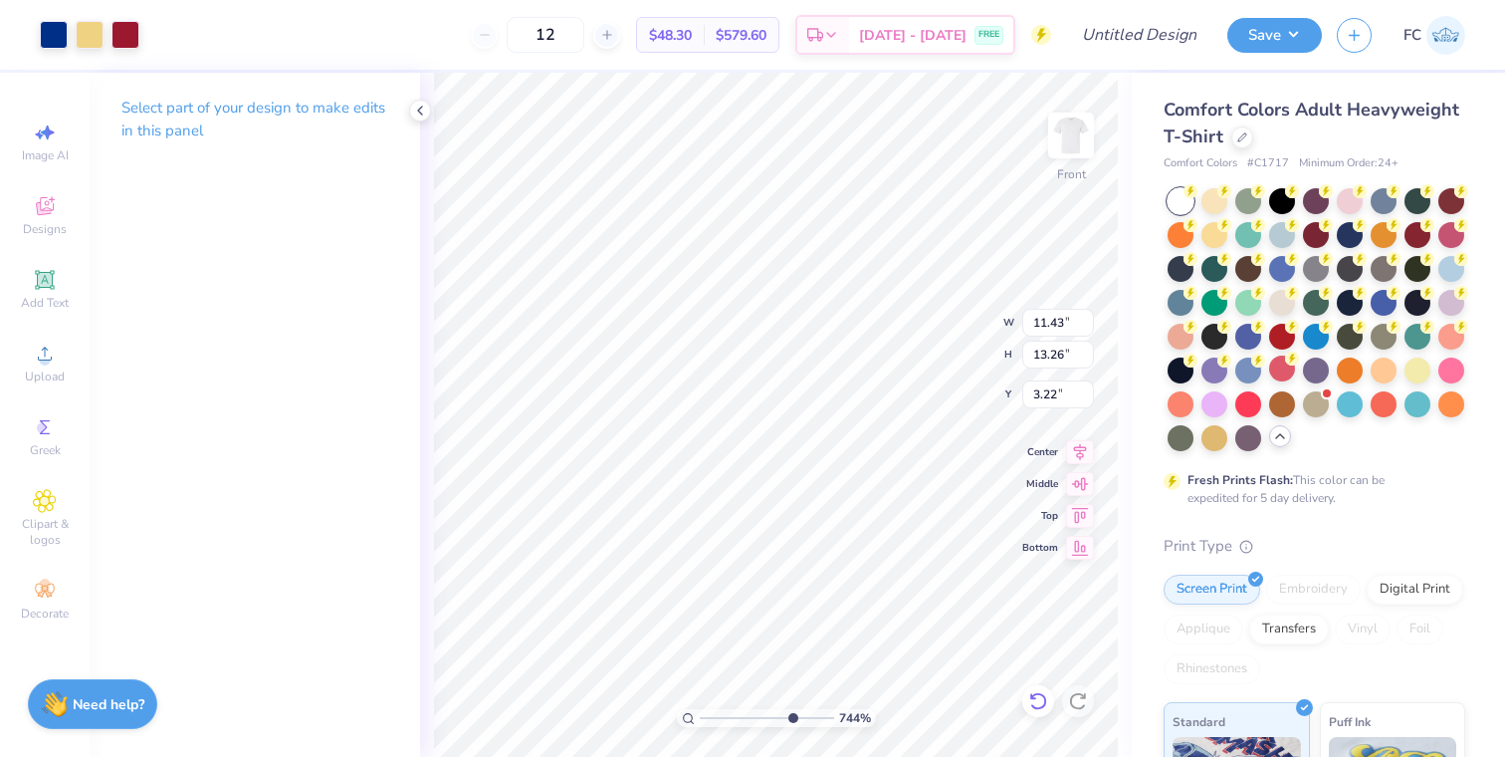
click at [1028, 701] on icon at bounding box center [1038, 701] width 20 height 20
type input "3.20"
click at [1024, 708] on div at bounding box center [1038, 701] width 32 height 32
drag, startPoint x: 790, startPoint y: 712, endPoint x: 834, endPoint y: 709, distance: 43.9
click at [827, 709] on input "range" at bounding box center [763, 718] width 127 height 18
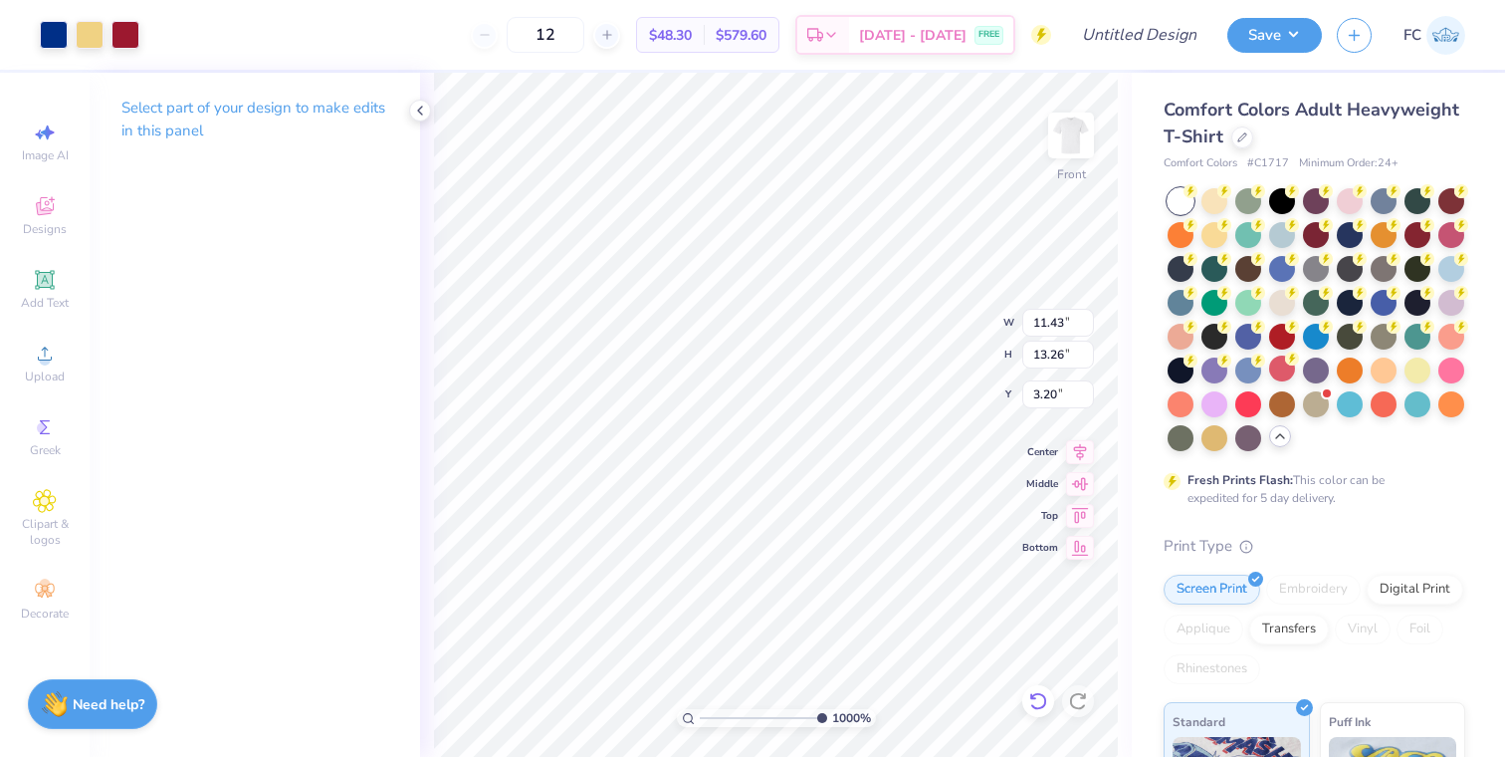
click at [1033, 701] on icon at bounding box center [1038, 701] width 20 height 20
click at [1044, 711] on div at bounding box center [1038, 701] width 32 height 32
drag, startPoint x: 817, startPoint y: 715, endPoint x: 644, endPoint y: 712, distance: 173.2
click at [700, 712] on input "range" at bounding box center [767, 718] width 134 height 18
click at [1047, 696] on icon at bounding box center [1038, 701] width 20 height 20
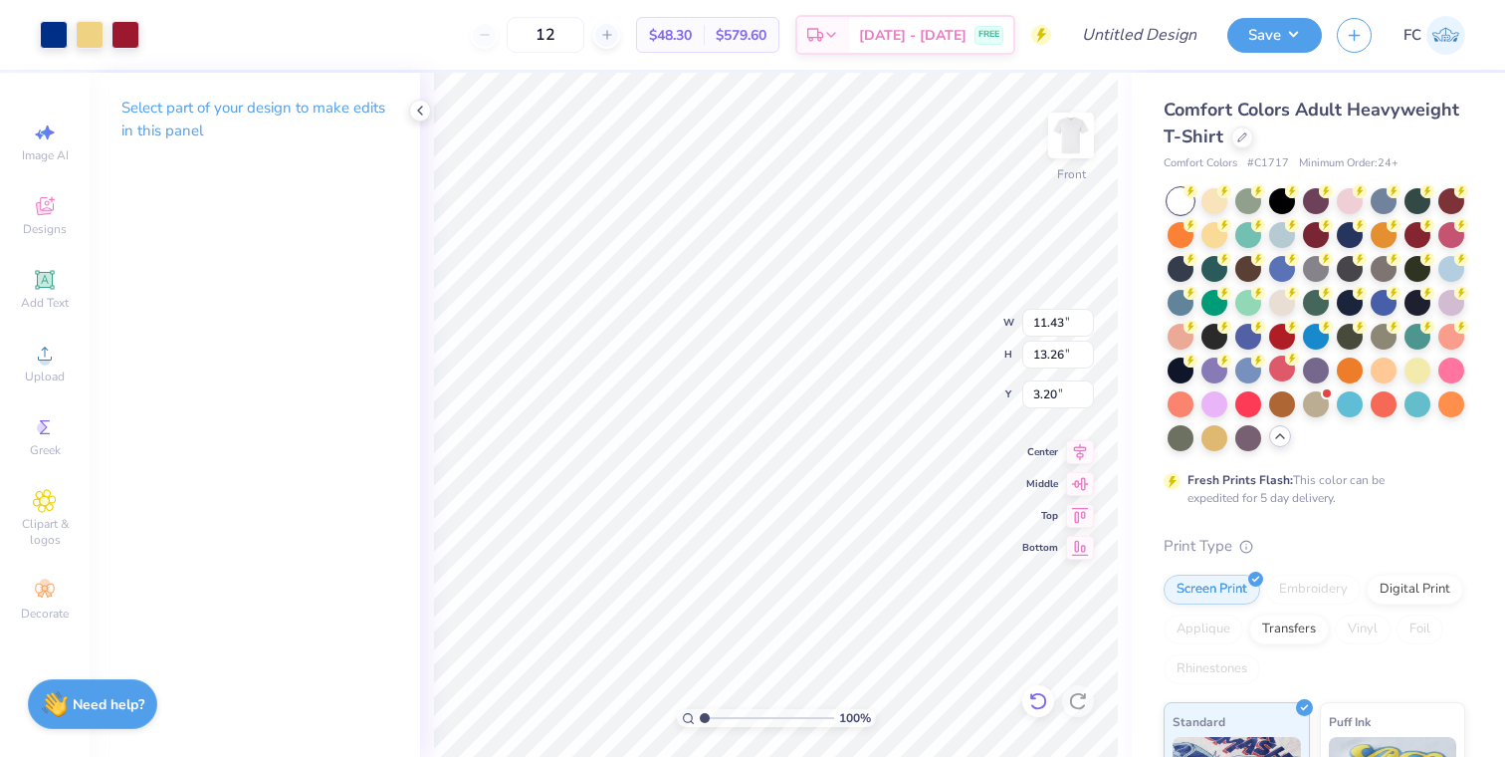
click at [1047, 696] on icon at bounding box center [1038, 701] width 20 height 20
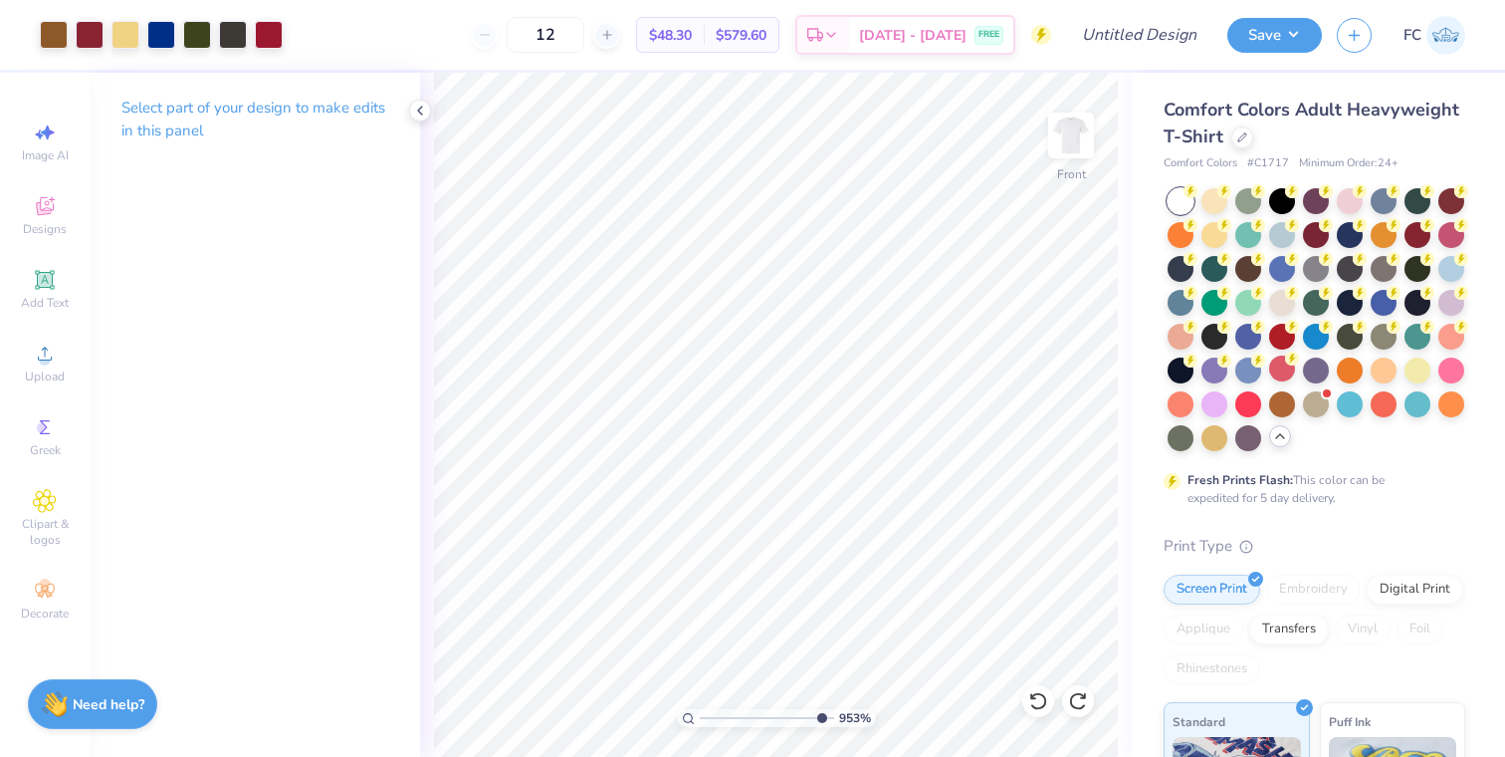
drag, startPoint x: 700, startPoint y: 715, endPoint x: 815, endPoint y: 686, distance: 119.0
type input "9.35"
click at [815, 709] on input "range" at bounding box center [767, 718] width 134 height 18
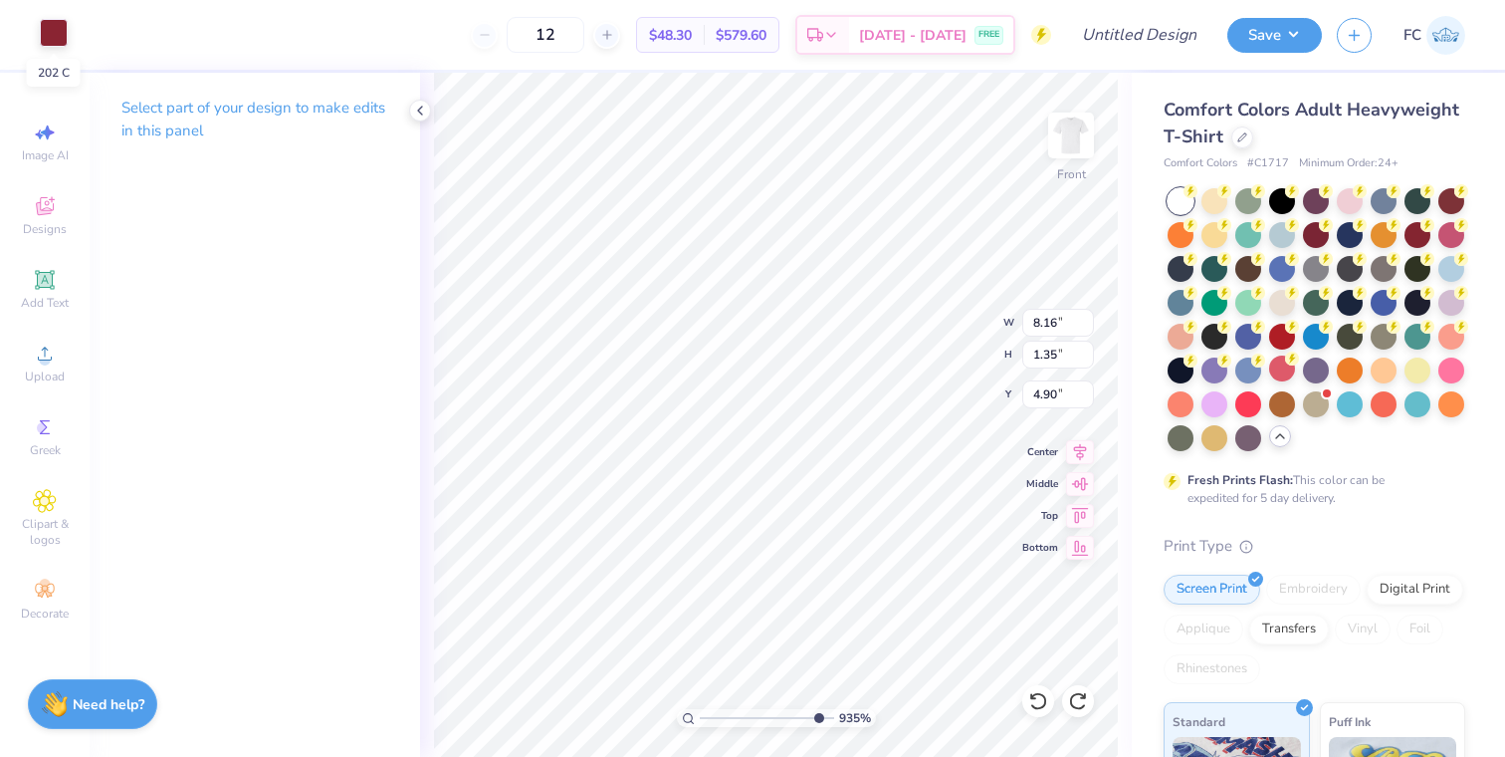
click at [41, 39] on div at bounding box center [54, 33] width 28 height 28
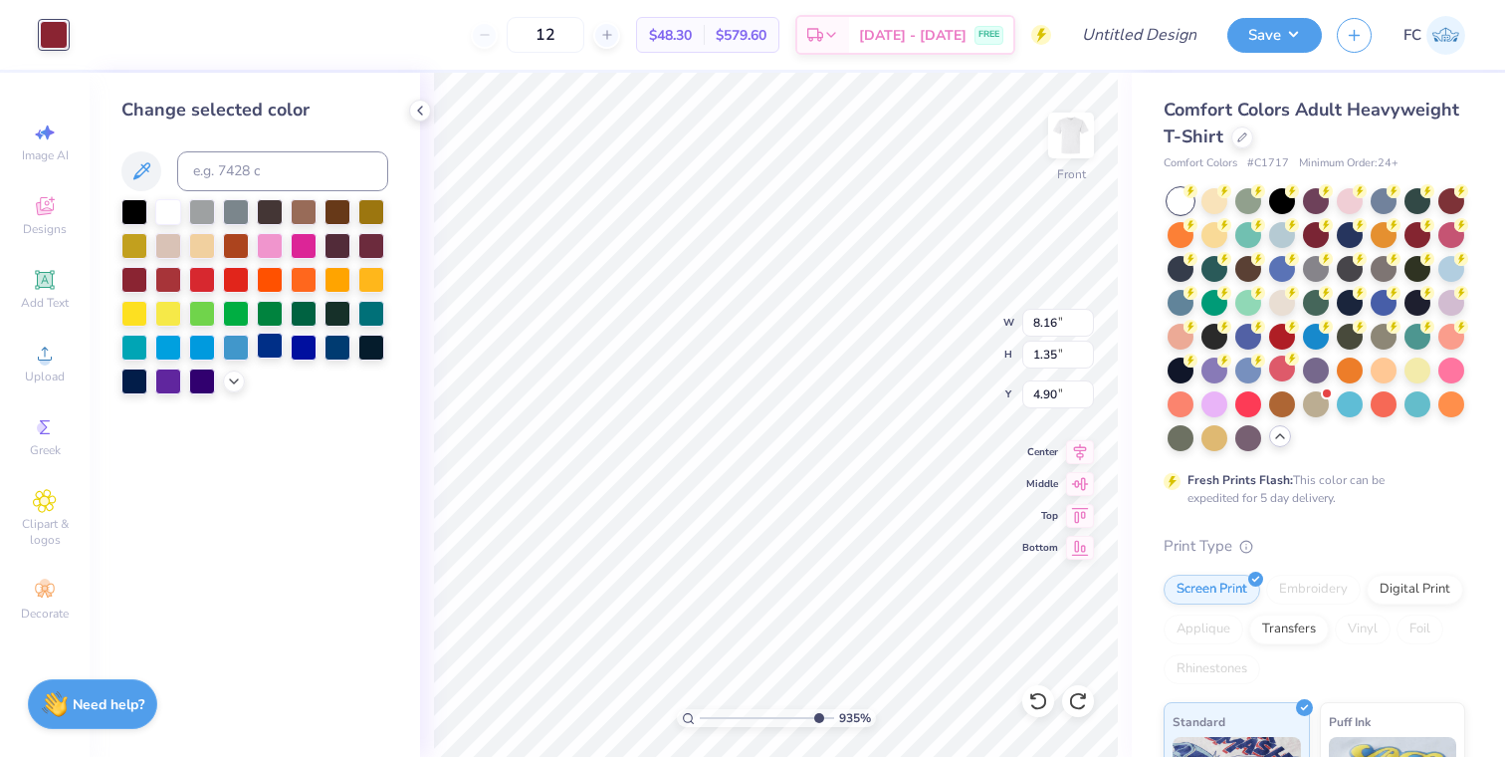
click at [264, 343] on div at bounding box center [270, 345] width 26 height 26
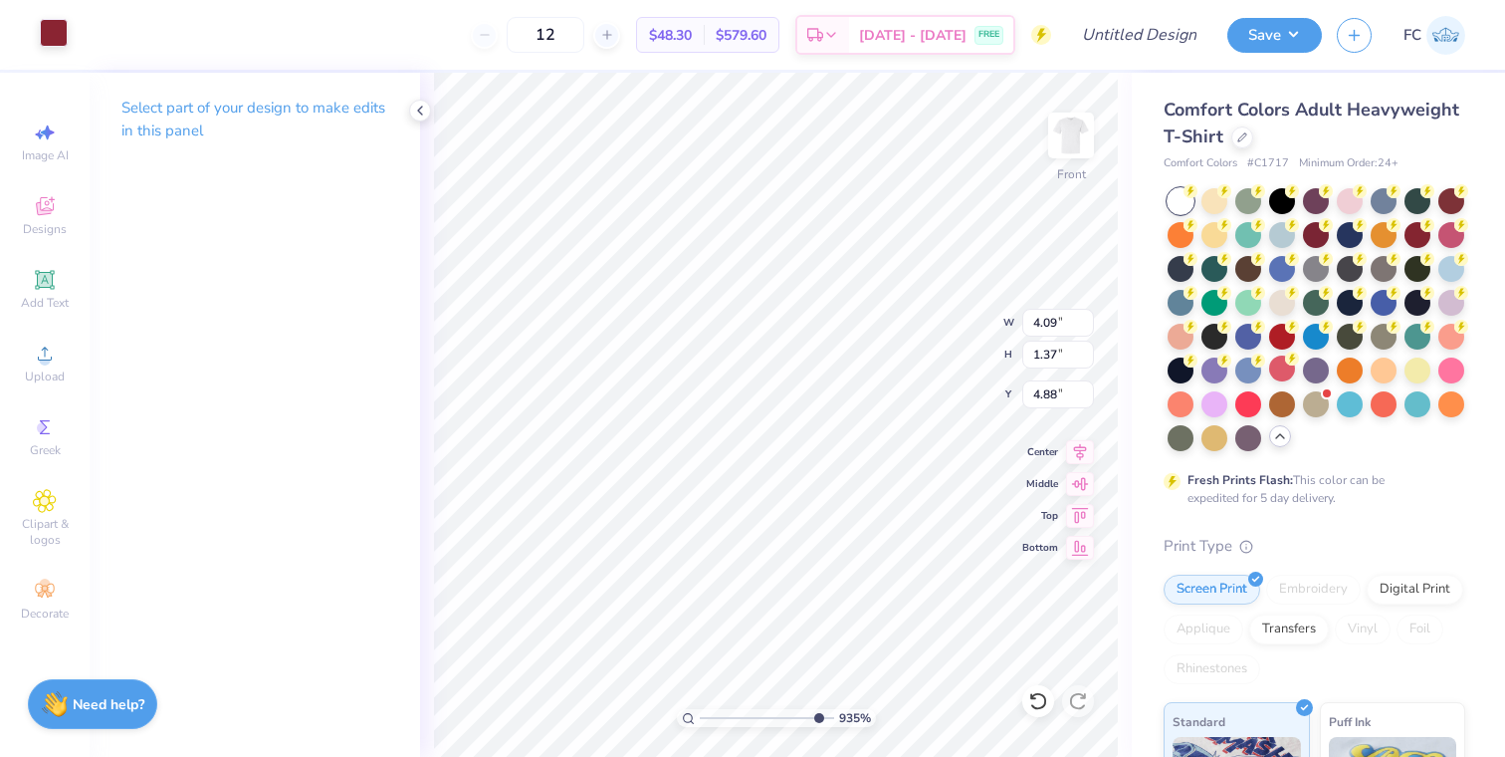
click at [50, 38] on div at bounding box center [54, 33] width 28 height 28
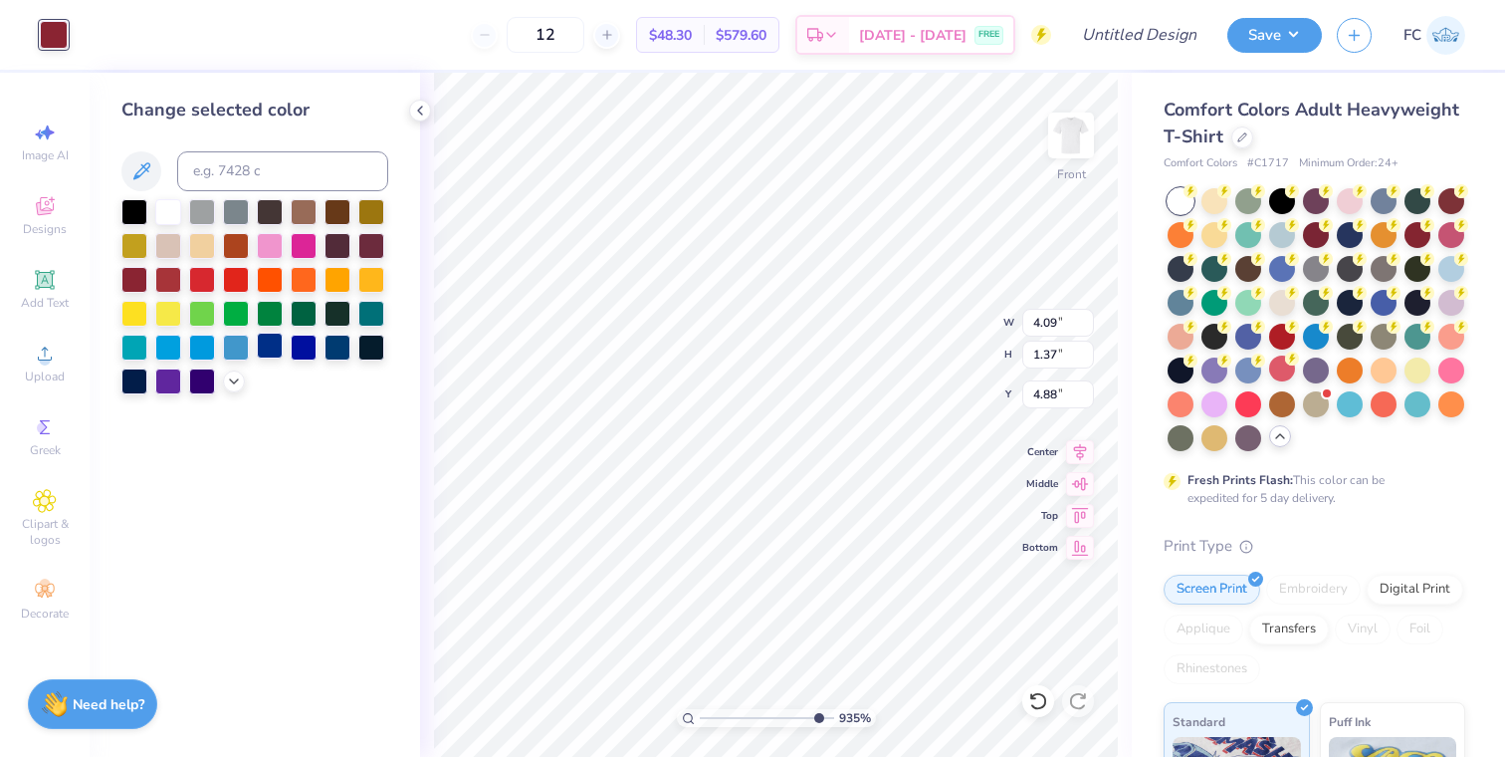
click at [261, 333] on div at bounding box center [270, 345] width 26 height 26
type input "12.06"
type input "12.89"
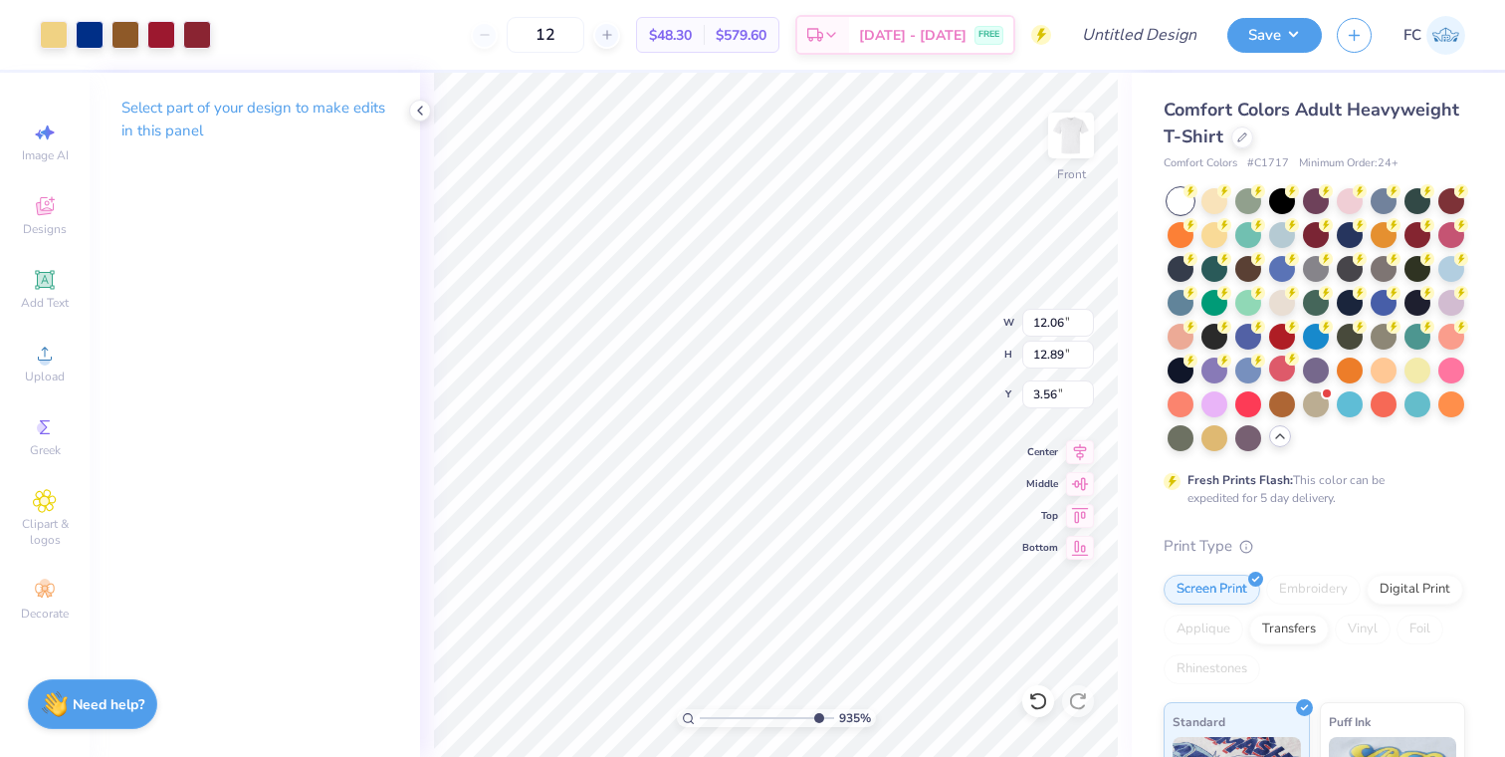
type input "3.57"
drag, startPoint x: 816, startPoint y: 717, endPoint x: 661, endPoint y: 701, distance: 156.1
click at [700, 709] on input "range" at bounding box center [767, 718] width 134 height 18
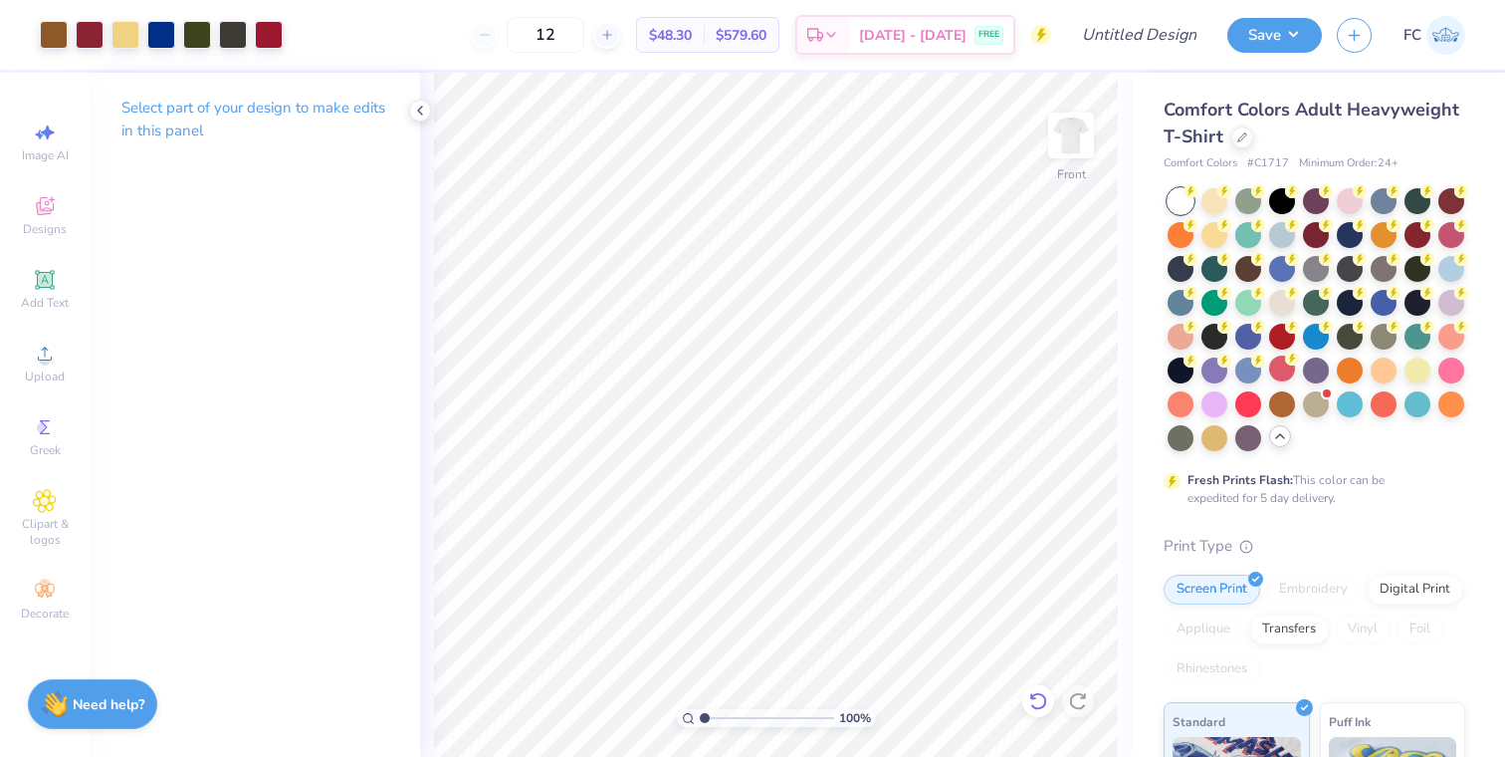
click at [1033, 696] on icon at bounding box center [1038, 701] width 20 height 20
click at [1033, 696] on icon at bounding box center [1037, 701] width 17 height 18
click at [1082, 695] on icon at bounding box center [1077, 701] width 17 height 18
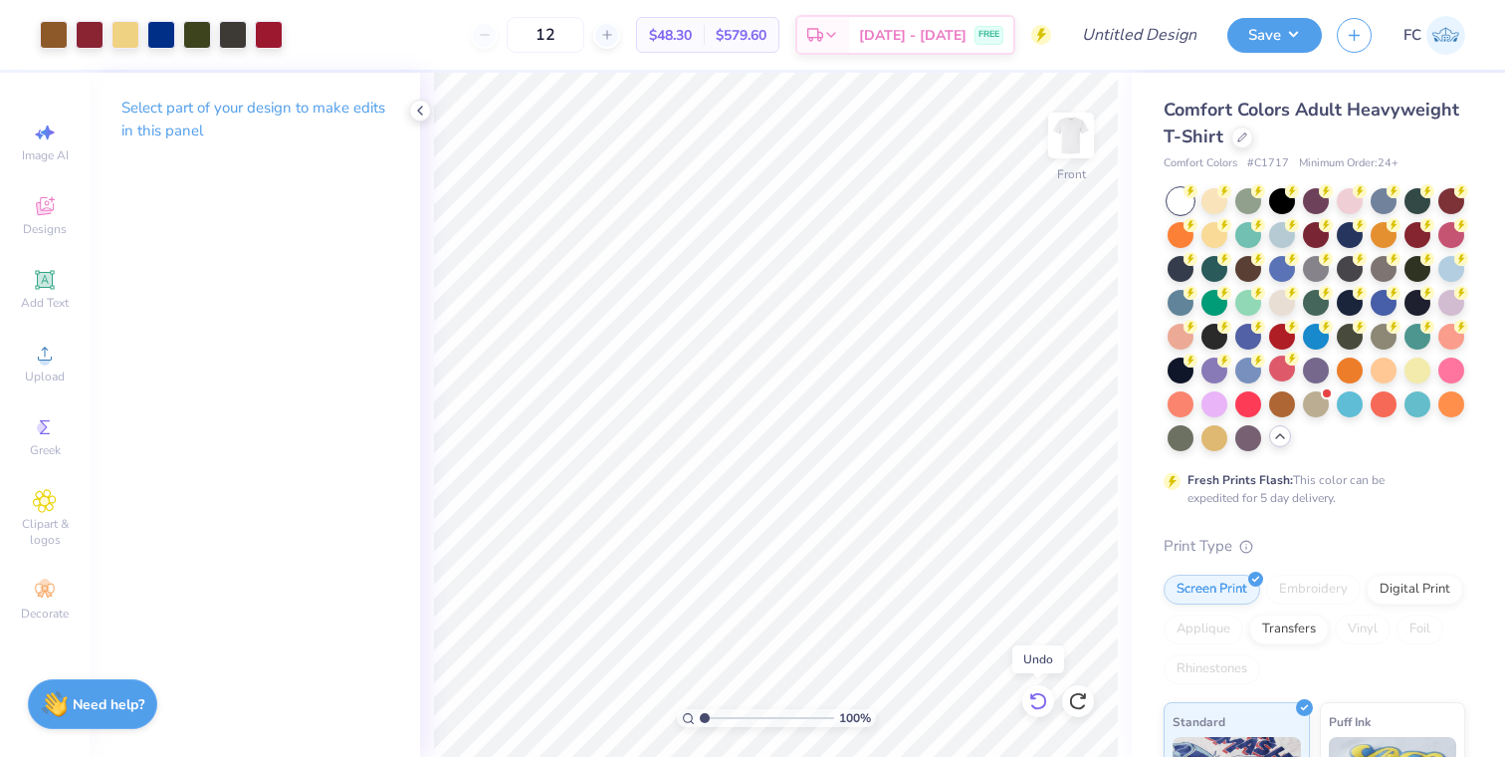
click at [1030, 705] on icon at bounding box center [1038, 701] width 20 height 20
click at [1031, 705] on icon at bounding box center [1037, 701] width 17 height 18
type input "4.94"
drag, startPoint x: 701, startPoint y: 722, endPoint x: 752, endPoint y: 711, distance: 51.9
click at [755, 711] on input "range" at bounding box center [767, 718] width 134 height 18
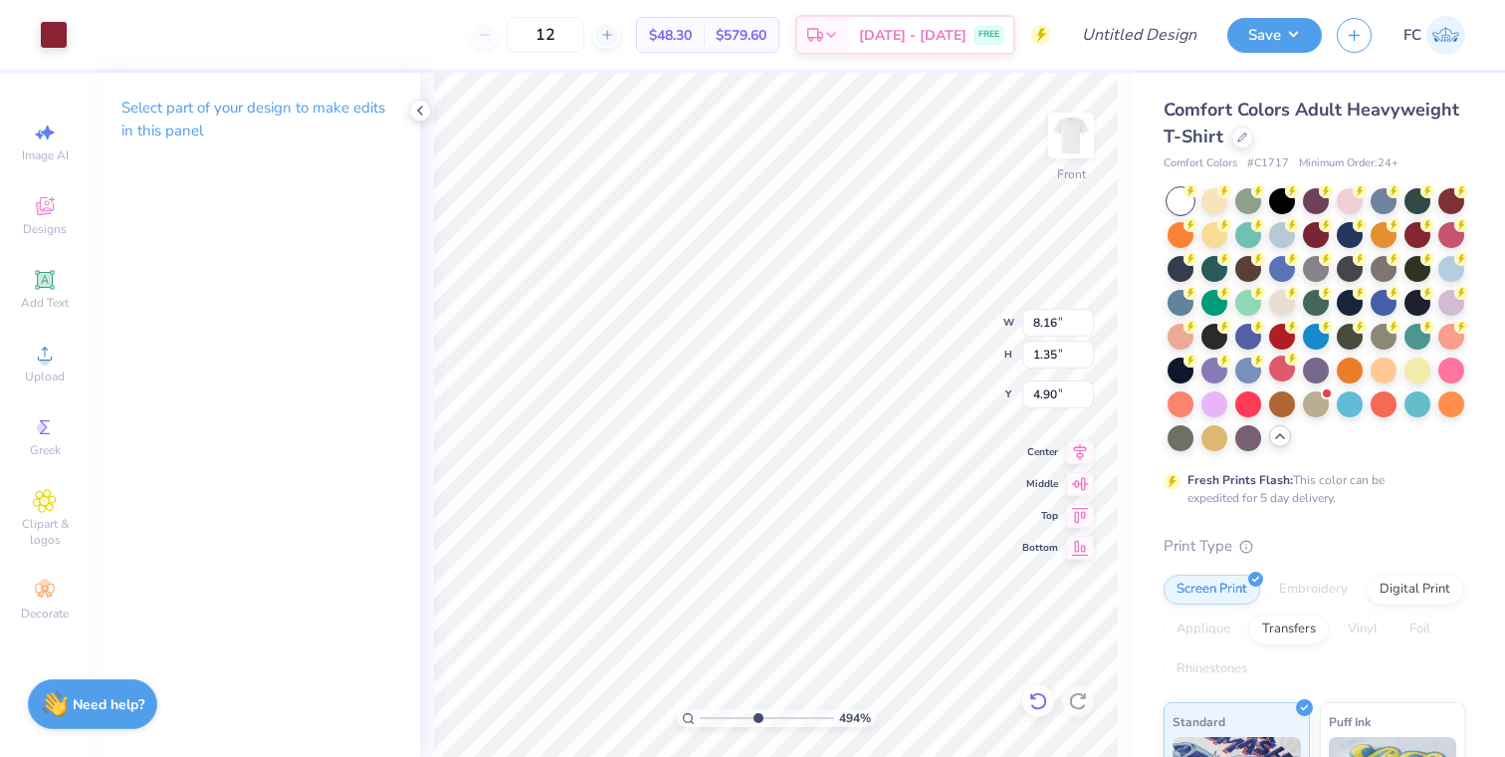
click at [1033, 697] on icon at bounding box center [1033, 696] width 4 height 4
click at [47, 25] on div at bounding box center [54, 33] width 28 height 28
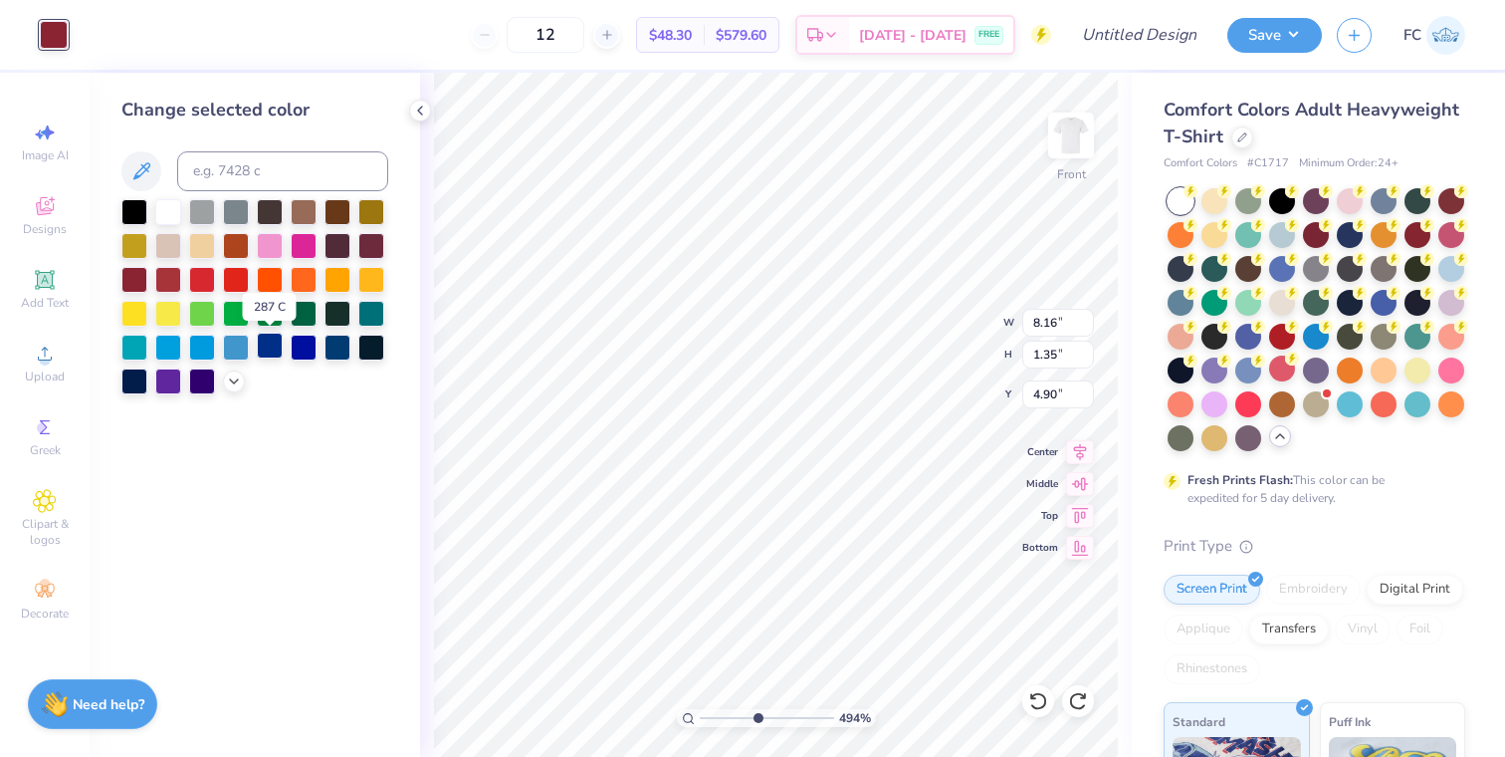
click at [269, 346] on div at bounding box center [270, 345] width 26 height 26
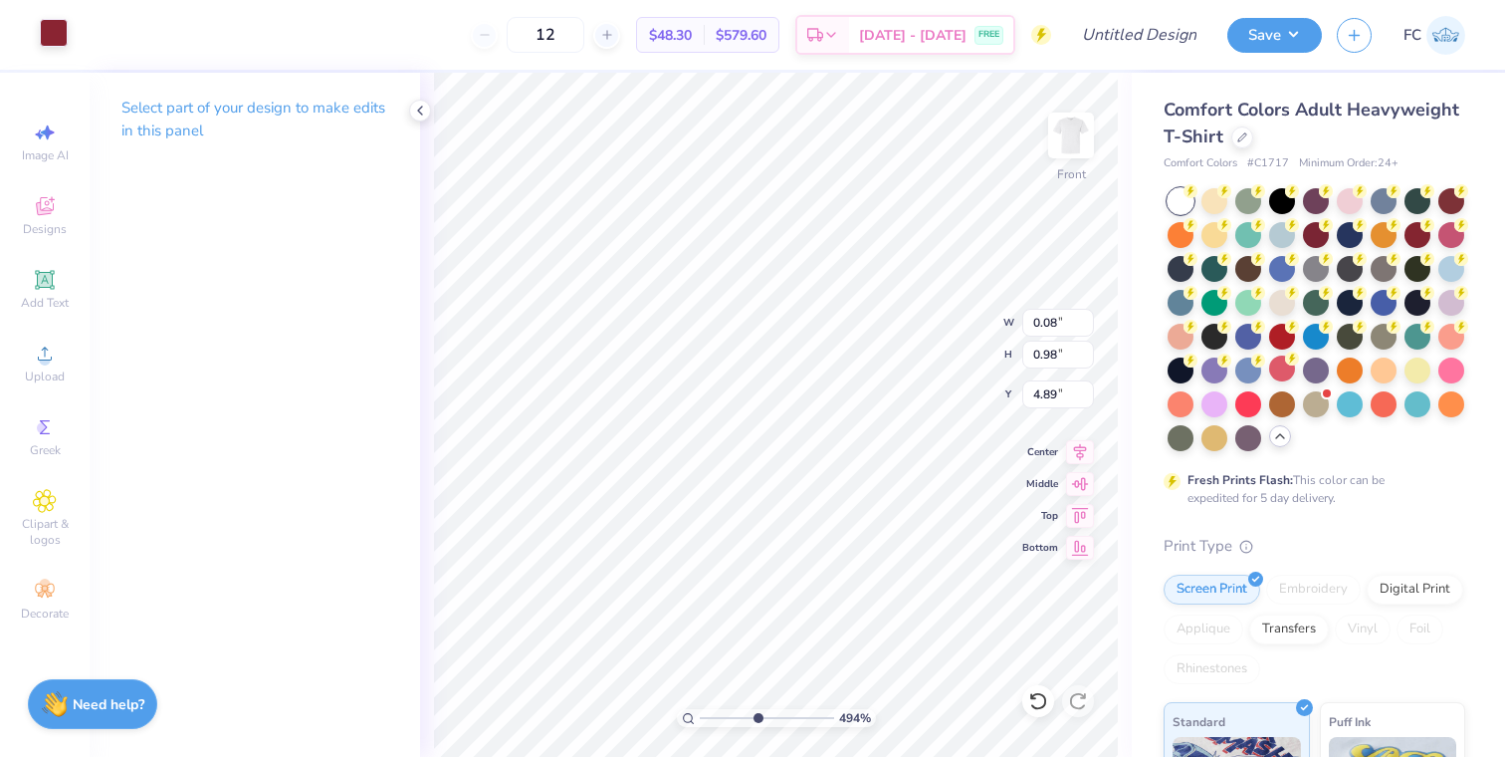
click at [56, 38] on div at bounding box center [54, 33] width 28 height 28
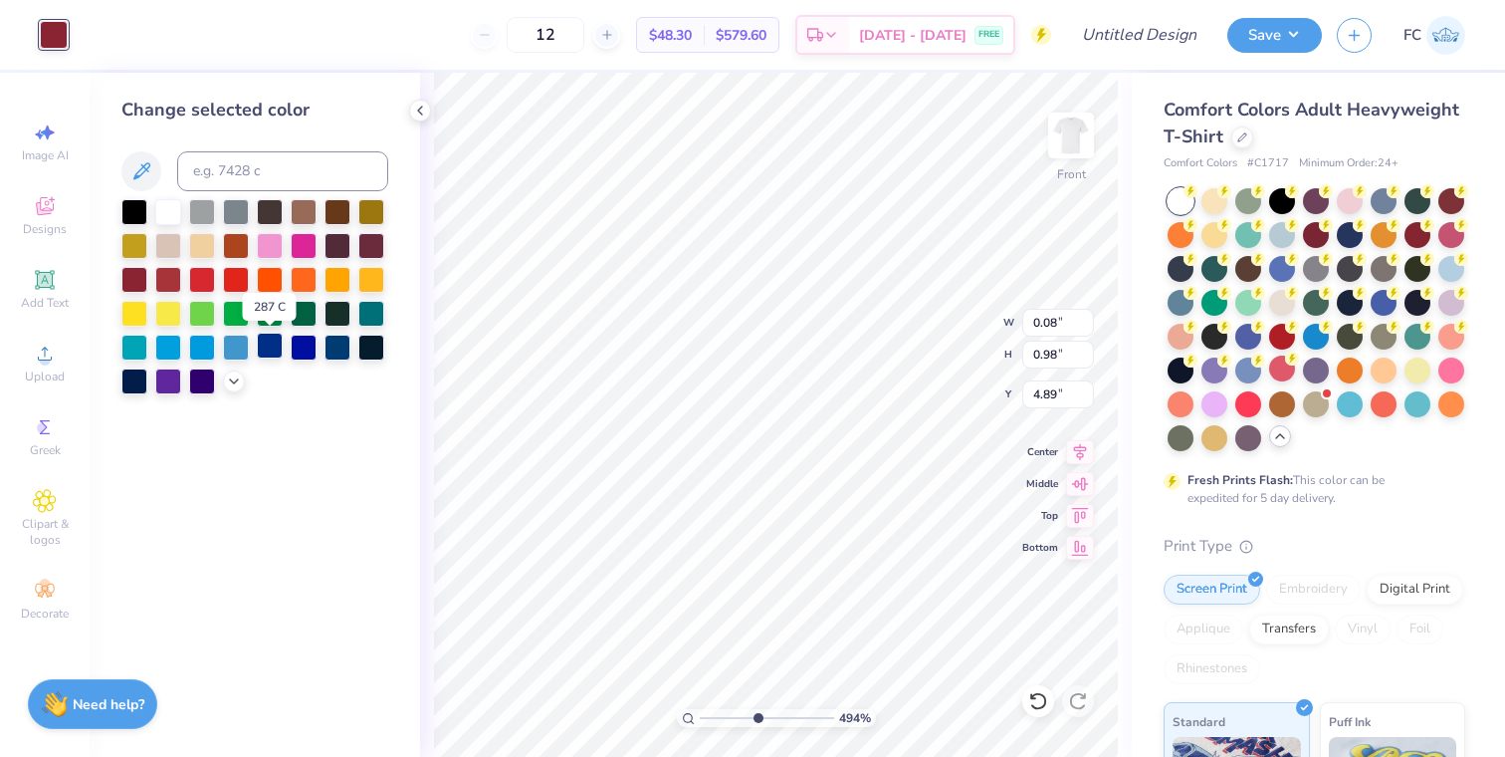
click at [269, 344] on div at bounding box center [270, 345] width 26 height 26
type input "4.09"
type input "1.37"
type input "4.88"
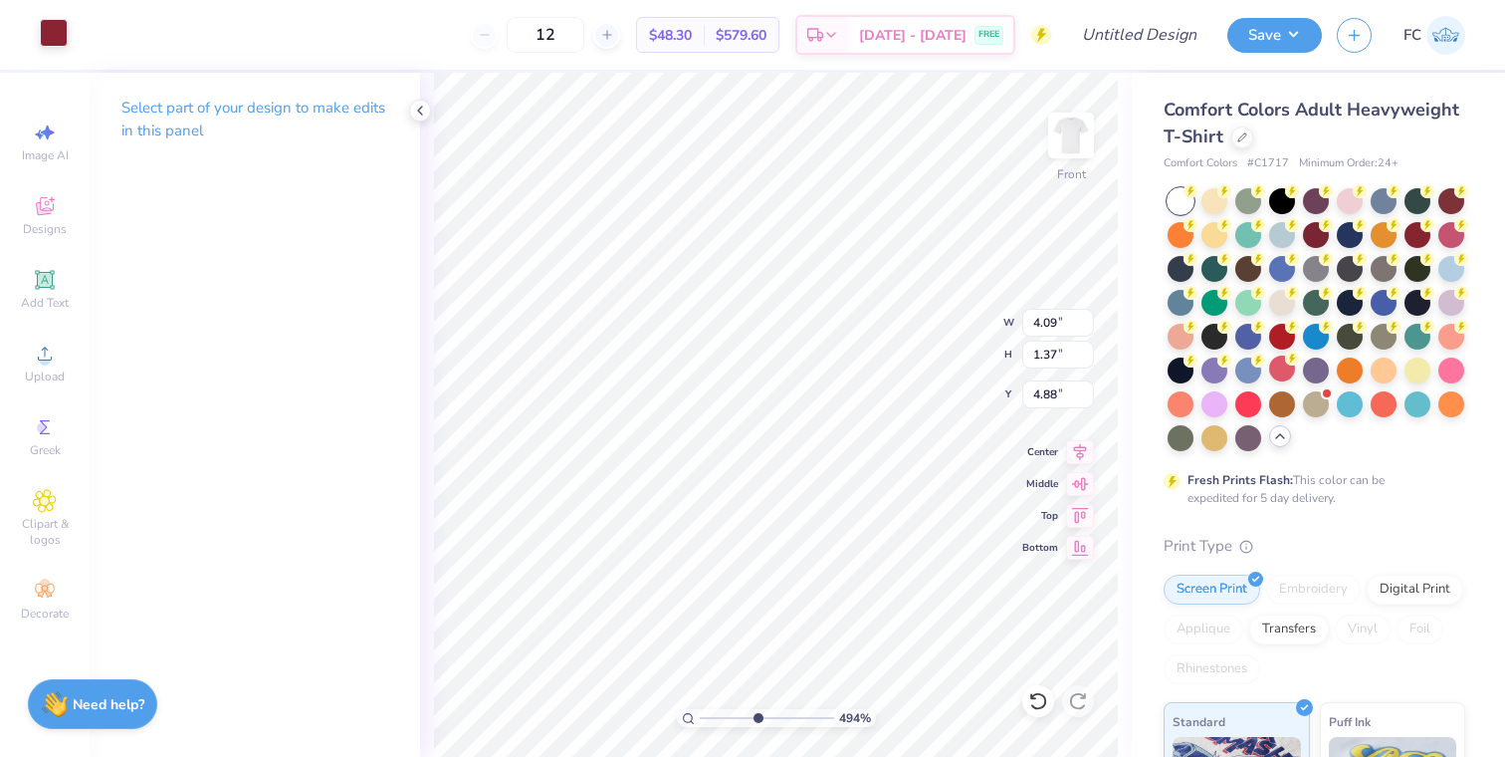
click at [43, 25] on div at bounding box center [54, 33] width 28 height 28
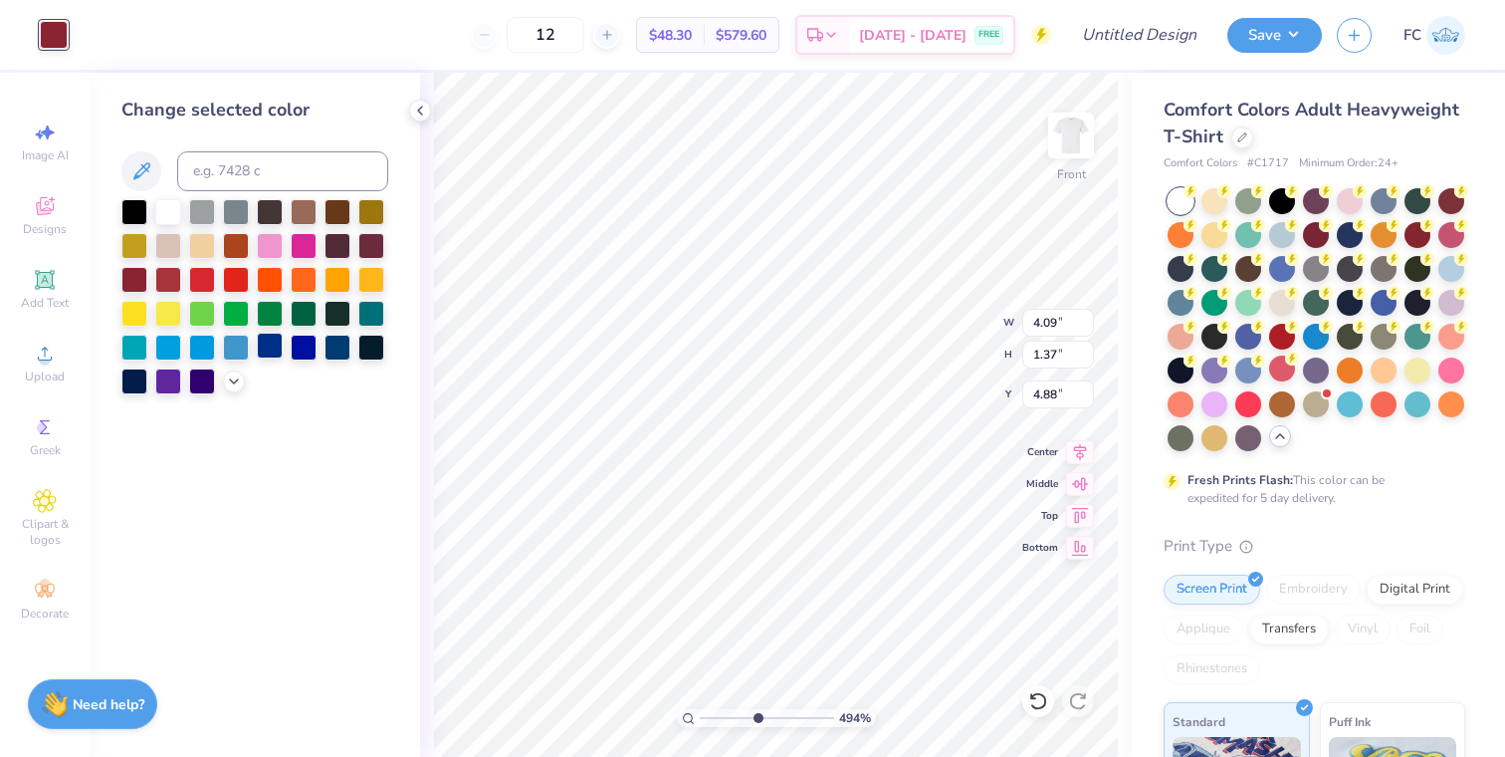
click at [272, 338] on div at bounding box center [270, 345] width 26 height 26
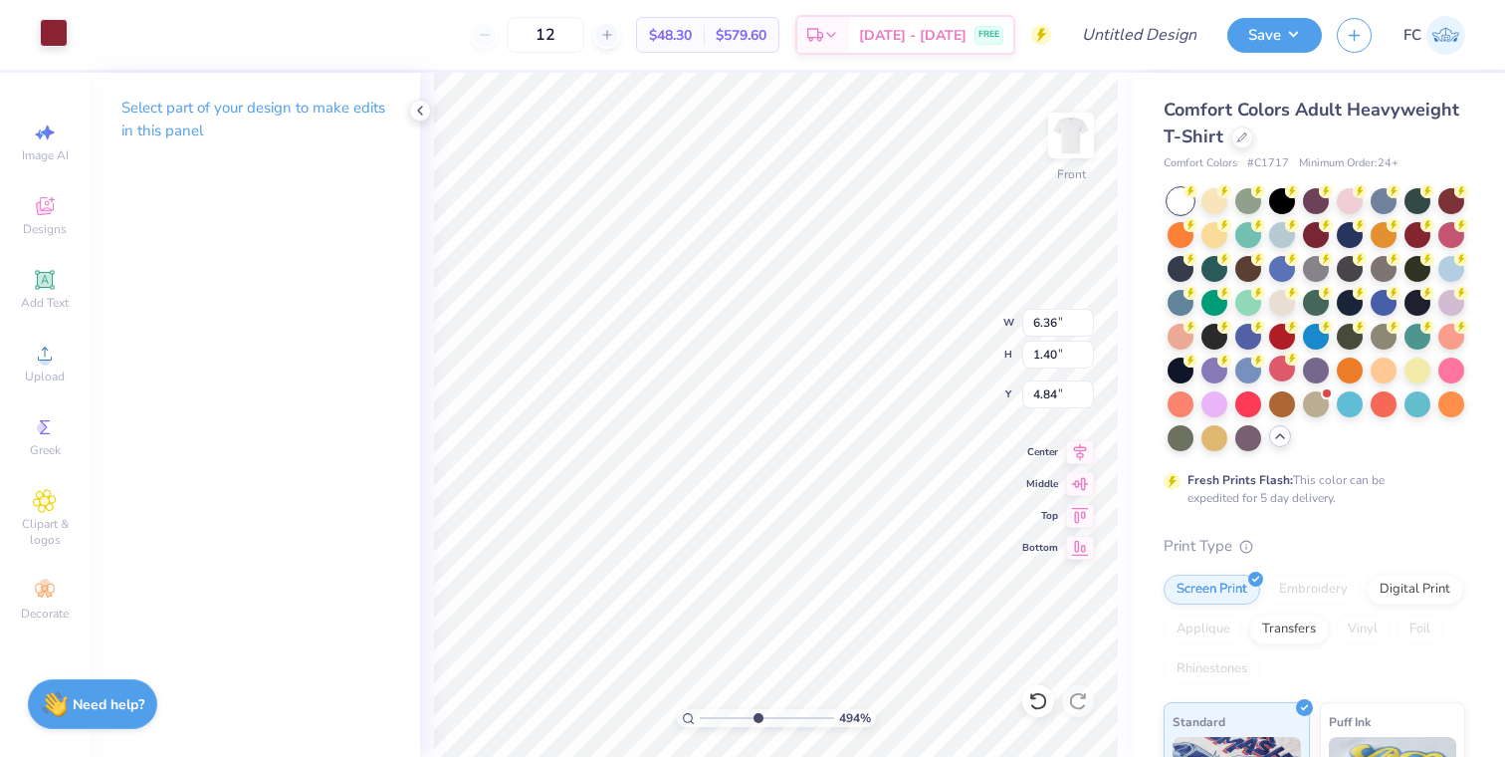
click at [58, 29] on div at bounding box center [54, 33] width 28 height 28
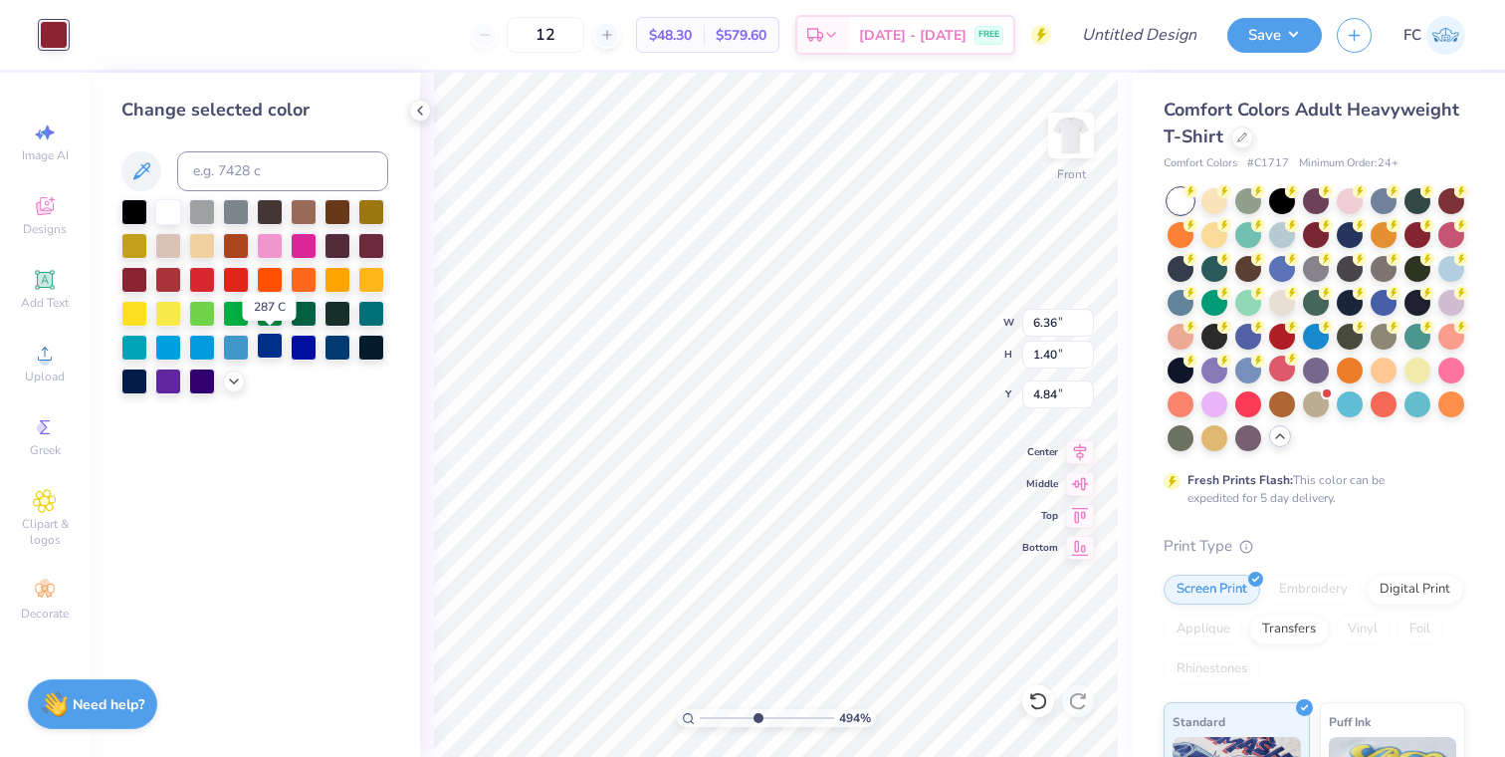
click at [275, 350] on div at bounding box center [270, 345] width 26 height 26
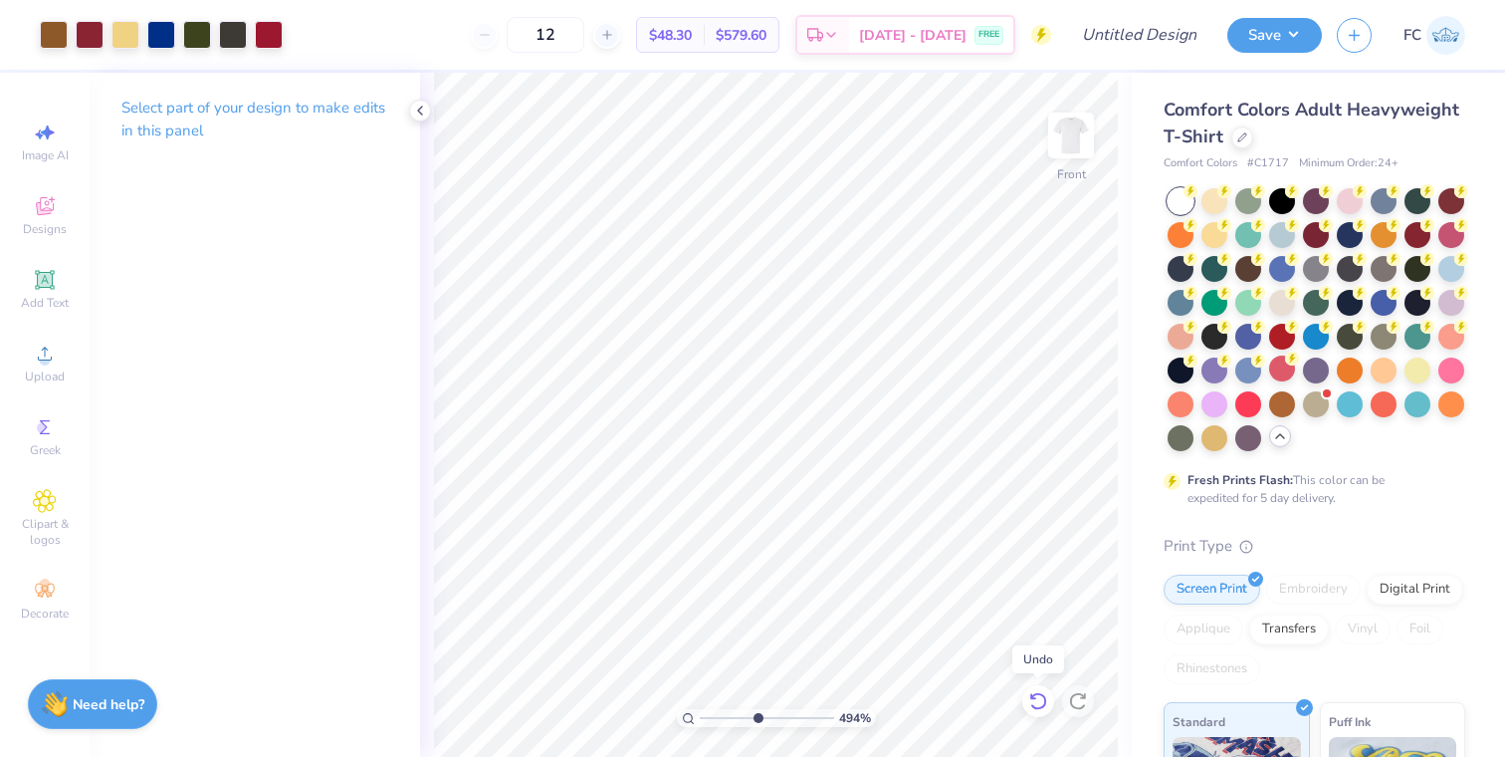
click at [1028, 697] on icon at bounding box center [1038, 701] width 20 height 20
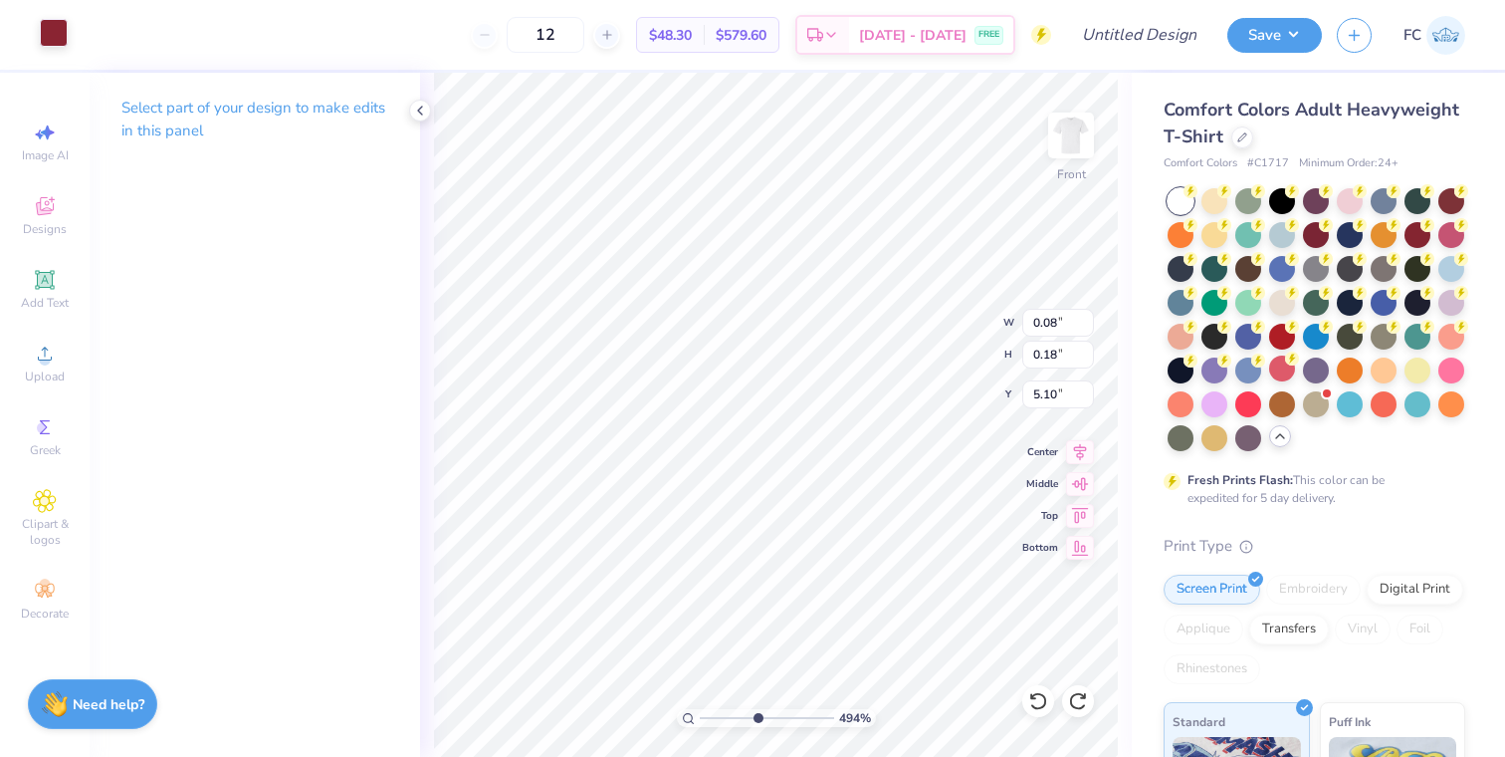
click at [52, 30] on div at bounding box center [54, 33] width 28 height 28
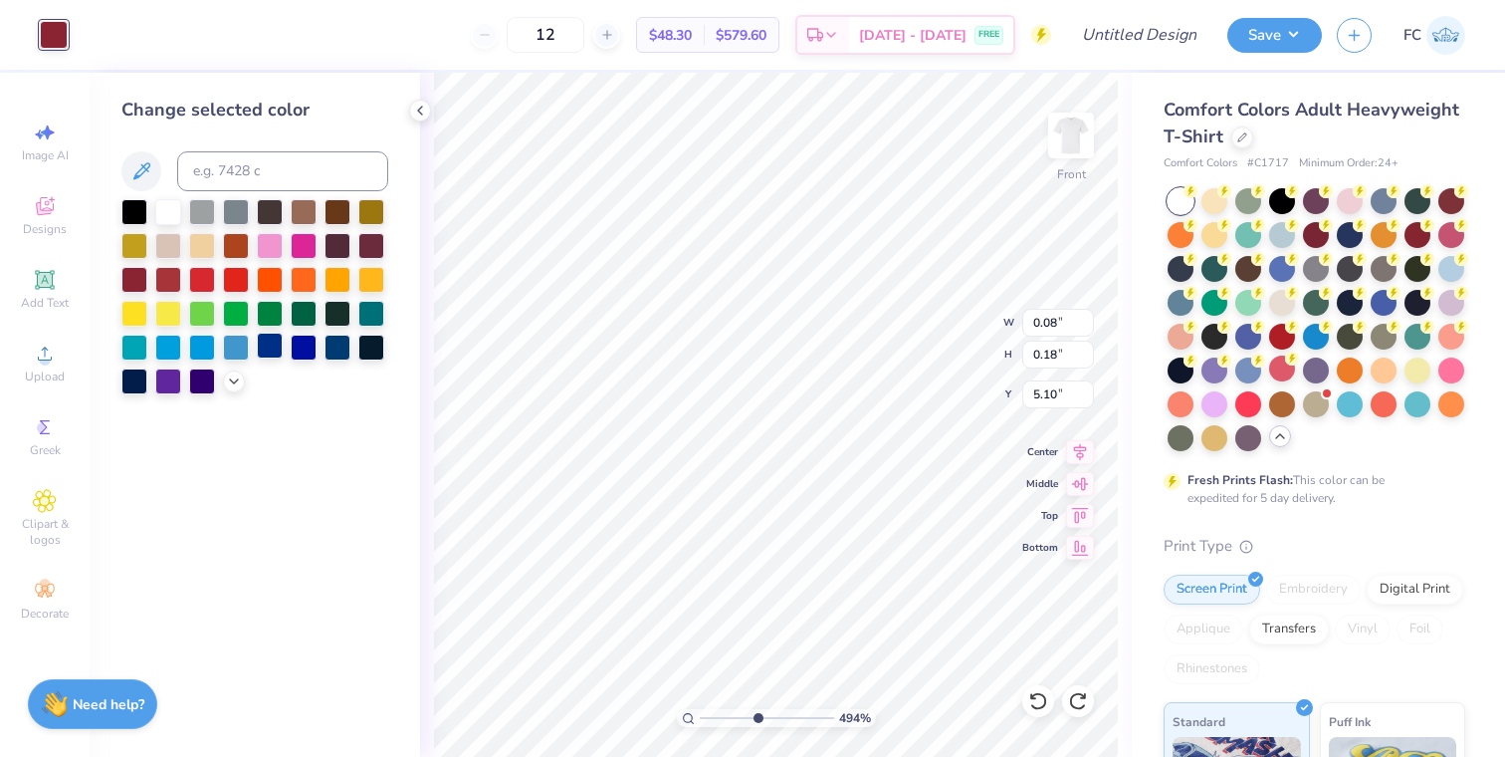
click at [259, 337] on div at bounding box center [270, 345] width 26 height 26
type input "9.28"
type input "7.75"
type input "5.38"
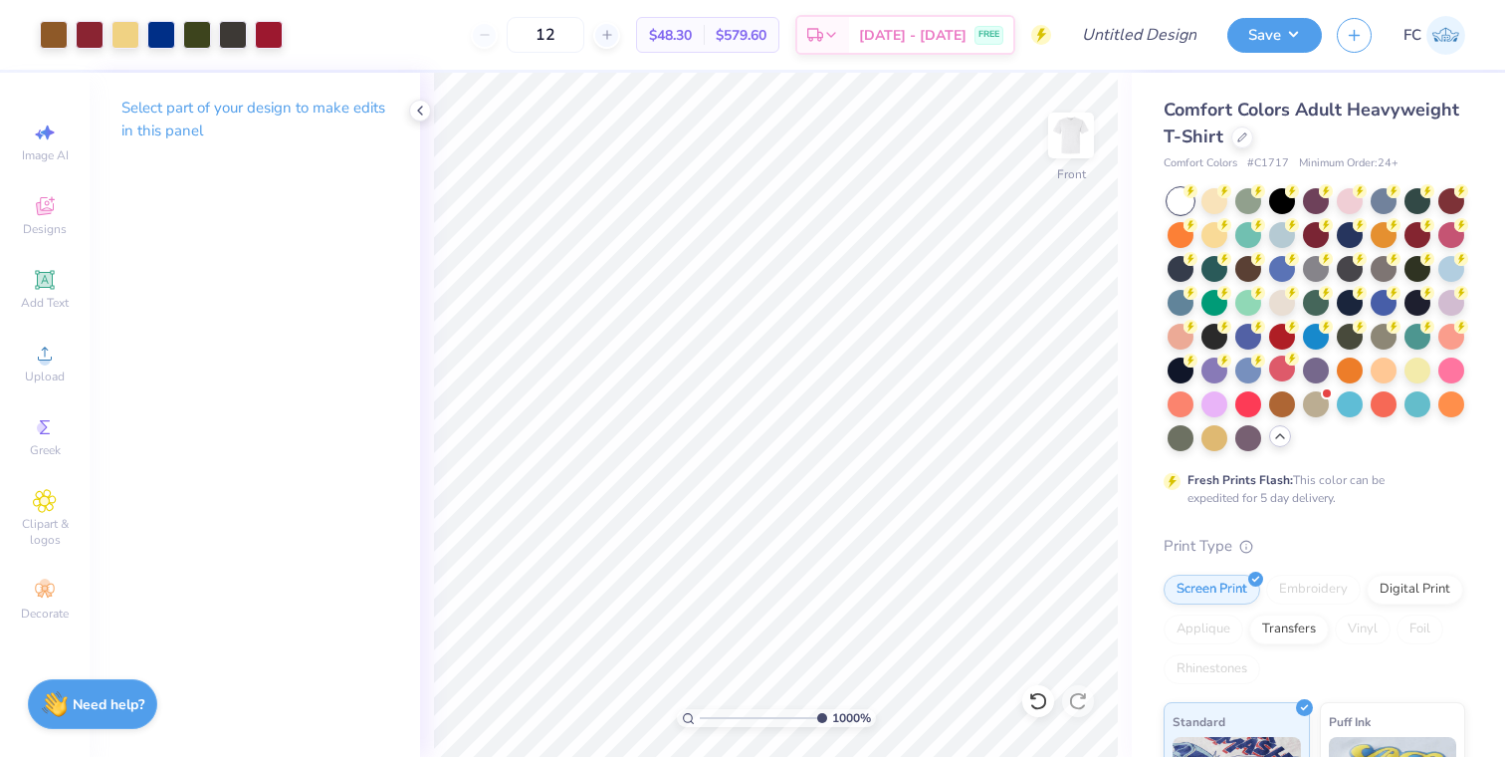
drag, startPoint x: 761, startPoint y: 716, endPoint x: 871, endPoint y: 712, distance: 110.6
click at [827, 712] on input "range" at bounding box center [763, 718] width 127 height 18
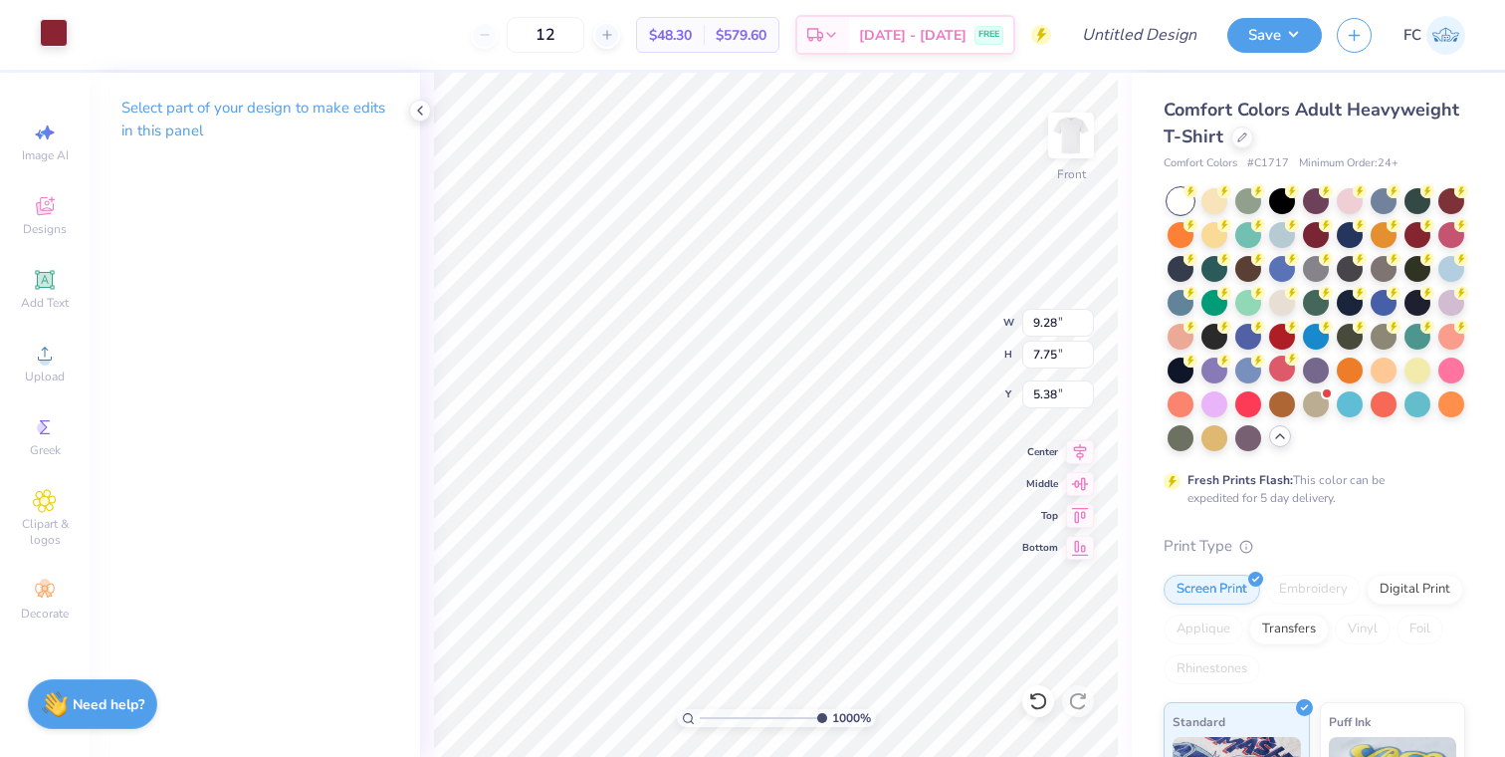
click at [58, 33] on div at bounding box center [54, 33] width 28 height 28
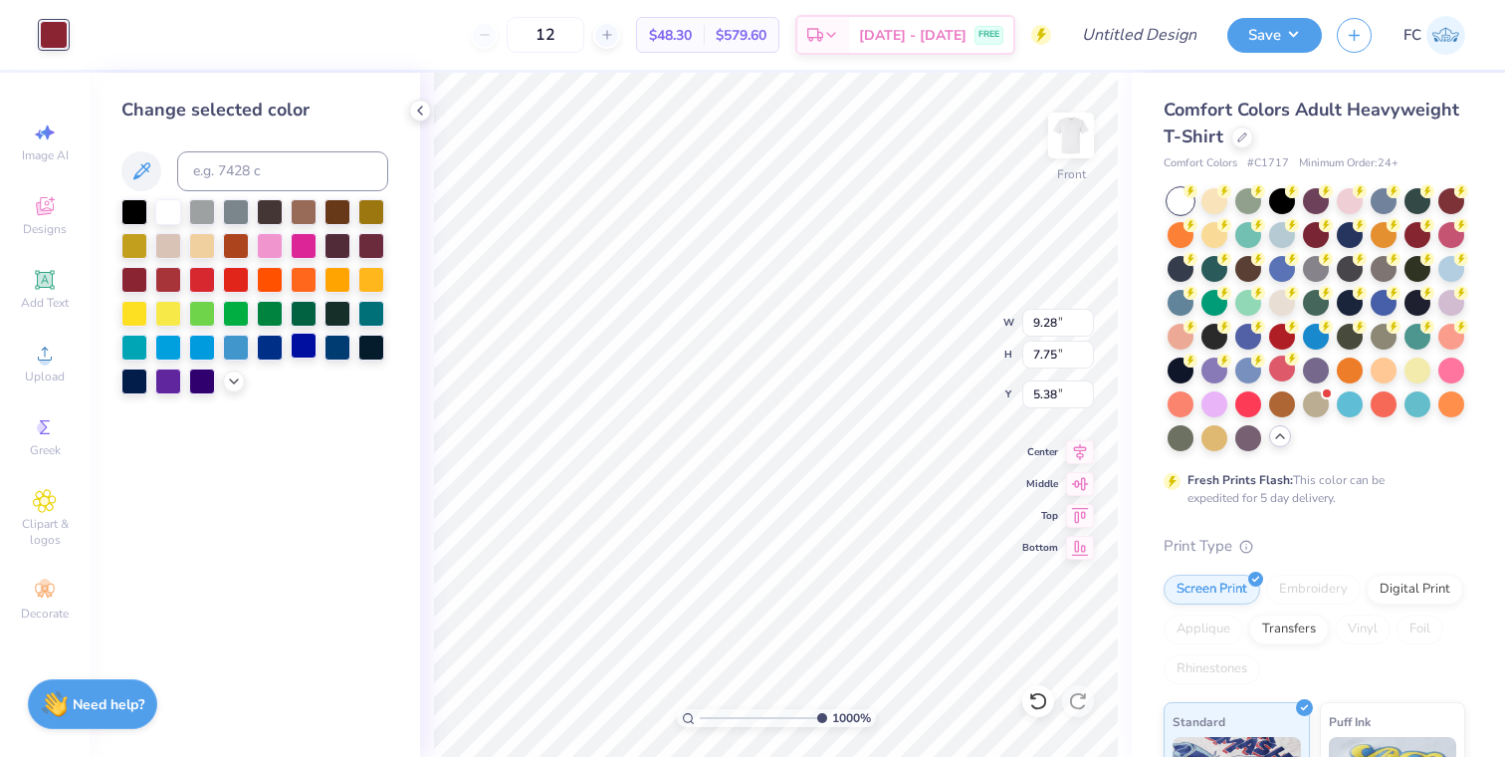
click at [307, 339] on div at bounding box center [304, 345] width 26 height 26
click at [275, 340] on div at bounding box center [270, 347] width 26 height 26
drag, startPoint x: 817, startPoint y: 718, endPoint x: 706, endPoint y: 700, distance: 112.9
click at [706, 709] on input "range" at bounding box center [767, 718] width 134 height 18
click at [1034, 705] on icon at bounding box center [1038, 701] width 20 height 20
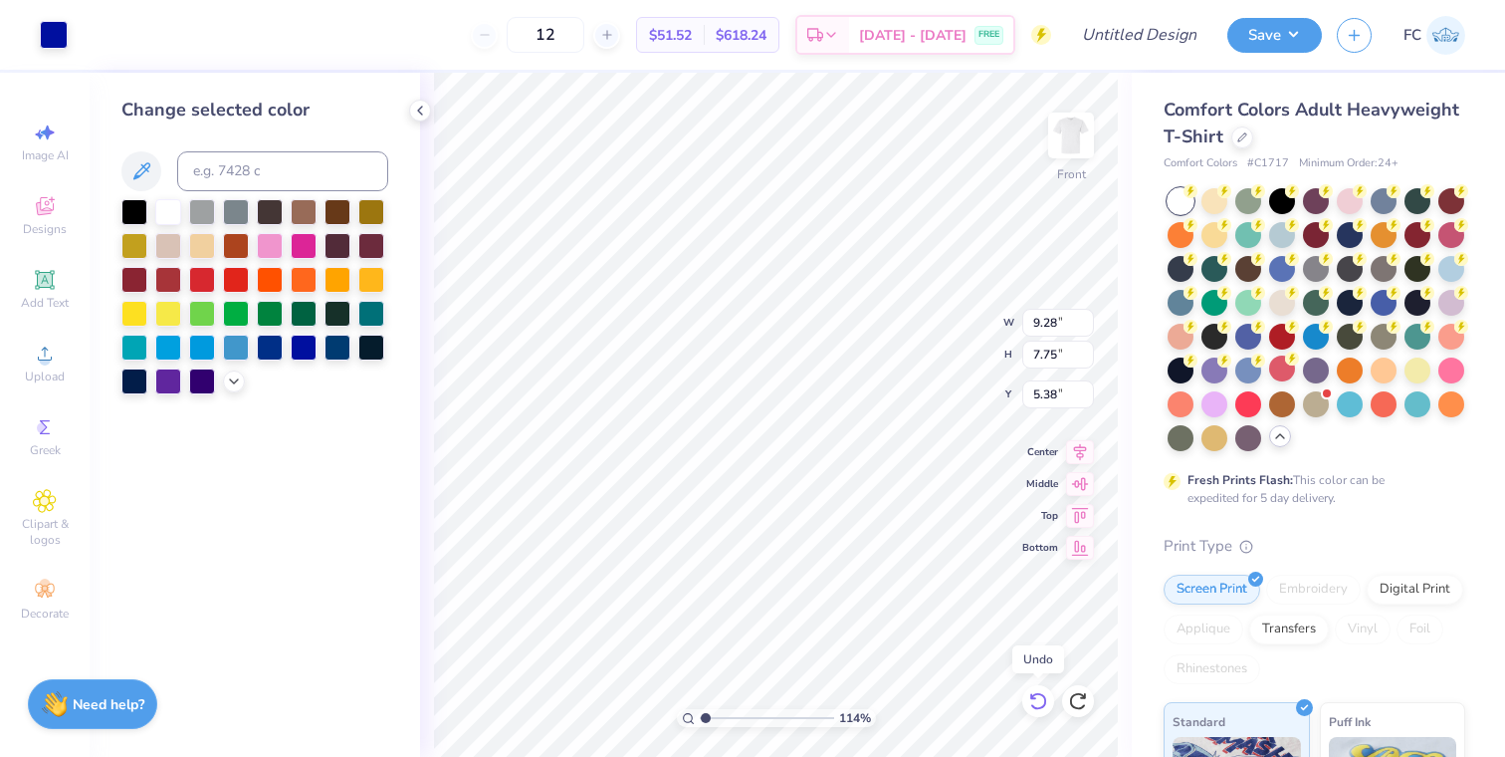
click at [1034, 705] on icon at bounding box center [1038, 701] width 20 height 20
click at [1075, 701] on icon at bounding box center [1078, 701] width 20 height 20
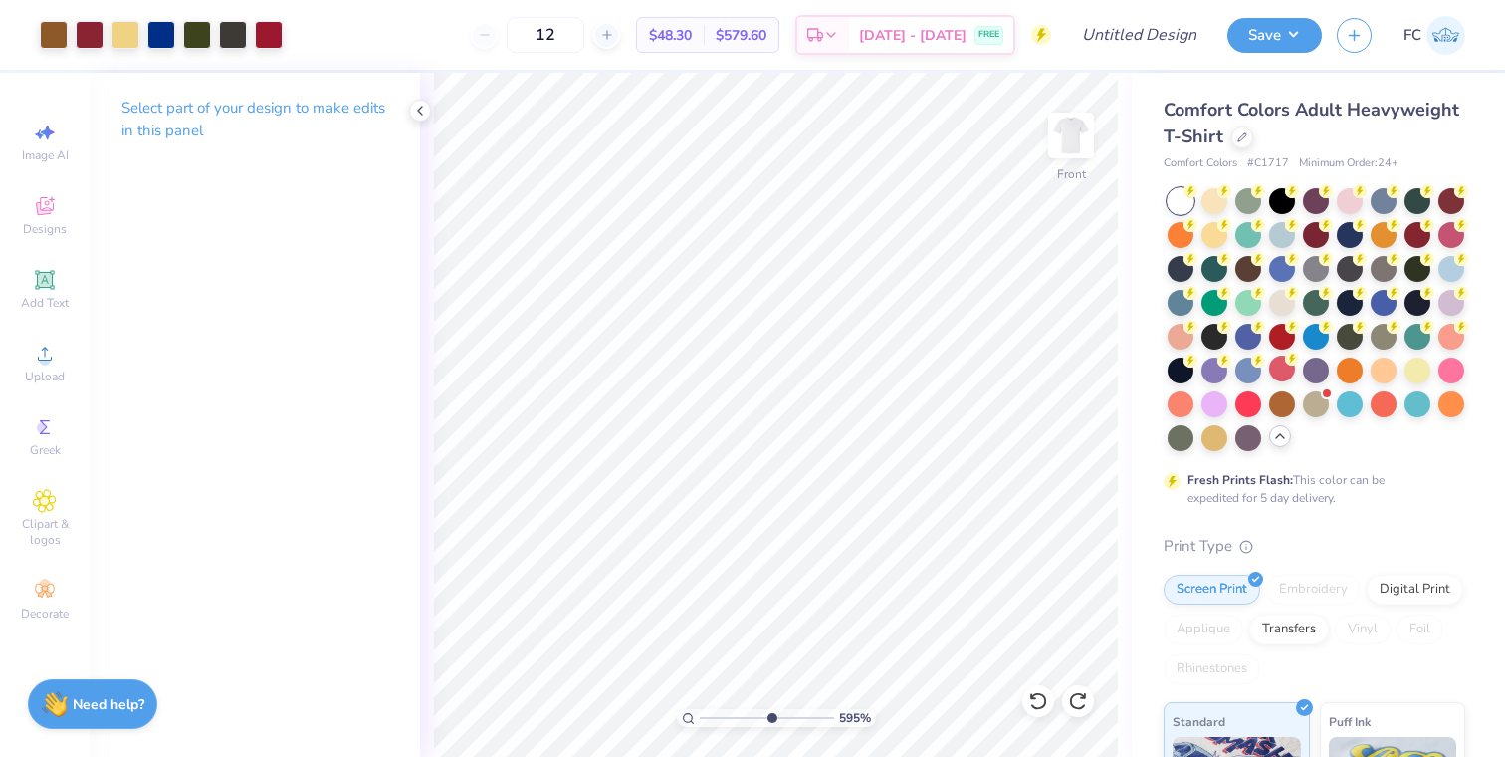
drag, startPoint x: 740, startPoint y: 713, endPoint x: 766, endPoint y: 706, distance: 26.8
type input "5.6"
click at [766, 709] on input "range" at bounding box center [767, 718] width 134 height 18
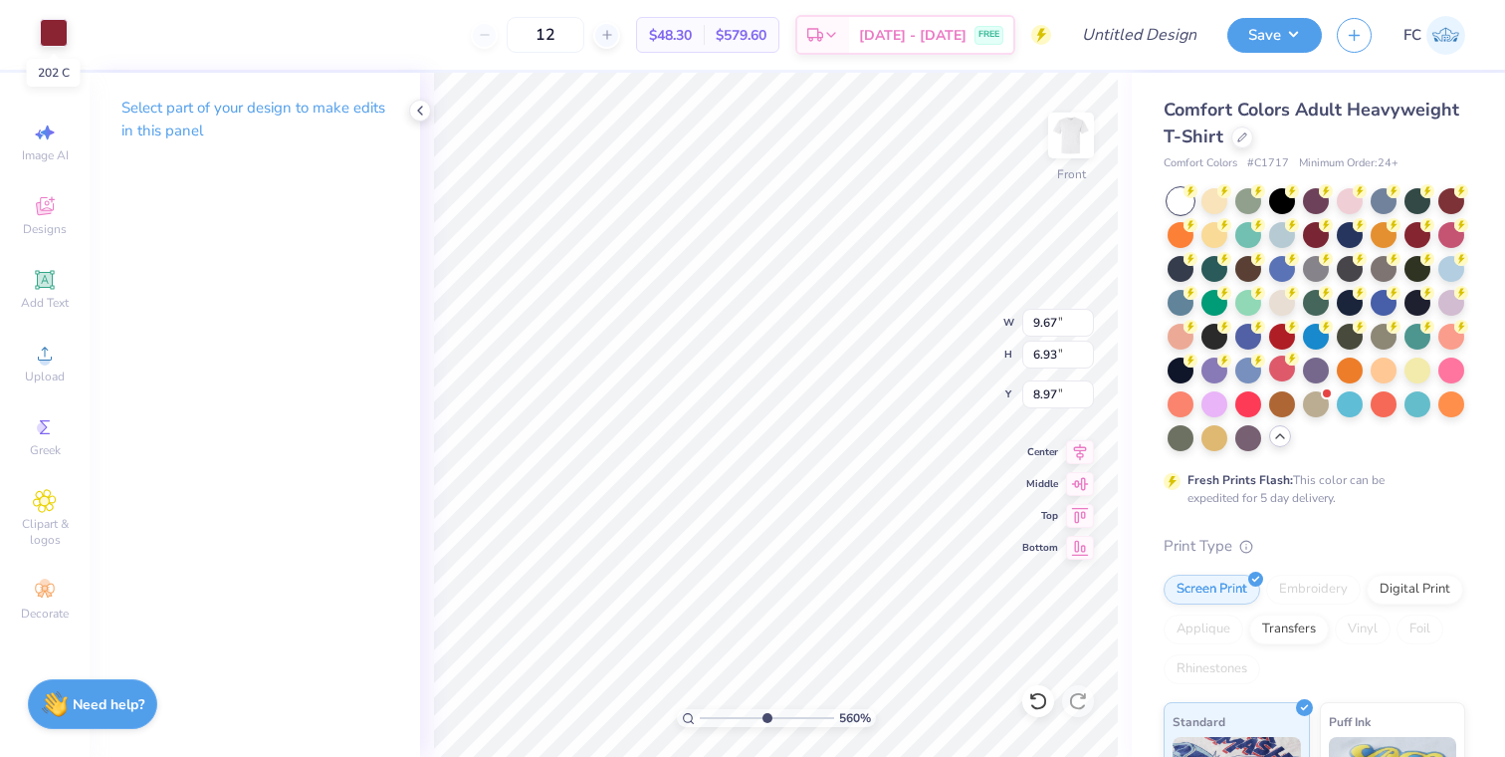
click at [58, 33] on div at bounding box center [54, 33] width 28 height 28
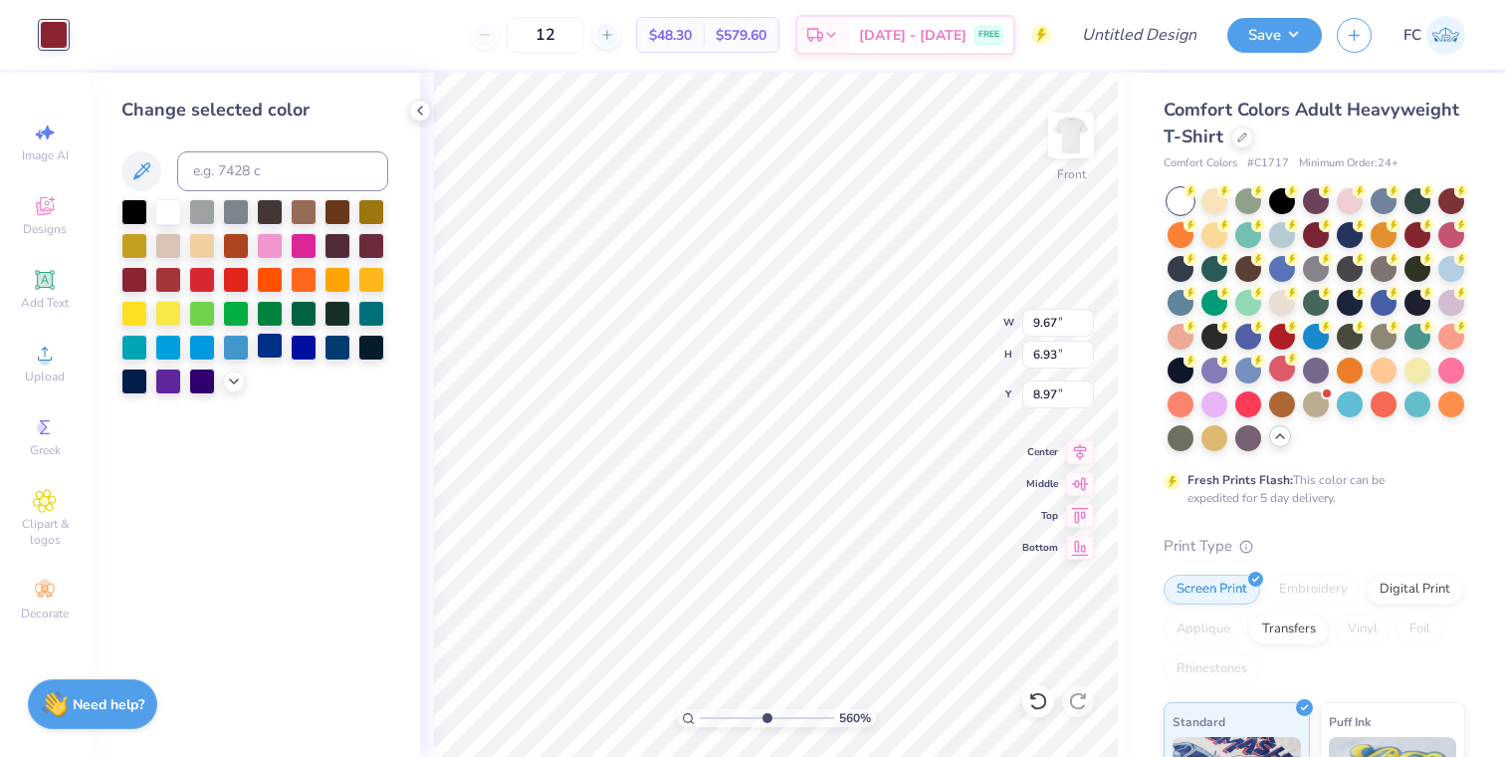
click at [267, 352] on div at bounding box center [270, 345] width 26 height 26
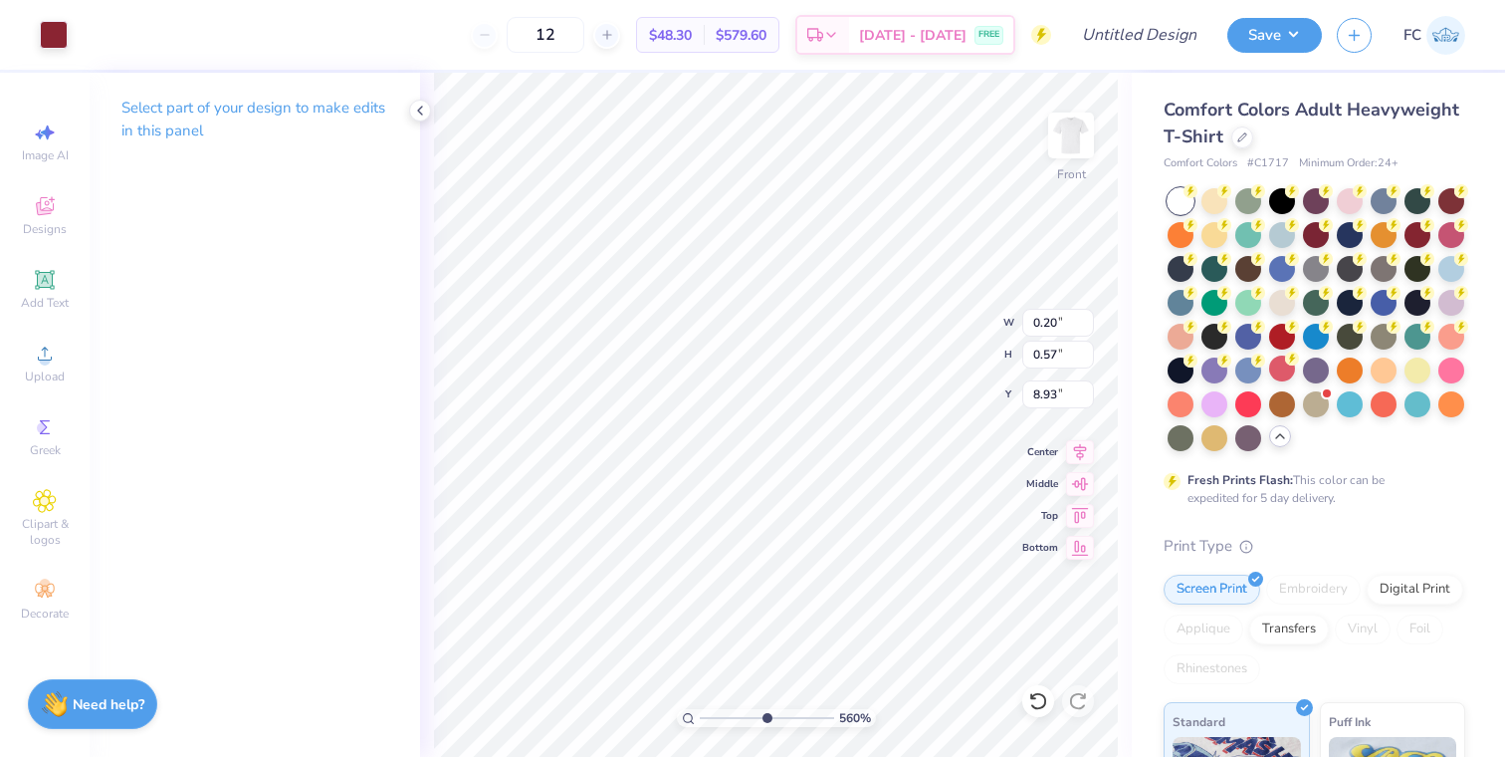
type input "0.20"
type input "0.57"
type input "8.93"
click at [56, 45] on div at bounding box center [54, 33] width 28 height 28
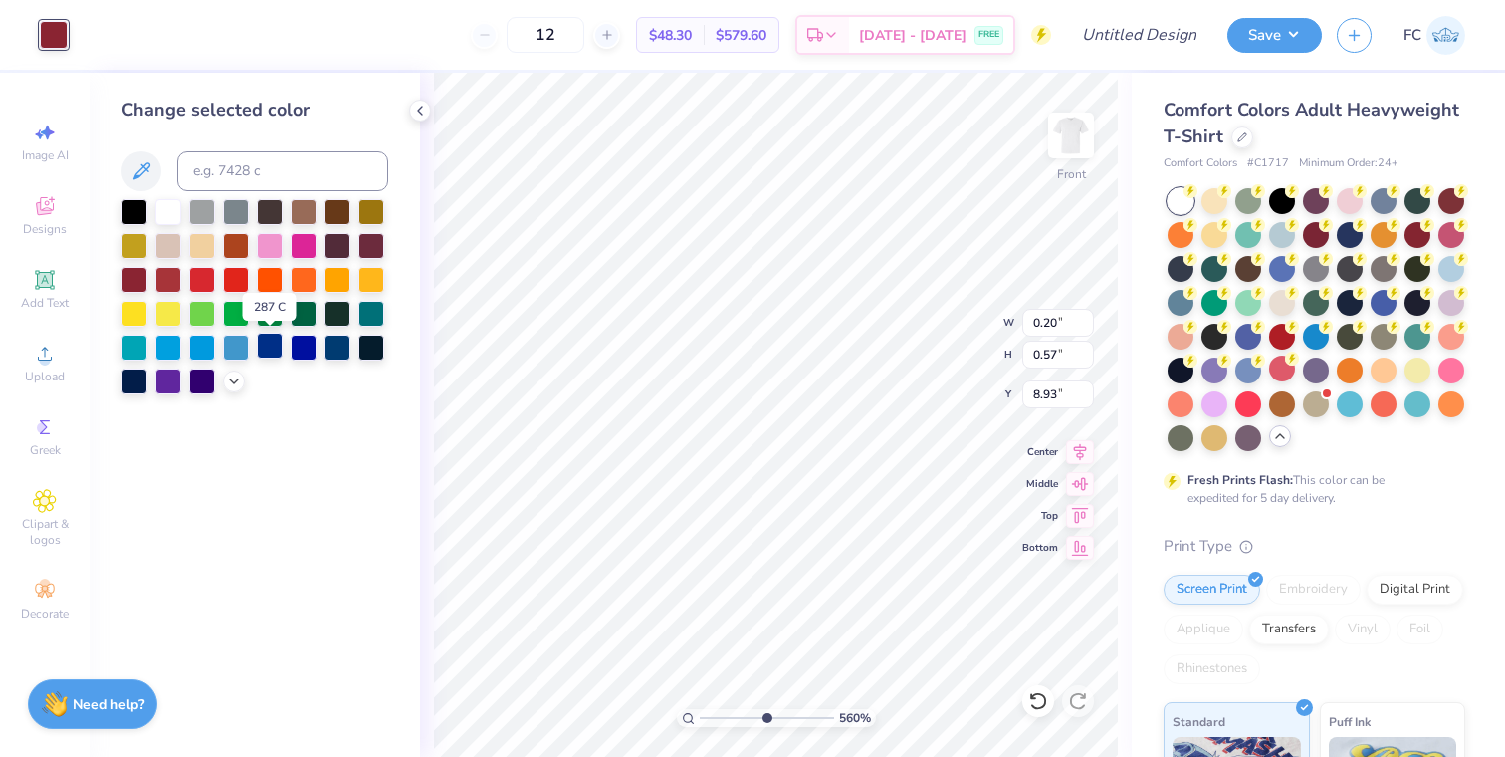
click at [271, 345] on div at bounding box center [270, 345] width 26 height 26
drag, startPoint x: 765, startPoint y: 714, endPoint x: 700, endPoint y: 704, distance: 65.5
type input "1"
click at [700, 709] on input "range" at bounding box center [767, 718] width 134 height 18
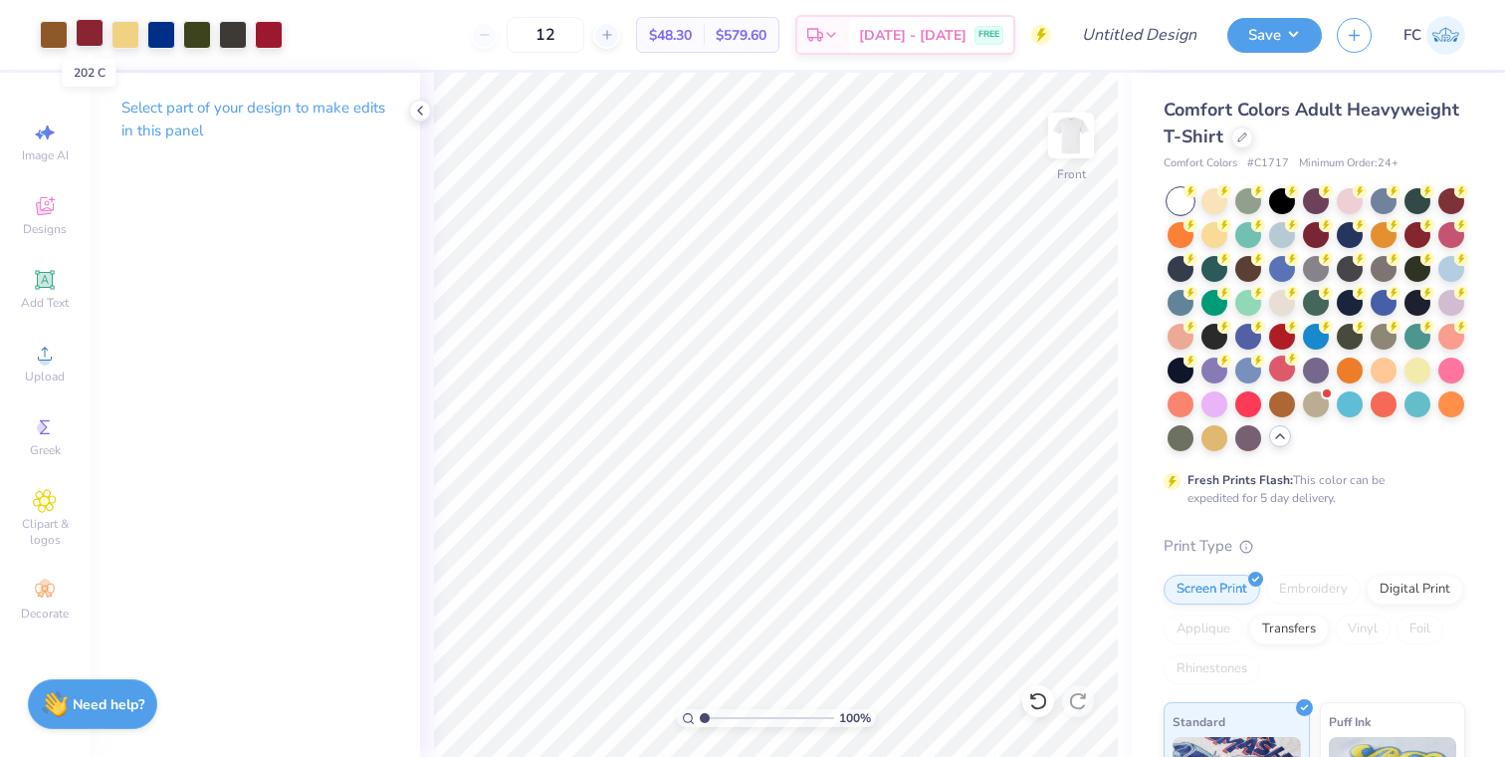
click at [82, 25] on div at bounding box center [90, 33] width 28 height 28
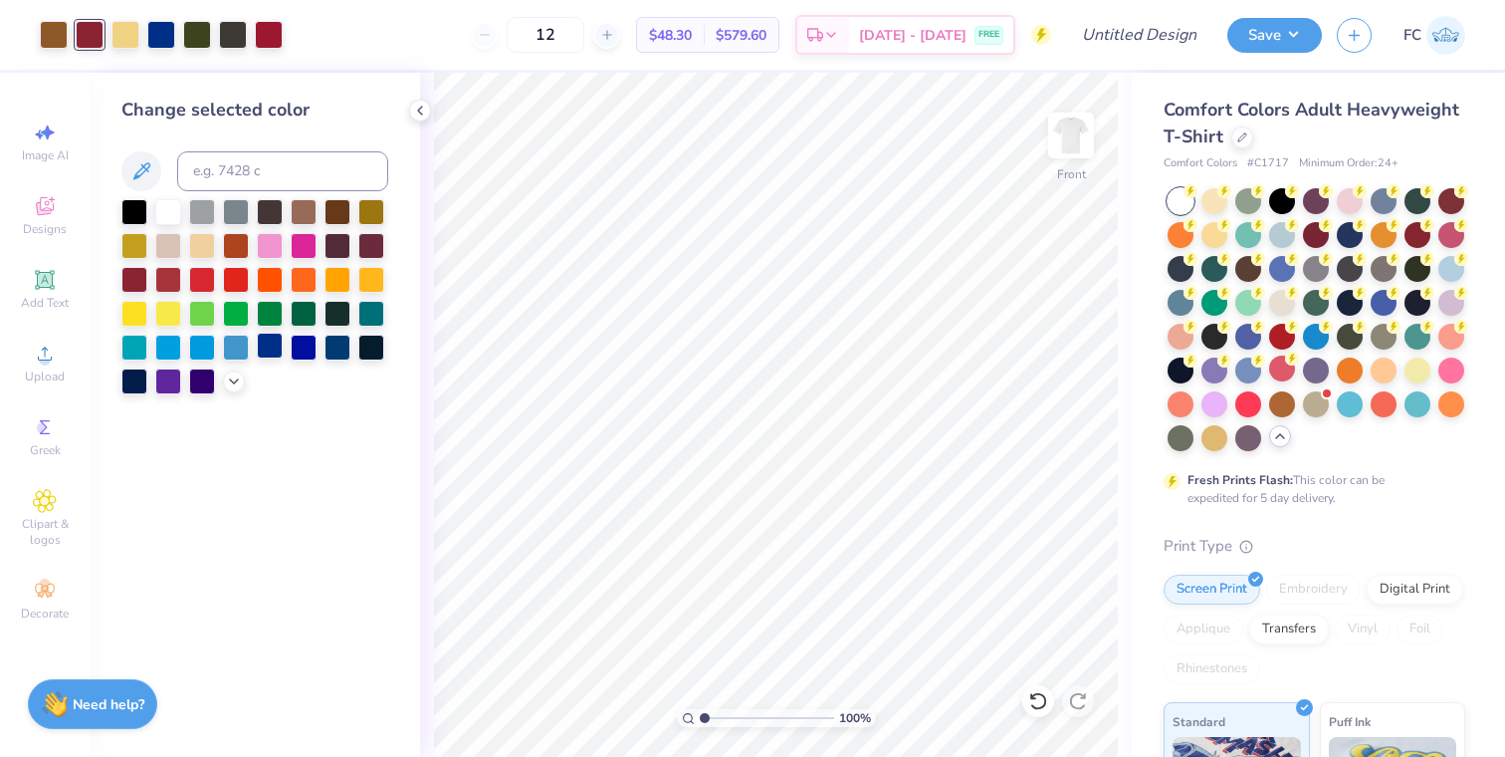
click at [272, 350] on div at bounding box center [270, 345] width 26 height 26
click at [159, 33] on div at bounding box center [161, 33] width 28 height 28
click at [272, 31] on div at bounding box center [269, 33] width 28 height 28
click at [270, 161] on input at bounding box center [282, 171] width 211 height 40
type input "202"
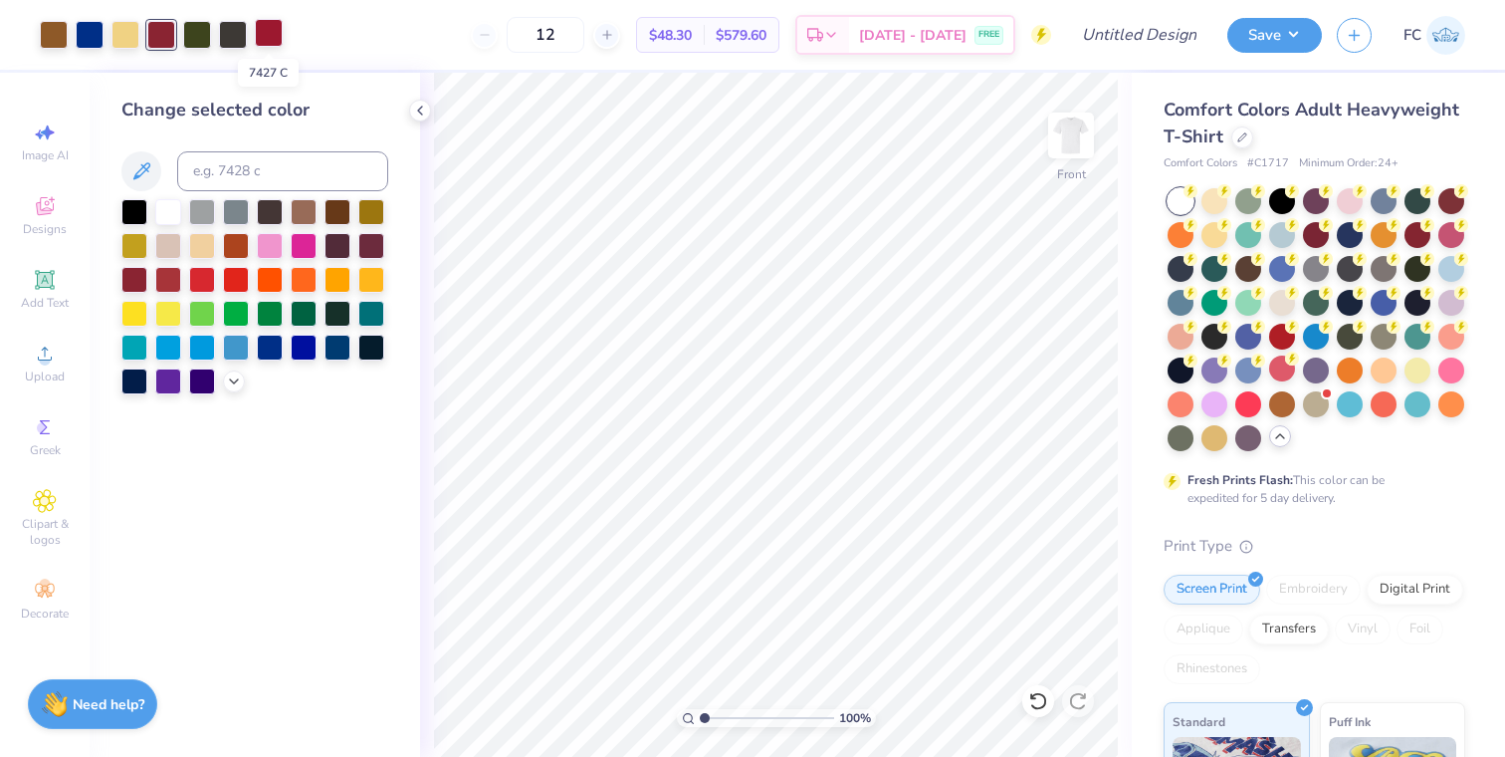
click at [263, 37] on div at bounding box center [269, 33] width 28 height 28
click at [224, 170] on input at bounding box center [282, 171] width 211 height 40
type input "202"
click at [188, 37] on div at bounding box center [197, 33] width 28 height 28
click at [237, 171] on input at bounding box center [282, 171] width 211 height 40
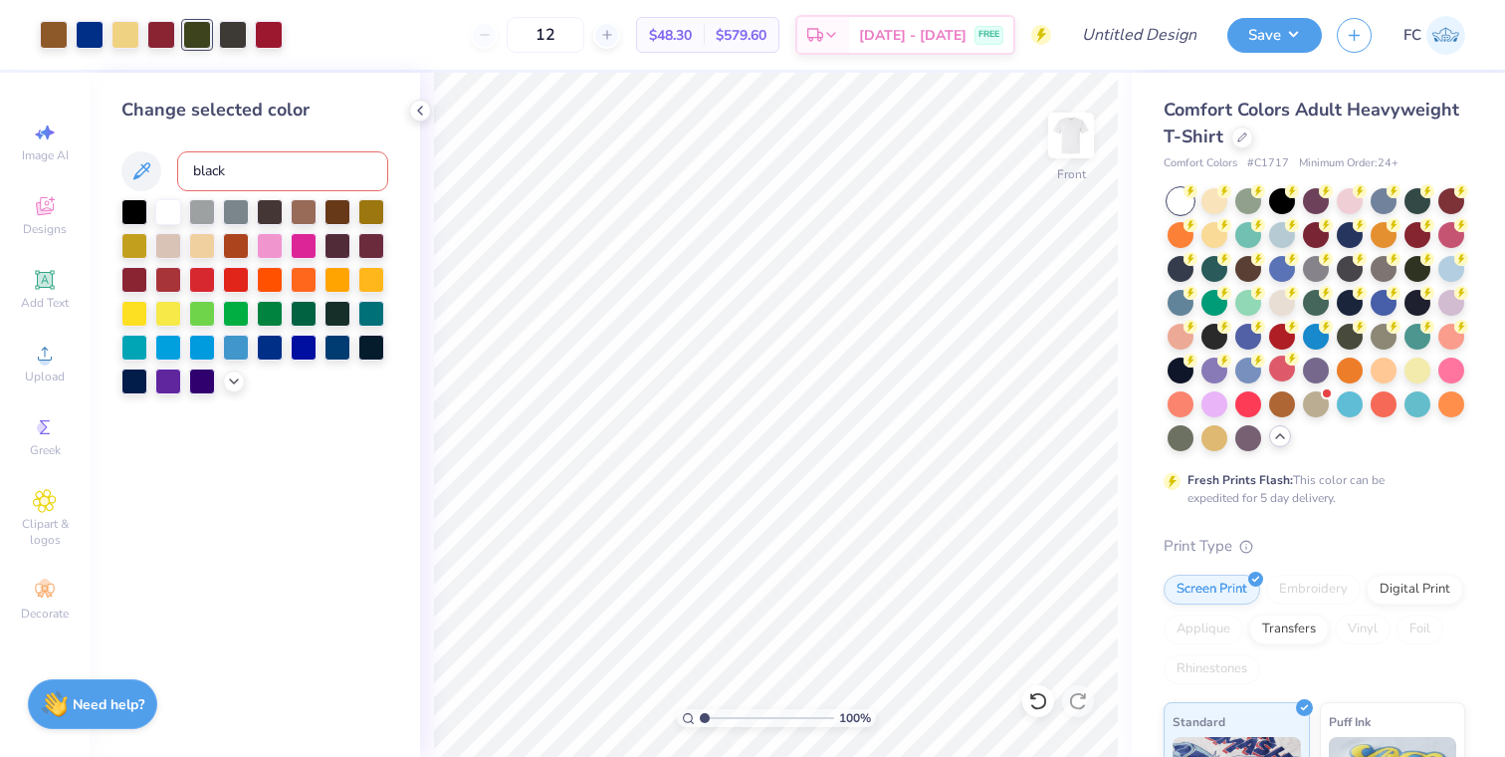
type input "black 7"
click at [260, 46] on div "Art colors 12 $45.07 Per Item $540.84 Total Est. Delivery Aug 25 - 28 FREE Desi…" at bounding box center [752, 35] width 1505 height 70
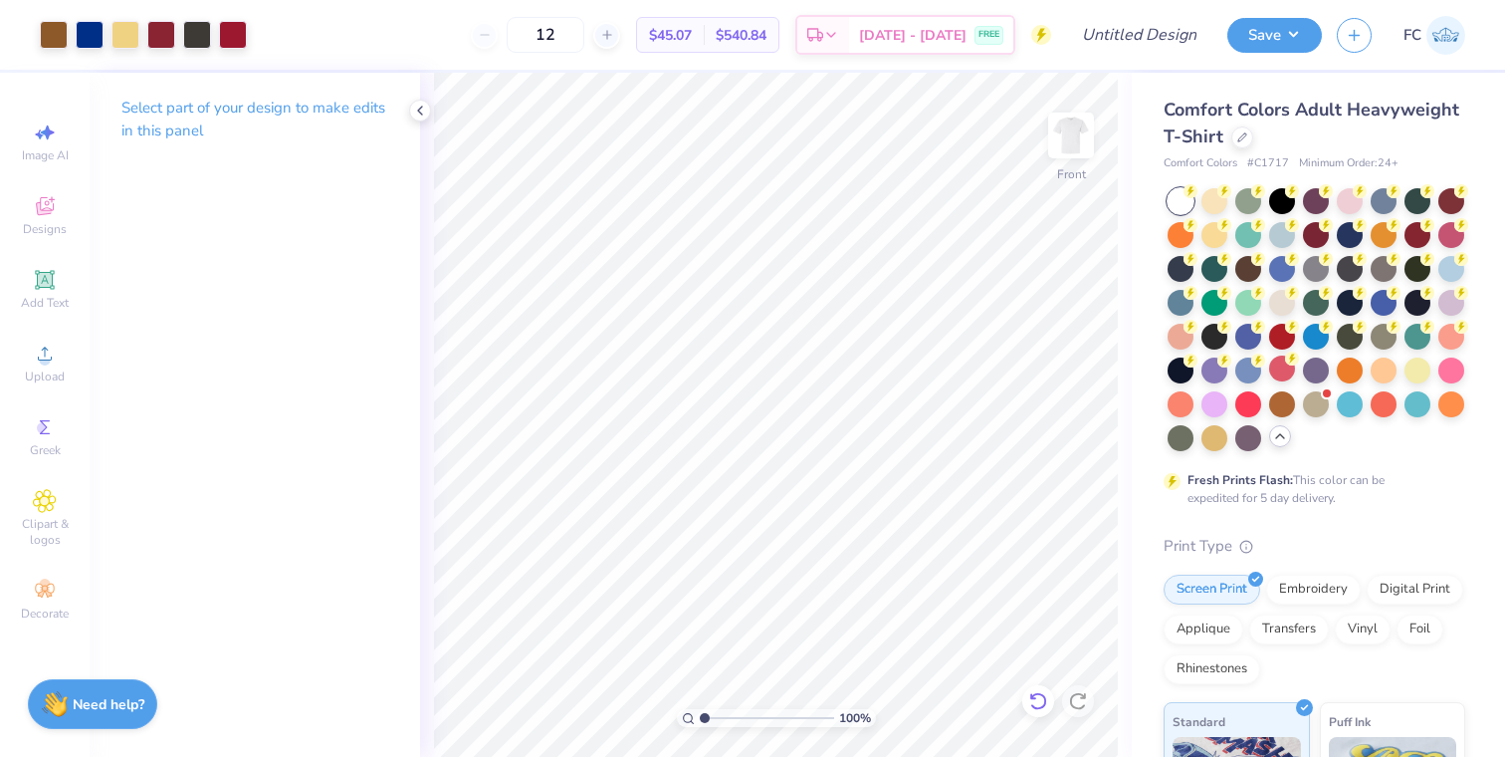
click at [1043, 703] on icon at bounding box center [1038, 701] width 20 height 20
drag, startPoint x: 703, startPoint y: 720, endPoint x: 713, endPoint y: 716, distance: 10.7
click at [713, 716] on input "range" at bounding box center [767, 718] width 134 height 18
type input "1"
click at [700, 716] on input "range" at bounding box center [767, 718] width 134 height 18
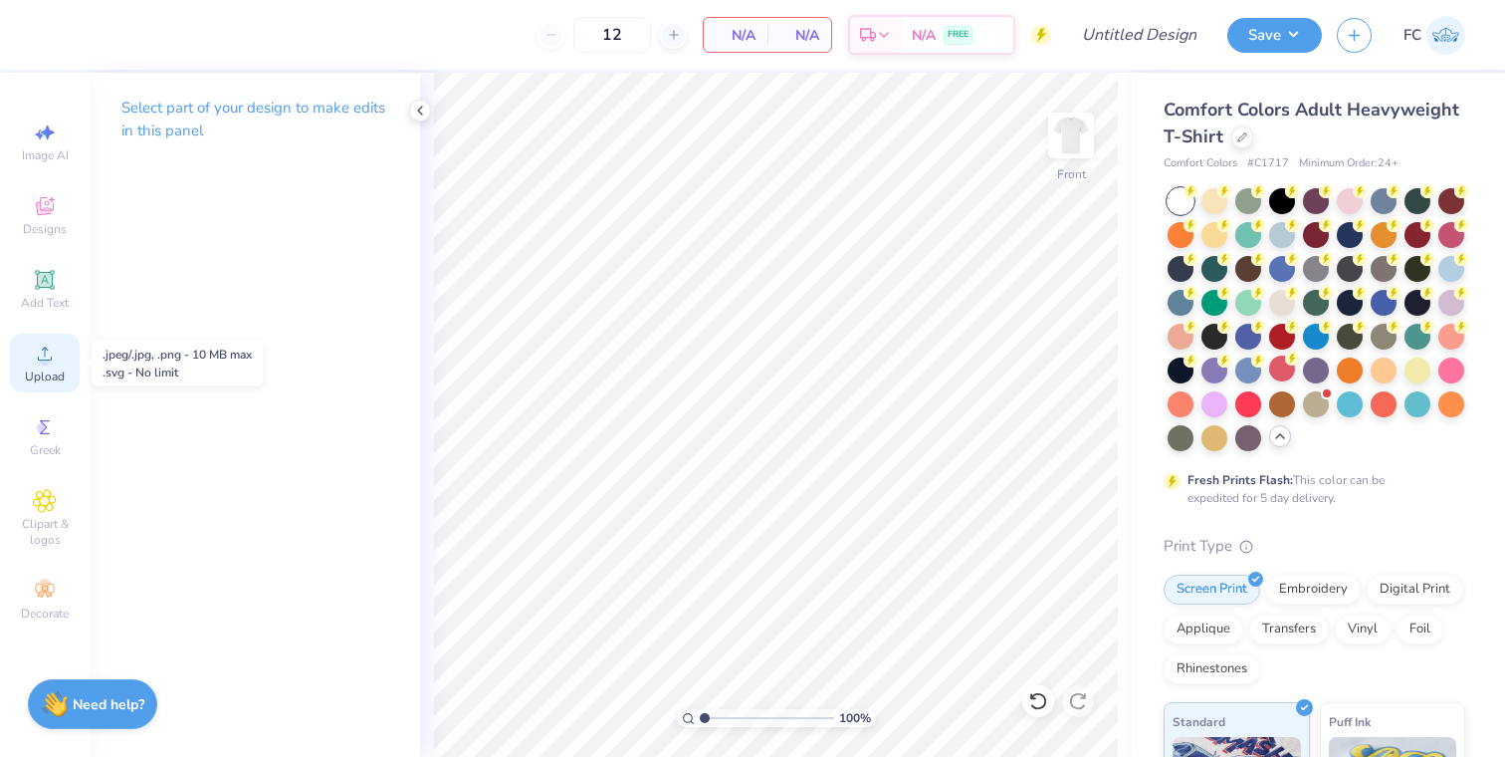
click at [47, 352] on icon at bounding box center [45, 353] width 24 height 24
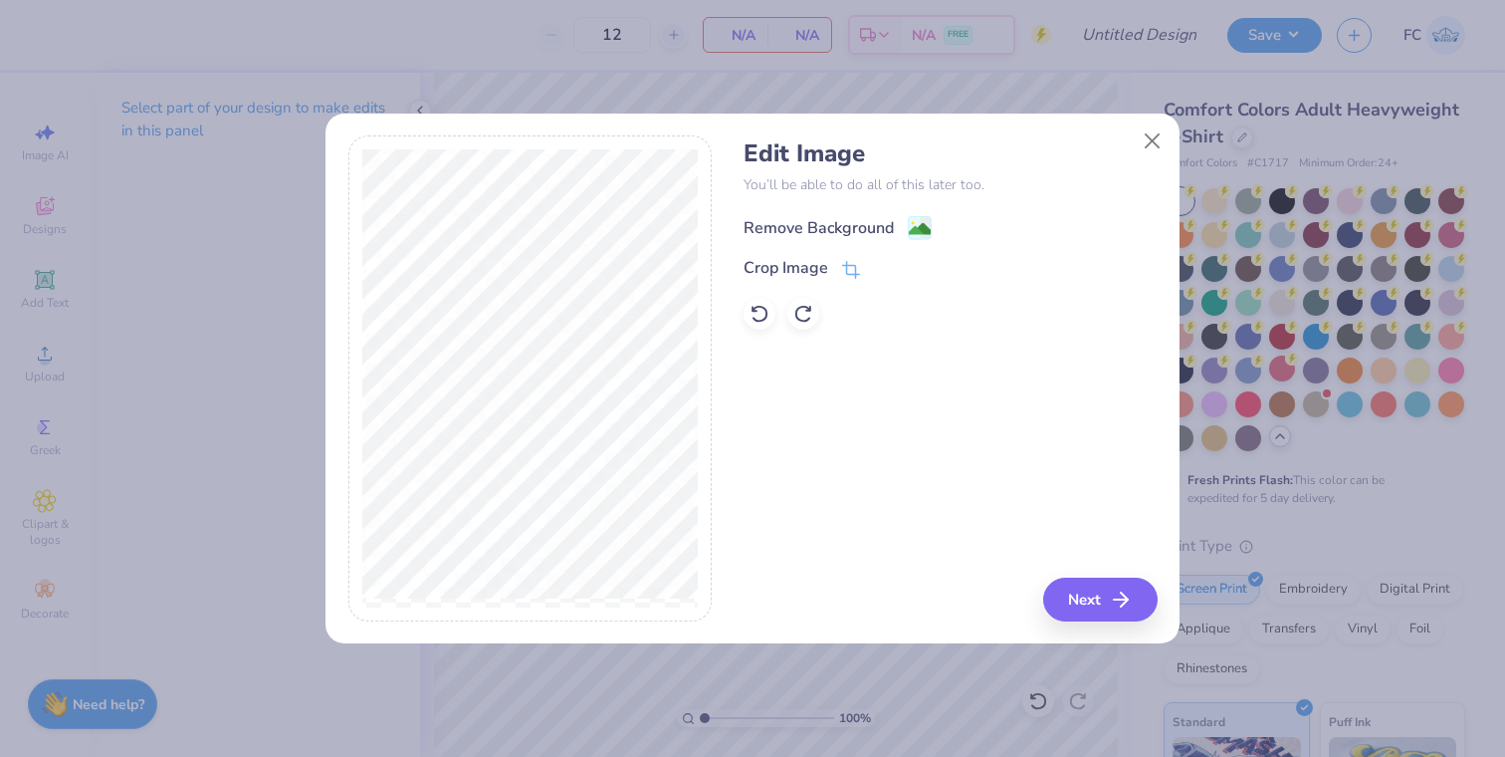
click at [925, 226] on image at bounding box center [920, 229] width 22 height 22
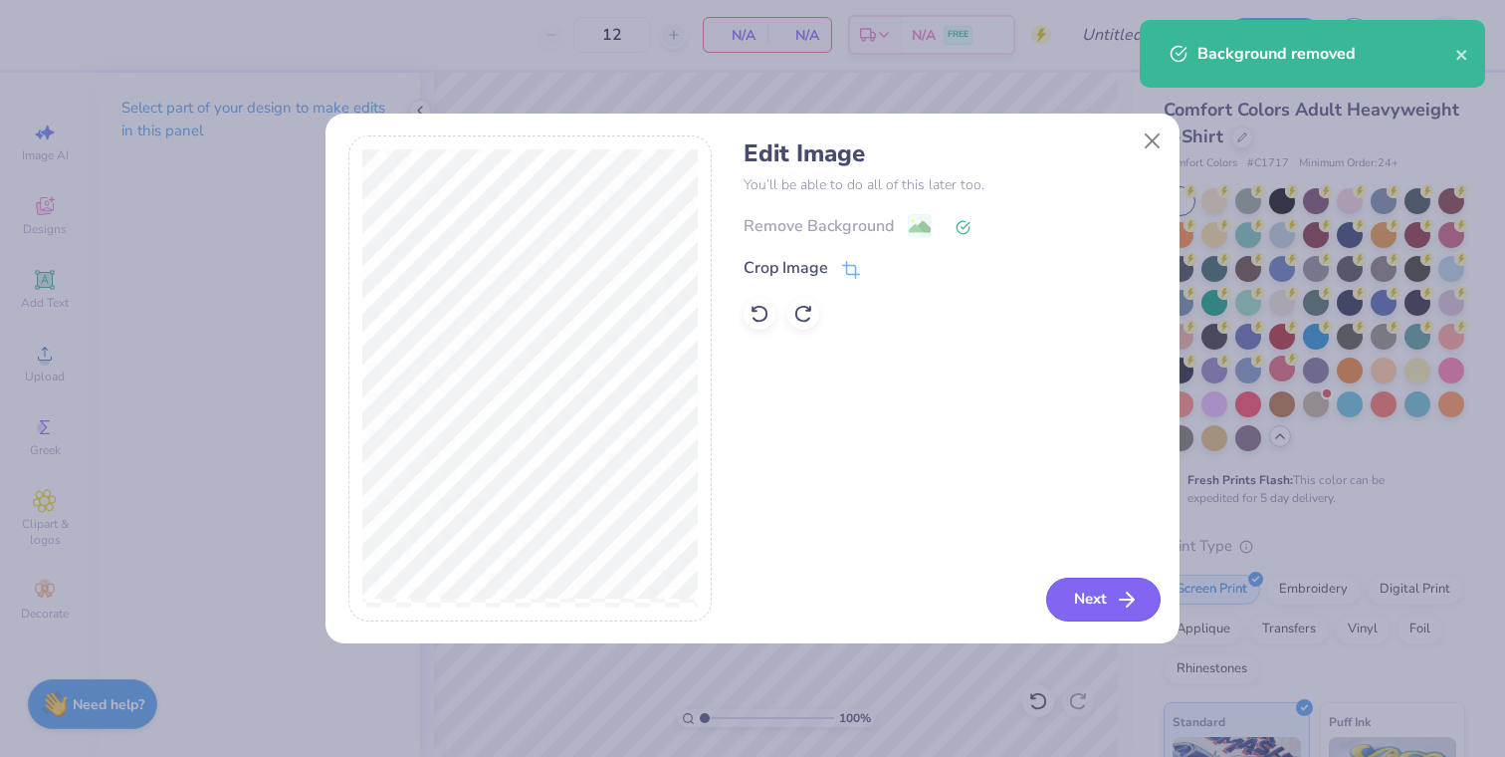
click at [1075, 604] on button "Next" at bounding box center [1103, 599] width 114 height 44
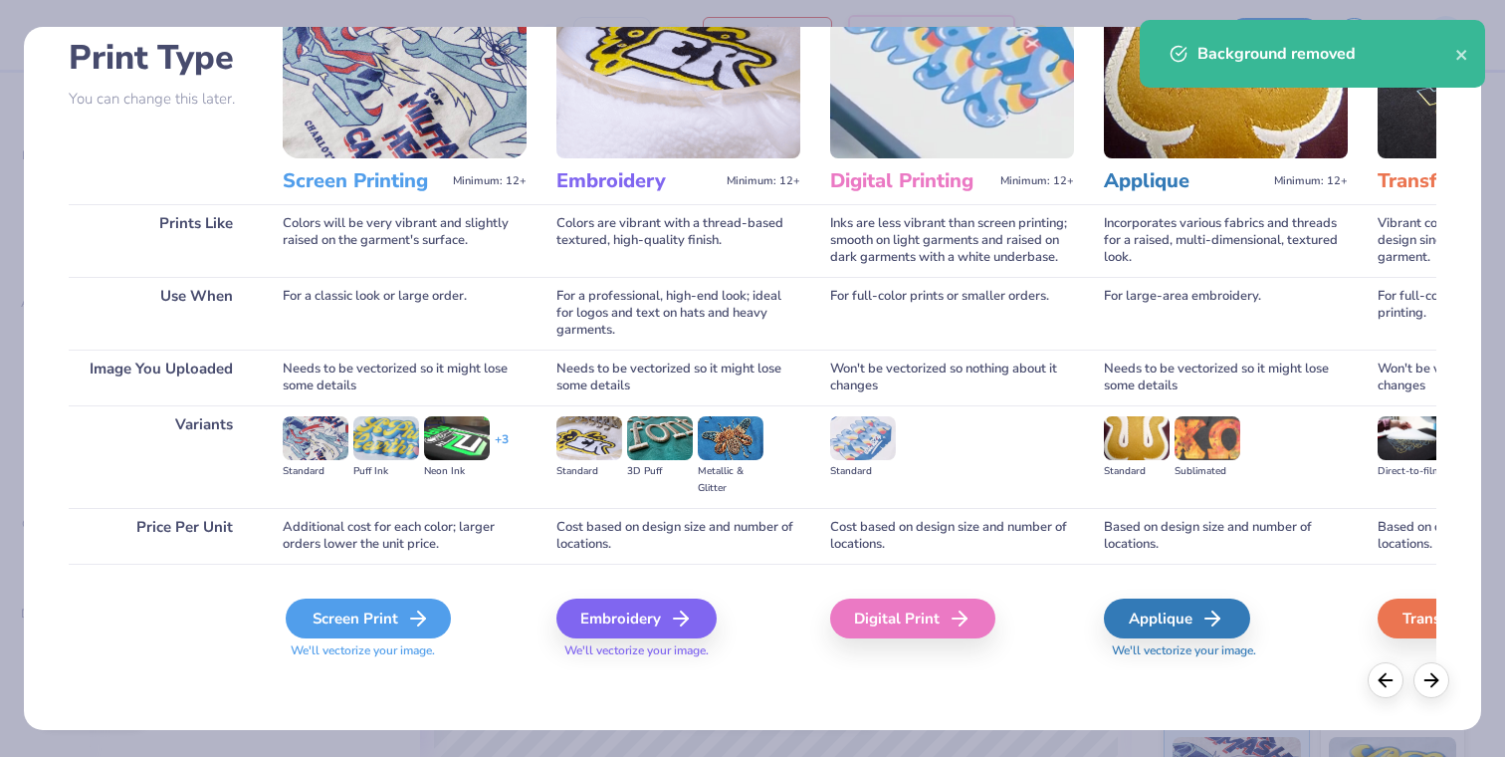
click at [406, 626] on icon at bounding box center [418, 618] width 24 height 24
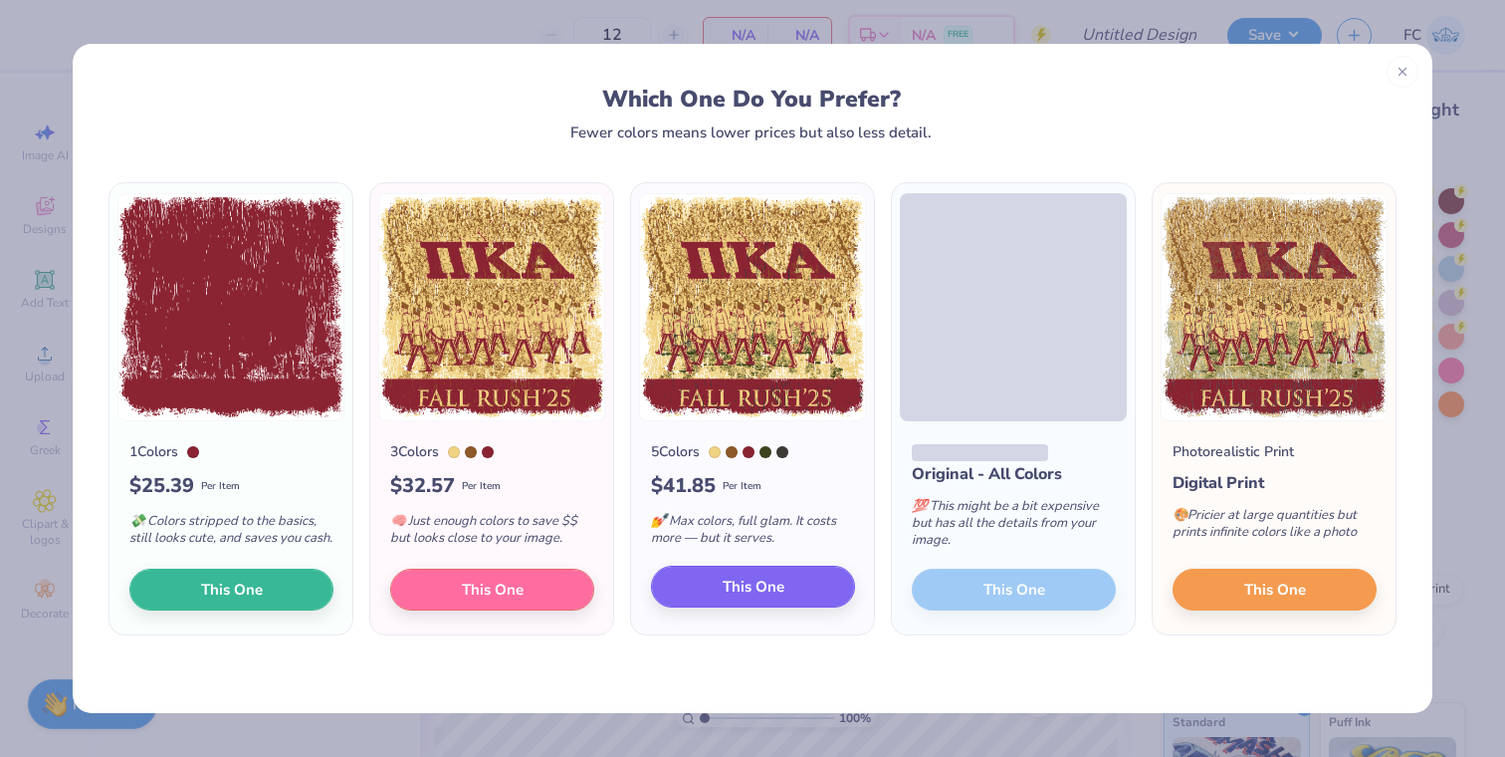
click at [723, 598] on span "This One" at bounding box center [754, 586] width 62 height 23
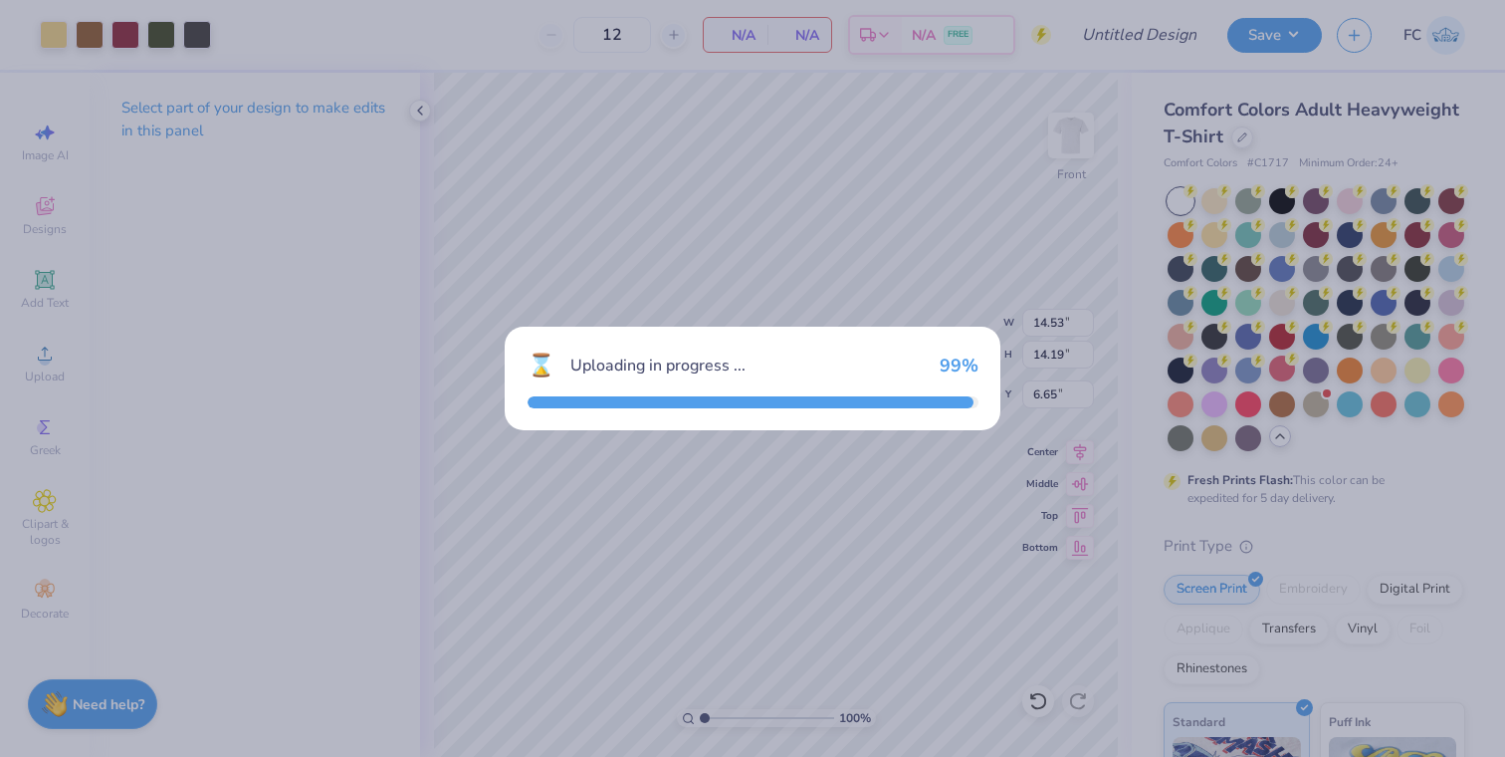
drag, startPoint x: 723, startPoint y: 604, endPoint x: 750, endPoint y: 604, distance: 26.9
click at [750, 604] on div "⌛ Uploading in progress ... 99 %" at bounding box center [752, 378] width 1505 height 757
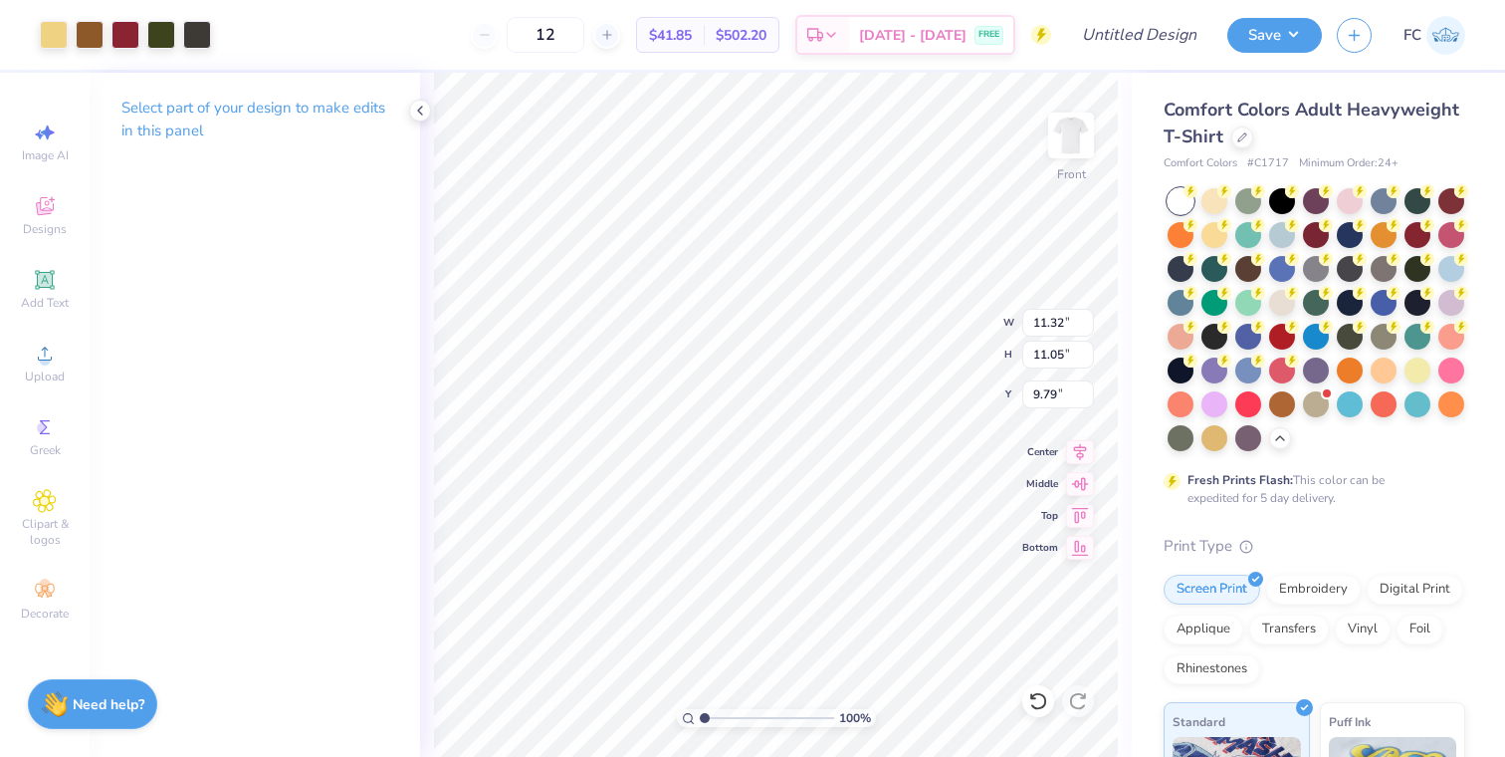
type input "11.32"
type input "11.05"
type input "6.42"
click at [26, 364] on div "Upload" at bounding box center [45, 362] width 70 height 59
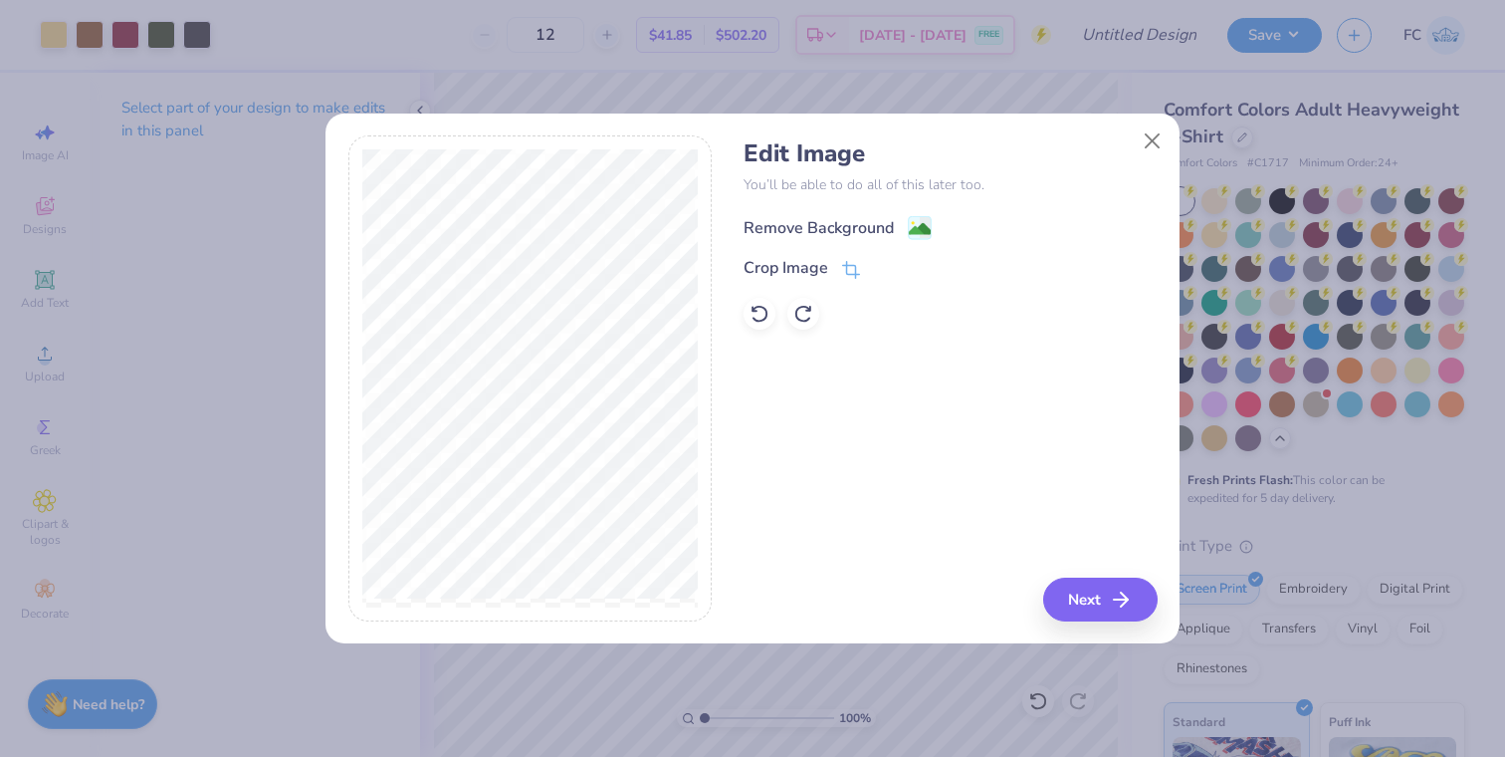
click at [924, 221] on image at bounding box center [920, 229] width 22 height 22
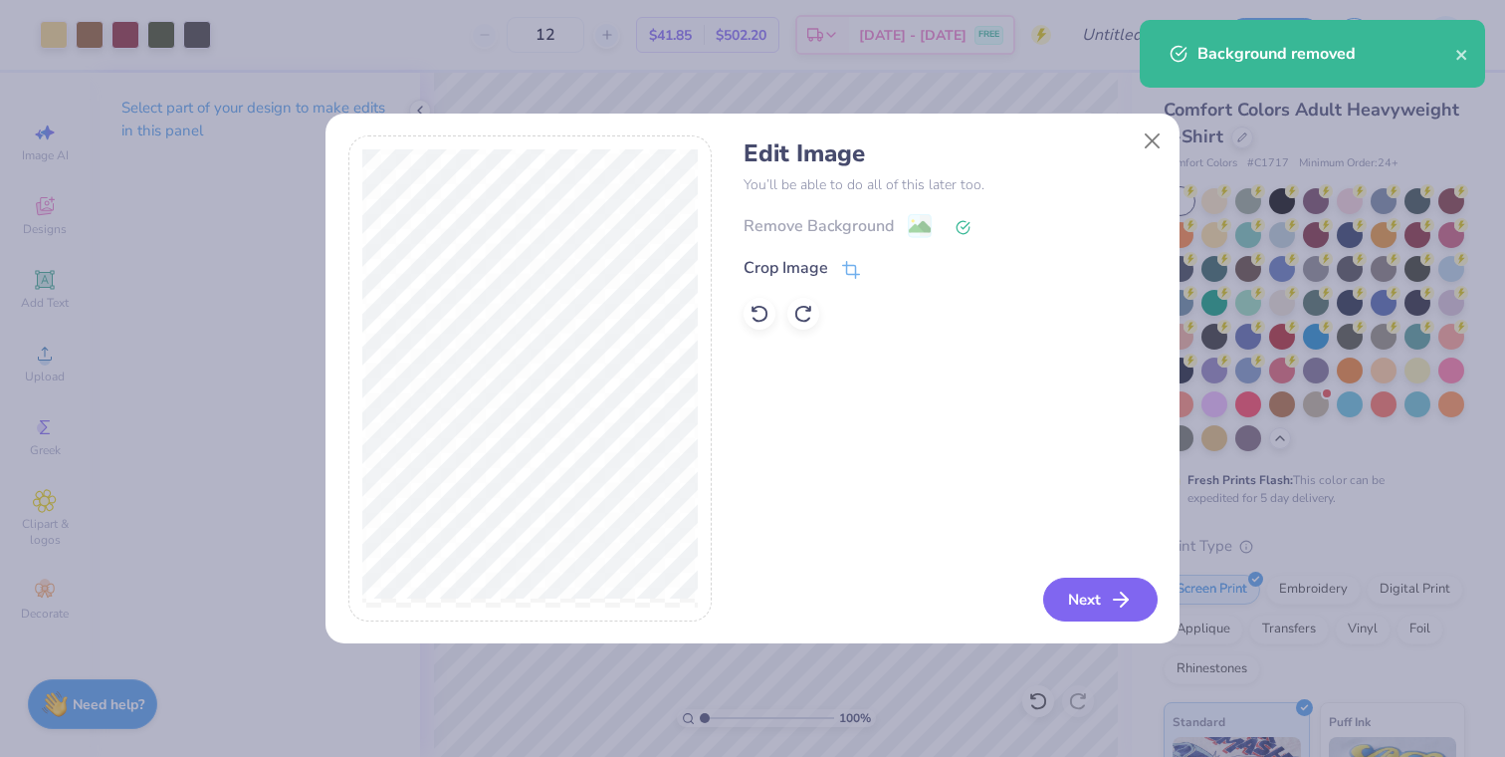
click at [1078, 600] on button "Next" at bounding box center [1100, 599] width 114 height 44
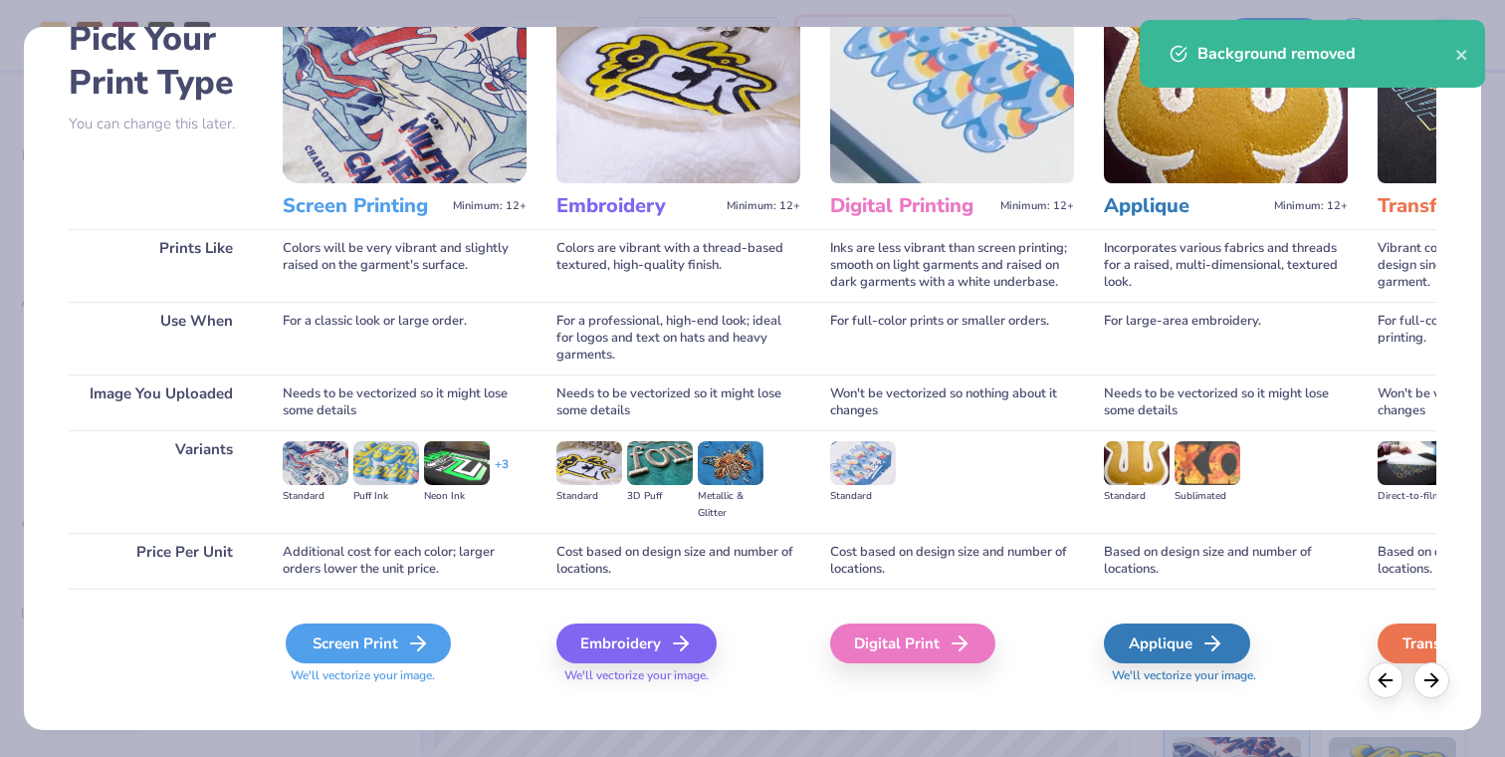
scroll to position [128, 0]
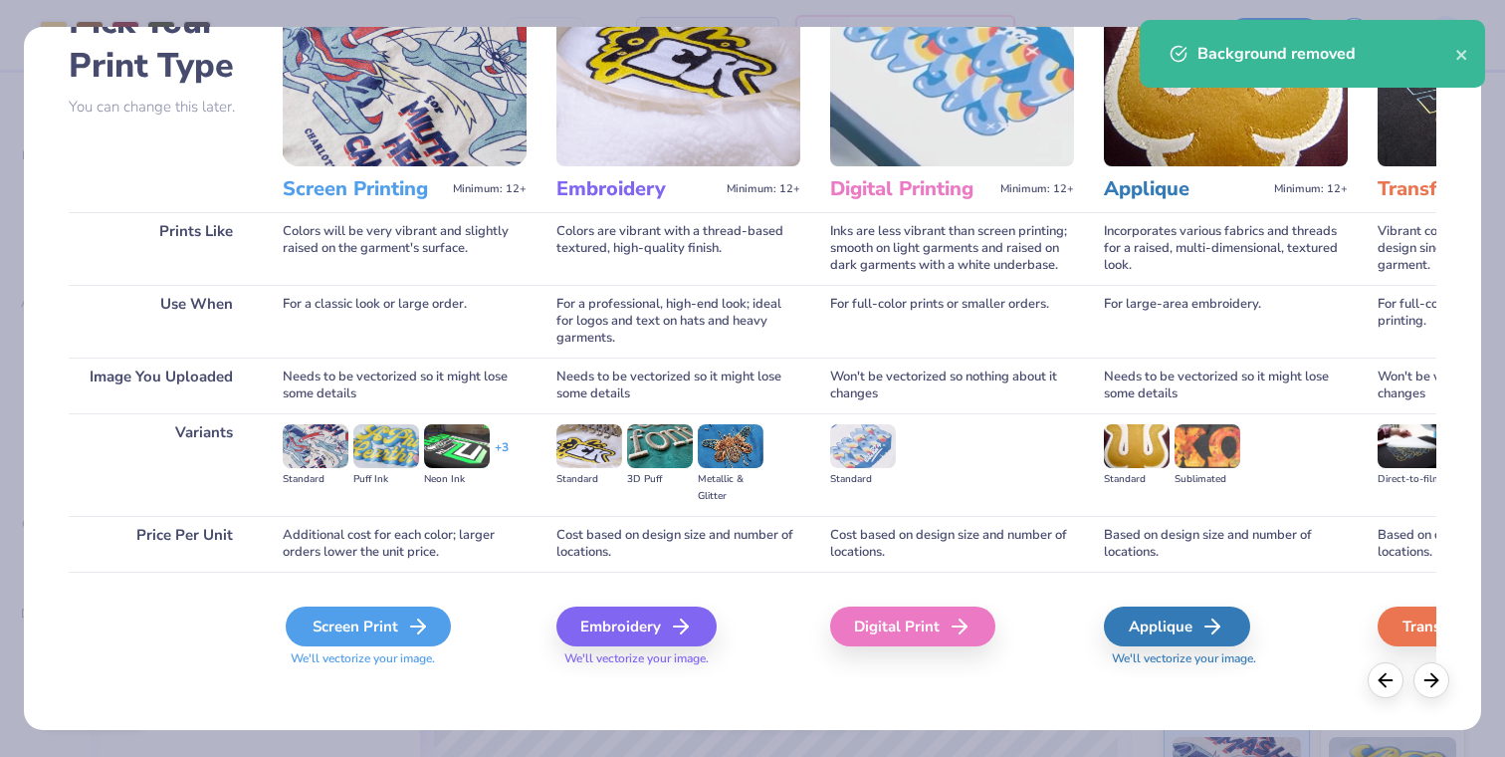
click at [408, 613] on div "Screen Print" at bounding box center [368, 626] width 165 height 40
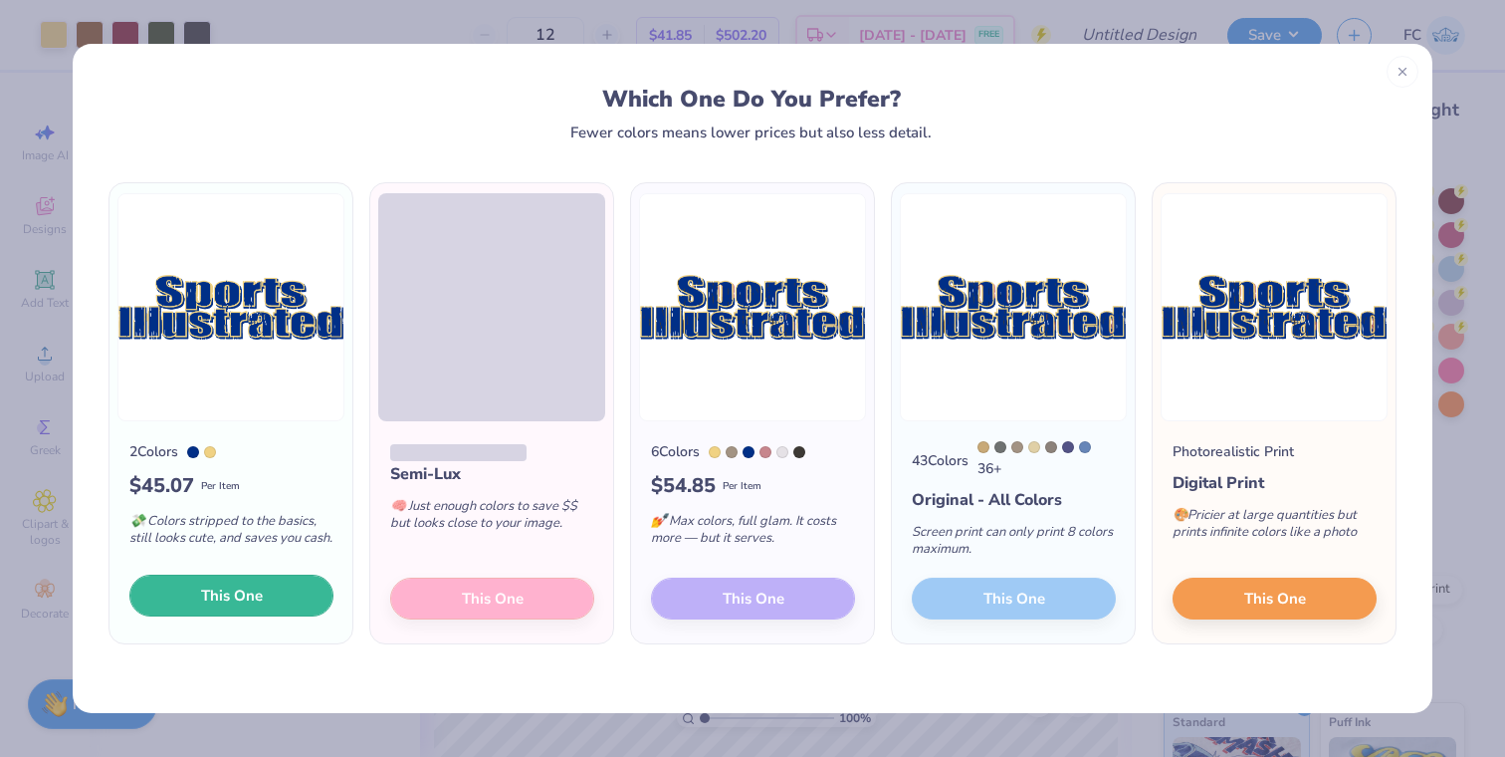
click at [303, 600] on button "This One" at bounding box center [231, 595] width 204 height 42
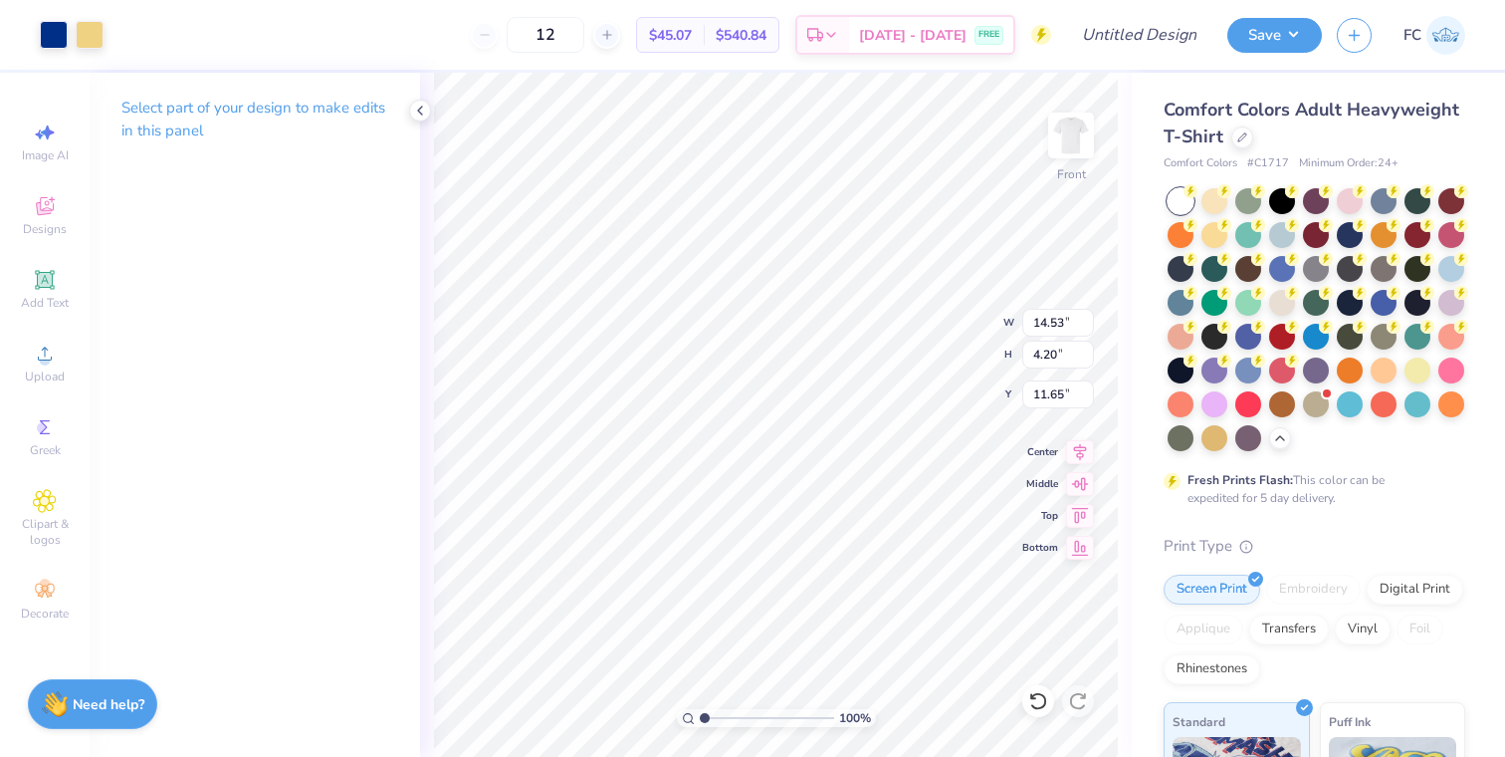
type input "9.70"
type input "2.80"
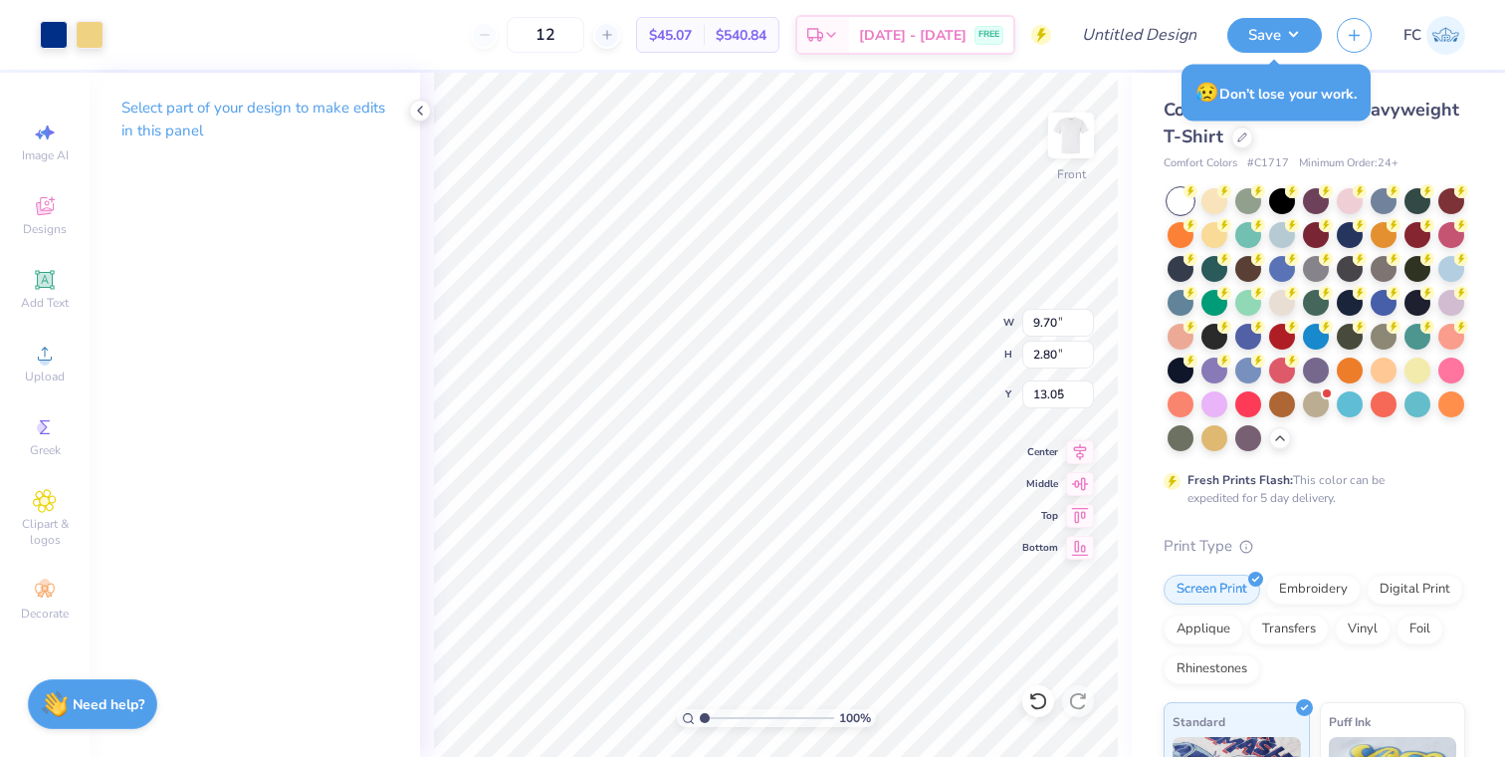
type input "3.36"
type input "10.22"
type input "2.95"
type input "3.21"
type input "10.67"
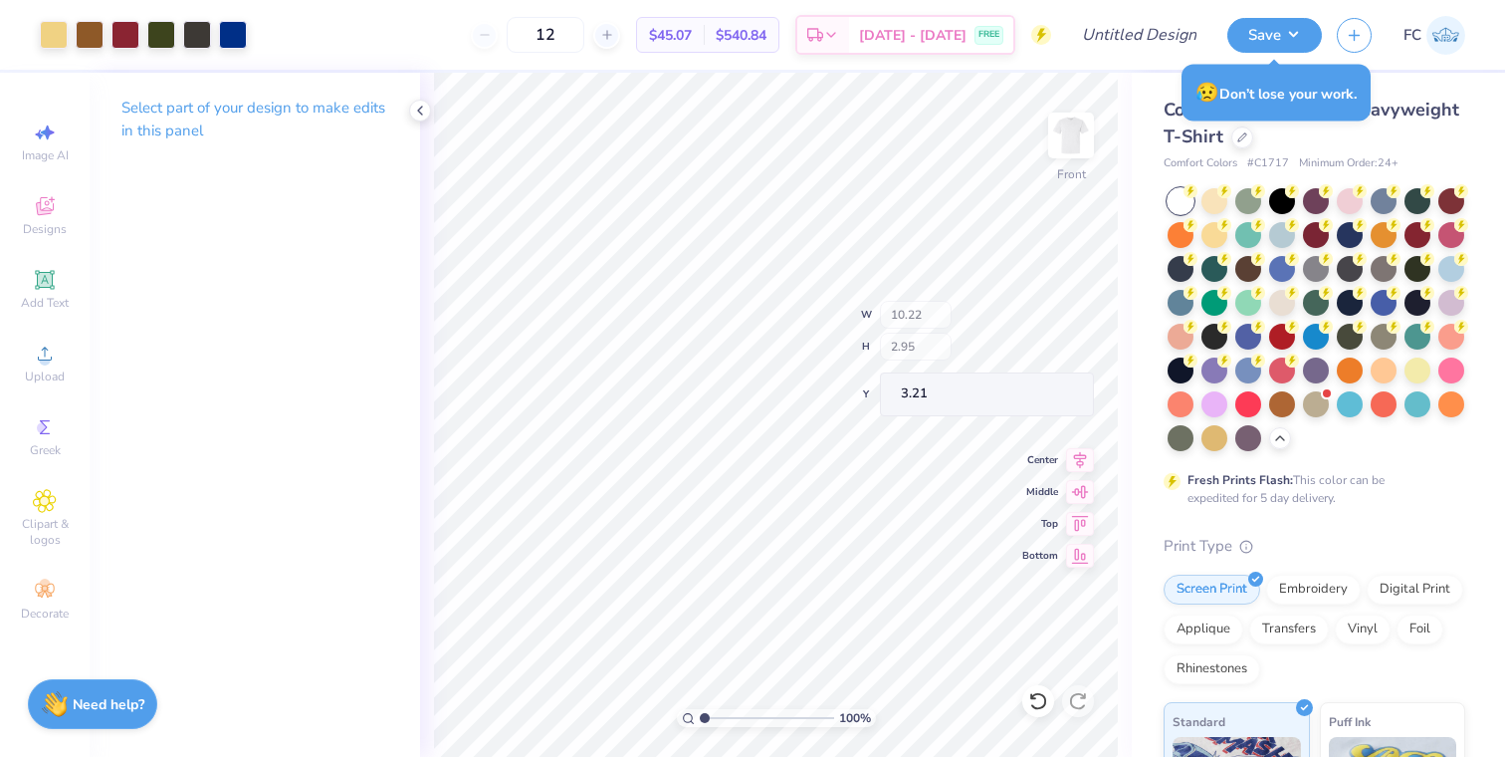
type input "3.08"
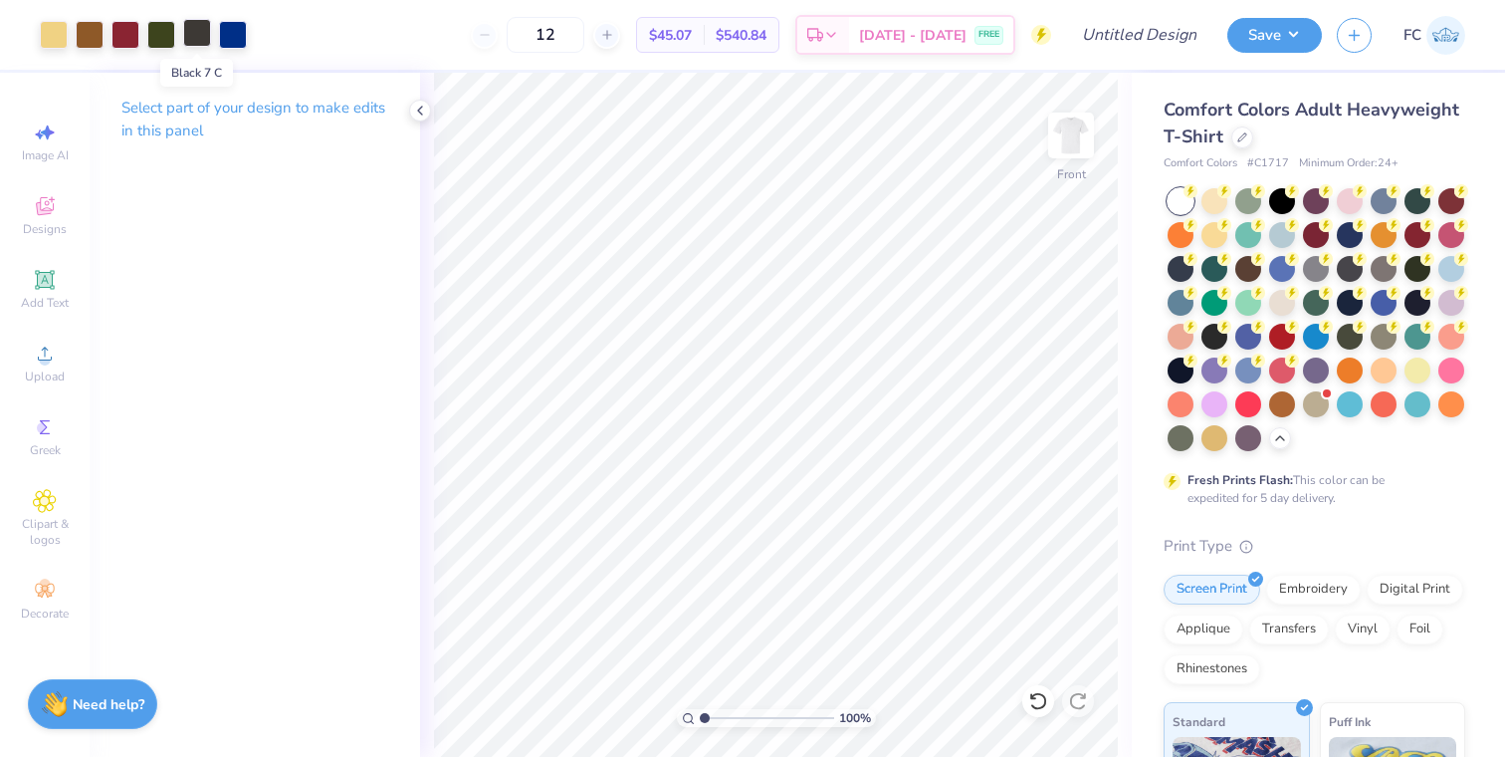
click at [188, 37] on div at bounding box center [197, 33] width 28 height 28
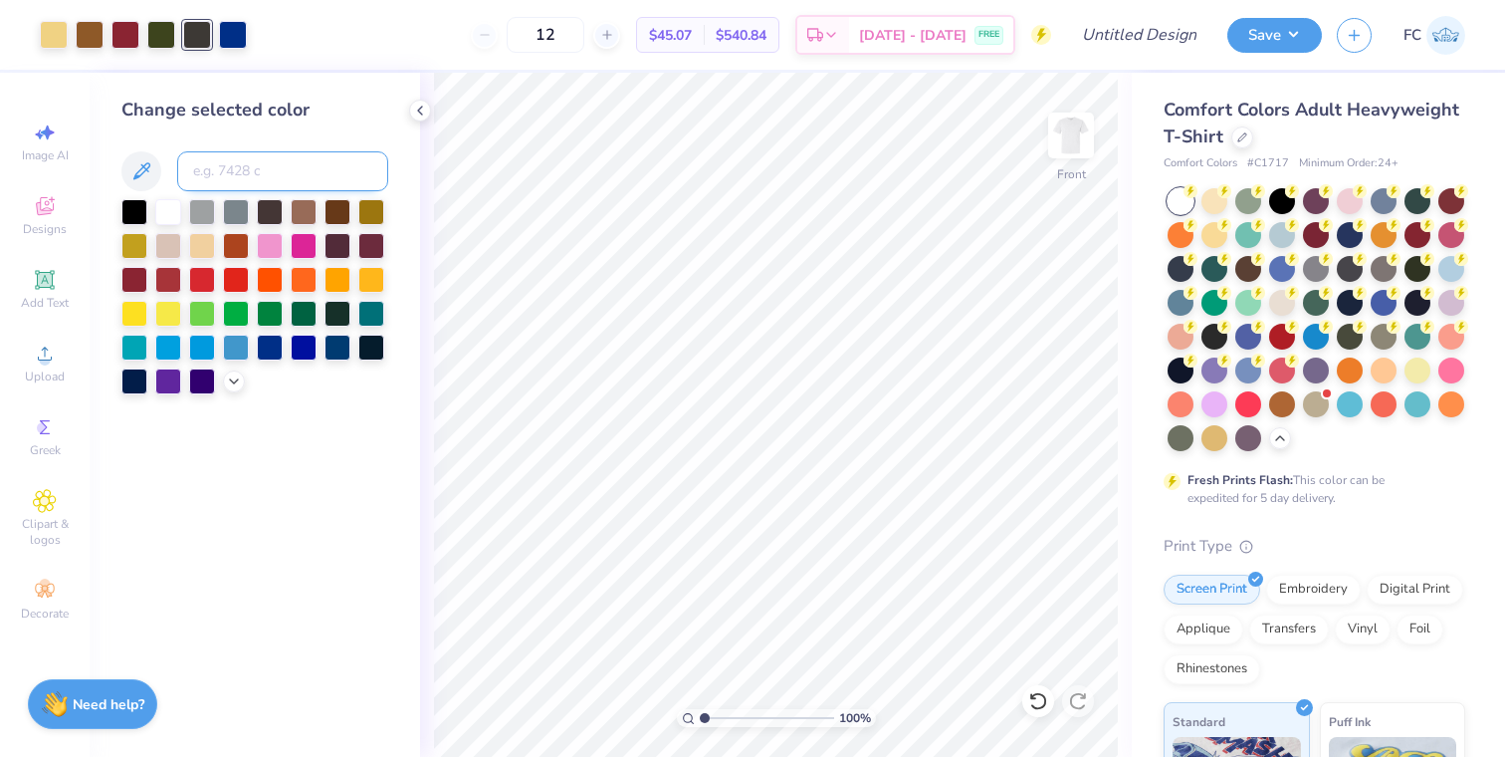
click at [214, 156] on input at bounding box center [282, 171] width 211 height 40
type input "5747"
click at [567, 37] on input "12" at bounding box center [546, 35] width 78 height 36
type input "60"
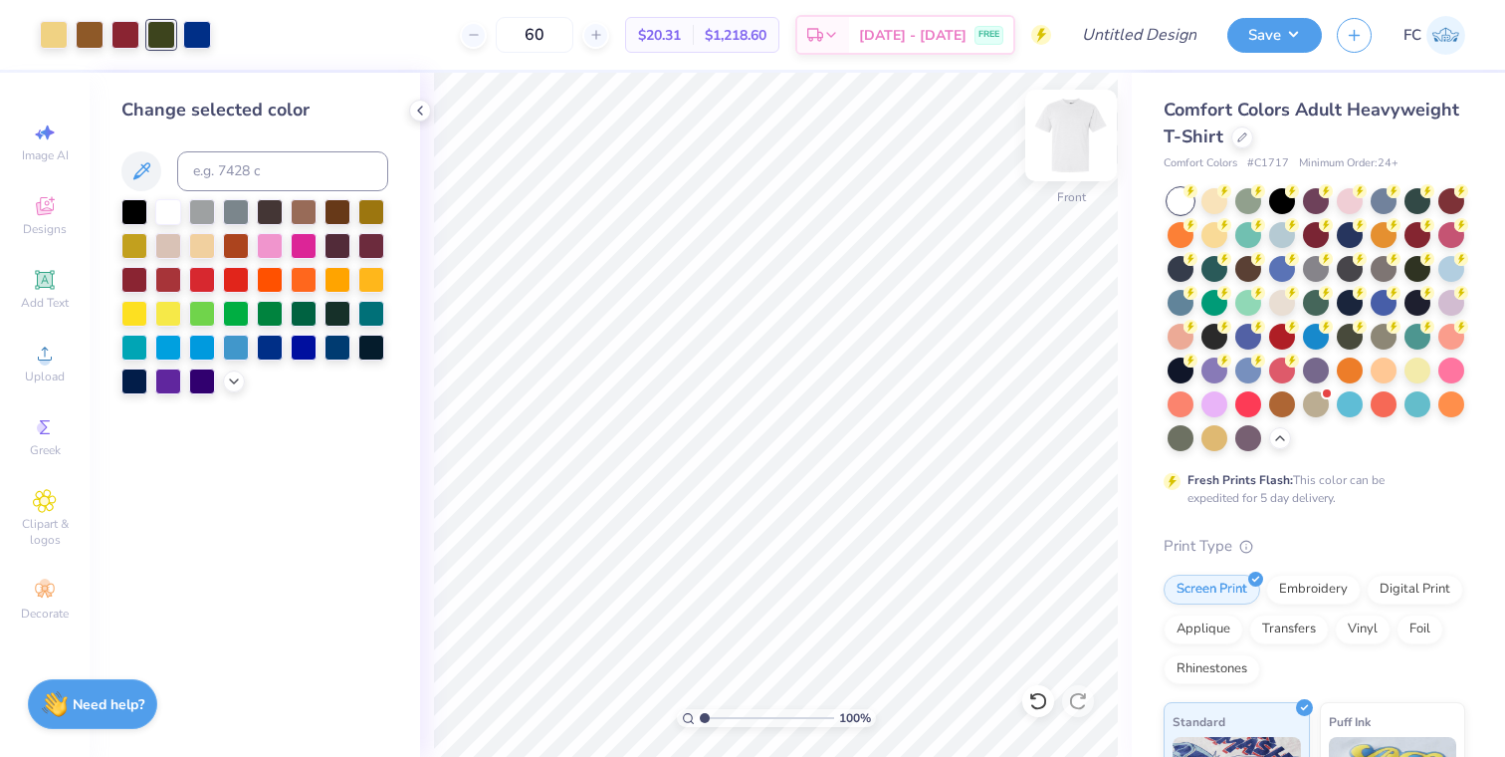
click at [1076, 147] on img at bounding box center [1071, 136] width 80 height 80
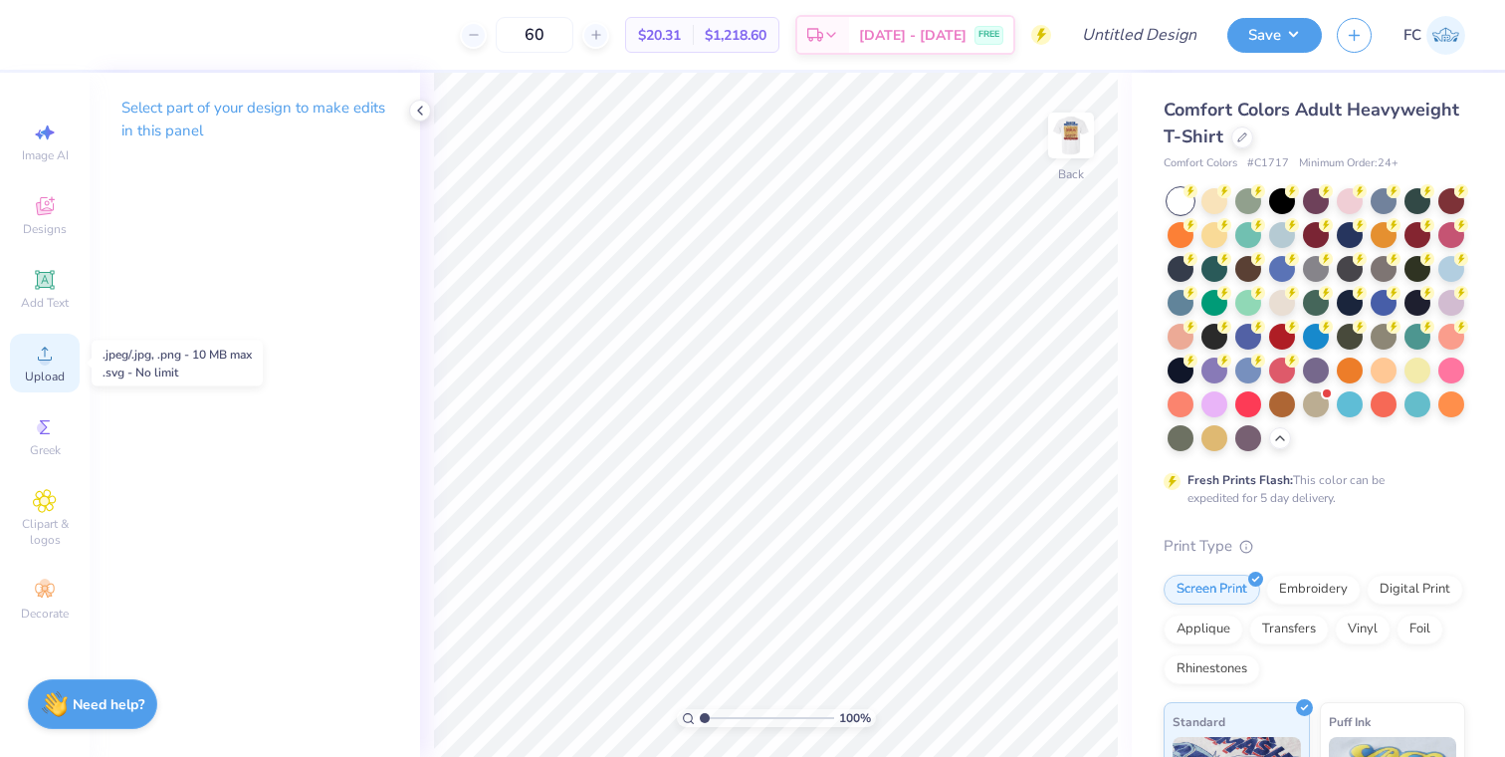
click at [44, 355] on icon at bounding box center [45, 353] width 14 height 14
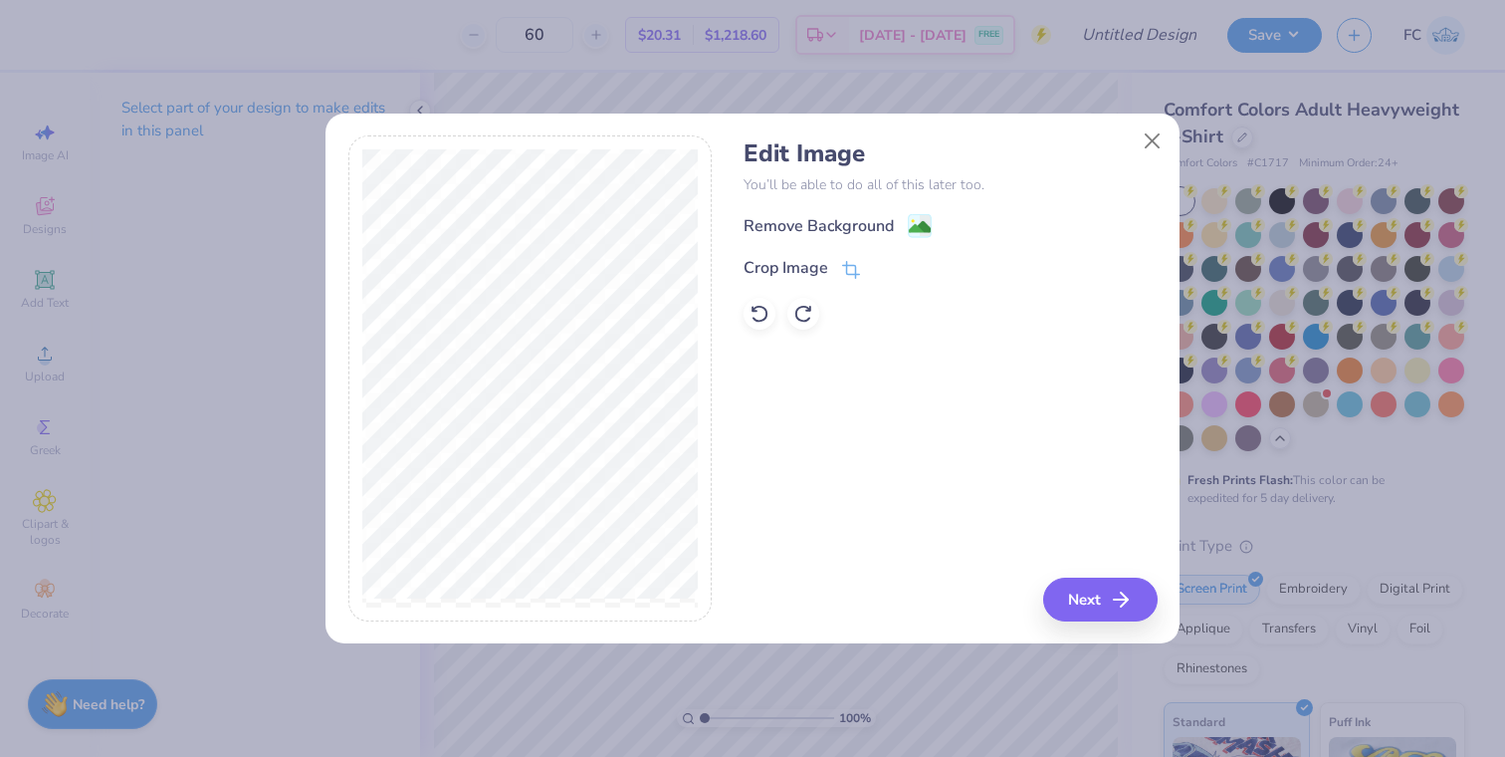
click at [923, 212] on div "Edit Image You’ll be able to do all of this later too. Remove Background Crop I…" at bounding box center [950, 234] width 413 height 190
click at [922, 220] on image at bounding box center [920, 229] width 22 height 22
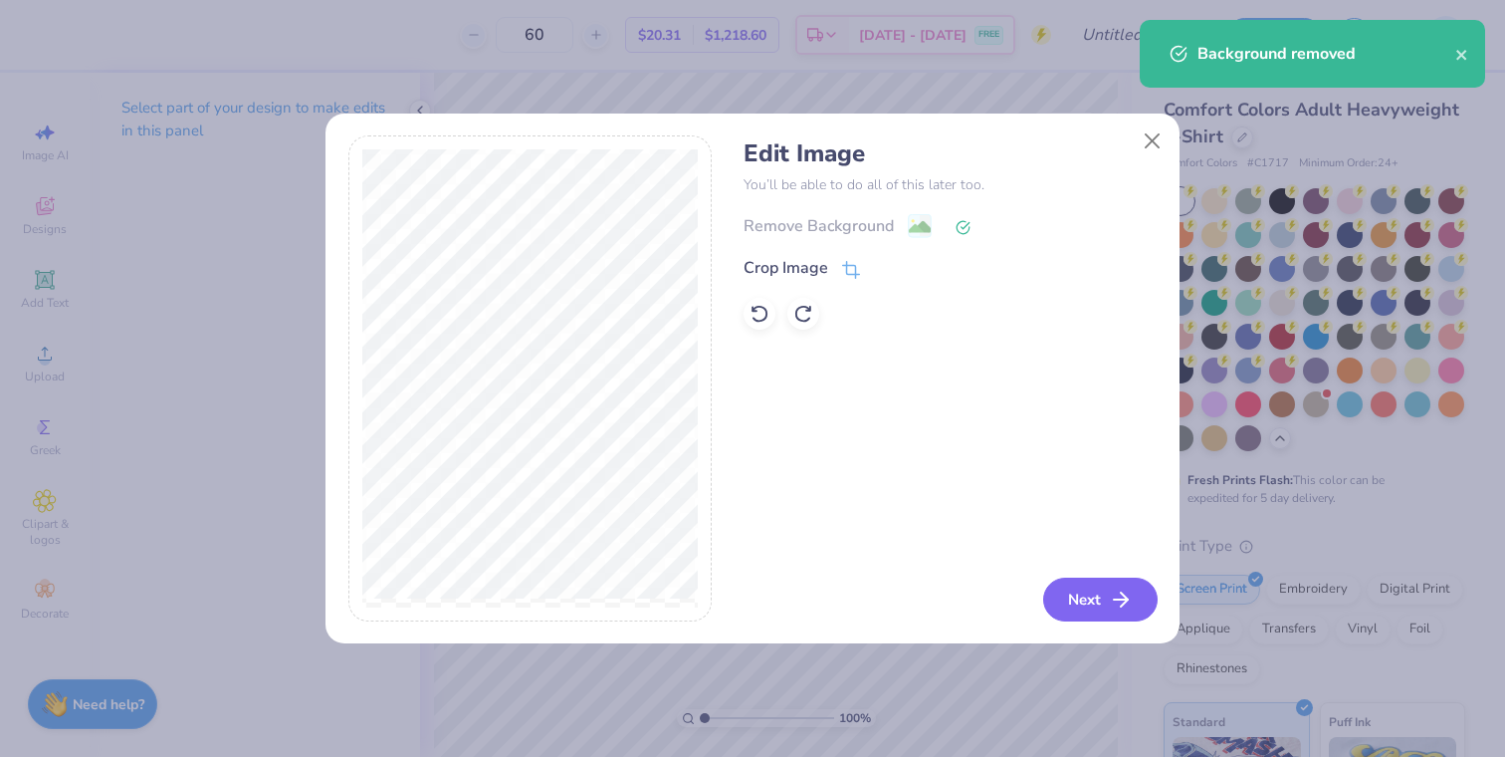
click at [1095, 582] on button "Next" at bounding box center [1100, 599] width 114 height 44
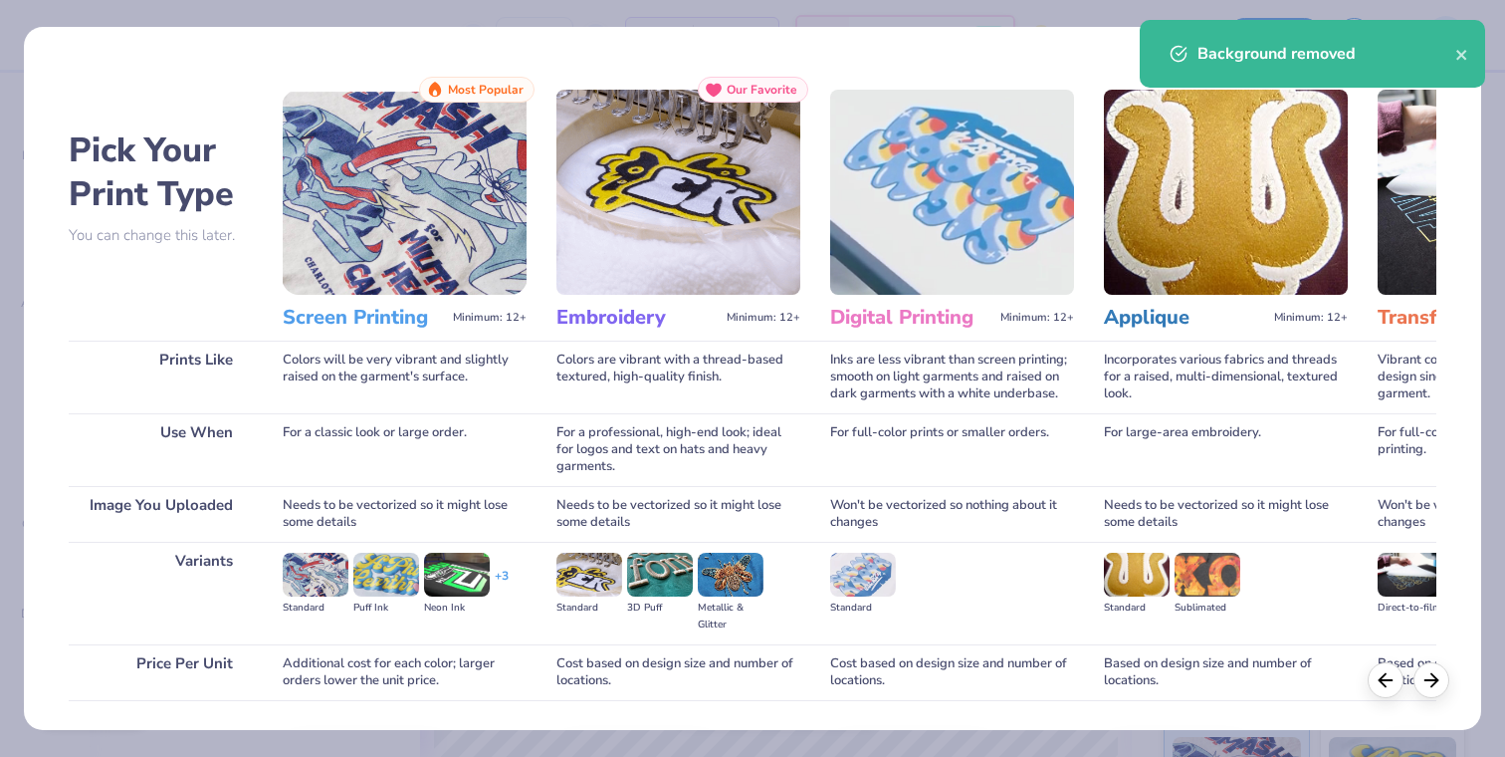
scroll to position [136, 0]
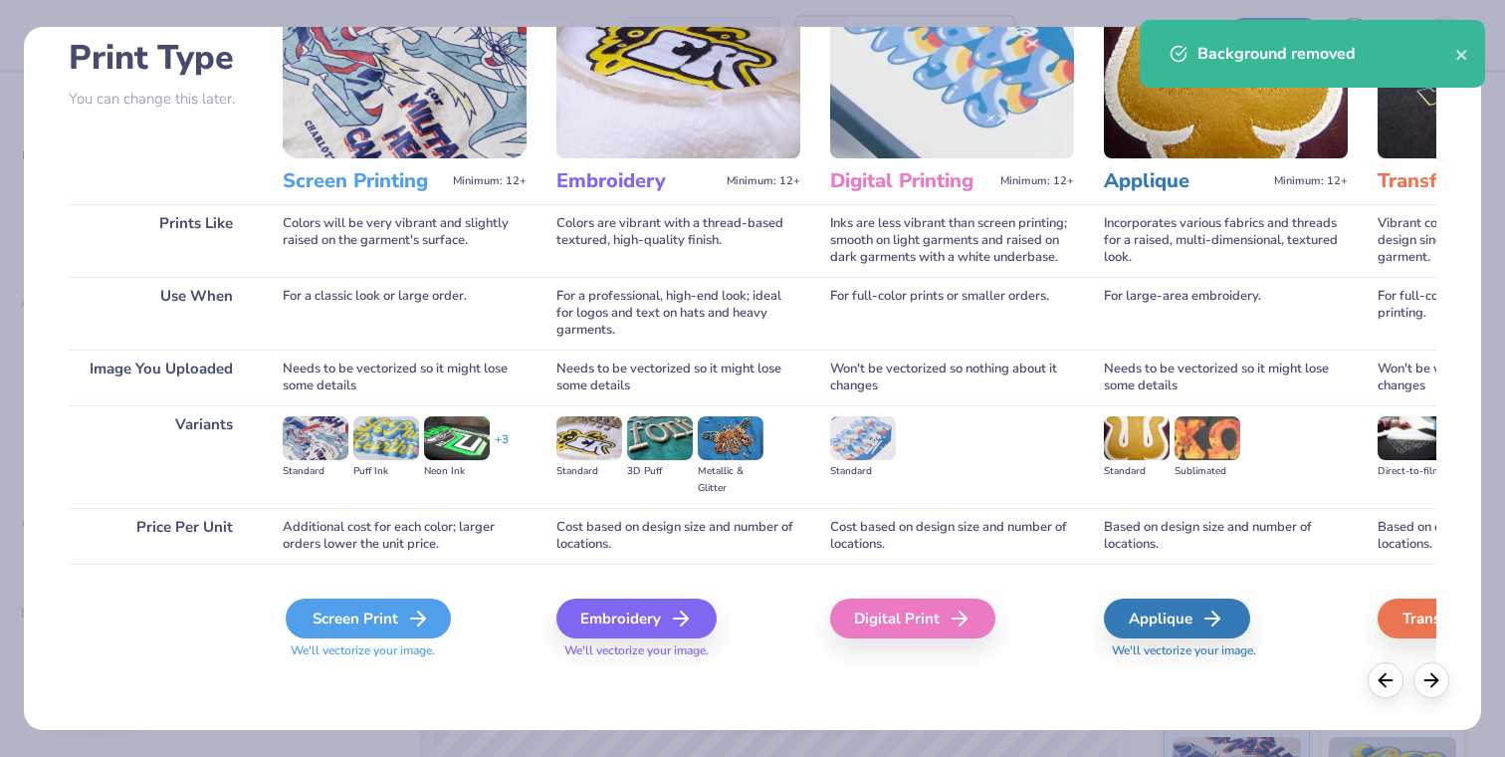
click at [419, 619] on icon at bounding box center [418, 618] width 24 height 24
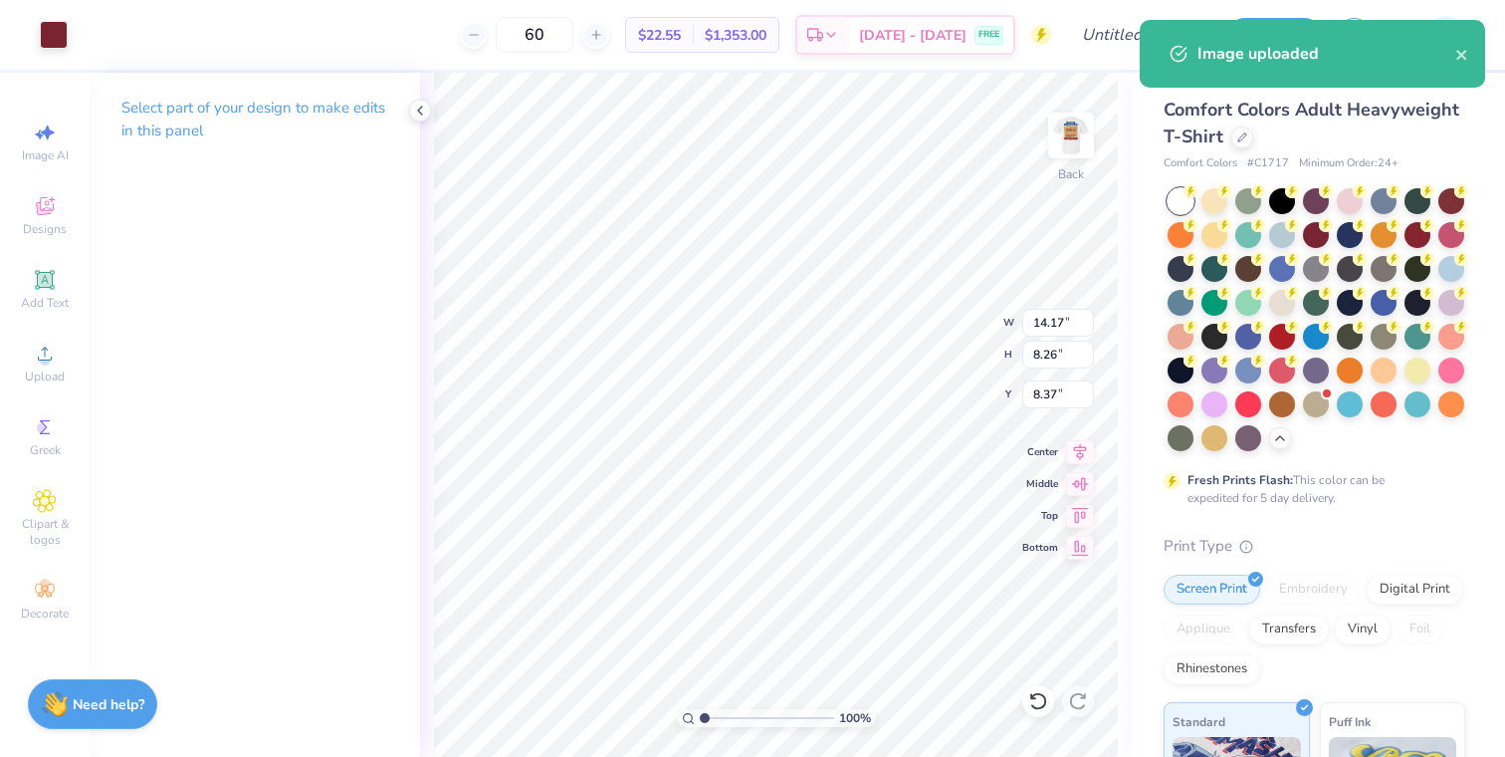
type input "5.38"
type input "3.13"
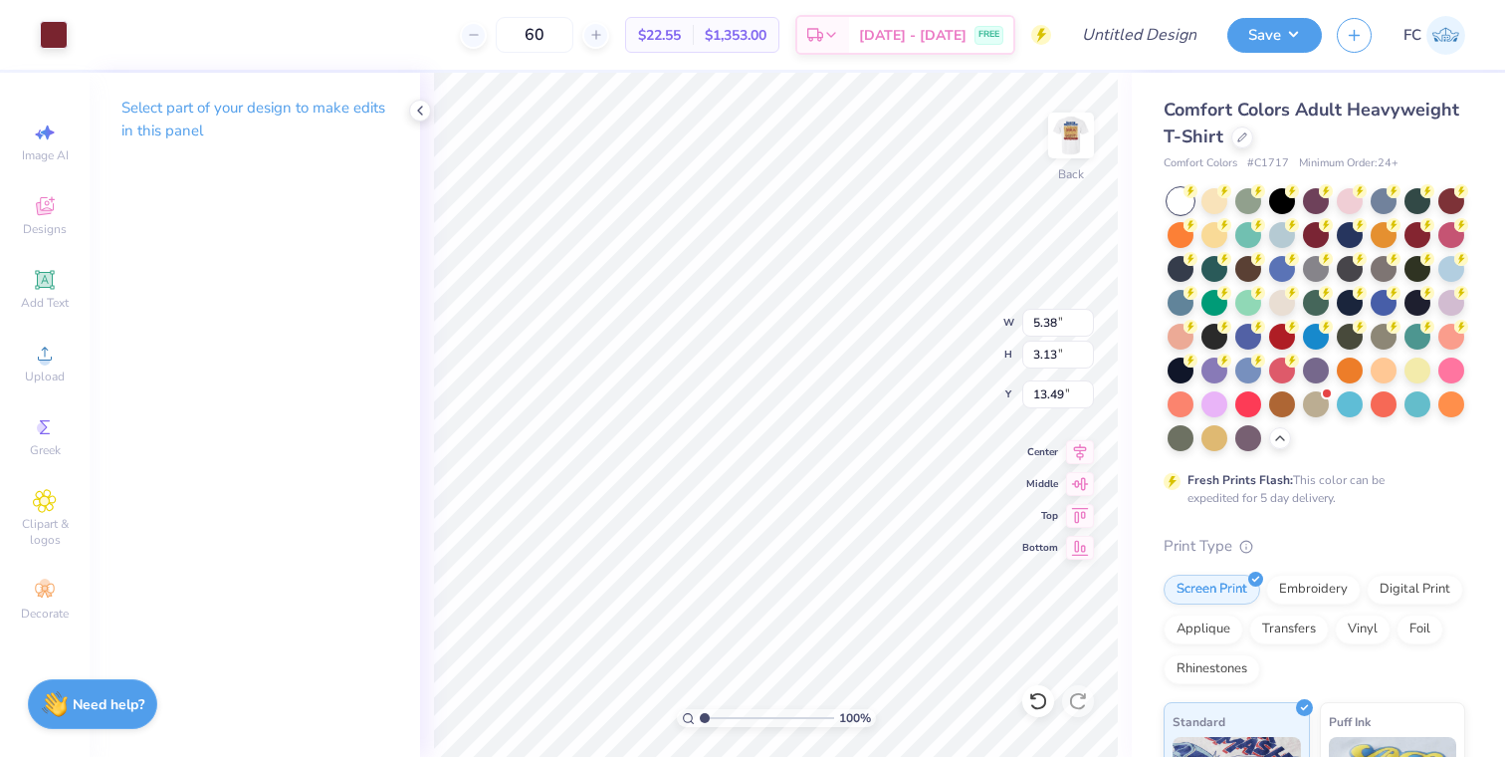
type input "3.00"
type input "3.97"
type input "2.31"
click at [47, 33] on div at bounding box center [54, 33] width 28 height 28
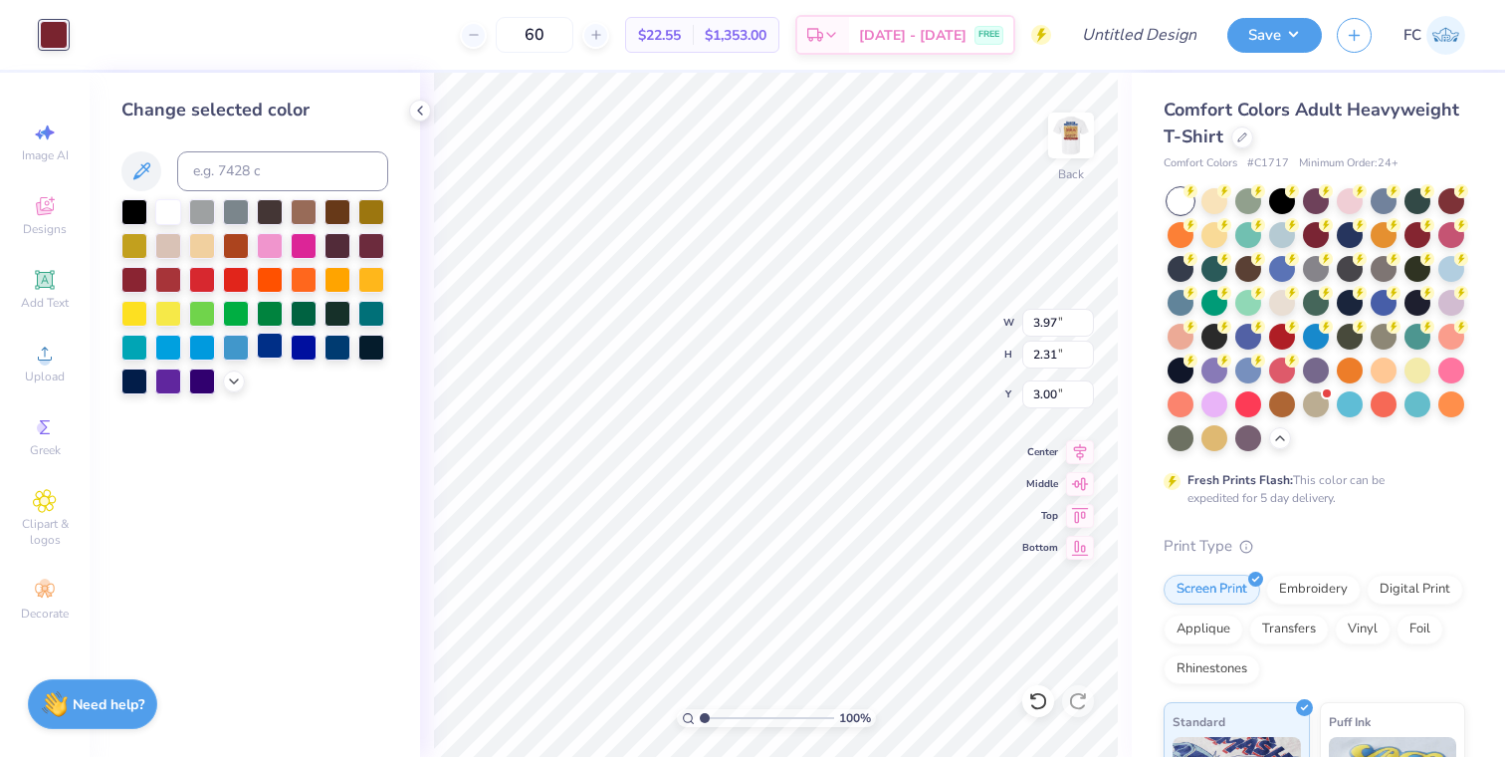
click at [272, 348] on div at bounding box center [270, 345] width 26 height 26
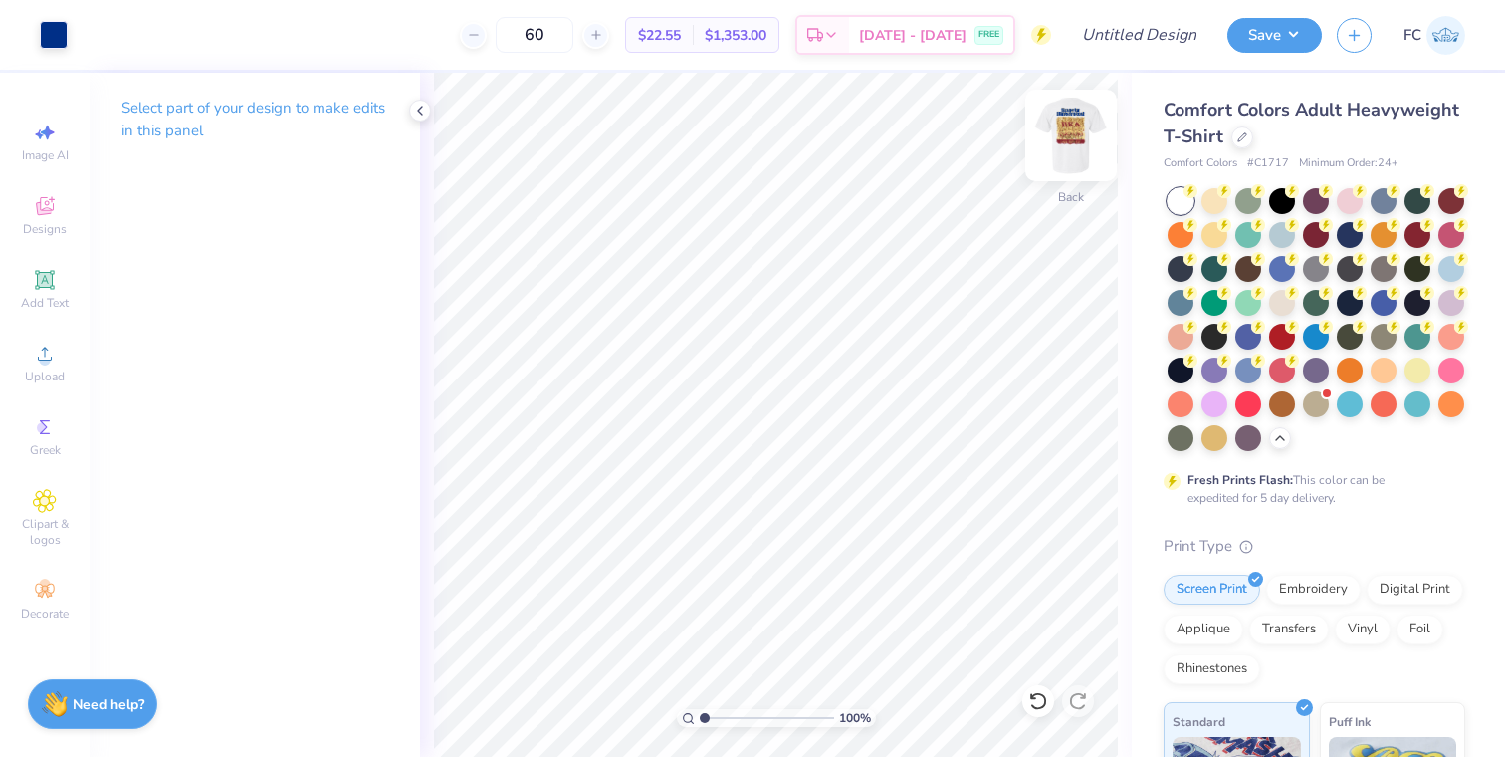
click at [1063, 142] on img at bounding box center [1071, 136] width 80 height 80
click at [1063, 118] on img at bounding box center [1071, 136] width 80 height 80
click at [1068, 122] on img at bounding box center [1071, 136] width 80 height 80
click at [1064, 120] on img at bounding box center [1071, 136] width 80 height 80
click at [1071, 133] on img at bounding box center [1071, 136] width 80 height 80
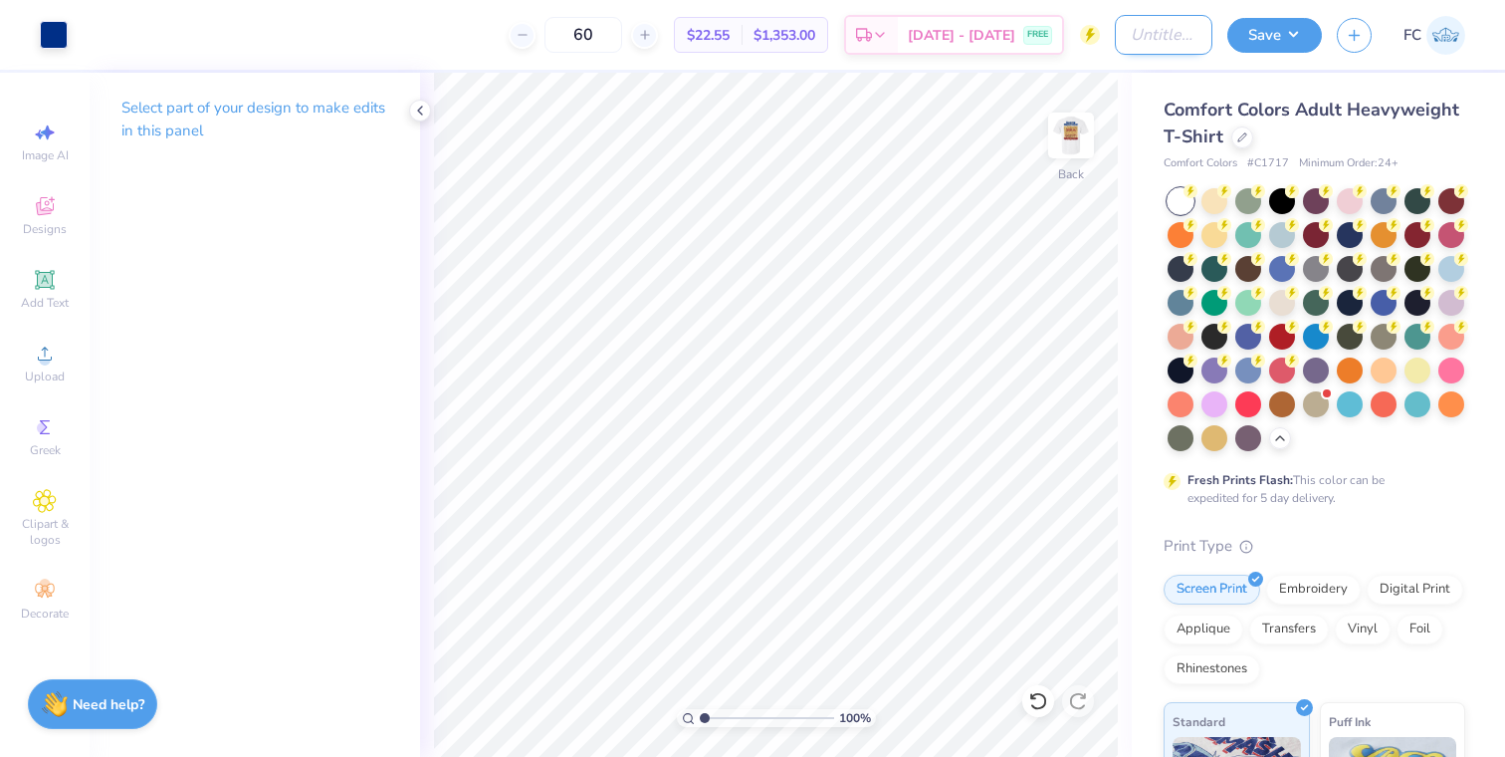
click at [1135, 33] on input "Design Title" at bounding box center [1164, 35] width 98 height 40
type input "PIKE Rush Tees"
click at [1071, 133] on img at bounding box center [1071, 136] width 80 height 80
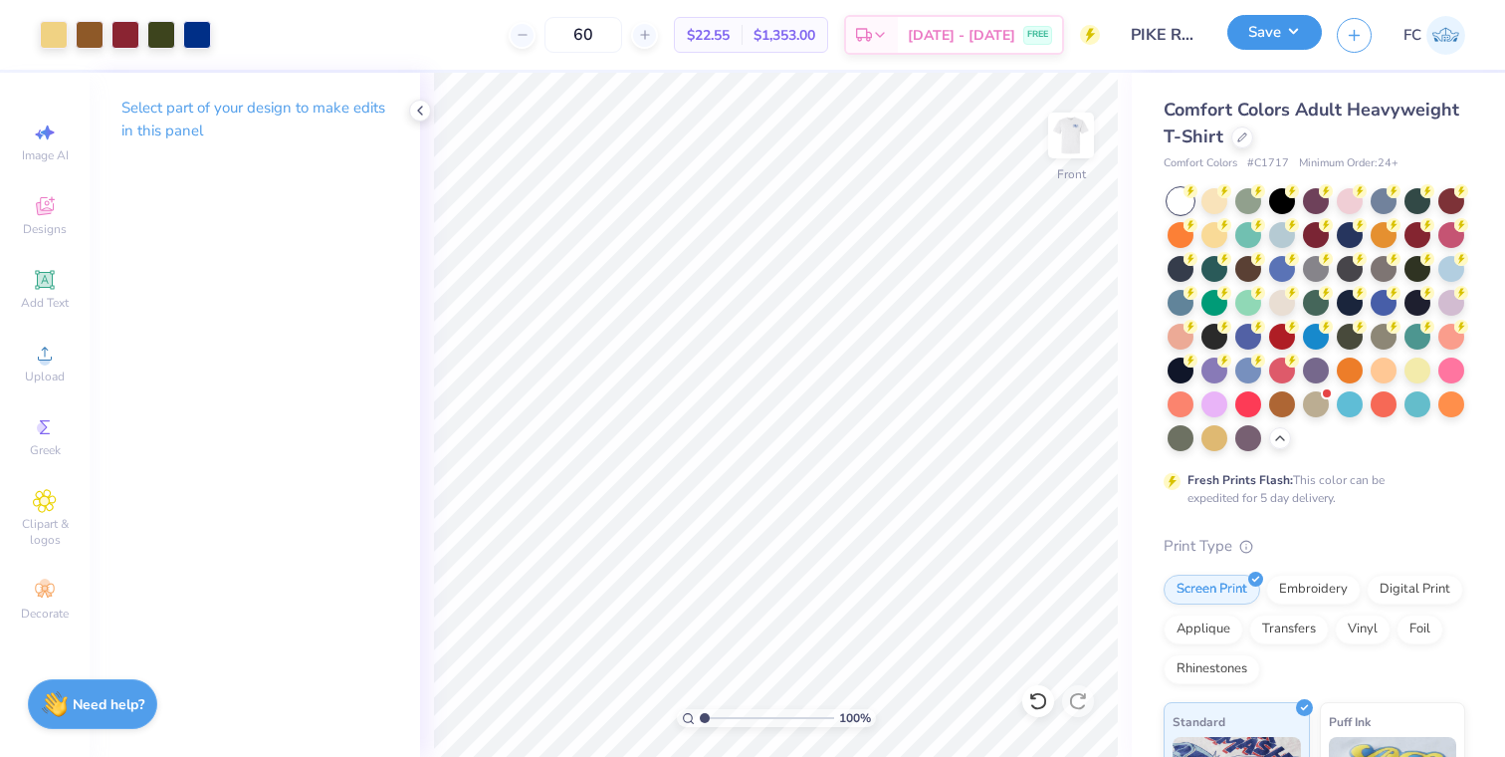
click at [1271, 47] on button "Save" at bounding box center [1274, 32] width 95 height 35
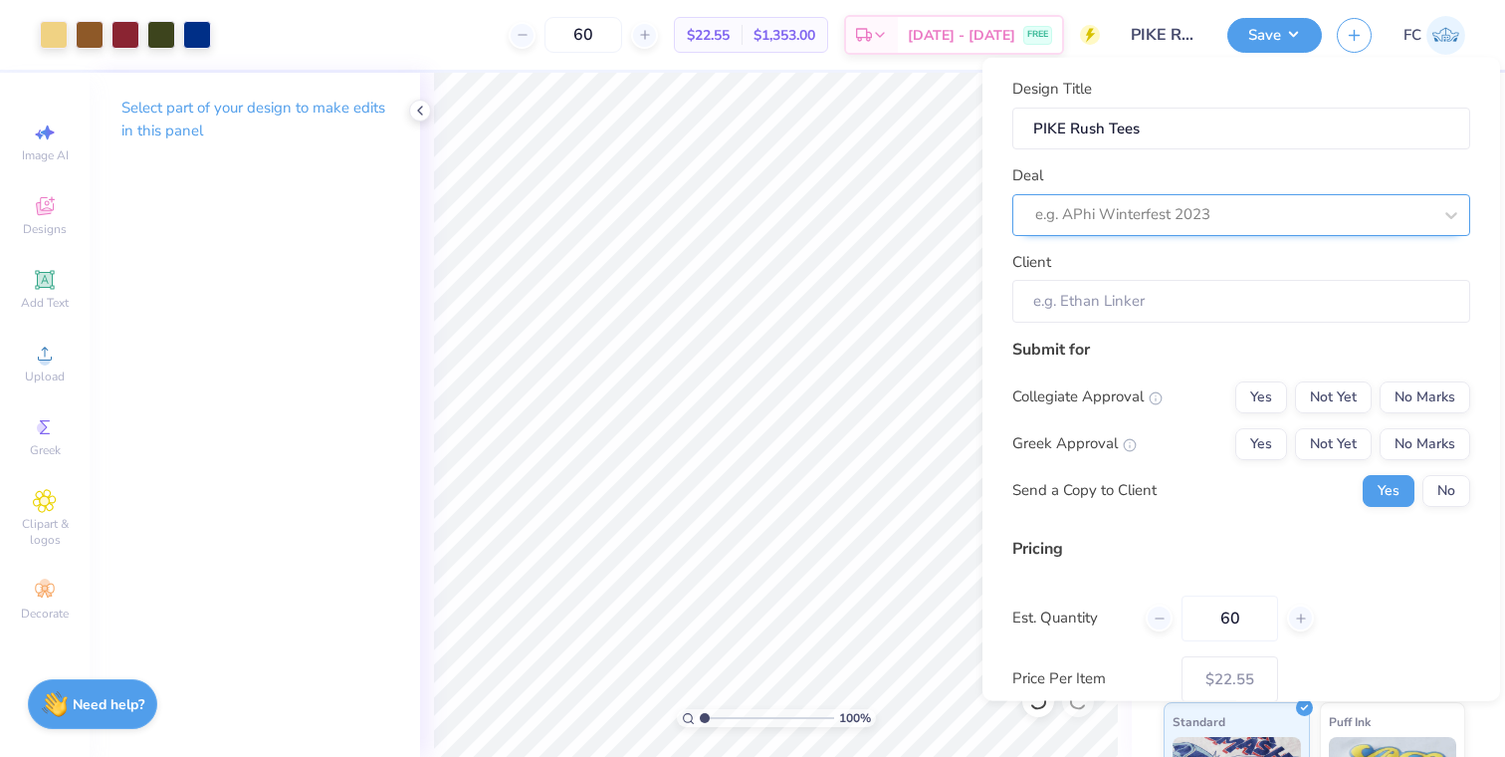
click at [1233, 221] on div at bounding box center [1233, 214] width 396 height 27
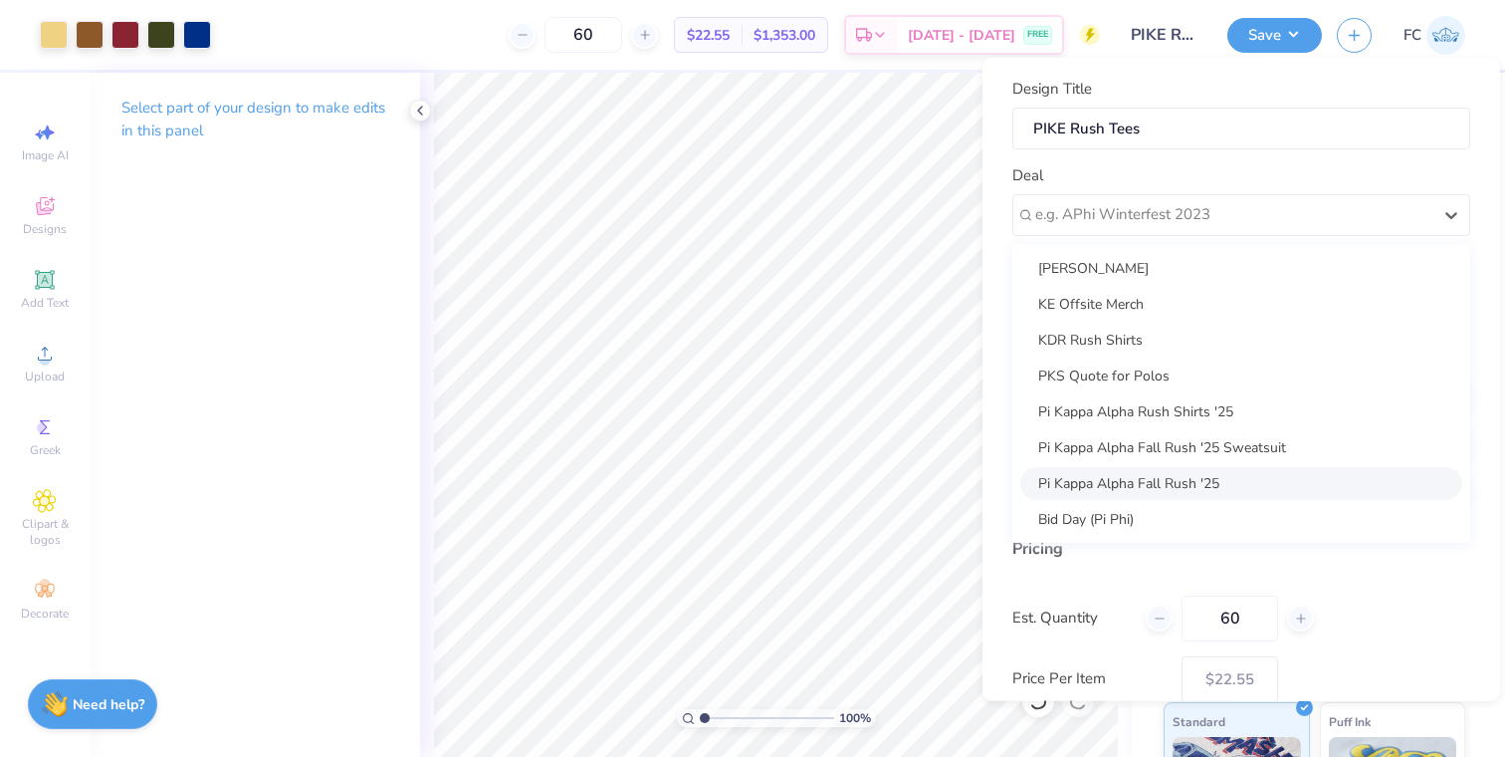
click at [1109, 483] on div "Pi Kappa Alpha Fall Rush '25" at bounding box center [1241, 482] width 442 height 33
type input "[PERSON_NAME]"
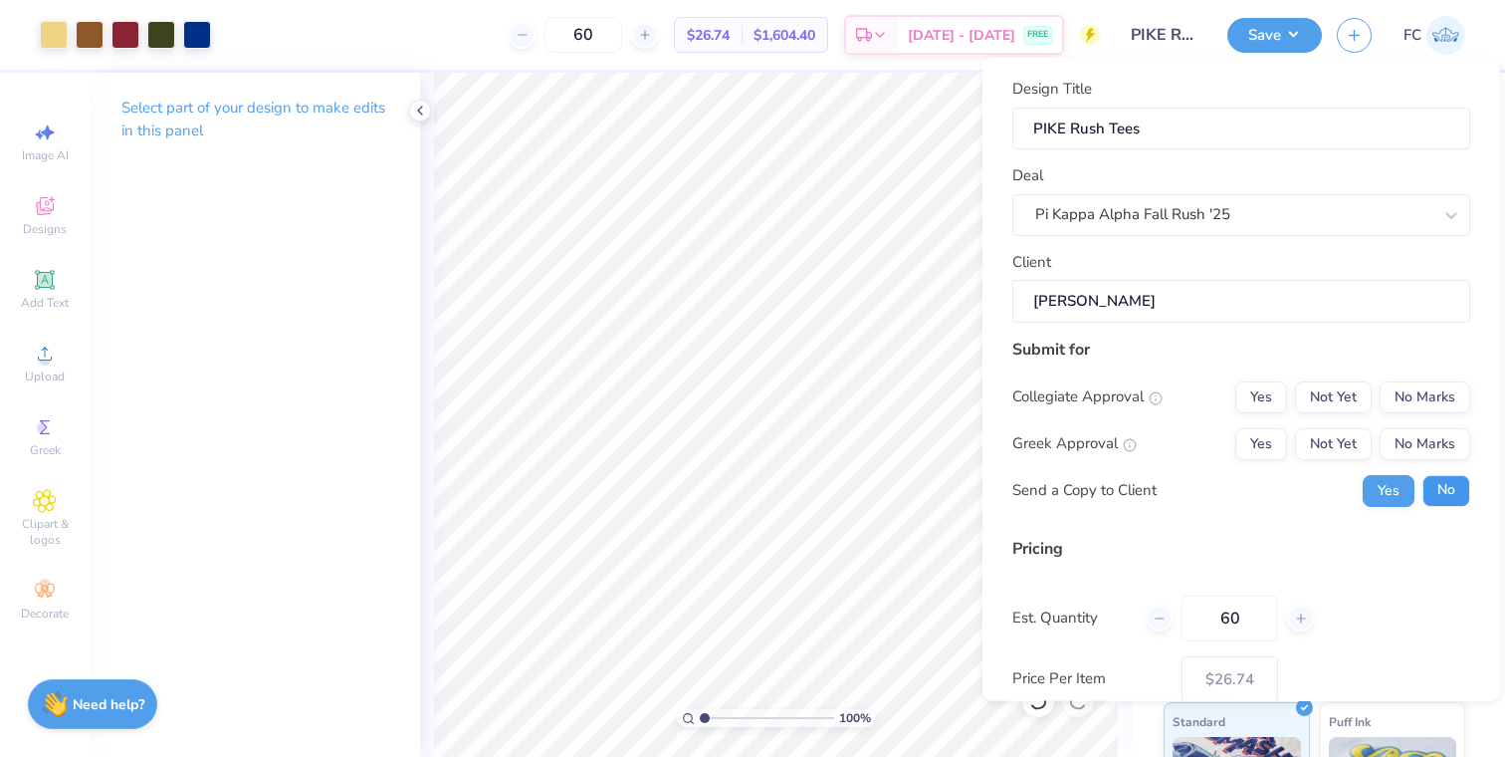
click at [1435, 487] on button "No" at bounding box center [1447, 490] width 48 height 32
click at [1415, 436] on button "No Marks" at bounding box center [1425, 443] width 91 height 32
click at [1415, 408] on button "No Marks" at bounding box center [1425, 396] width 91 height 32
click at [1242, 448] on button "Yes" at bounding box center [1261, 443] width 52 height 32
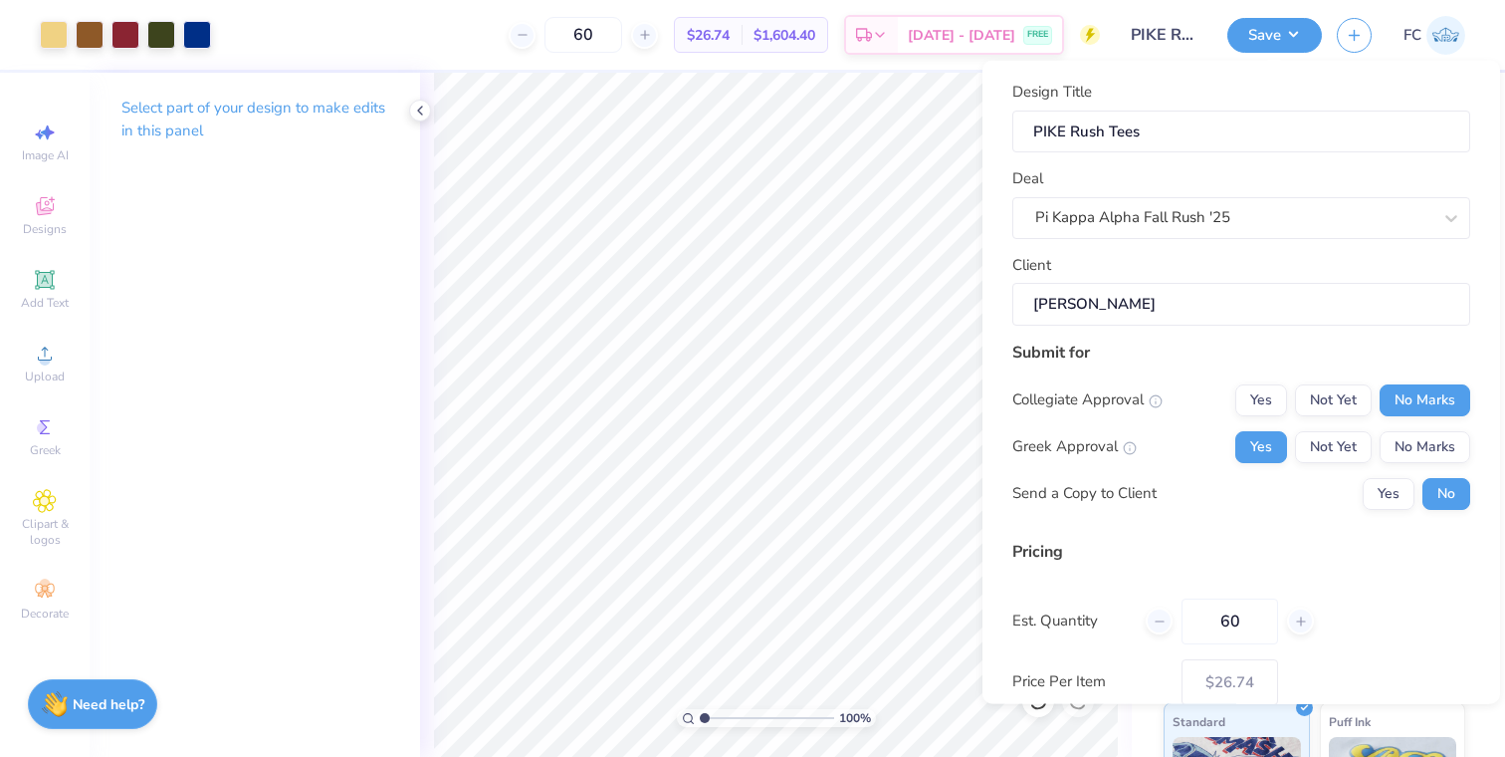
scroll to position [115, 0]
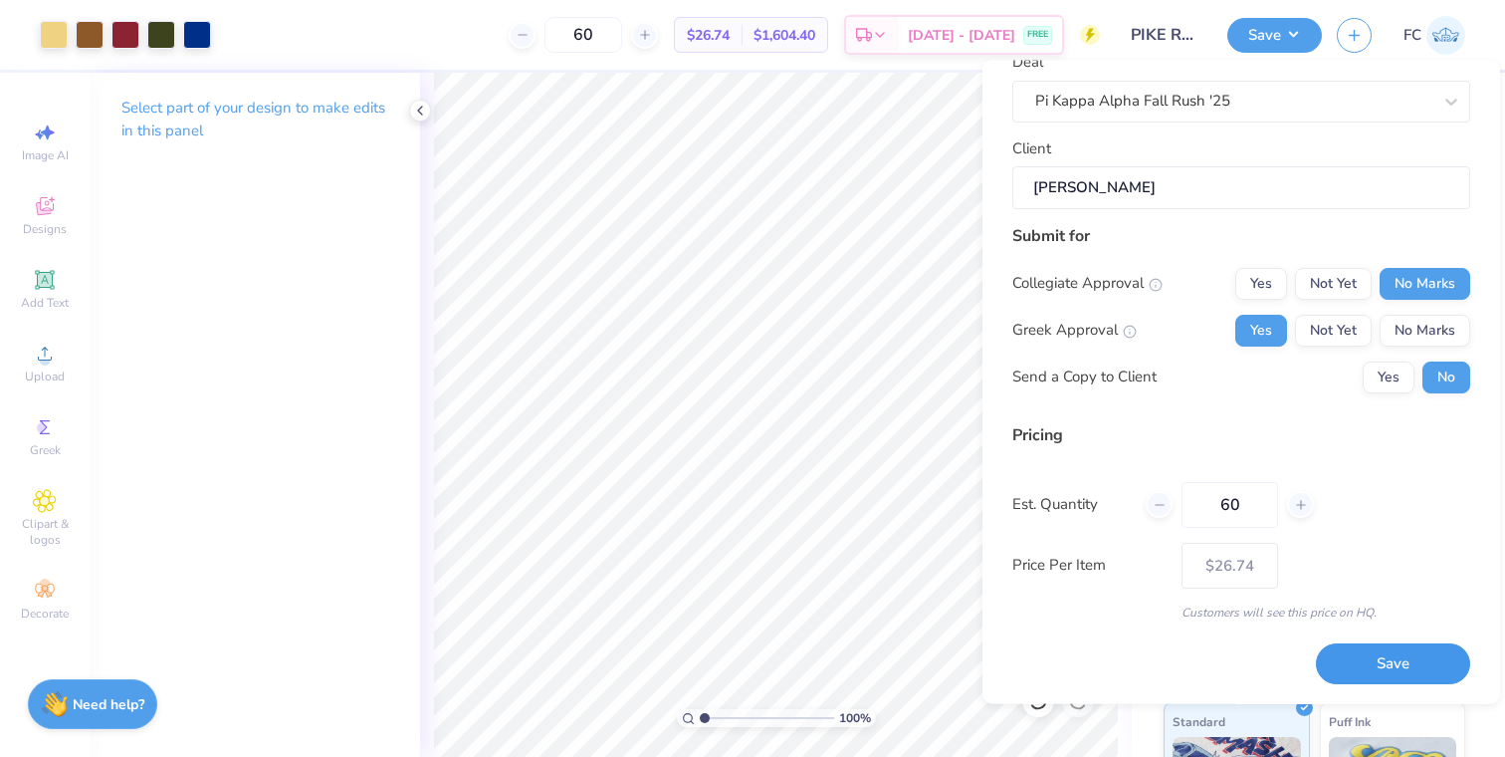
click at [1377, 668] on button "Save" at bounding box center [1393, 664] width 154 height 41
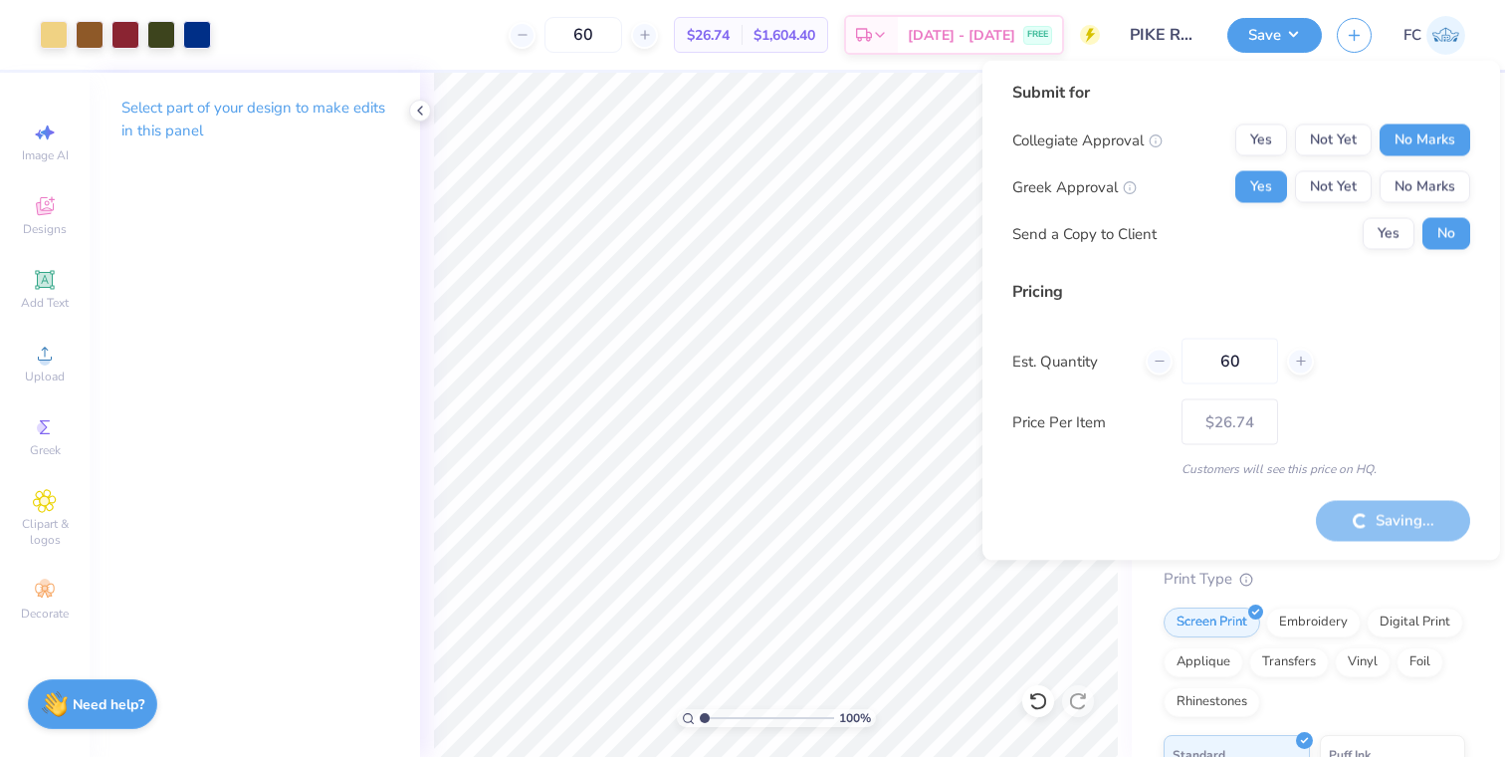
type input "– –"
